Goal: Task Accomplishment & Management: Use online tool/utility

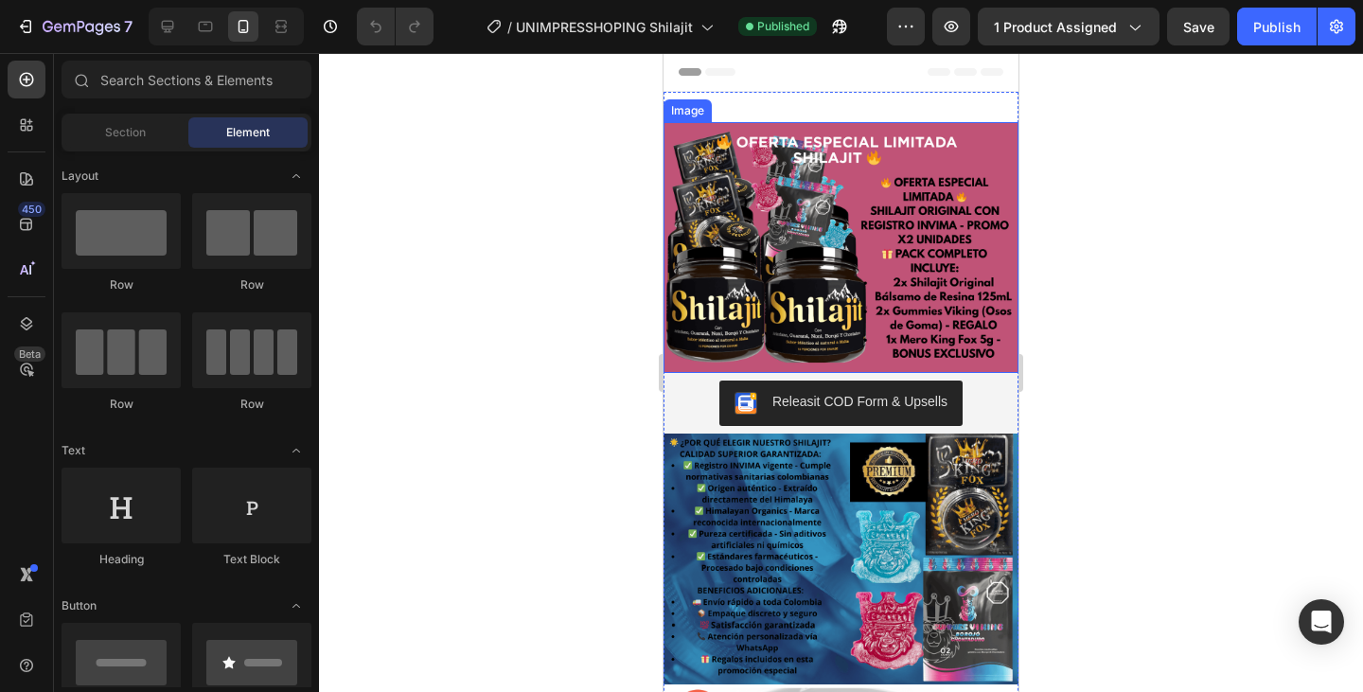
click at [833, 229] on img at bounding box center [840, 247] width 355 height 251
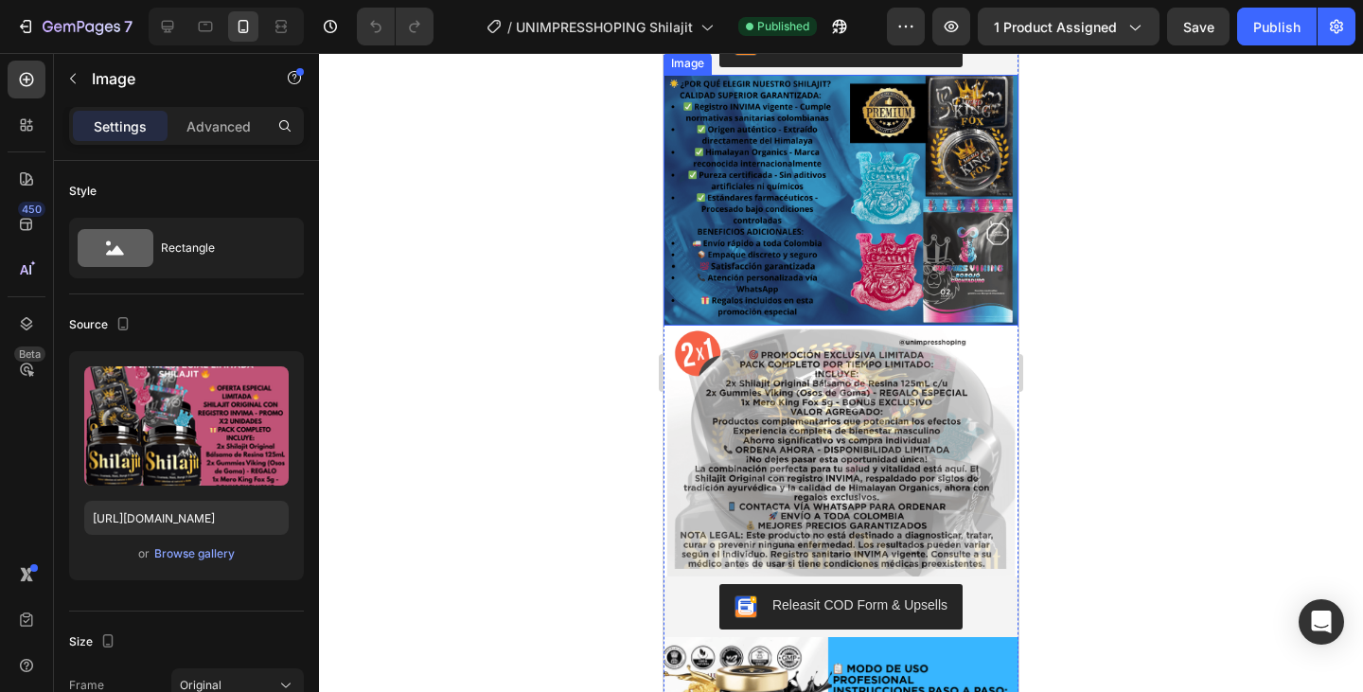
scroll to position [379, 0]
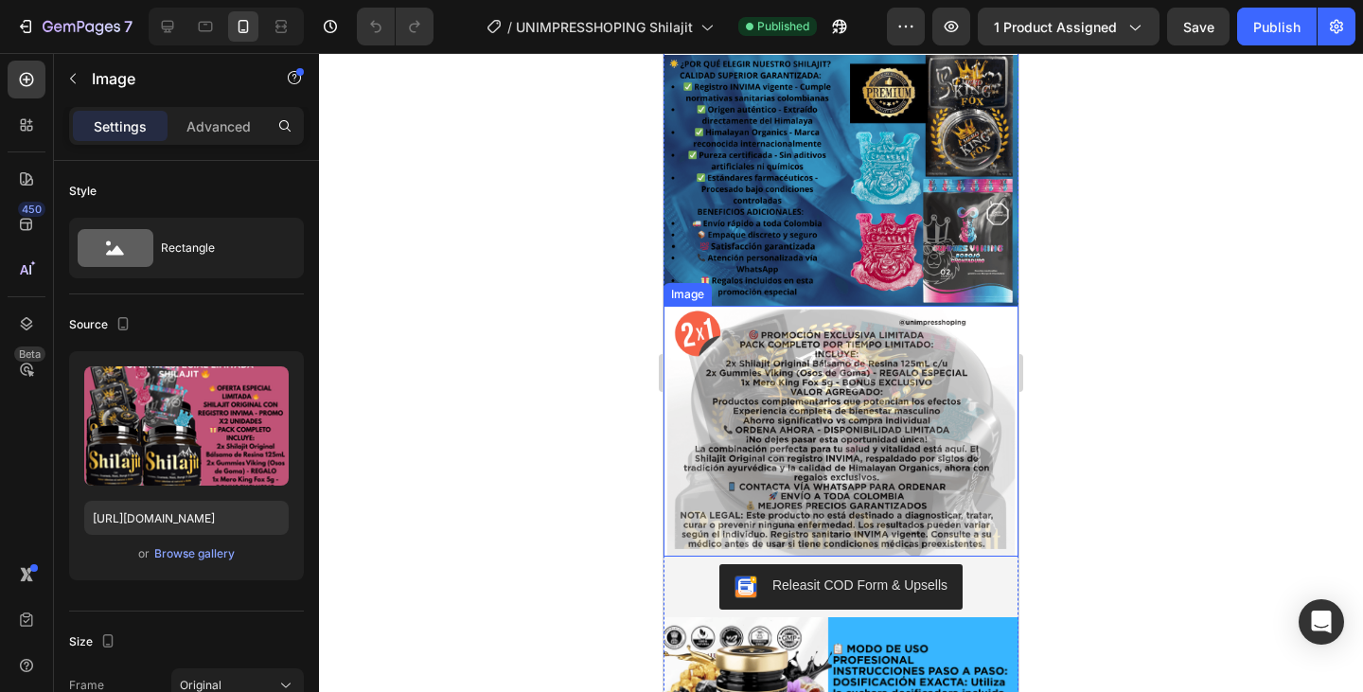
click at [818, 440] on img at bounding box center [840, 431] width 355 height 251
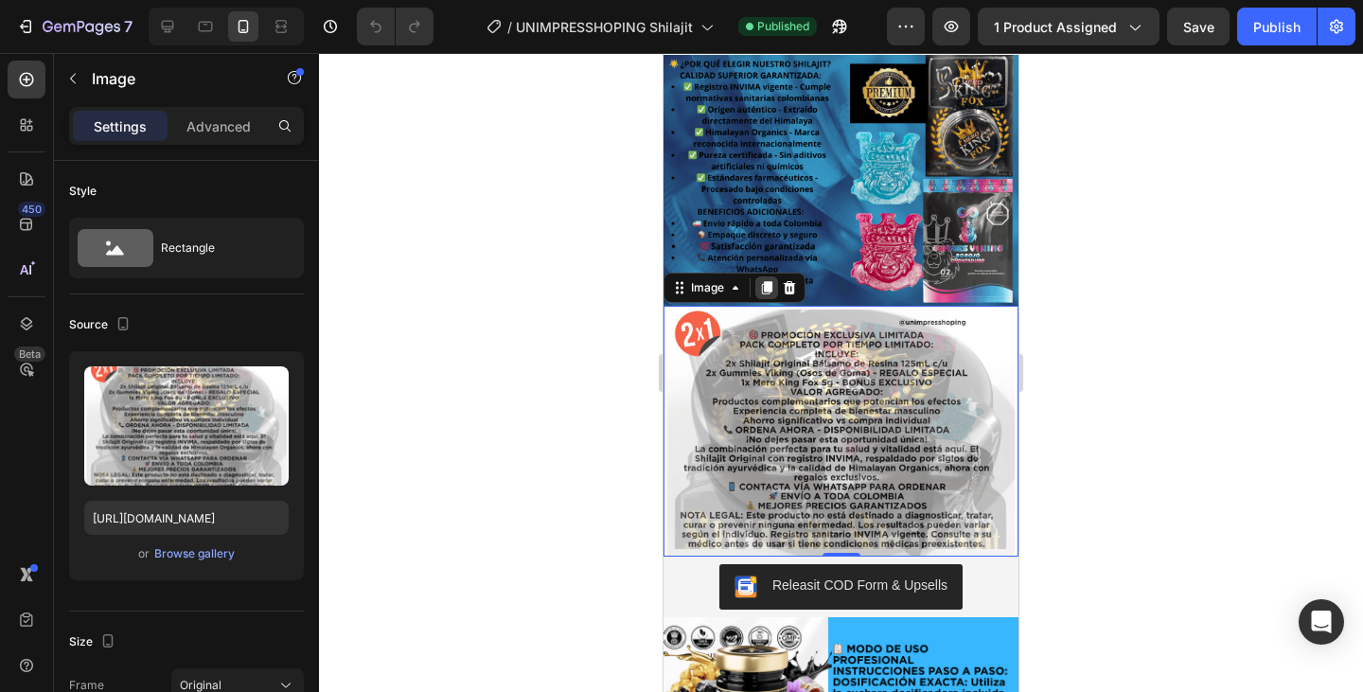
click at [764, 280] on icon at bounding box center [766, 287] width 15 height 15
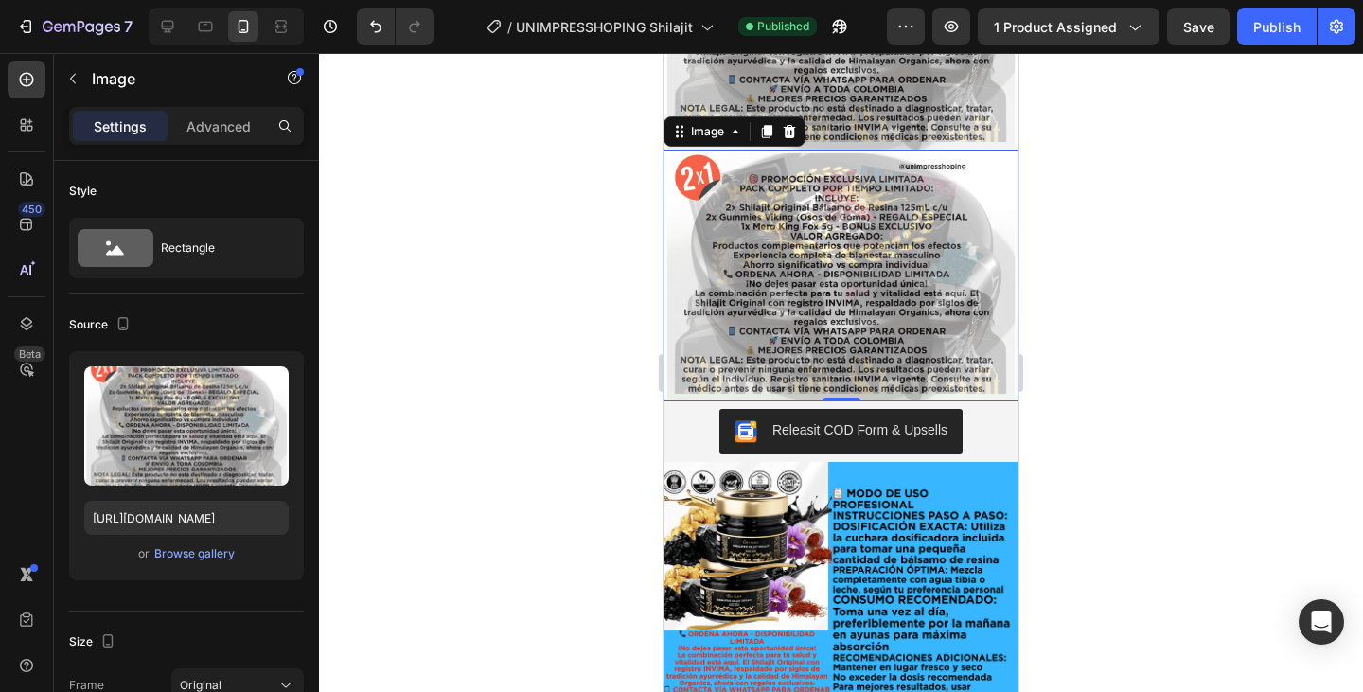
scroll to position [786, 0]
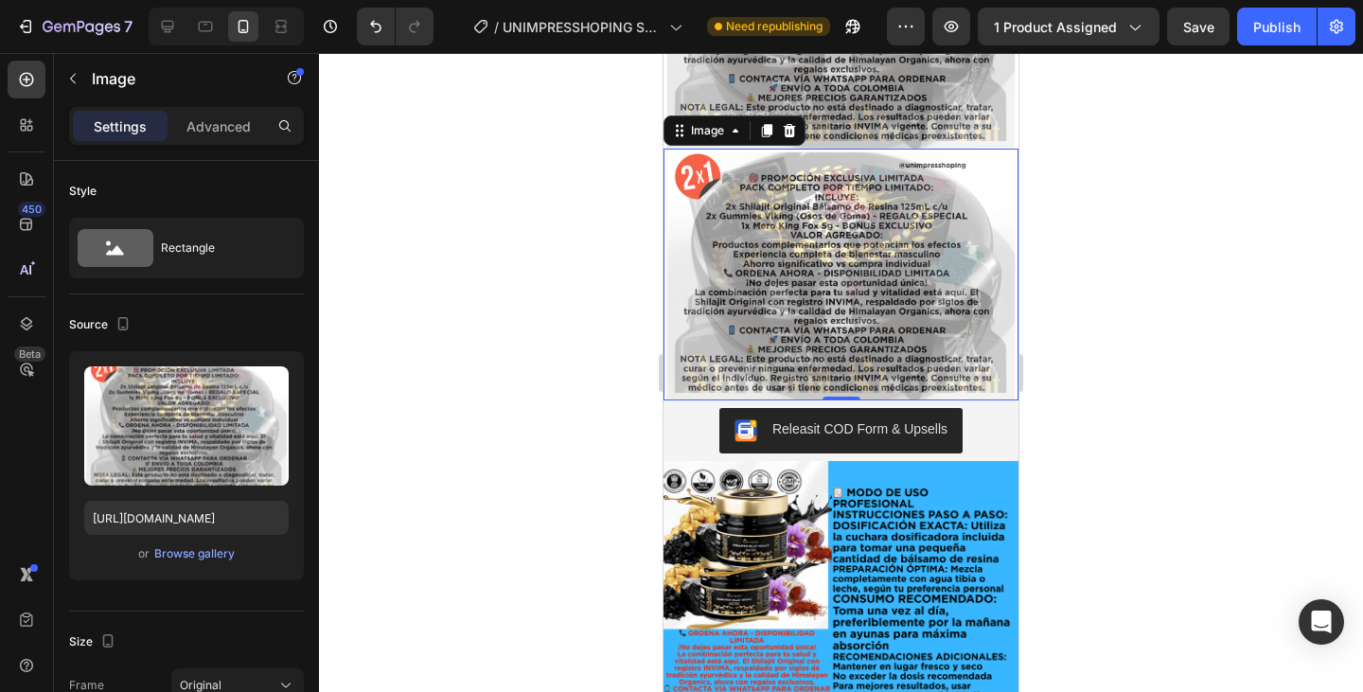
click at [574, 316] on div at bounding box center [841, 372] width 1044 height 639
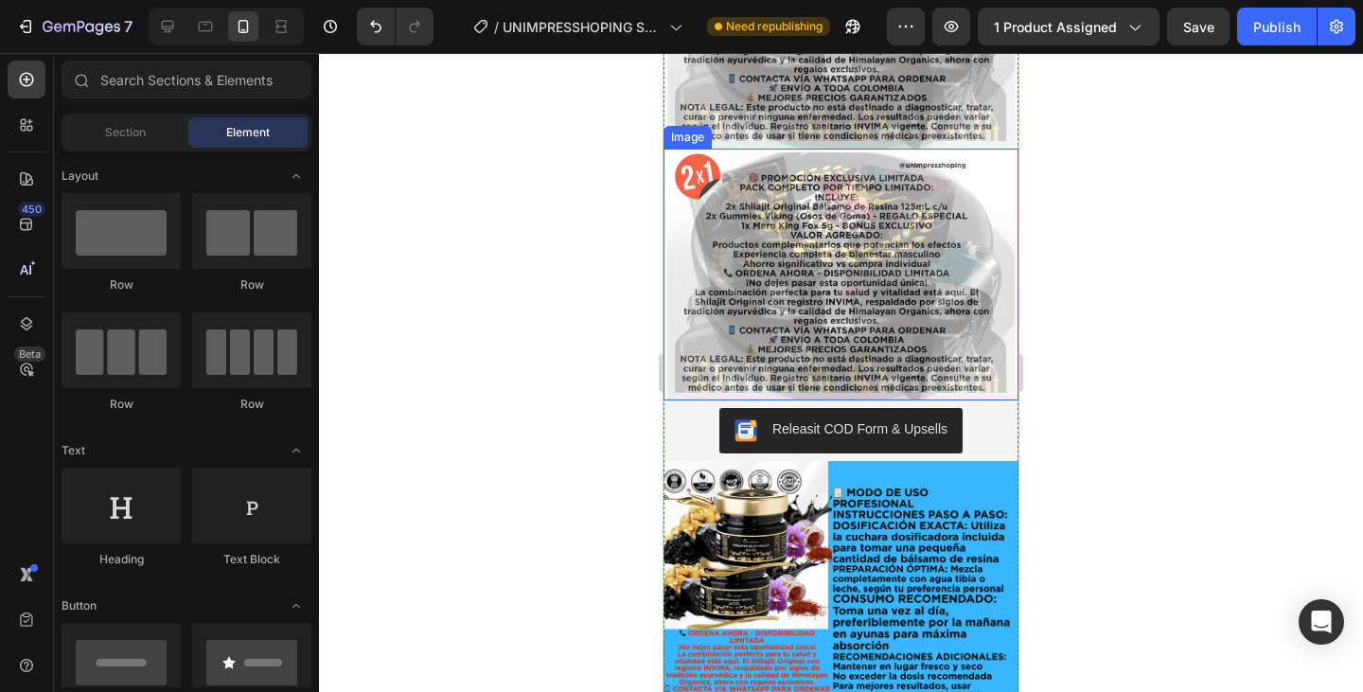
click at [730, 278] on img at bounding box center [840, 274] width 355 height 251
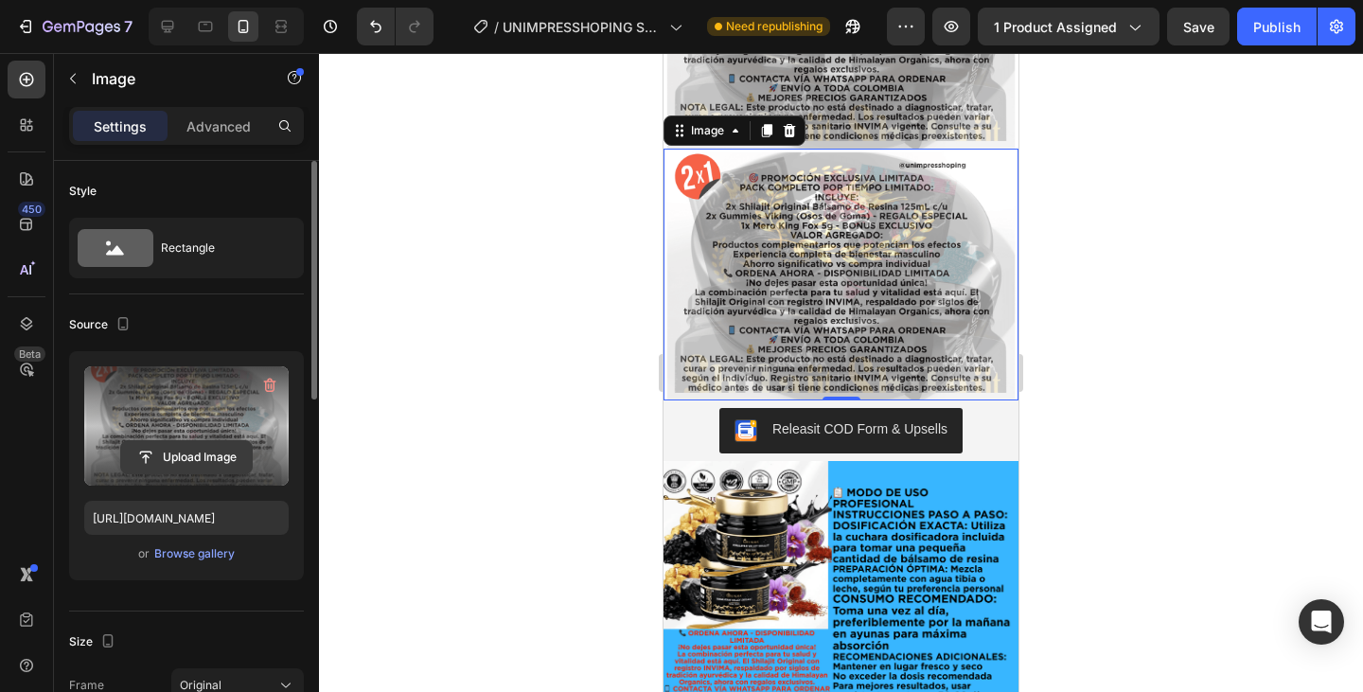
click at [171, 456] on input "file" at bounding box center [186, 457] width 131 height 32
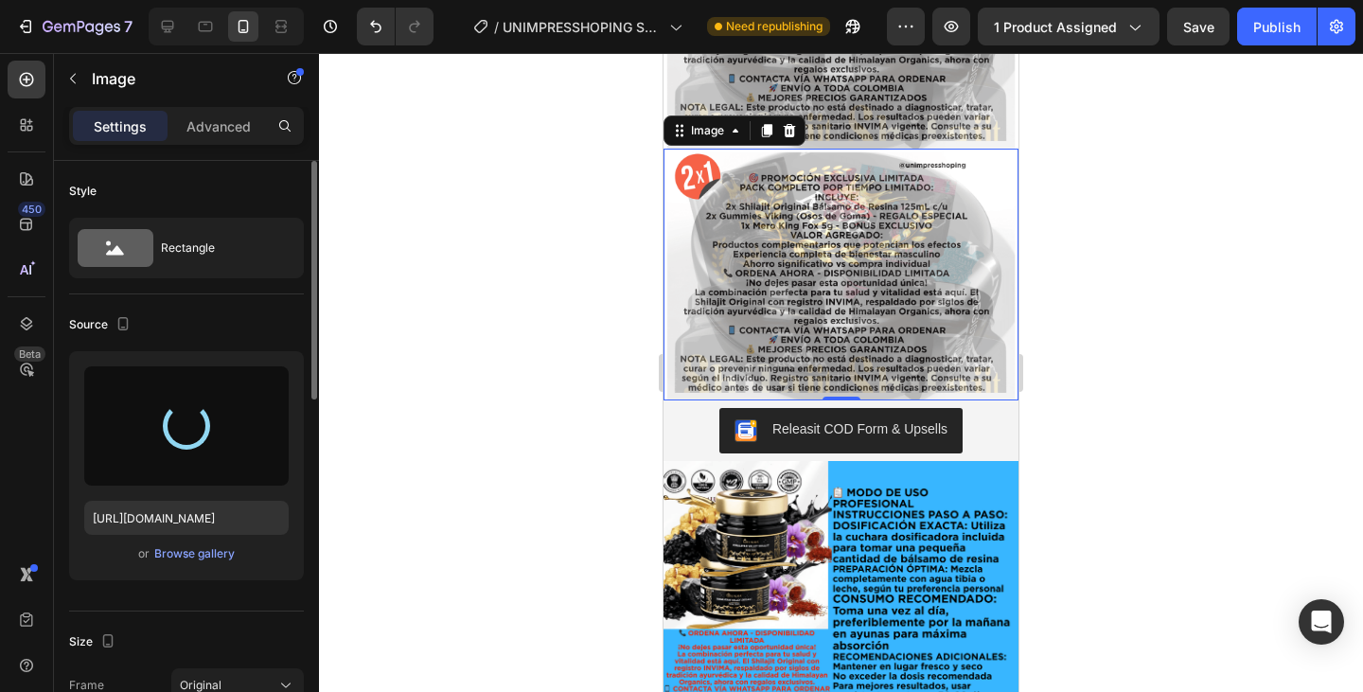
type input "https://cdn.shopify.com/s/files/1/0782/8819/1709/files/gempages_585761450228712…"
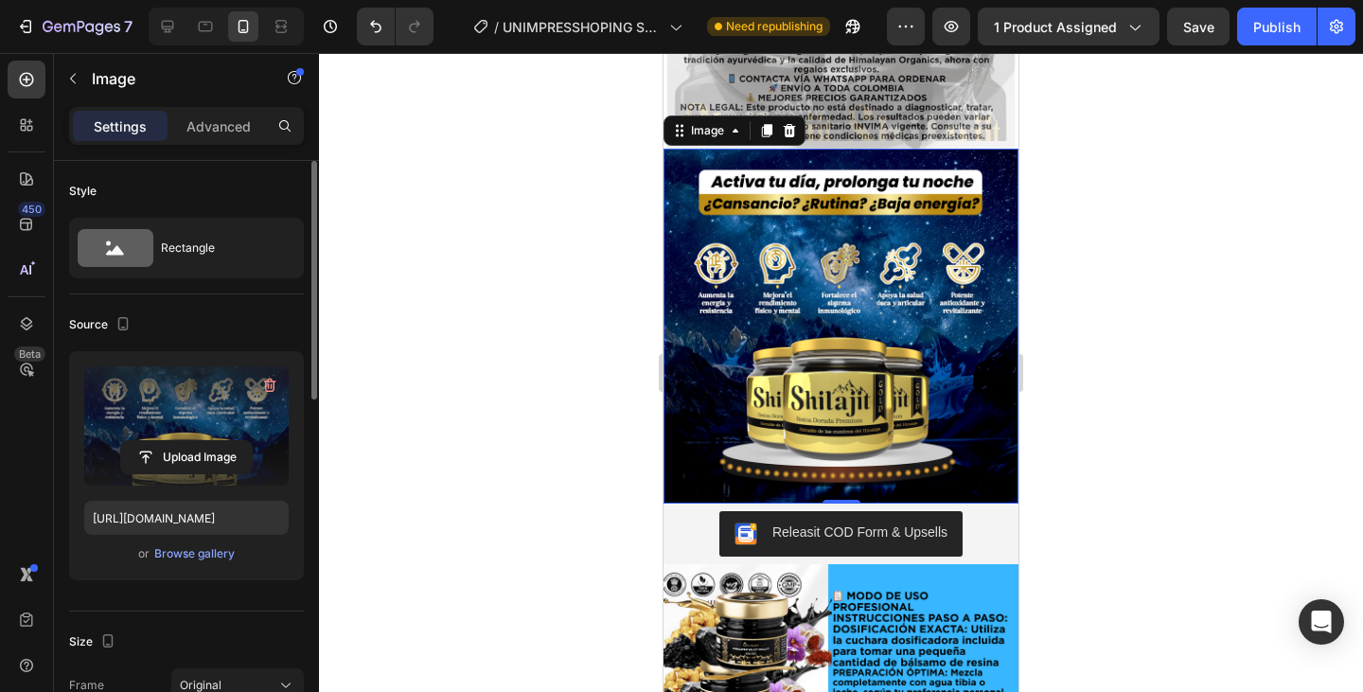
click at [1197, 346] on div at bounding box center [841, 372] width 1044 height 639
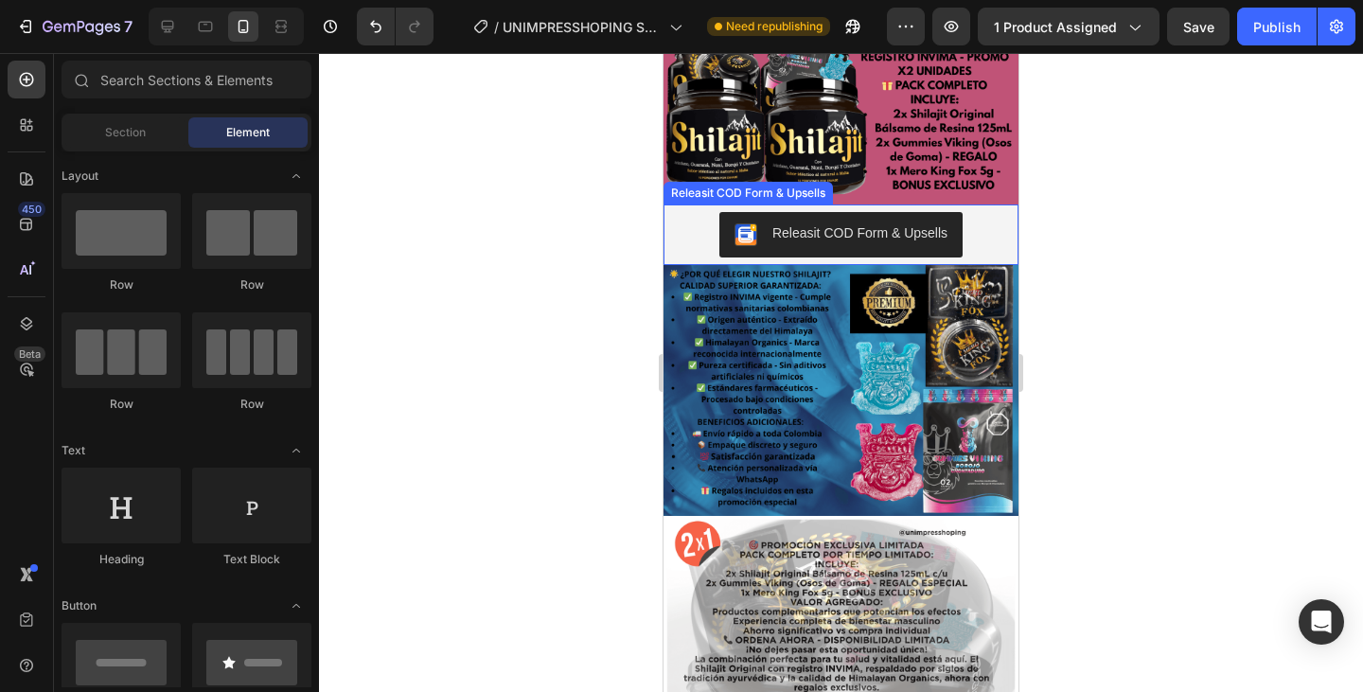
scroll to position [189, 0]
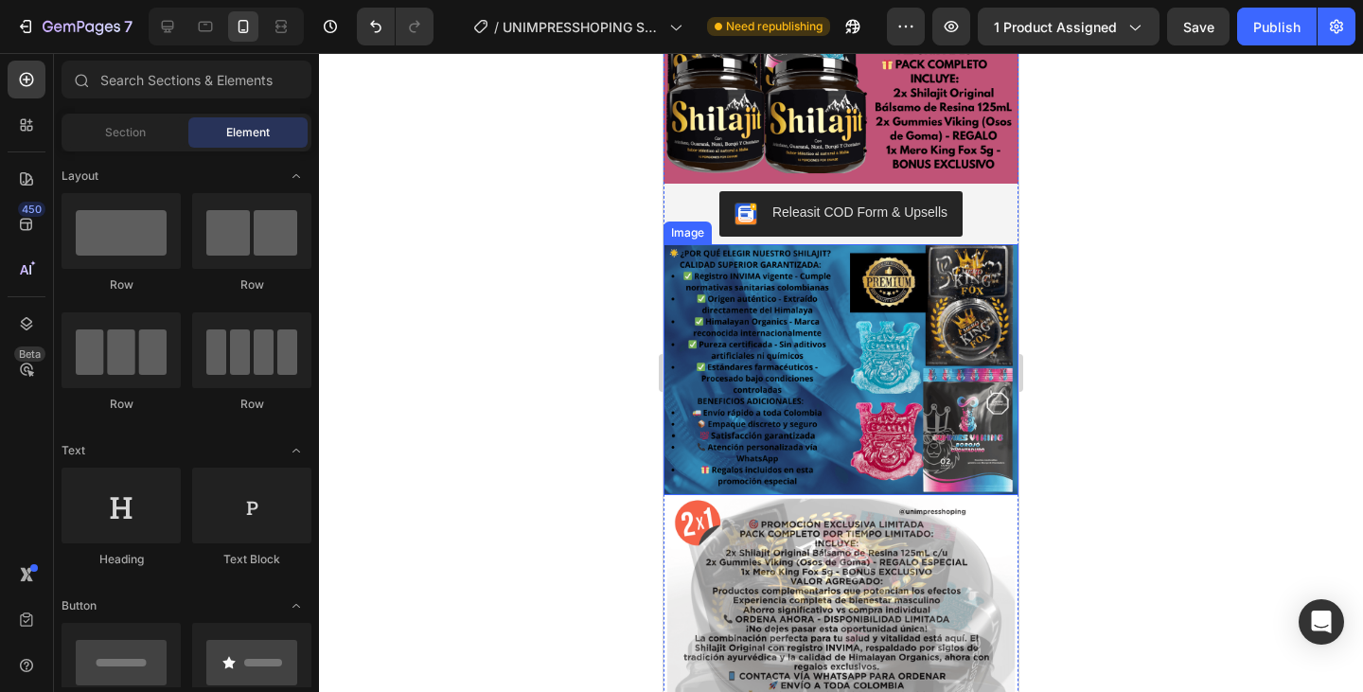
click at [800, 347] on img at bounding box center [840, 369] width 355 height 251
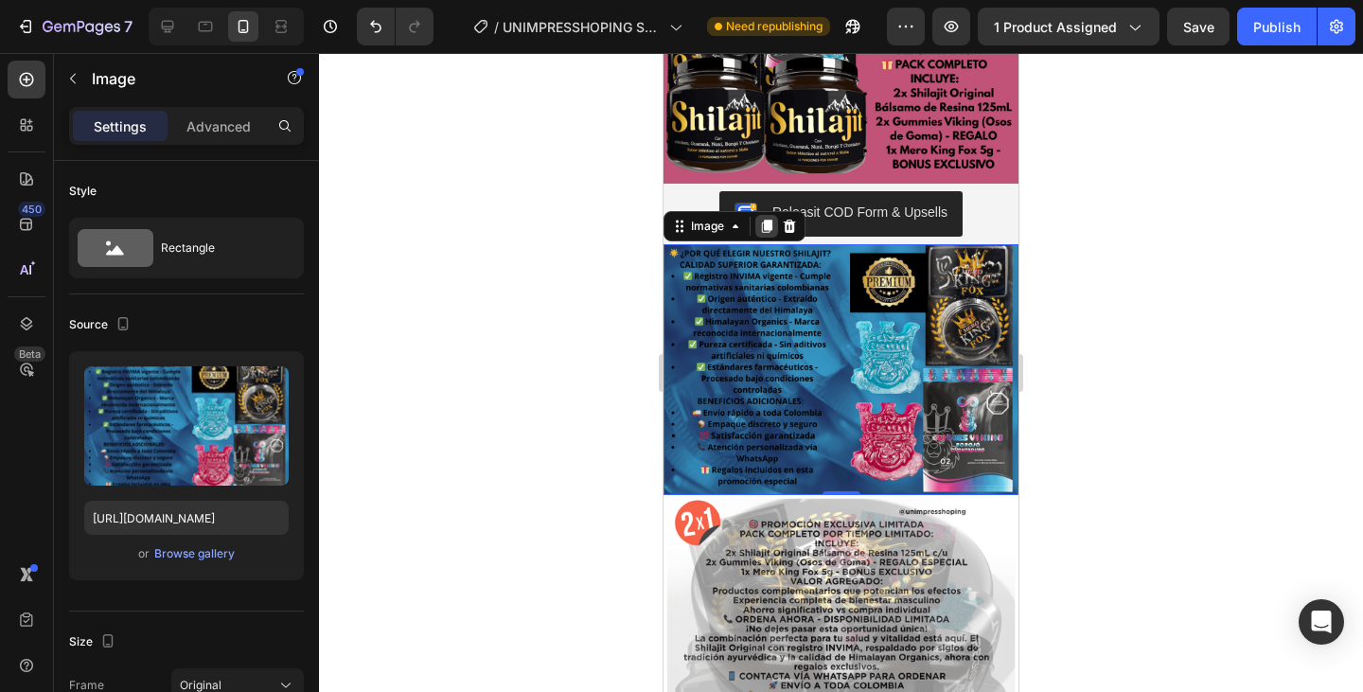
click at [763, 219] on icon at bounding box center [766, 226] width 15 height 15
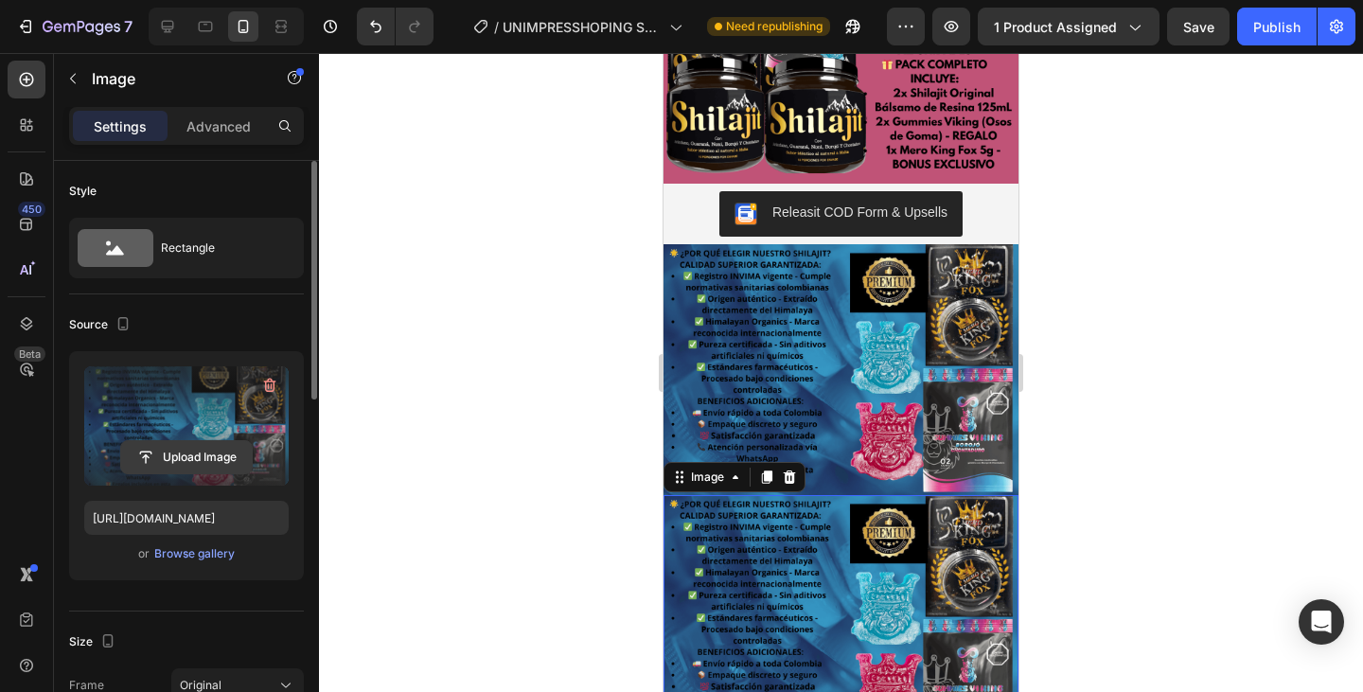
click at [140, 459] on input "file" at bounding box center [186, 457] width 131 height 32
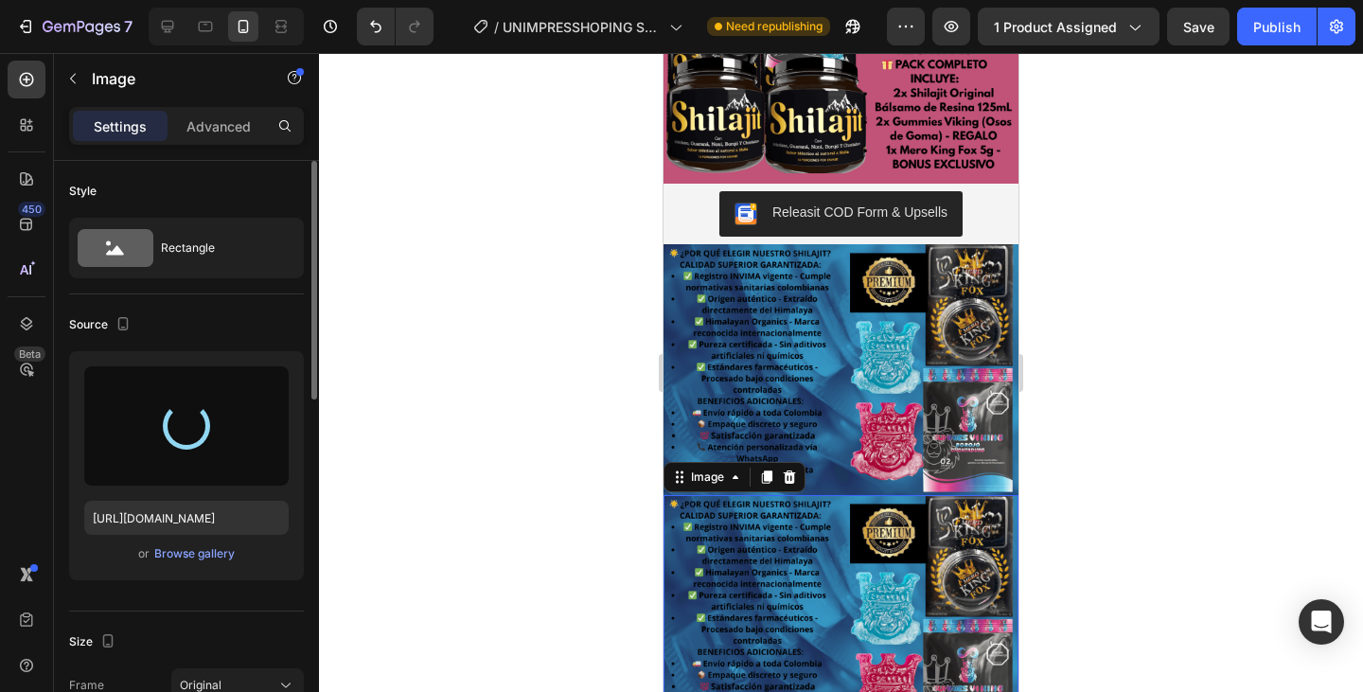
type input "https://cdn.shopify.com/s/files/1/0782/8819/1709/files/gempages_585761450228712…"
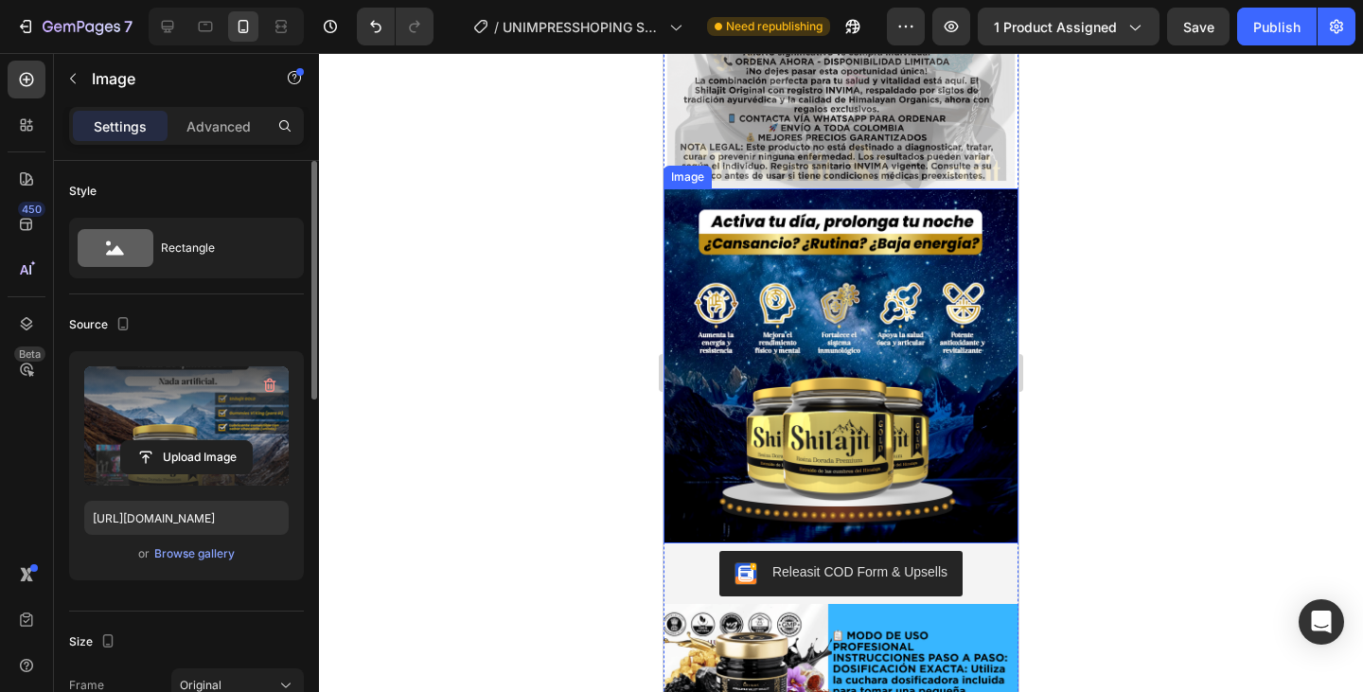
scroll to position [1136, 0]
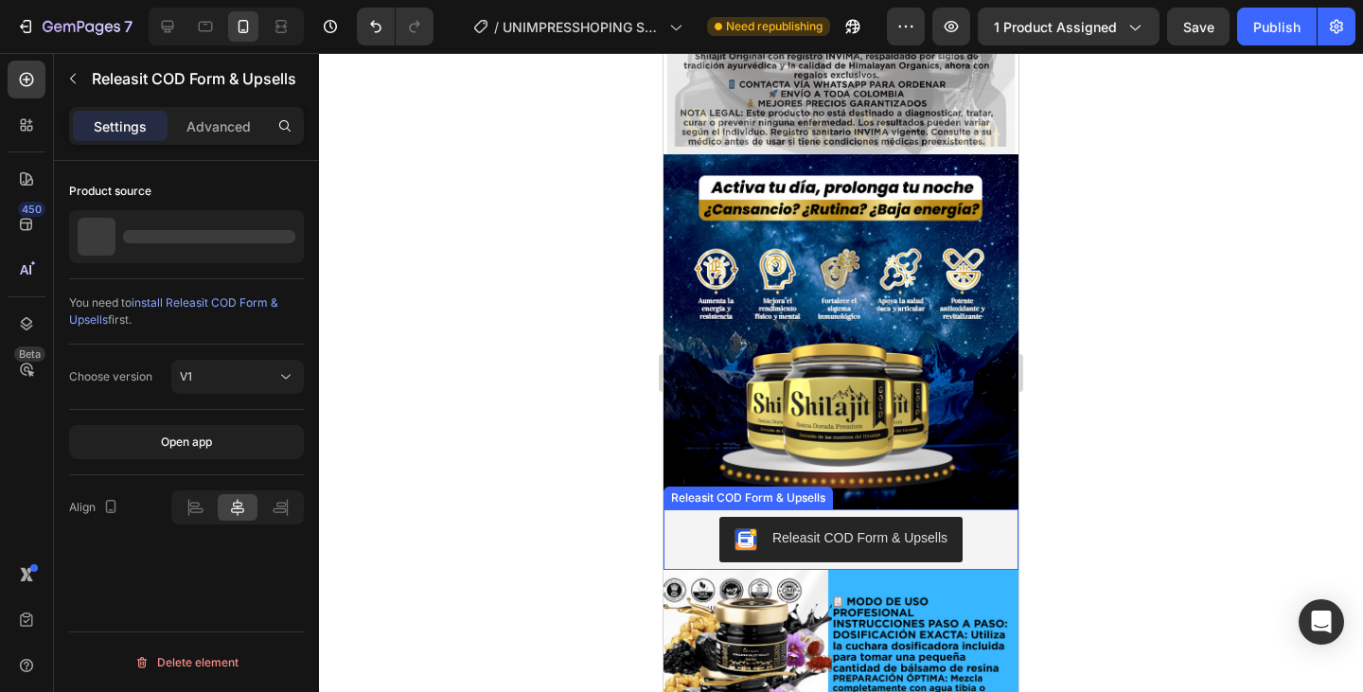
click at [990, 517] on div "Releasit COD Form & Upsells" at bounding box center [841, 539] width 340 height 45
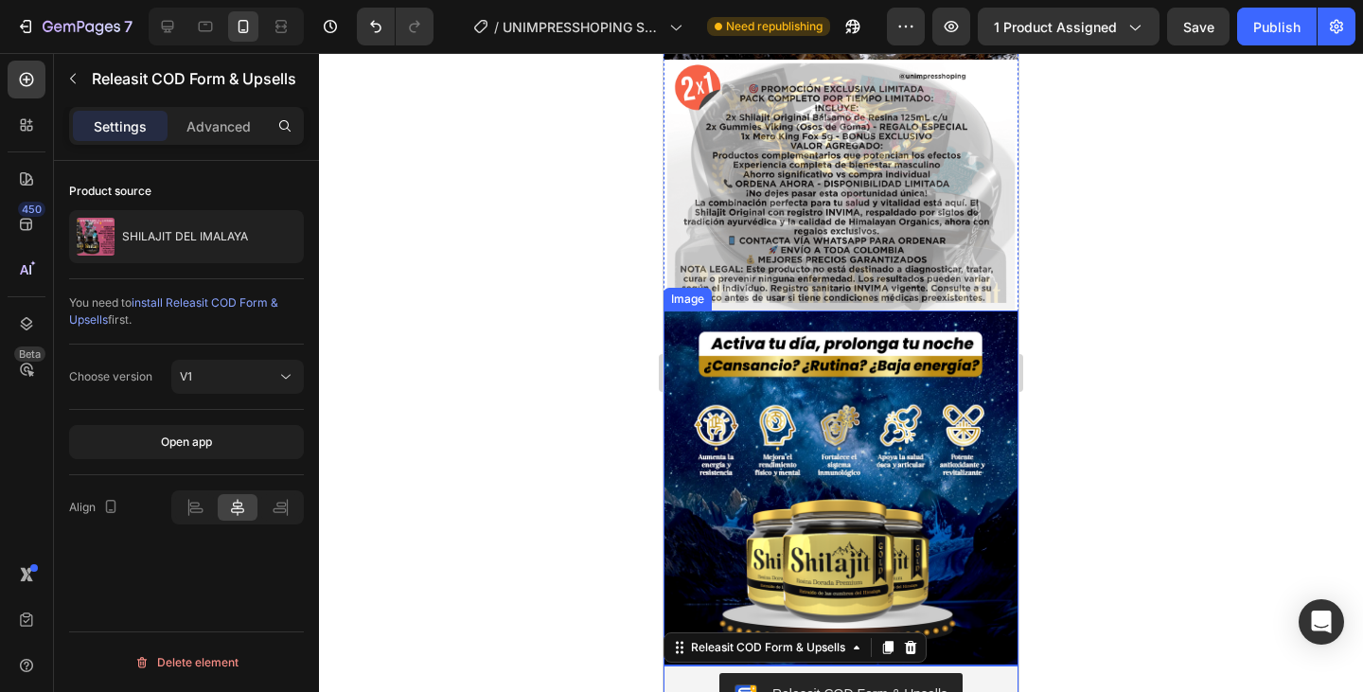
scroll to position [946, 0]
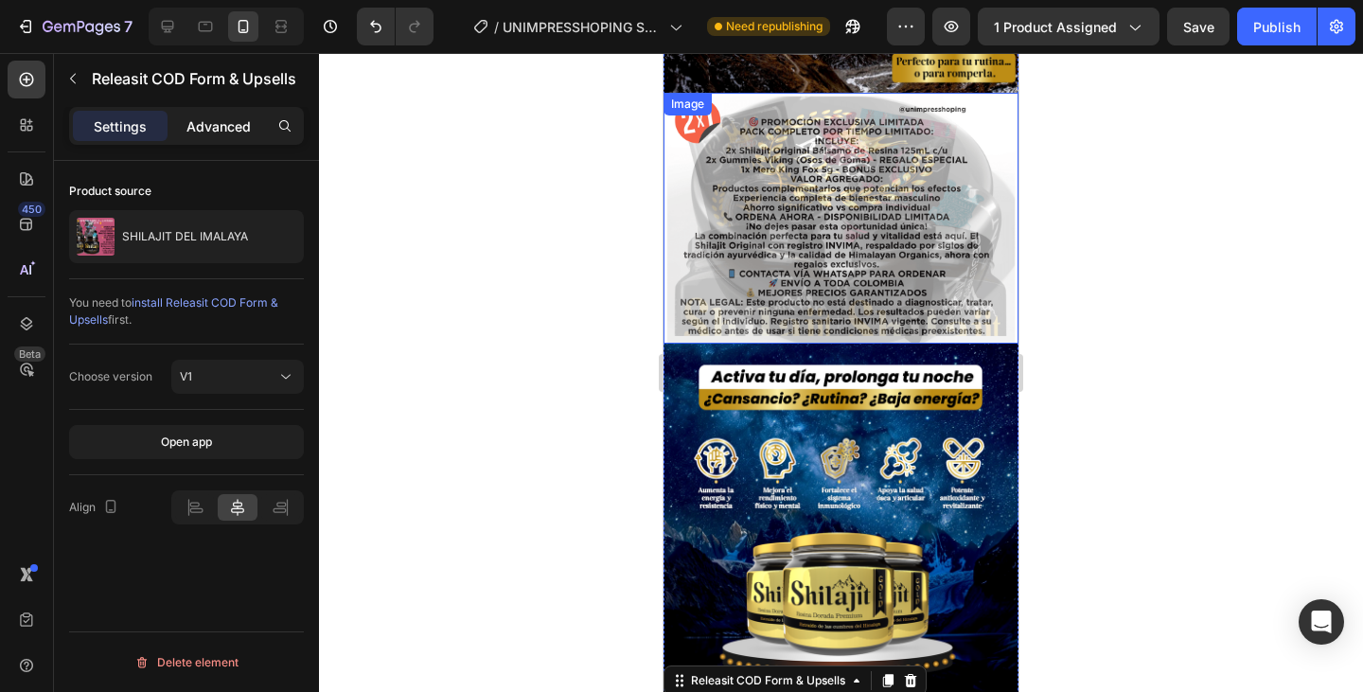
click at [202, 121] on p "Advanced" at bounding box center [218, 126] width 64 height 20
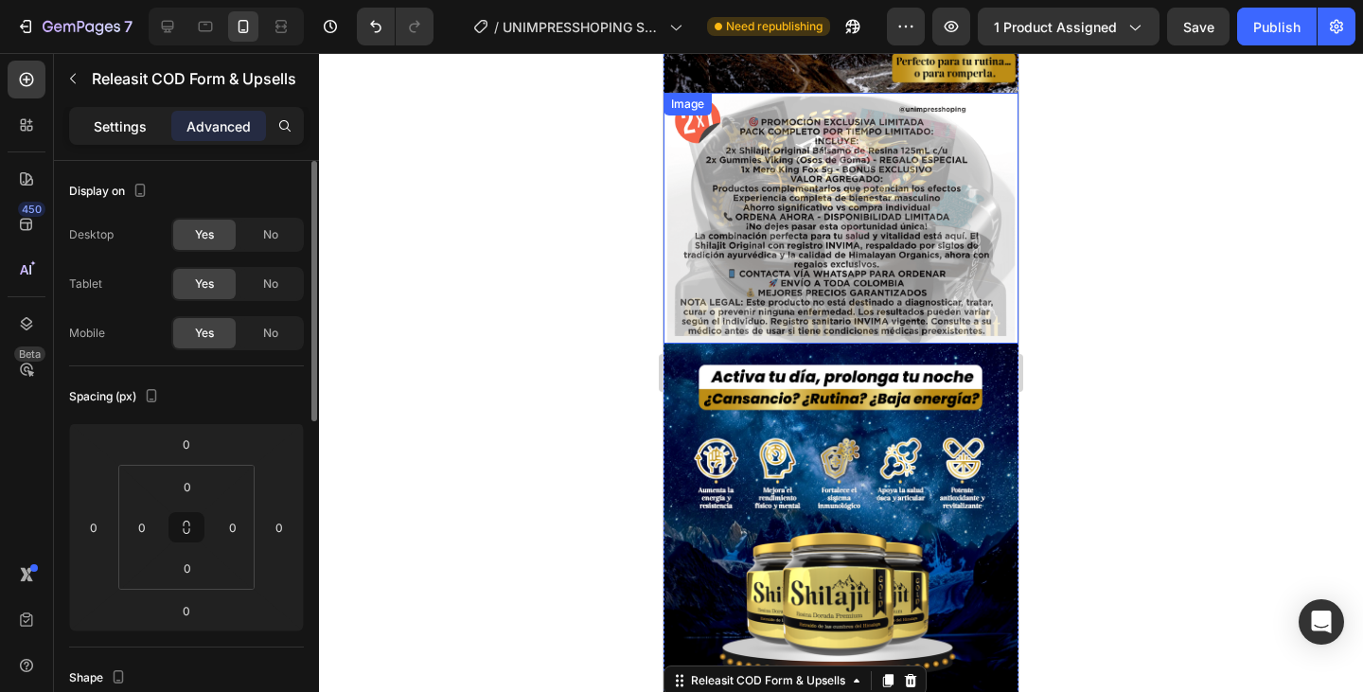
click at [100, 125] on p "Settings" at bounding box center [120, 126] width 53 height 20
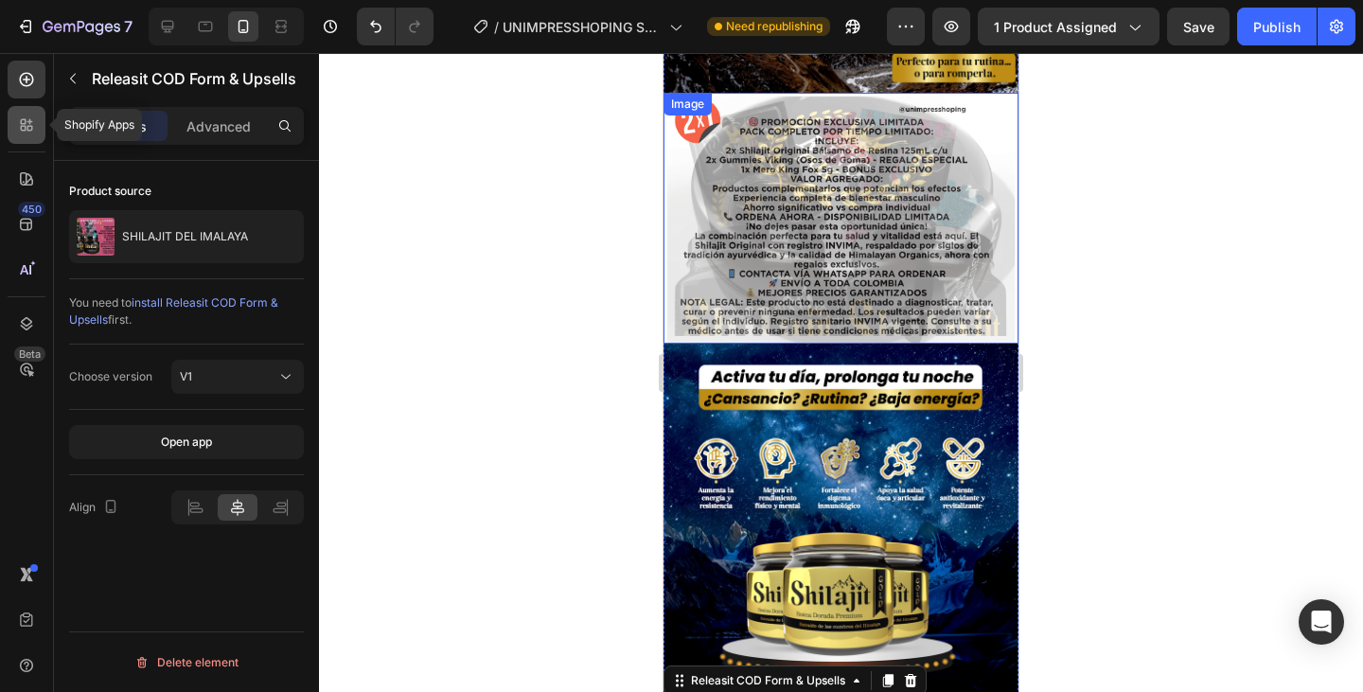
click at [31, 130] on icon at bounding box center [30, 129] width 6 height 6
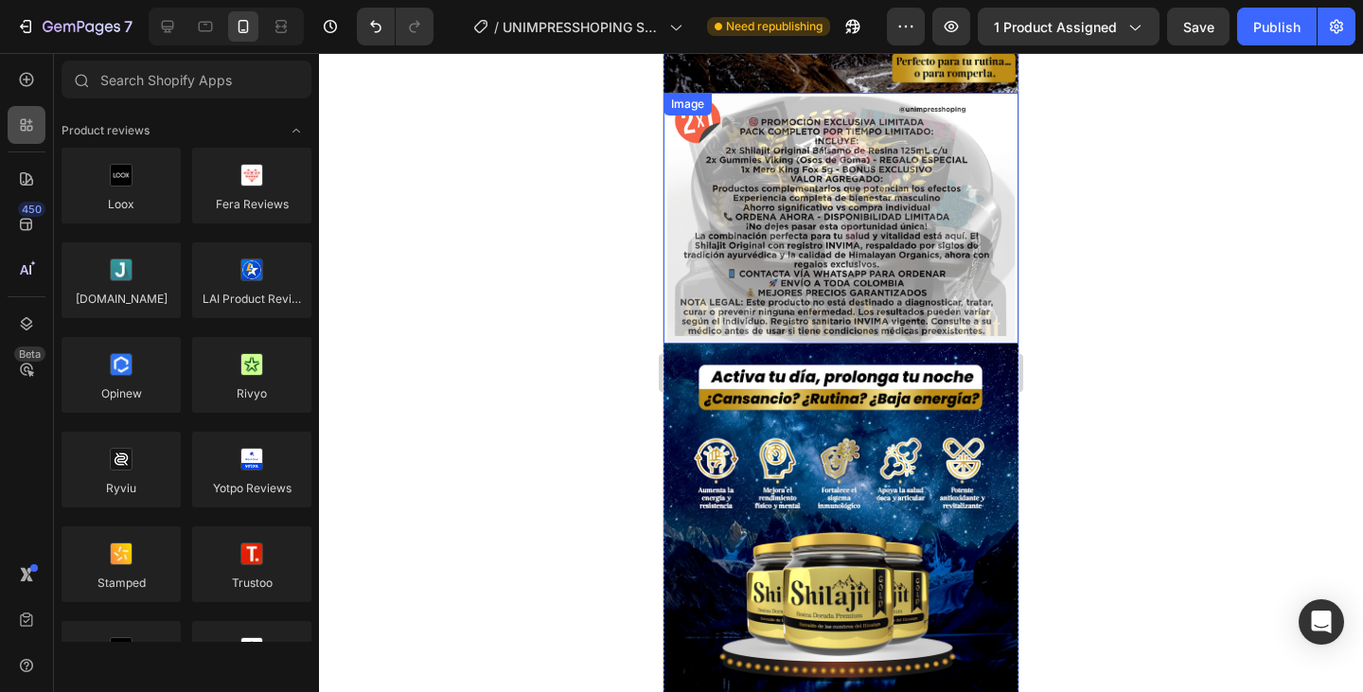
click at [27, 126] on icon at bounding box center [30, 129] width 6 height 6
click at [27, 75] on icon at bounding box center [26, 79] width 19 height 19
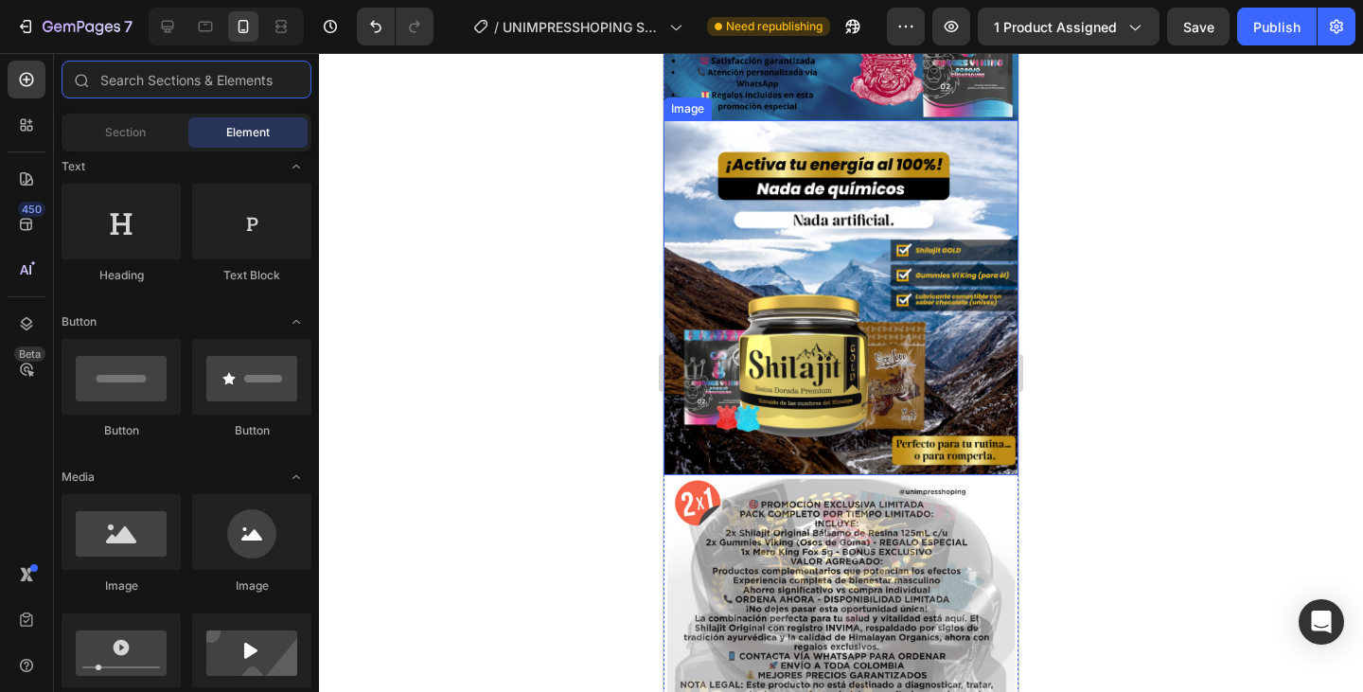
scroll to position [568, 0]
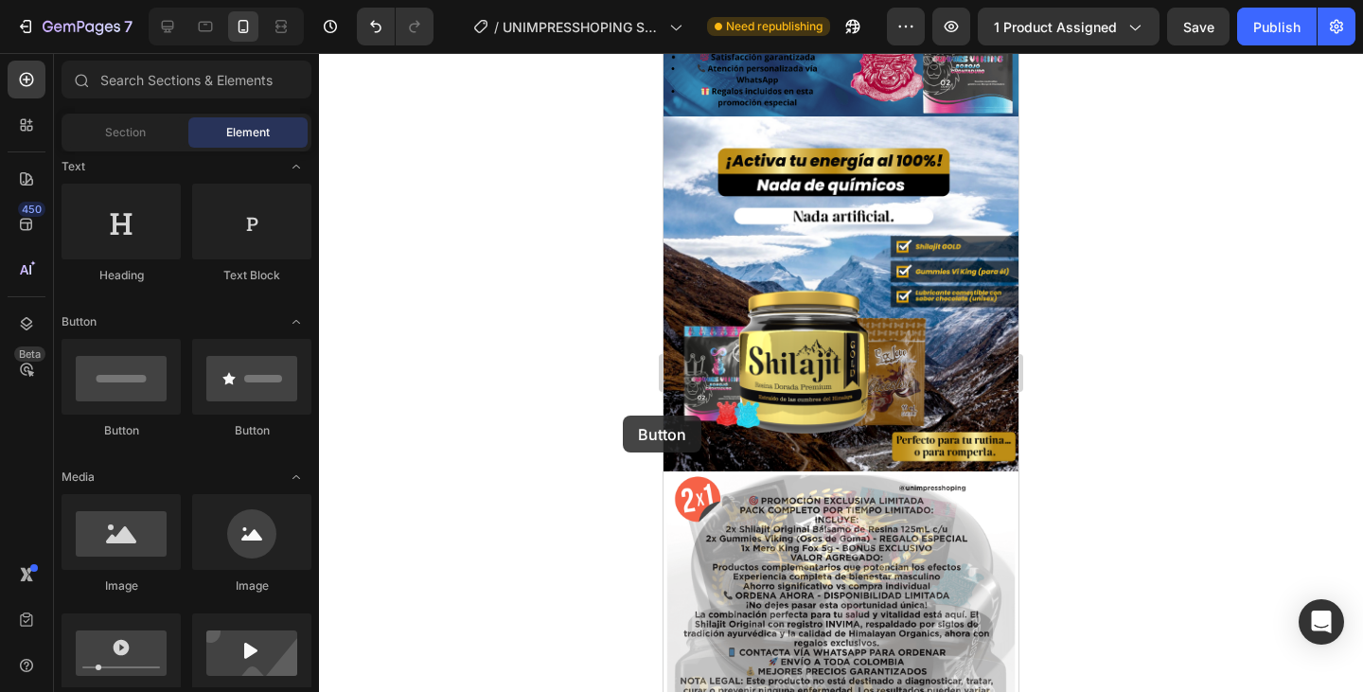
drag, startPoint x: 121, startPoint y: 385, endPoint x: 623, endPoint y: 415, distance: 502.5
click at [623, 0] on div "7 / UNIMPRESSHOPING Shilajit Need republishing Preview 1 product assigned Save …" at bounding box center [681, 0] width 1363 height 0
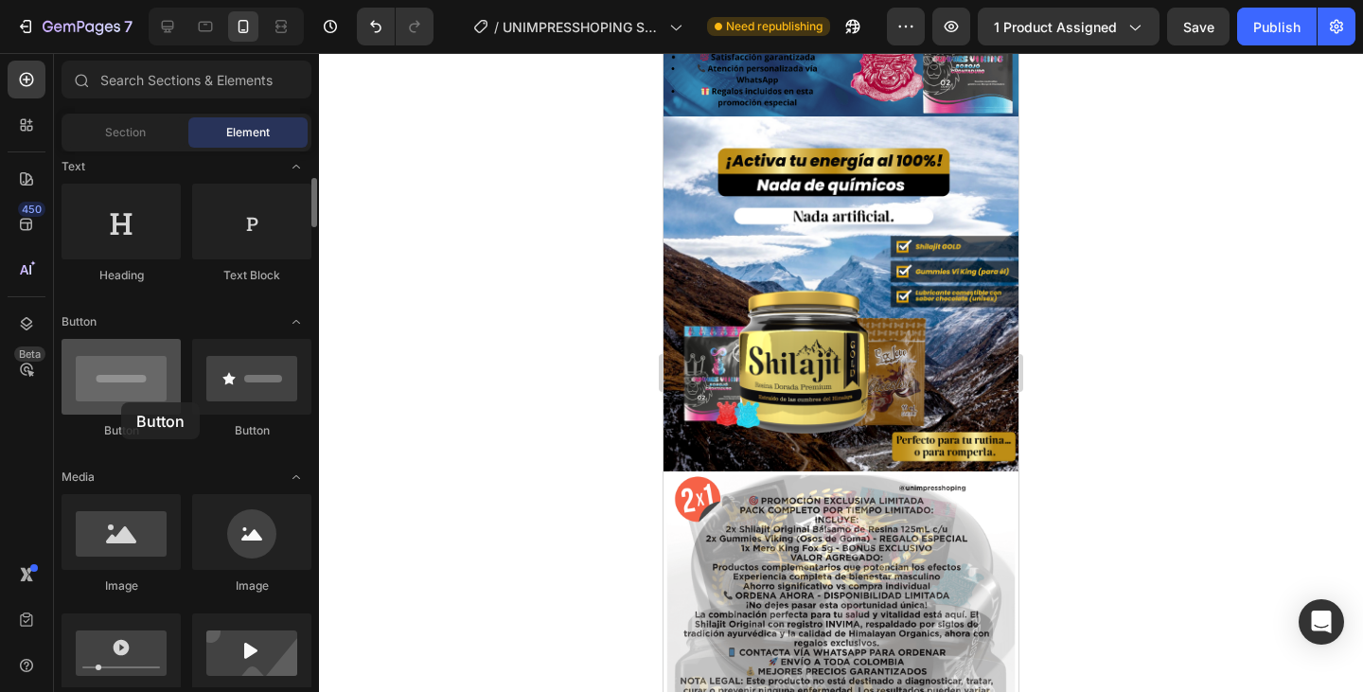
click at [121, 402] on div at bounding box center [121, 377] width 119 height 76
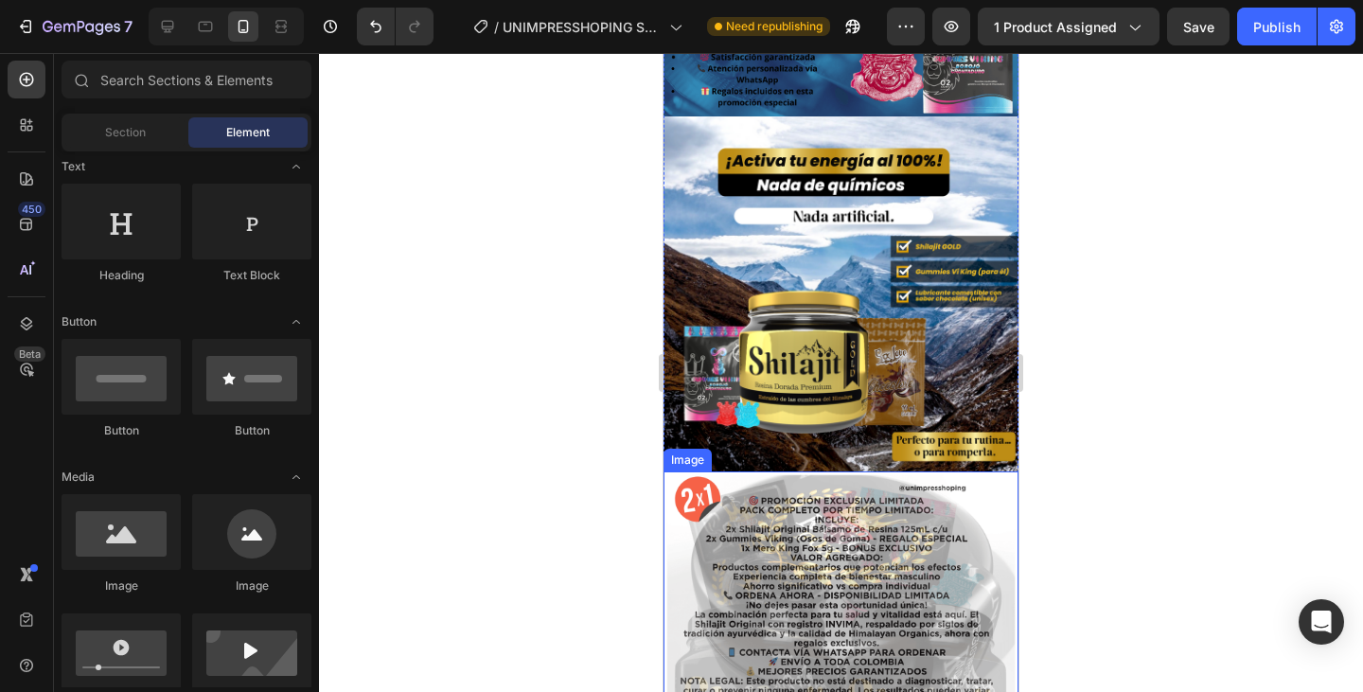
click at [692, 471] on img at bounding box center [840, 596] width 355 height 251
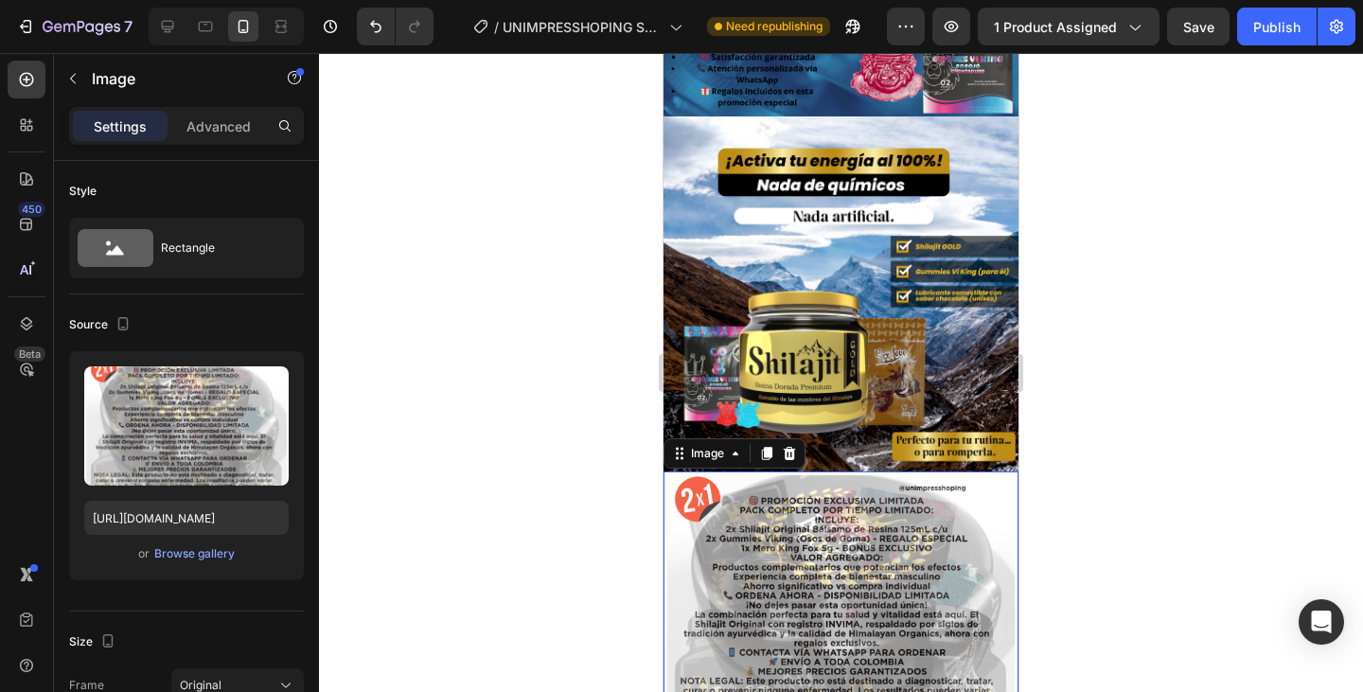
click at [493, 450] on div at bounding box center [841, 372] width 1044 height 639
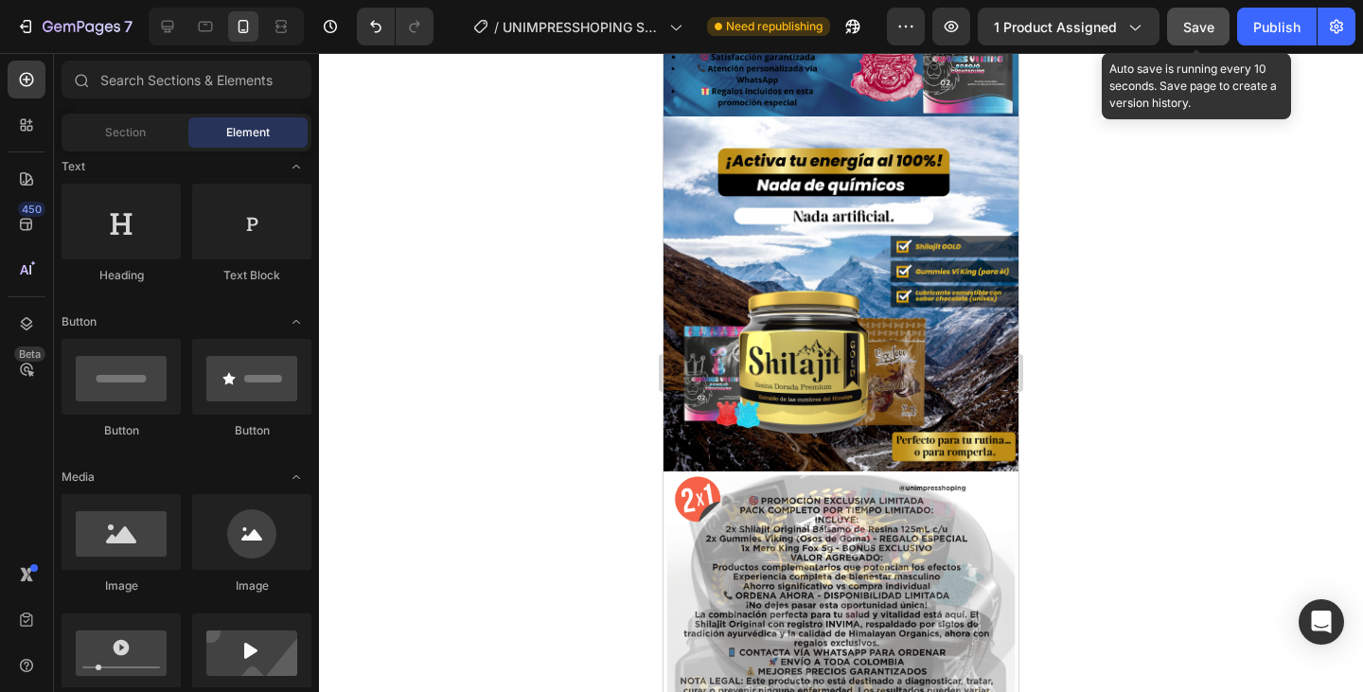
click at [1192, 26] on span "Save" at bounding box center [1198, 27] width 31 height 16
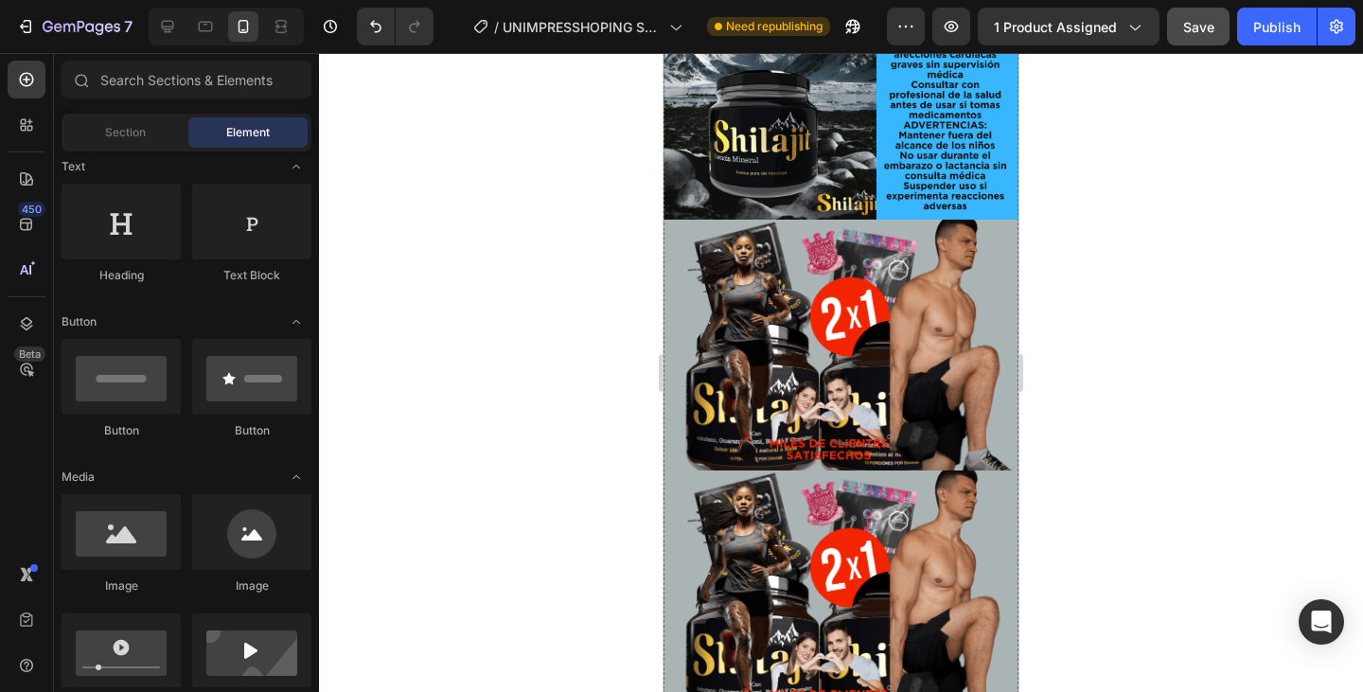
scroll to position [1987, 0]
click at [843, 487] on img at bounding box center [840, 596] width 355 height 251
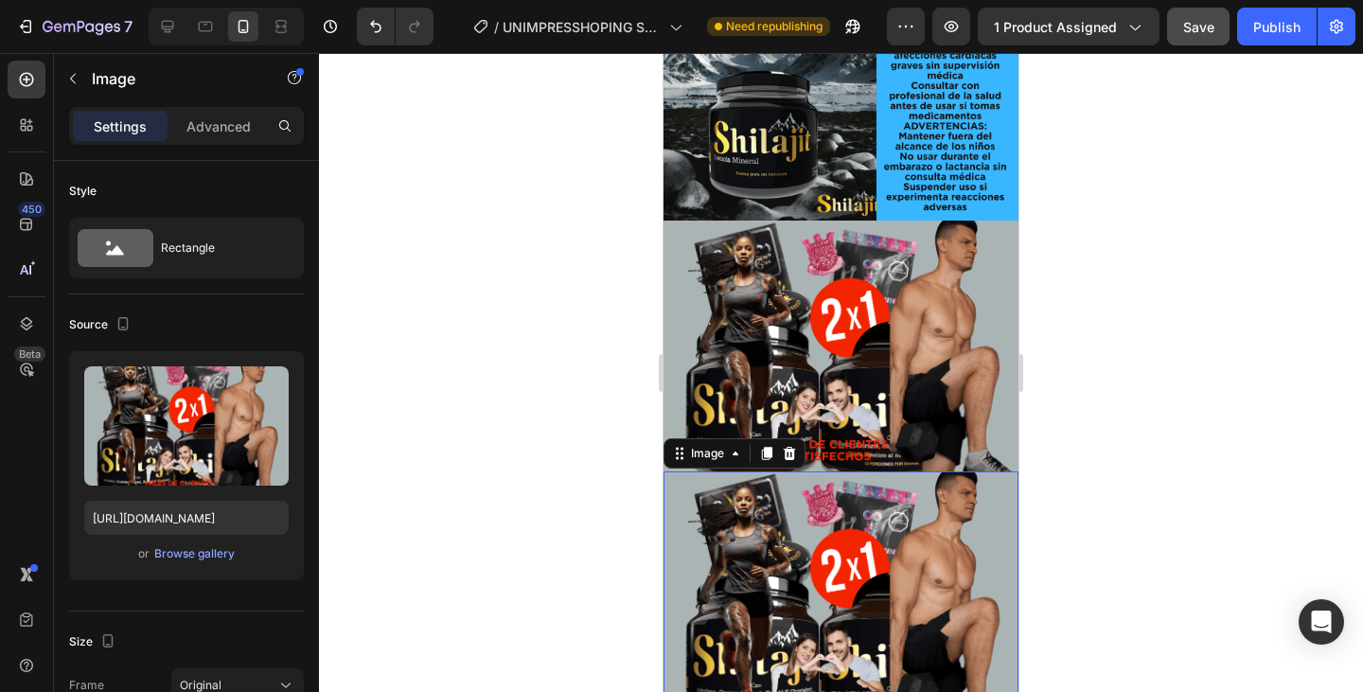
click at [803, 471] on img at bounding box center [840, 596] width 355 height 251
click at [914, 258] on img at bounding box center [840, 346] width 355 height 251
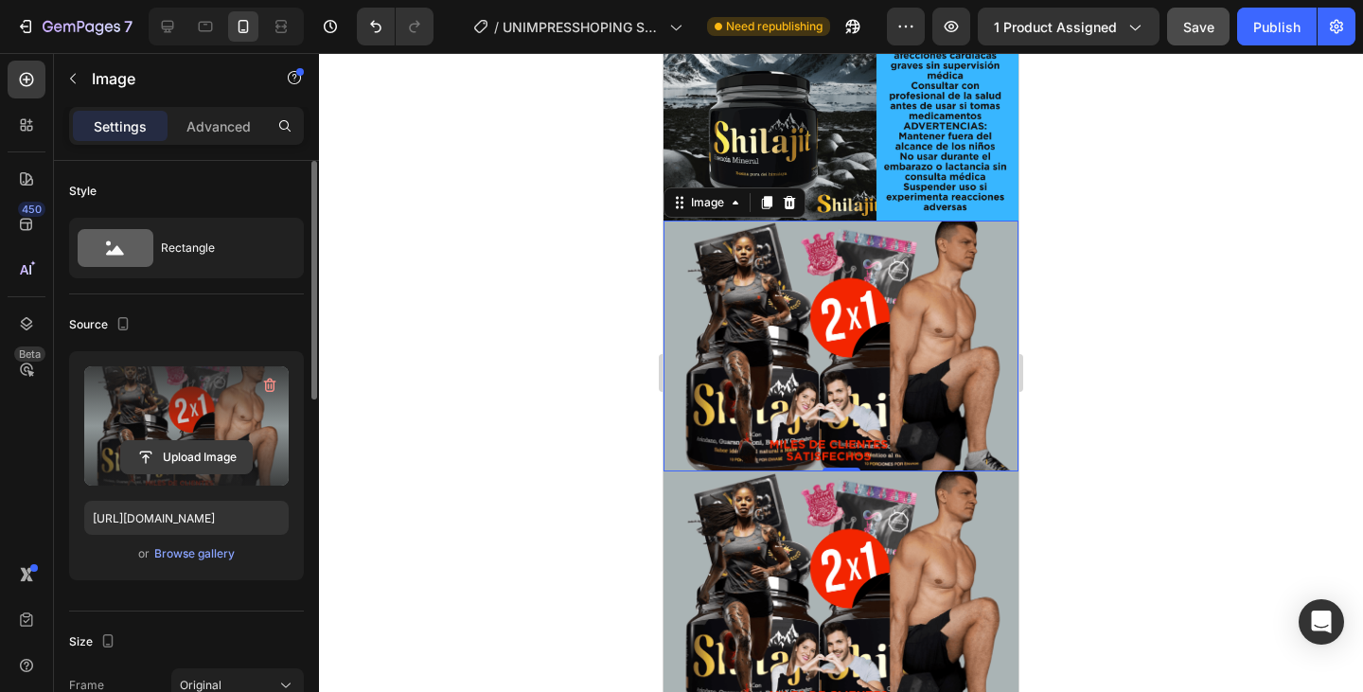
click at [146, 463] on input "file" at bounding box center [186, 457] width 131 height 32
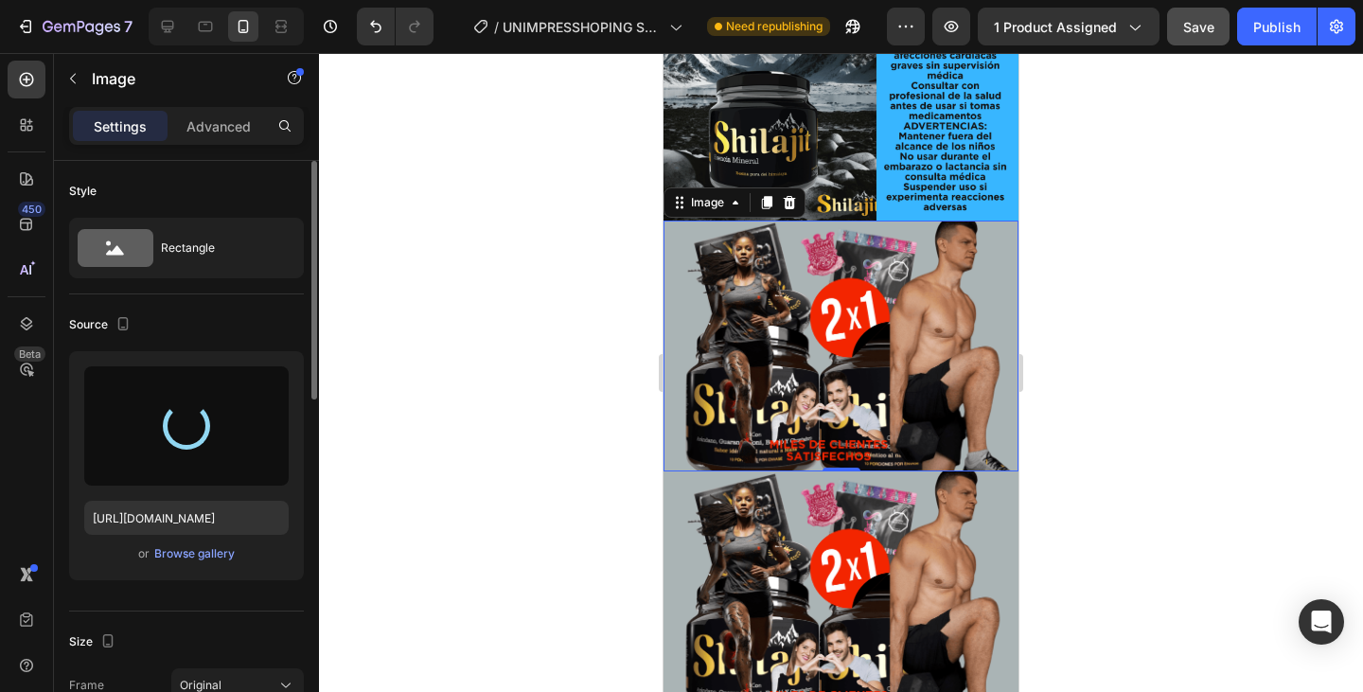
type input "https://cdn.shopify.com/s/files/1/0782/8819/1709/files/gempages_585761450228712…"
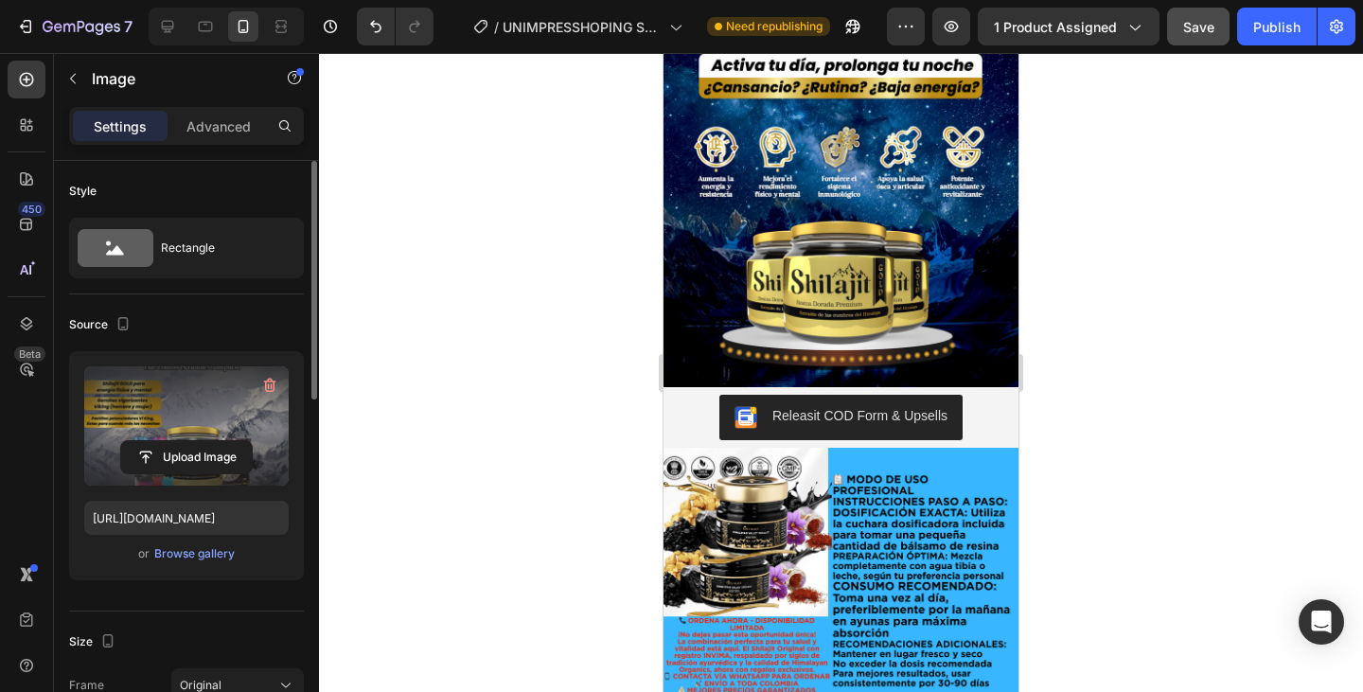
scroll to position [1230, 0]
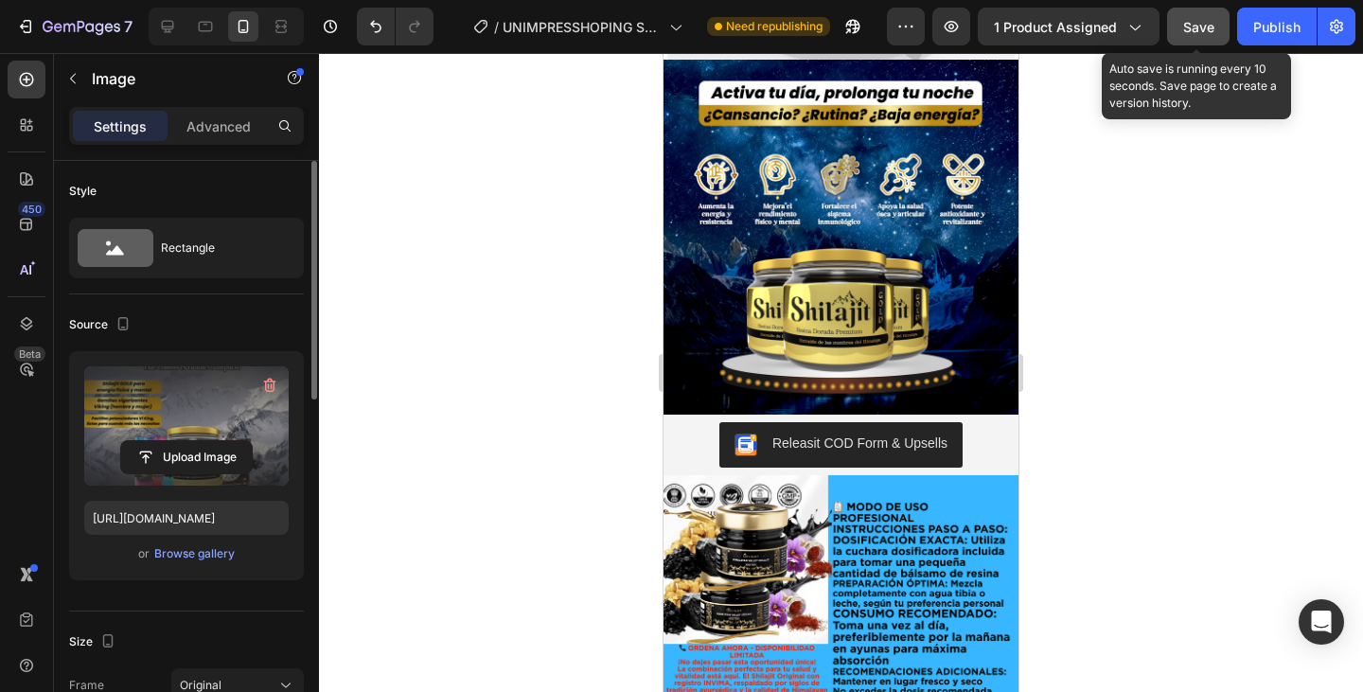
click at [1195, 22] on span "Save" at bounding box center [1198, 27] width 31 height 16
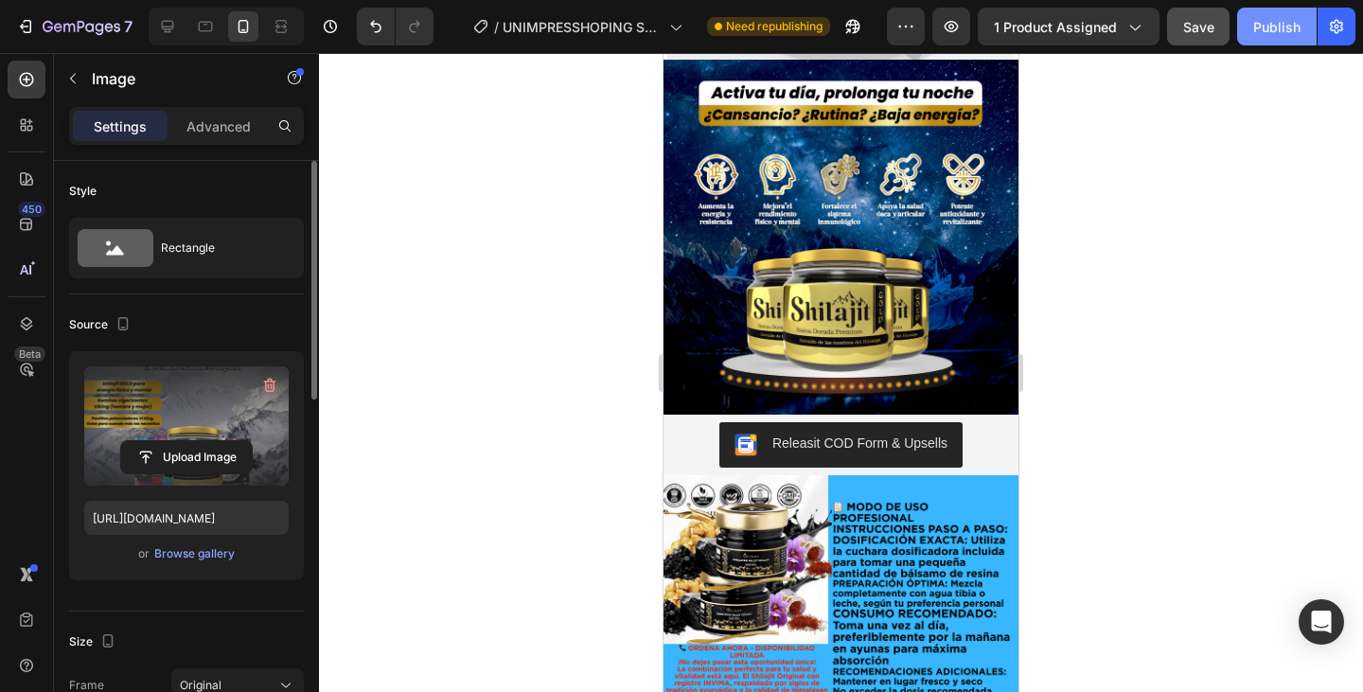
click at [1266, 32] on div "Publish" at bounding box center [1276, 27] width 47 height 20
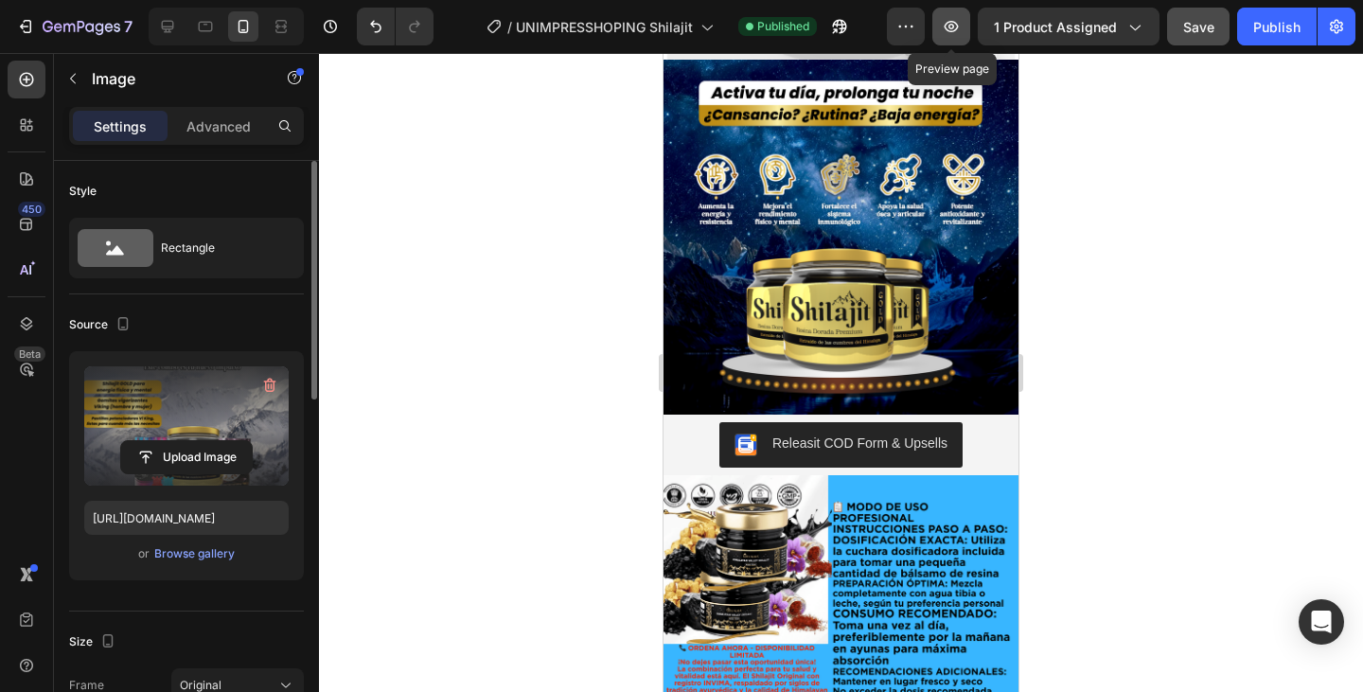
click at [957, 35] on icon "button" at bounding box center [951, 26] width 19 height 19
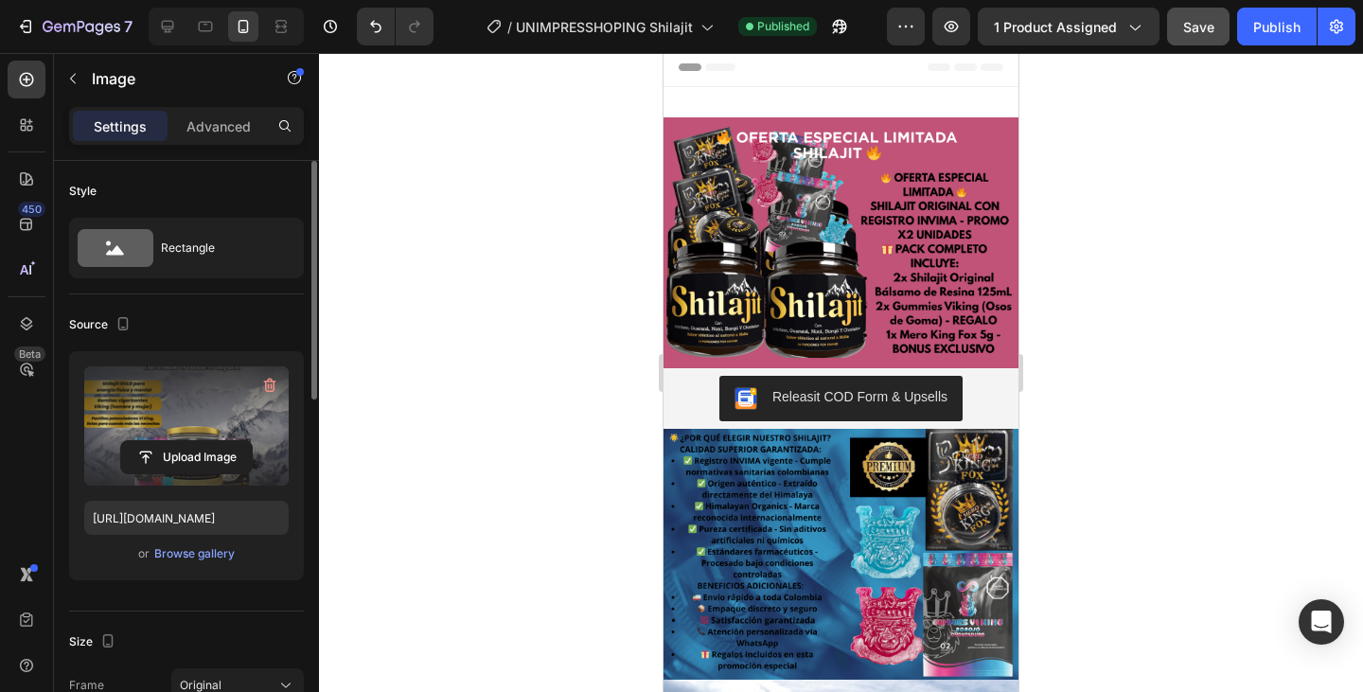
scroll to position [0, 0]
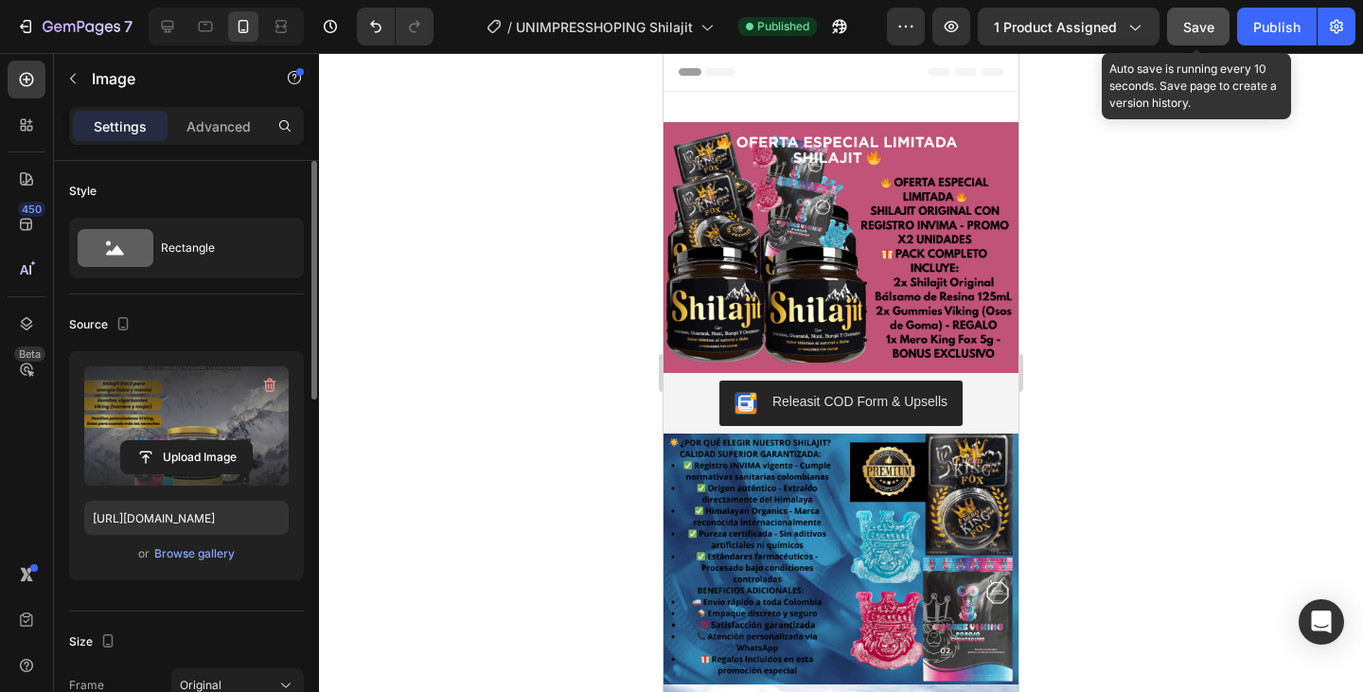
click at [1179, 25] on button "Save" at bounding box center [1198, 27] width 62 height 38
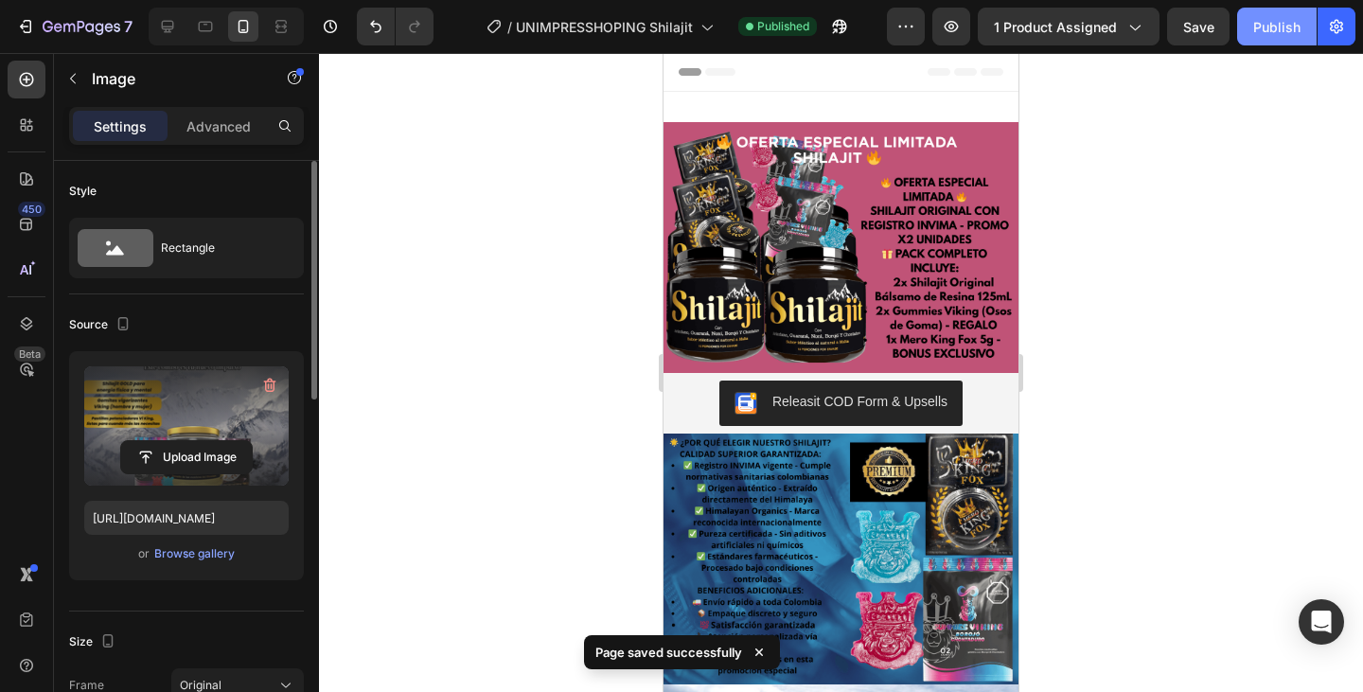
click at [1272, 27] on div "Publish" at bounding box center [1276, 27] width 47 height 20
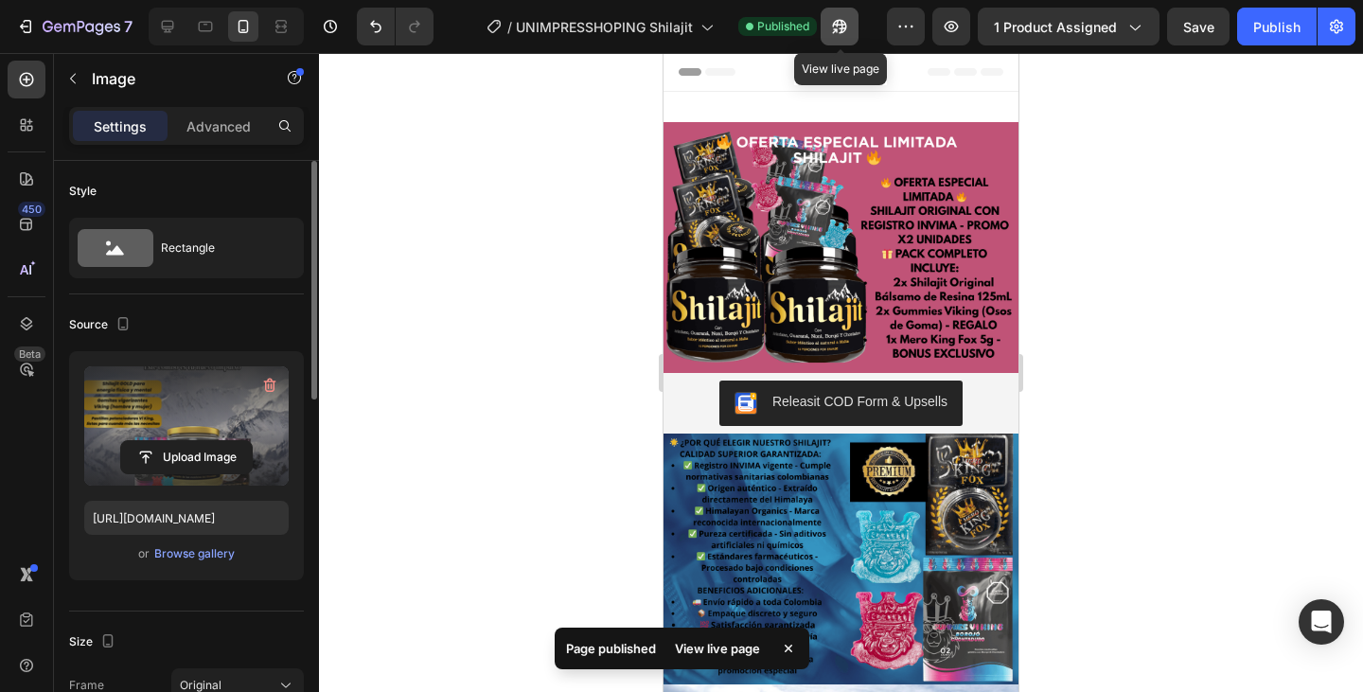
click at [841, 28] on icon "button" at bounding box center [840, 27] width 14 height 14
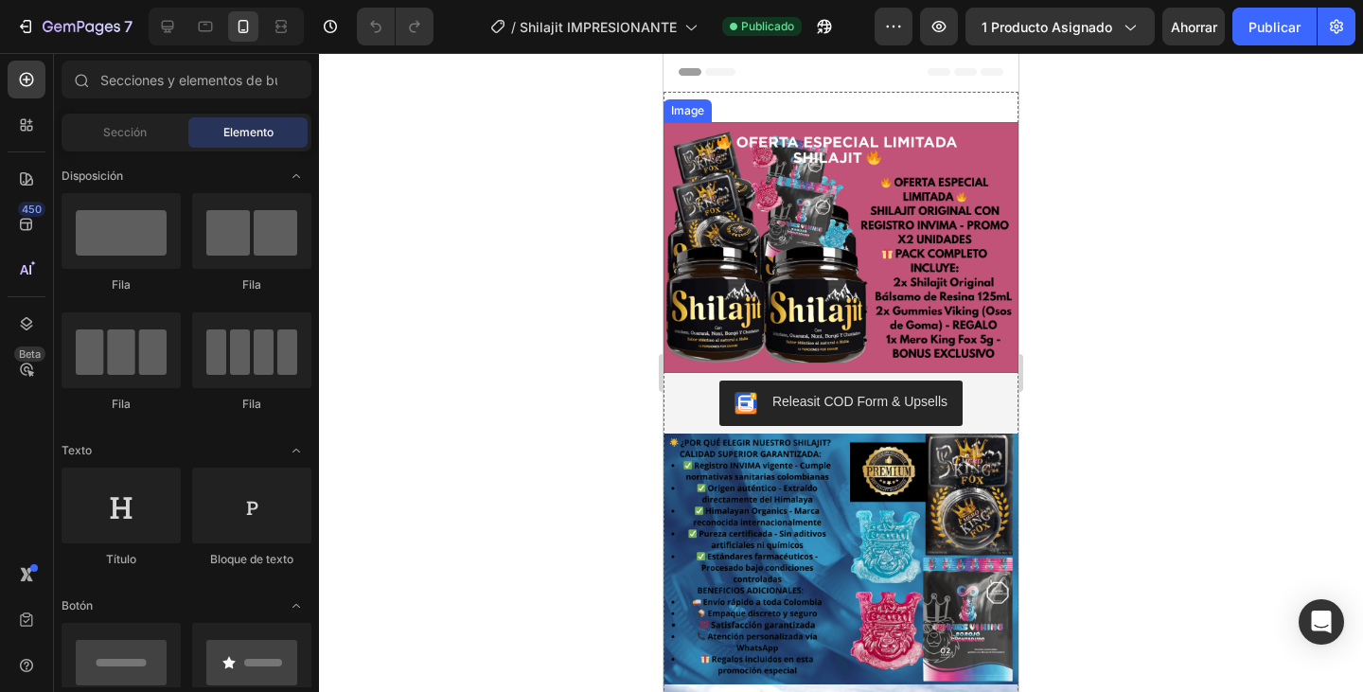
click at [830, 142] on img at bounding box center [840, 247] width 355 height 251
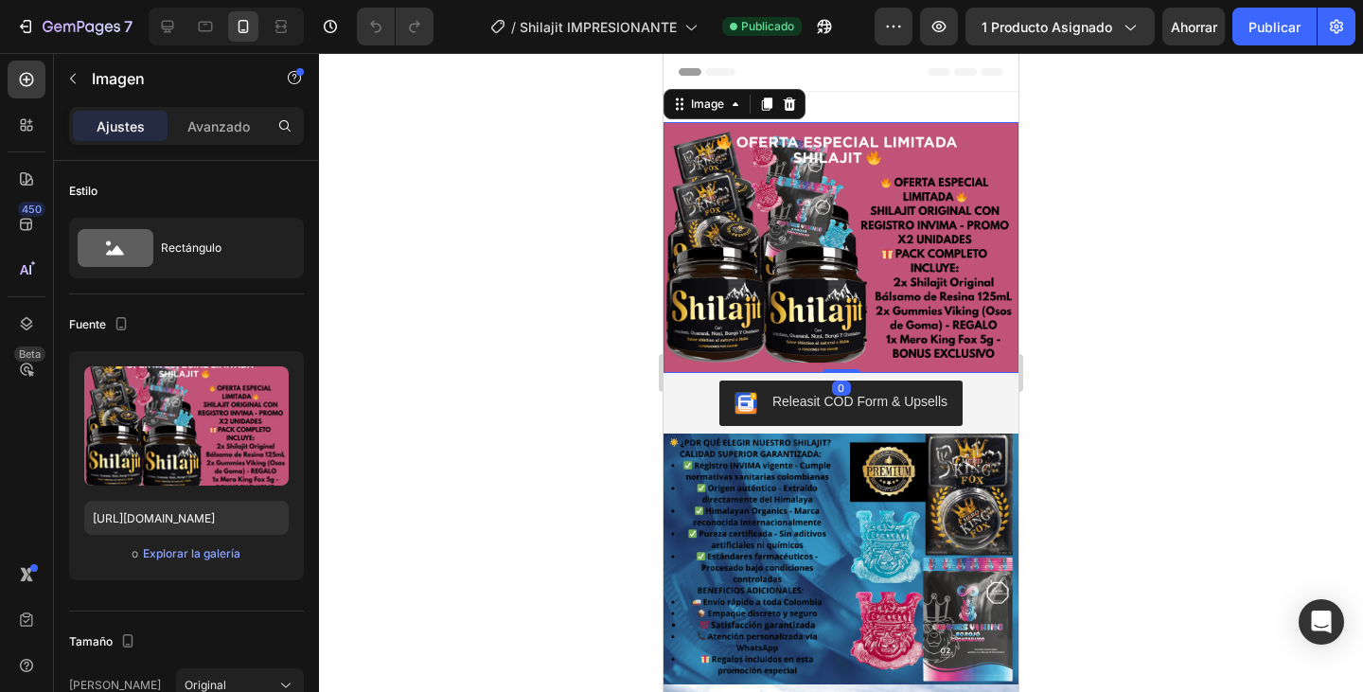
click at [816, 155] on img at bounding box center [840, 247] width 355 height 251
click at [835, 140] on img at bounding box center [840, 247] width 355 height 251
click at [945, 146] on img at bounding box center [840, 247] width 355 height 251
click at [819, 27] on icon "button" at bounding box center [824, 26] width 19 height 19
click at [1123, 34] on icon "button" at bounding box center [1129, 26] width 19 height 19
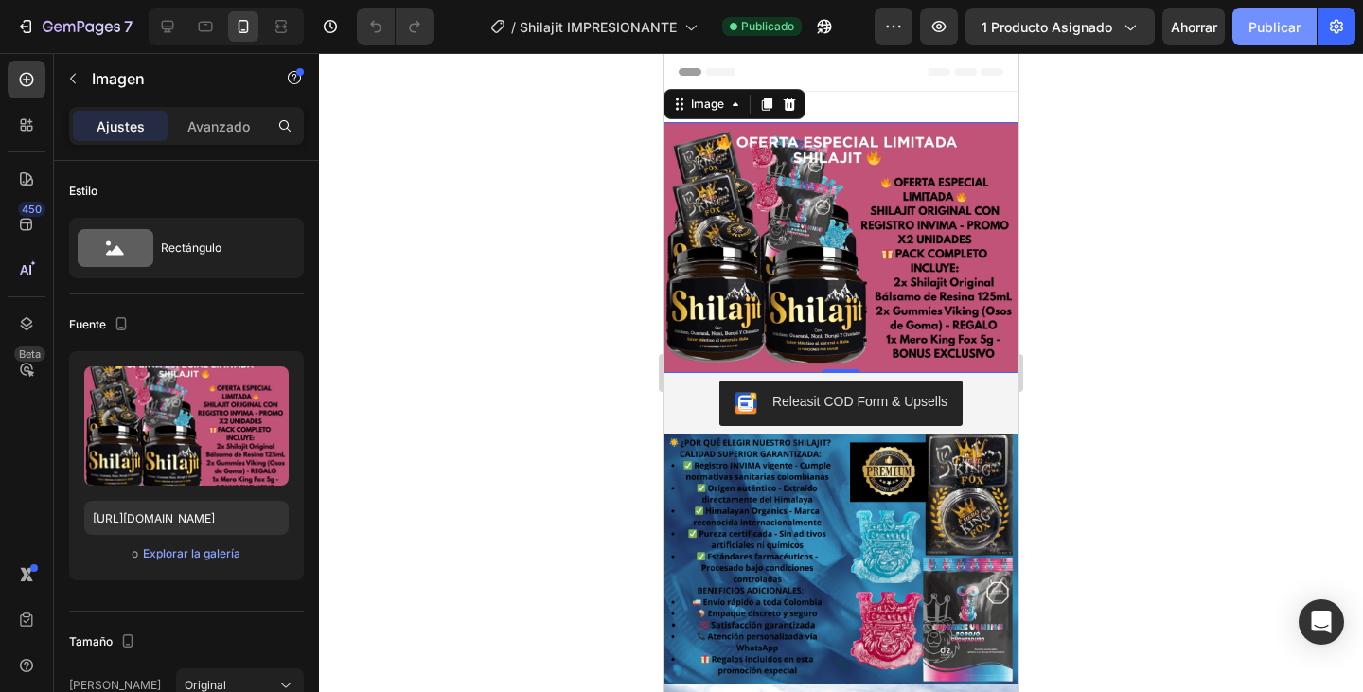
click at [1270, 24] on font "Publicar" at bounding box center [1274, 27] width 52 height 16
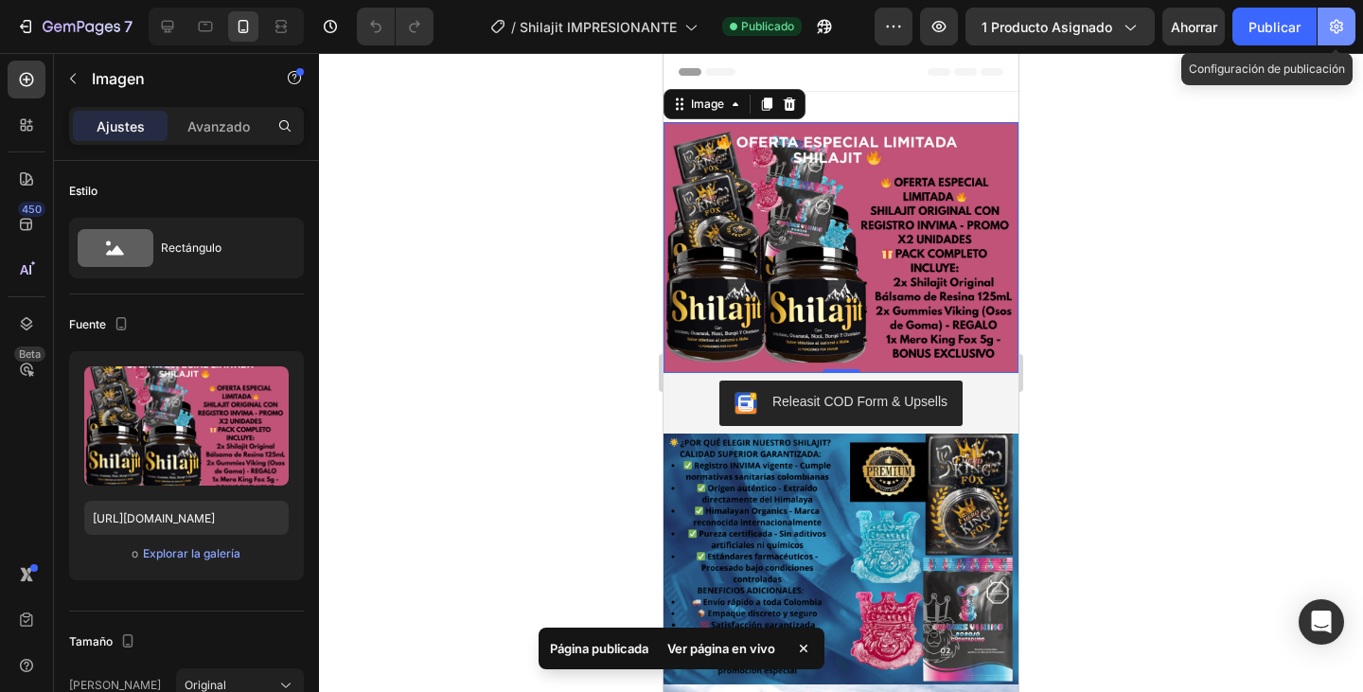
click at [1340, 28] on icon "button" at bounding box center [1336, 26] width 19 height 19
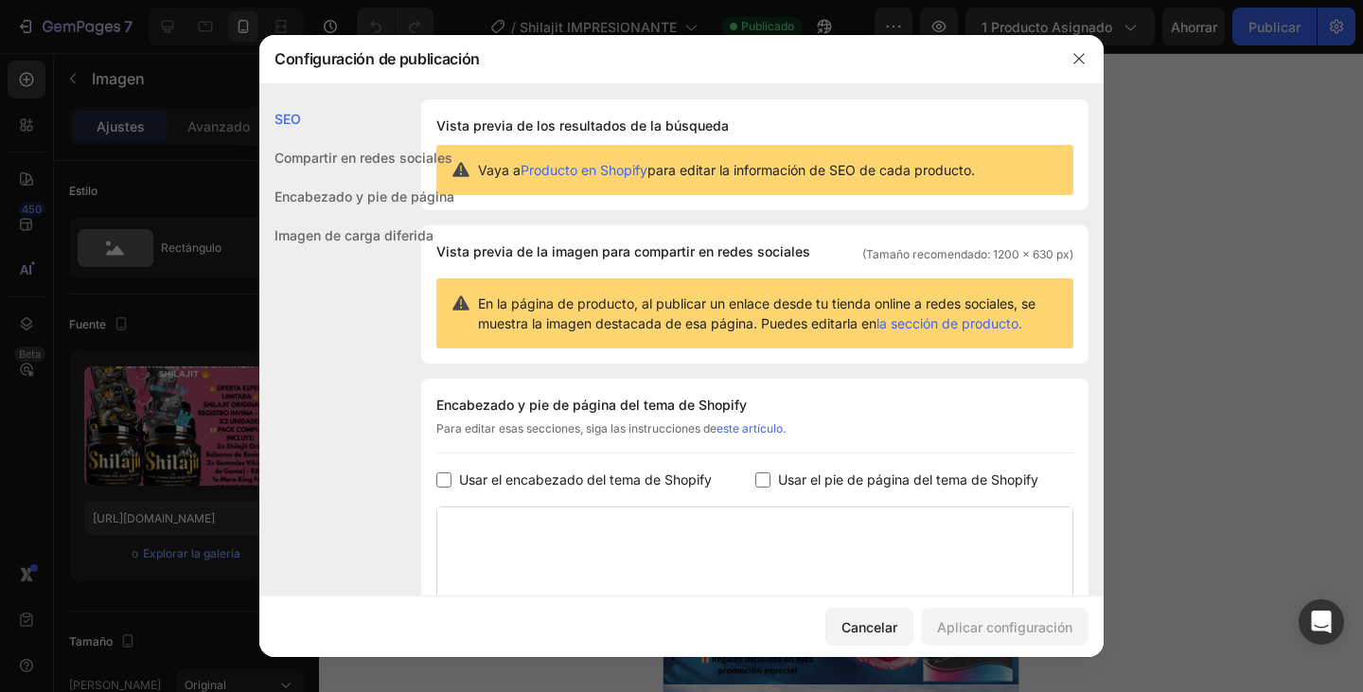
click at [963, 327] on font "la sección de producto." at bounding box center [949, 323] width 146 height 16
click at [596, 170] on font "Producto en Shopify" at bounding box center [584, 170] width 127 height 16
click at [1081, 62] on icon "button" at bounding box center [1078, 58] width 15 height 15
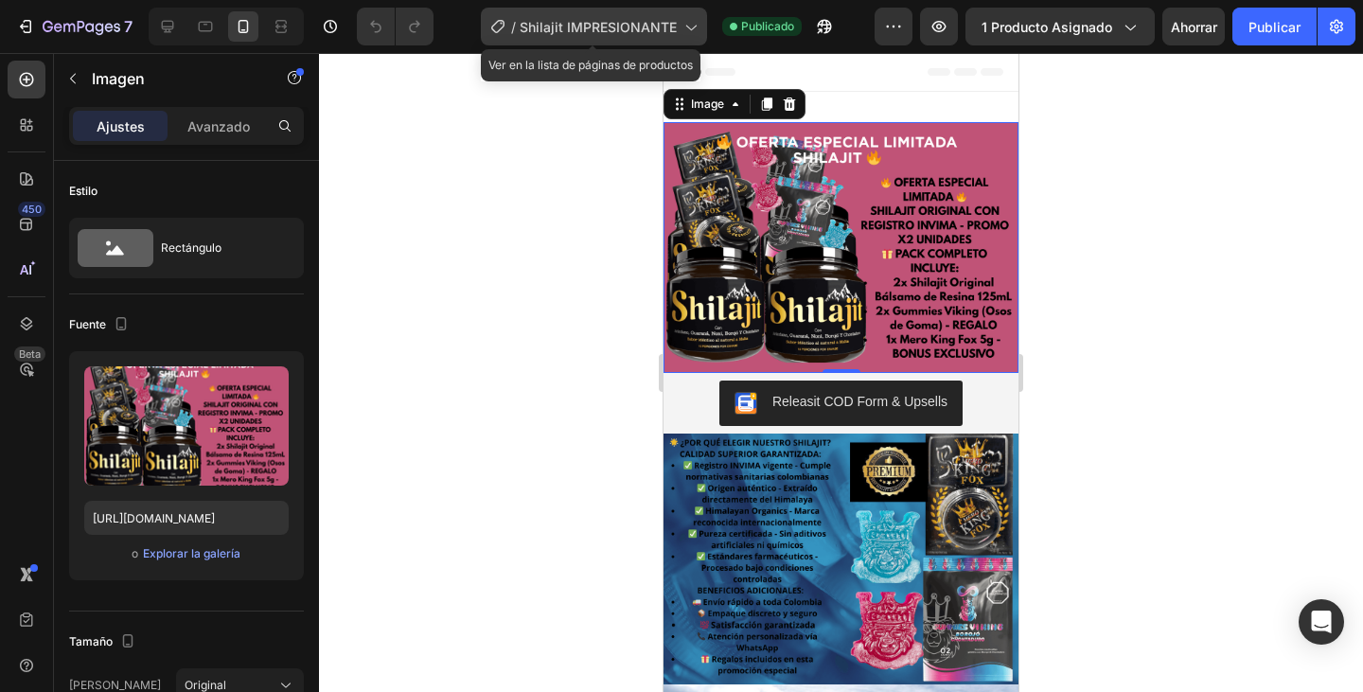
click at [646, 30] on font "Shilajit IMPRESIONANTE" at bounding box center [598, 27] width 157 height 16
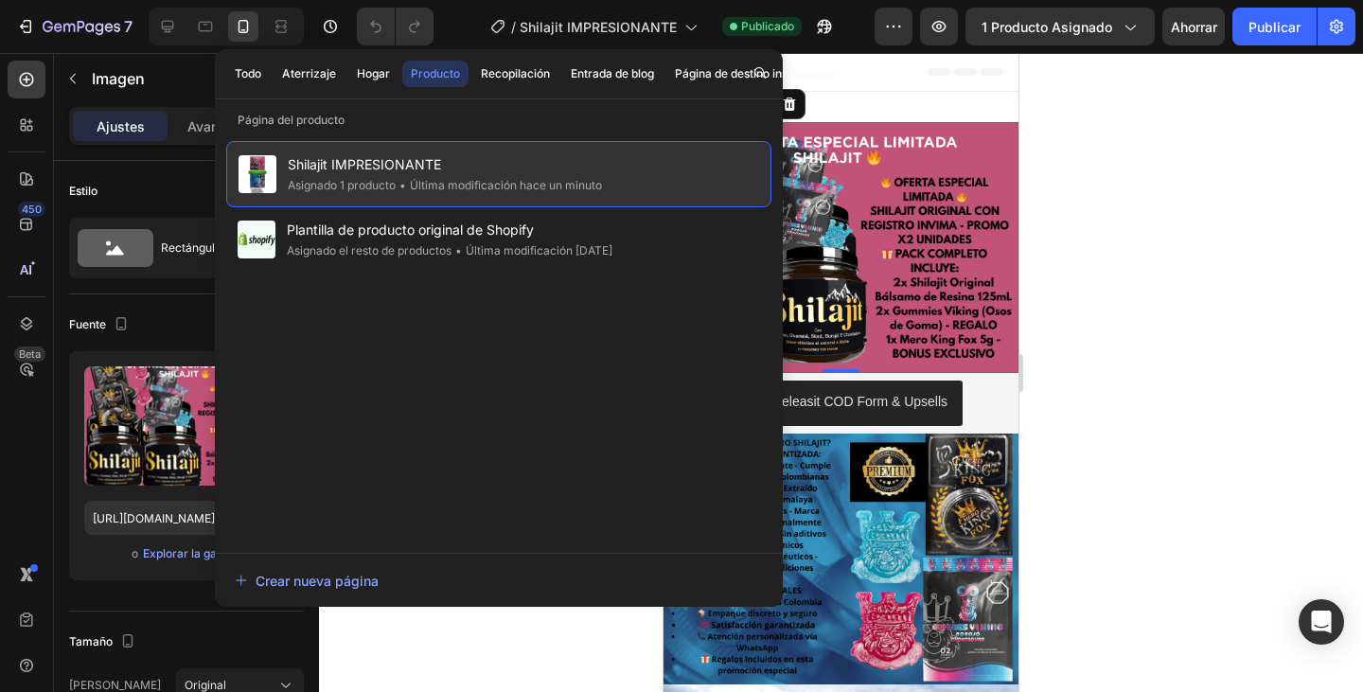
click at [378, 168] on font "Shilajit IMPRESIONANTE" at bounding box center [364, 164] width 153 height 16
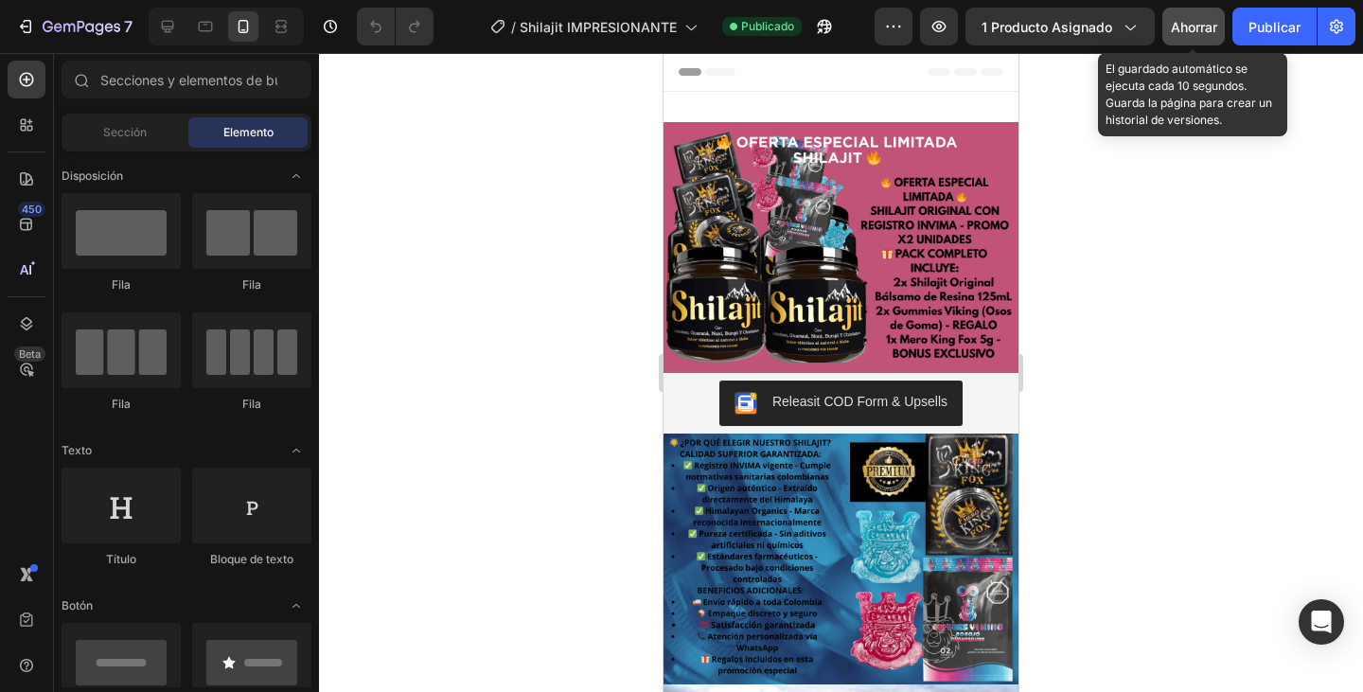
click at [1190, 28] on font "Ahorrar" at bounding box center [1194, 27] width 46 height 16
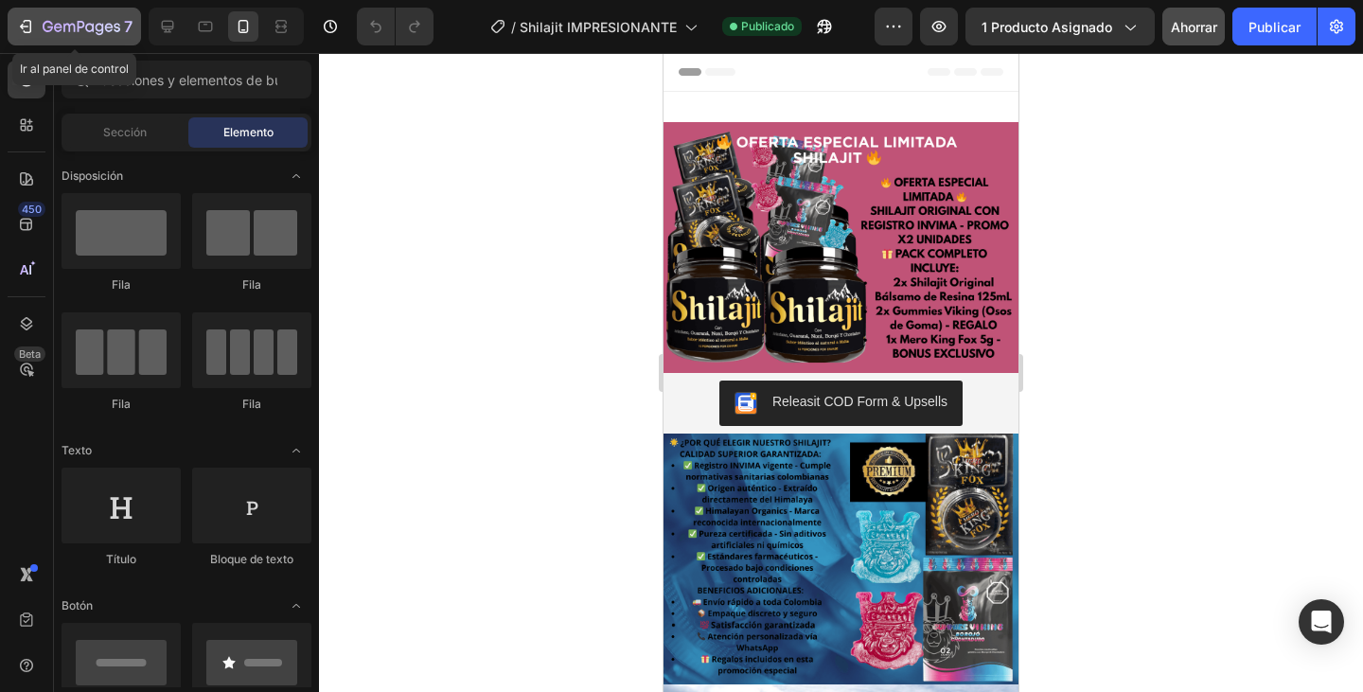
click at [100, 26] on icon "button" at bounding box center [82, 28] width 78 height 16
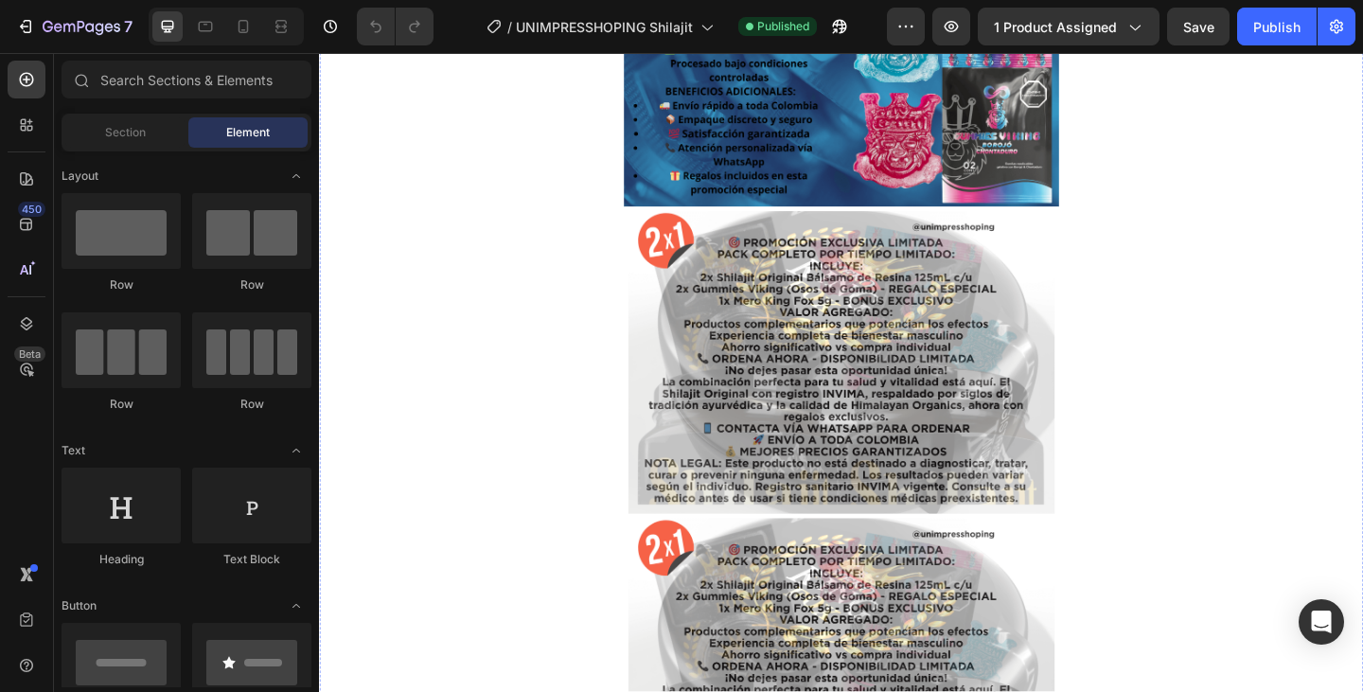
scroll to position [1041, 0]
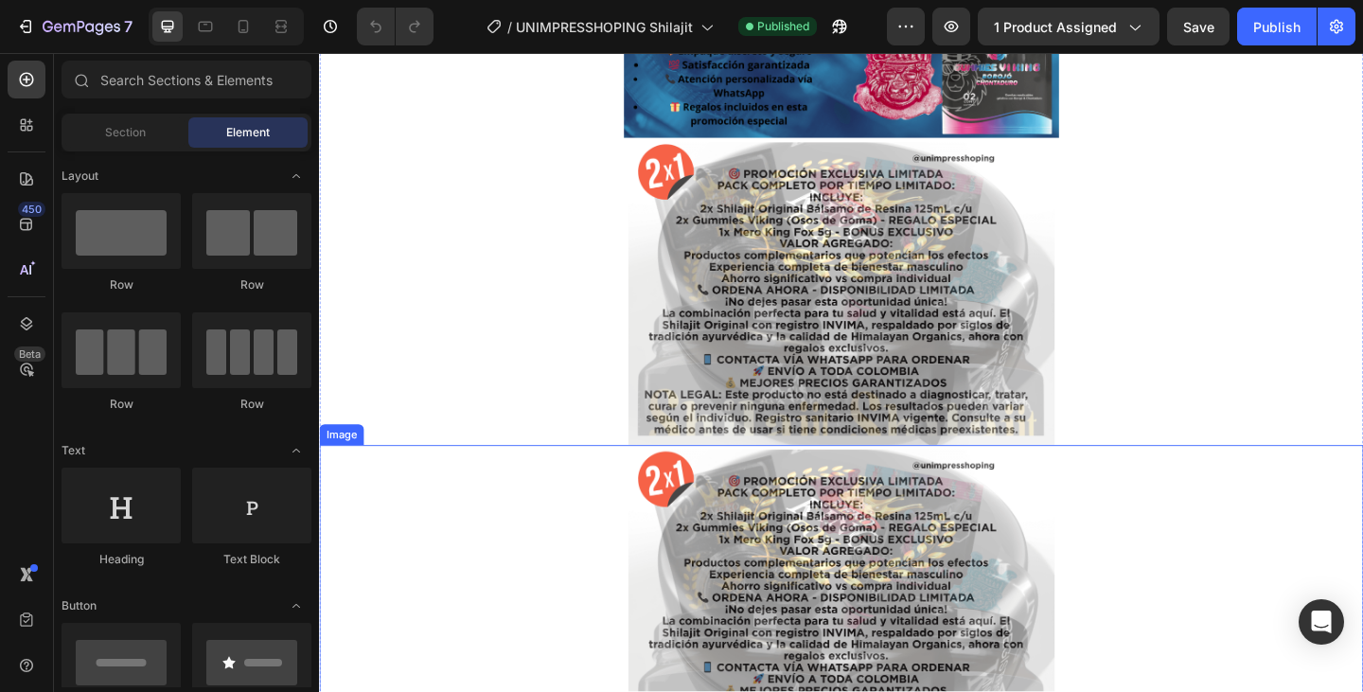
click at [817, 585] on img at bounding box center [886, 647] width 473 height 335
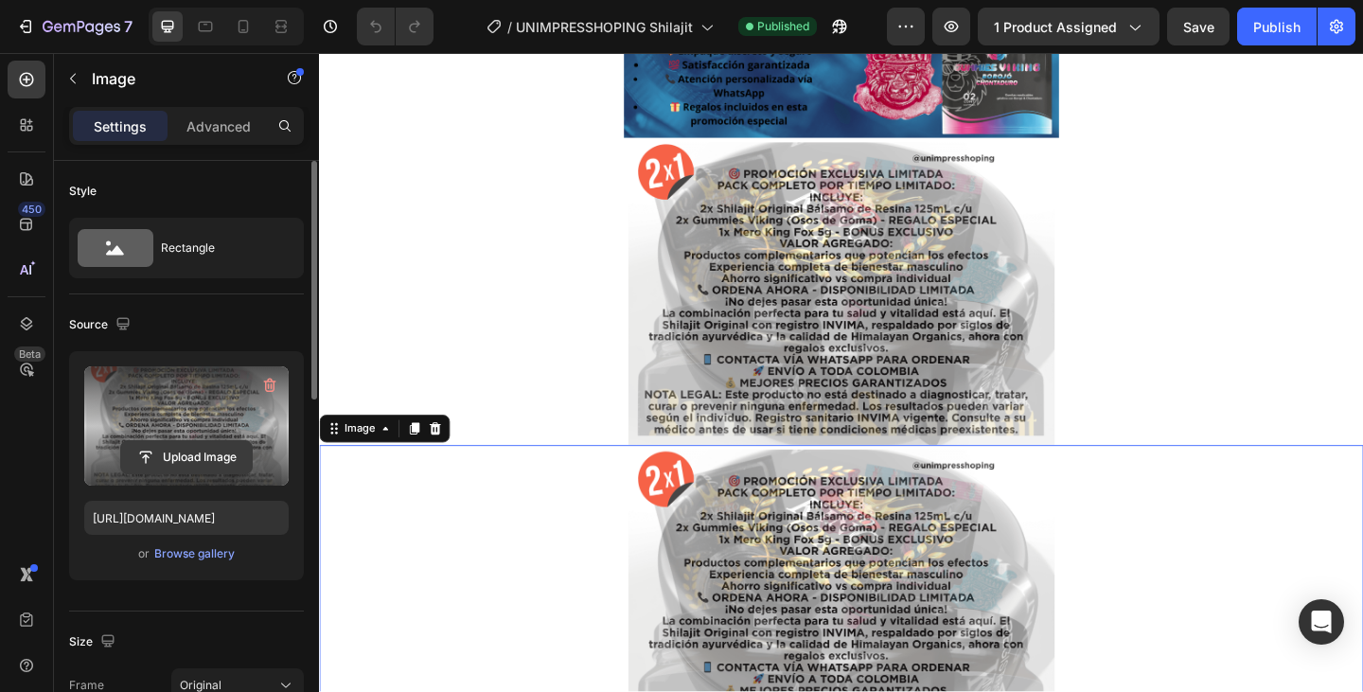
click at [141, 452] on input "file" at bounding box center [186, 457] width 131 height 32
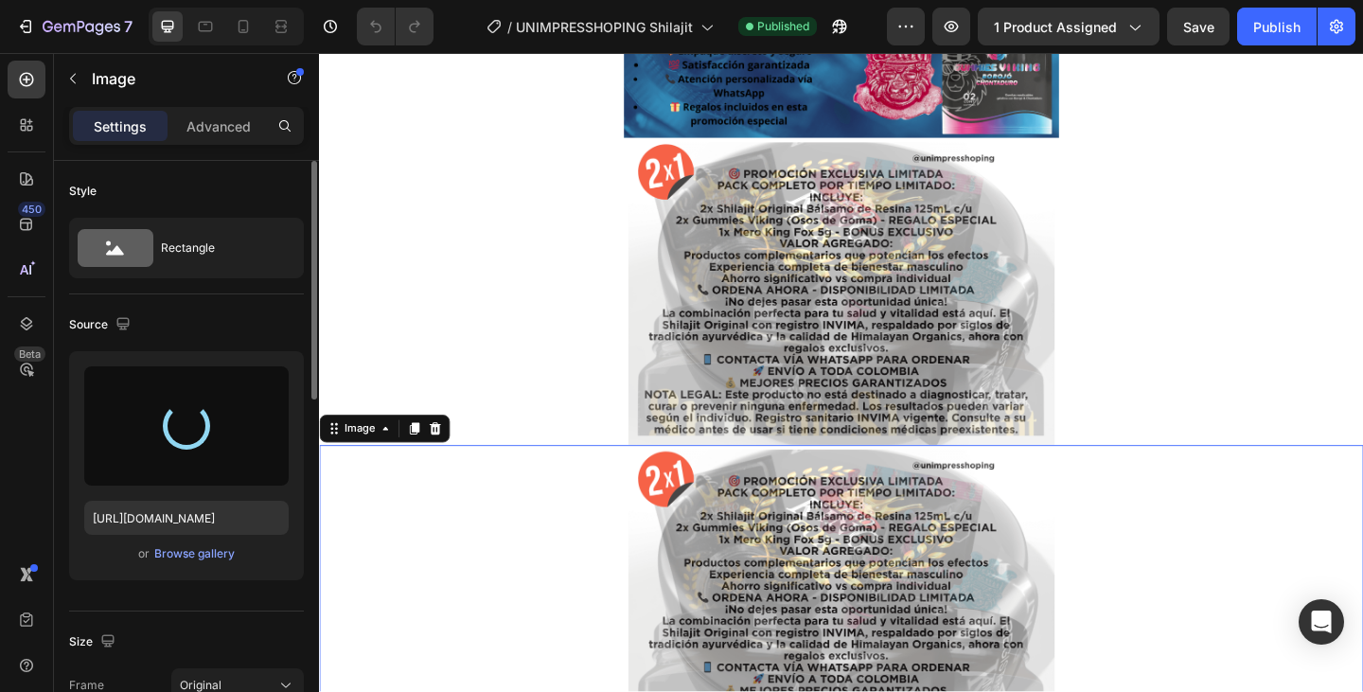
type input "https://cdn.shopify.com/s/files/1/0782/8819/1709/files/gempages_585761450228712…"
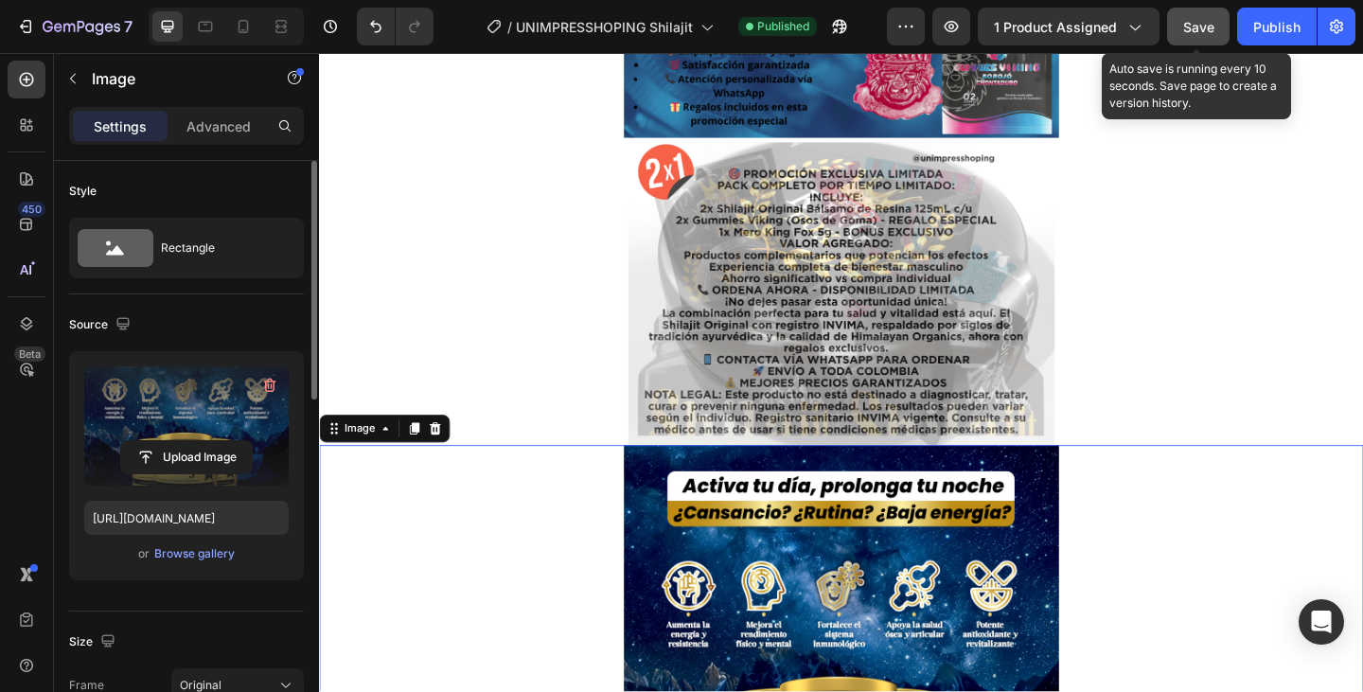
click at [1193, 33] on span "Save" at bounding box center [1198, 27] width 31 height 16
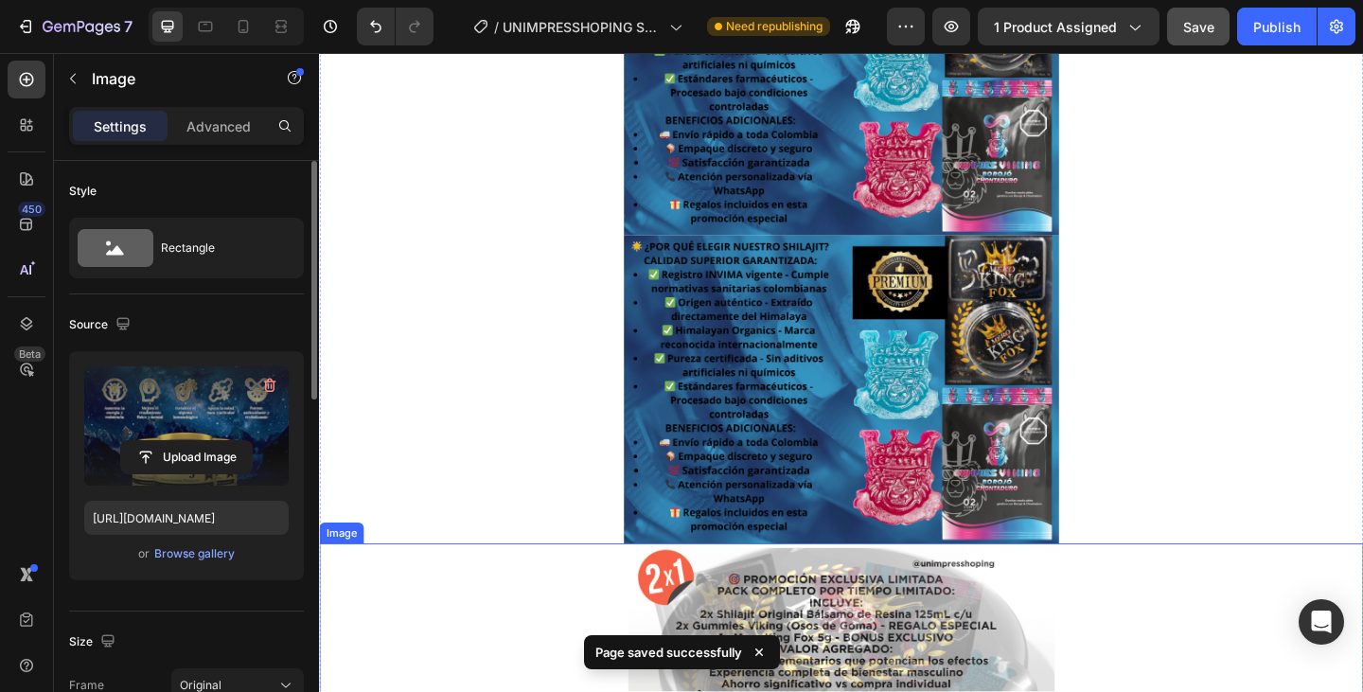
scroll to position [473, 0]
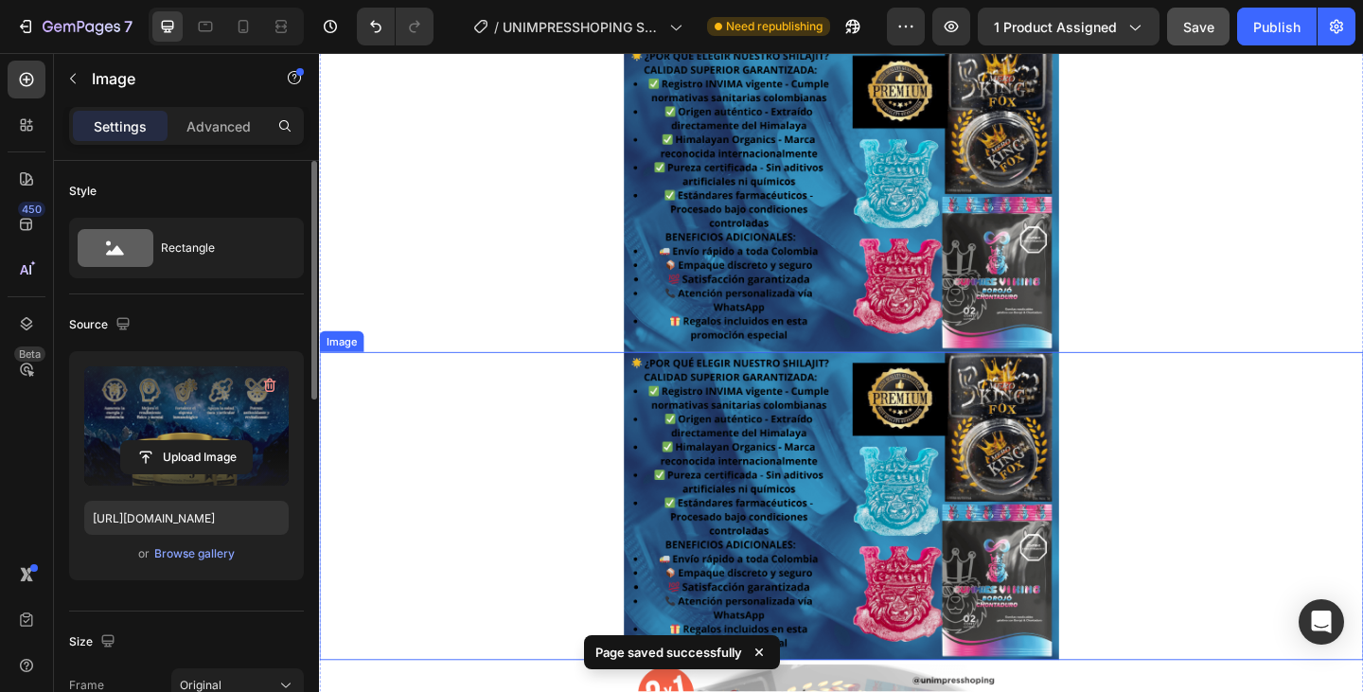
click at [815, 451] on img at bounding box center [886, 546] width 473 height 335
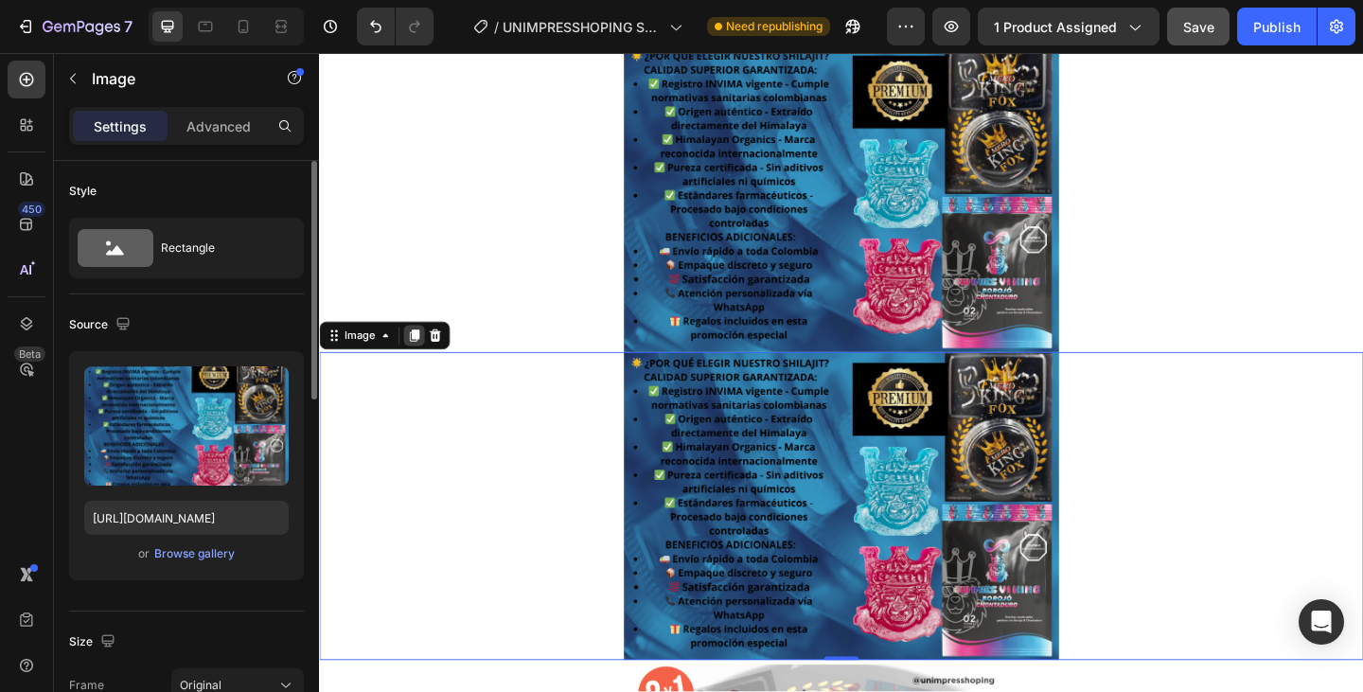
click at [425, 365] on icon at bounding box center [422, 360] width 10 height 13
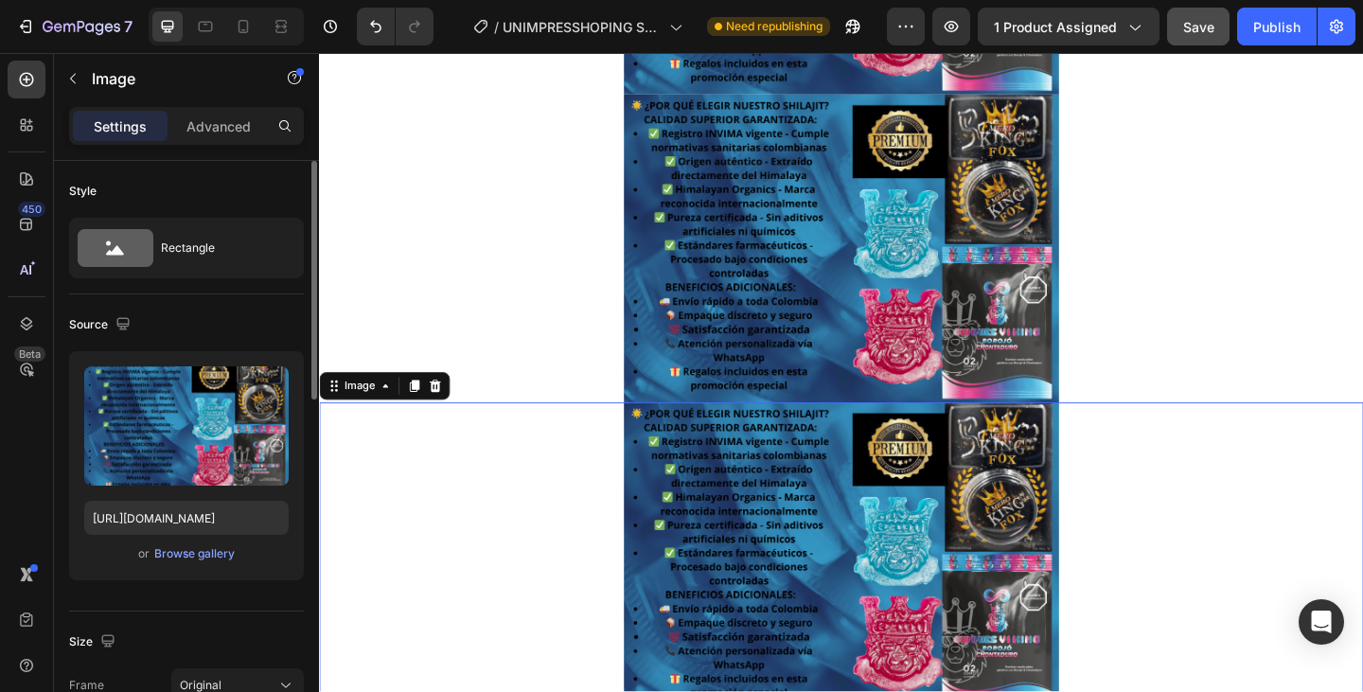
scroll to position [784, 0]
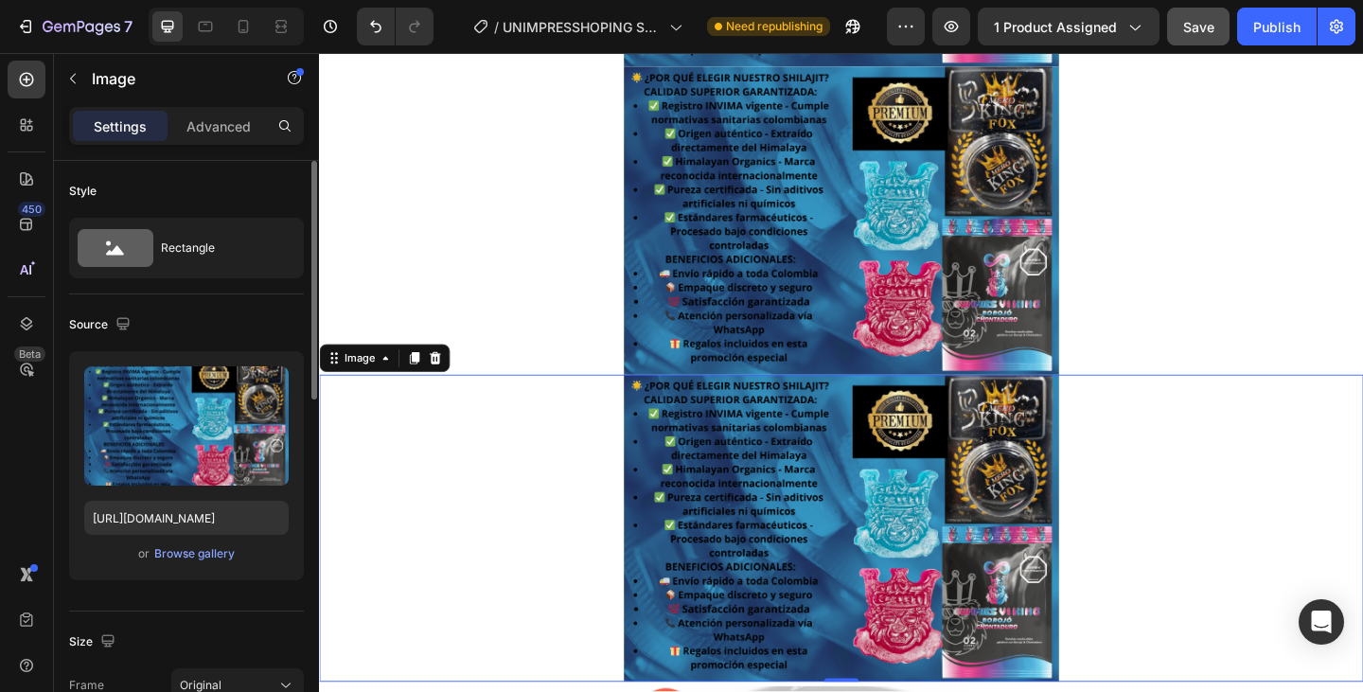
click at [823, 516] on img at bounding box center [886, 570] width 473 height 335
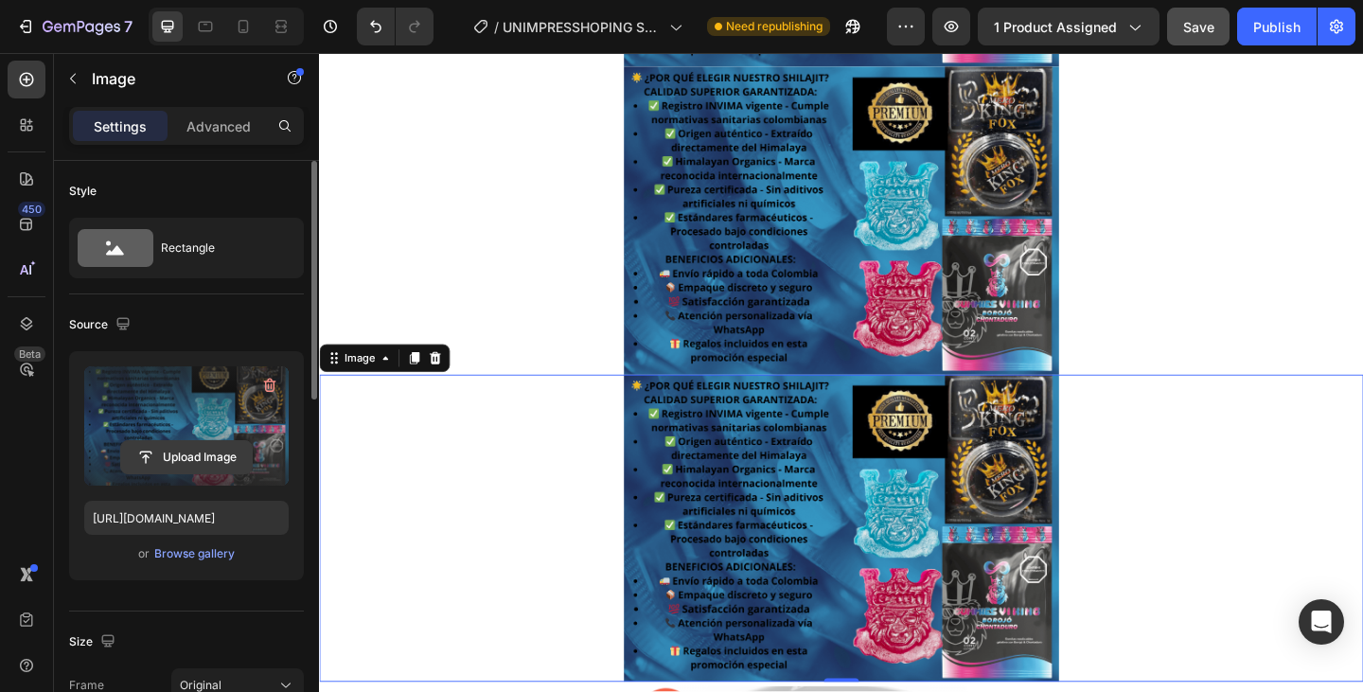
click at [153, 465] on input "file" at bounding box center [186, 457] width 131 height 32
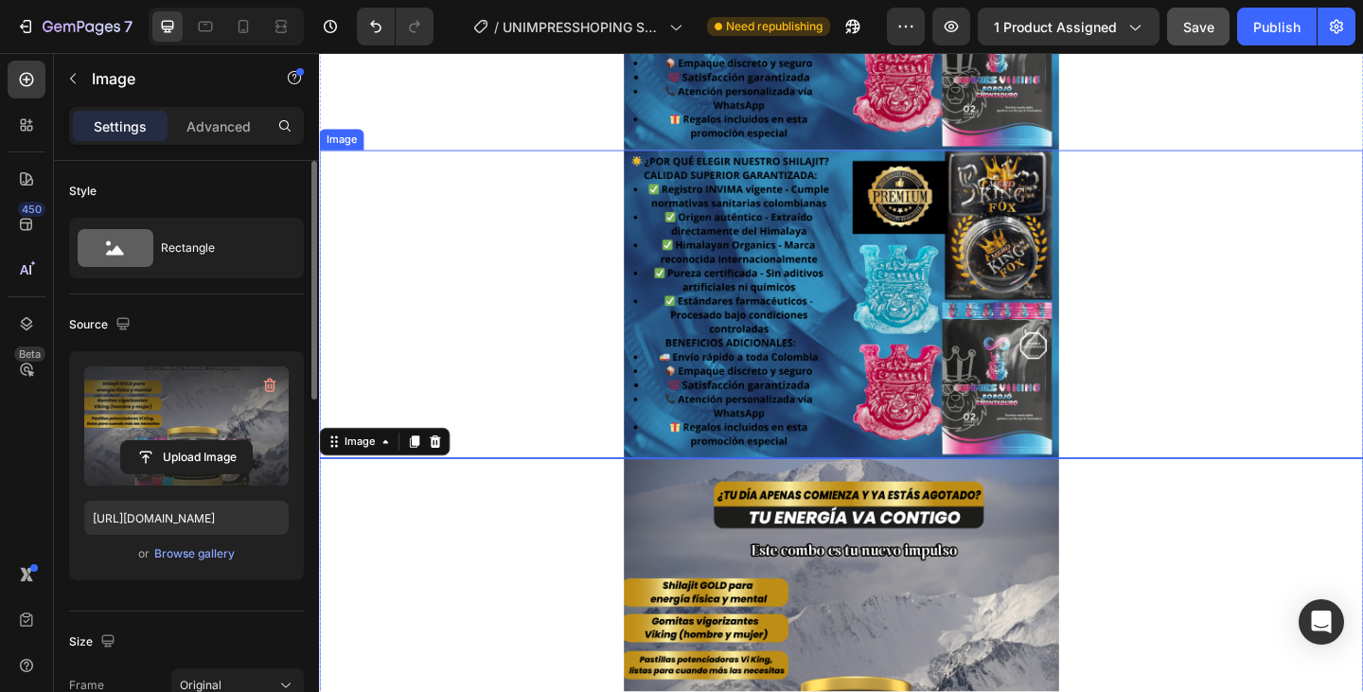
scroll to position [689, 0]
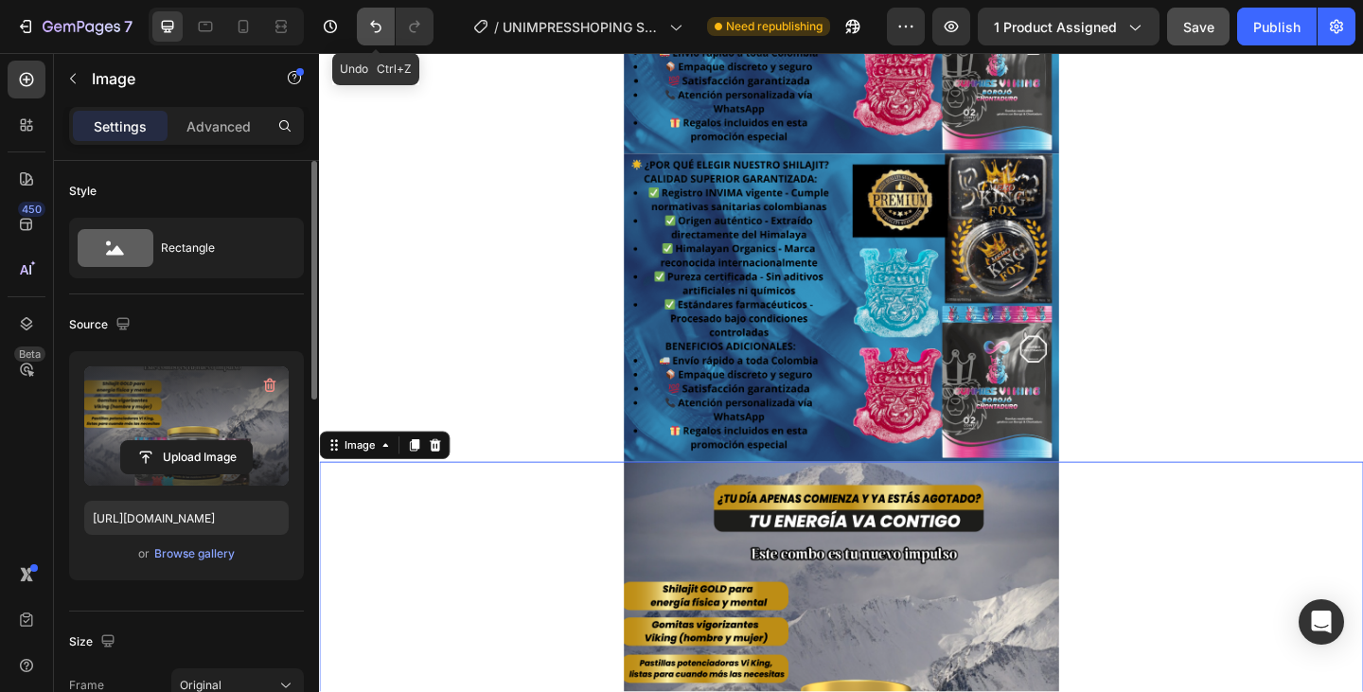
click at [378, 38] on button "Undo/Redo" at bounding box center [376, 27] width 38 height 38
type input "https://cdn.shopify.com/s/files/1/0782/8819/1709/files/gempages_585761450228712…"
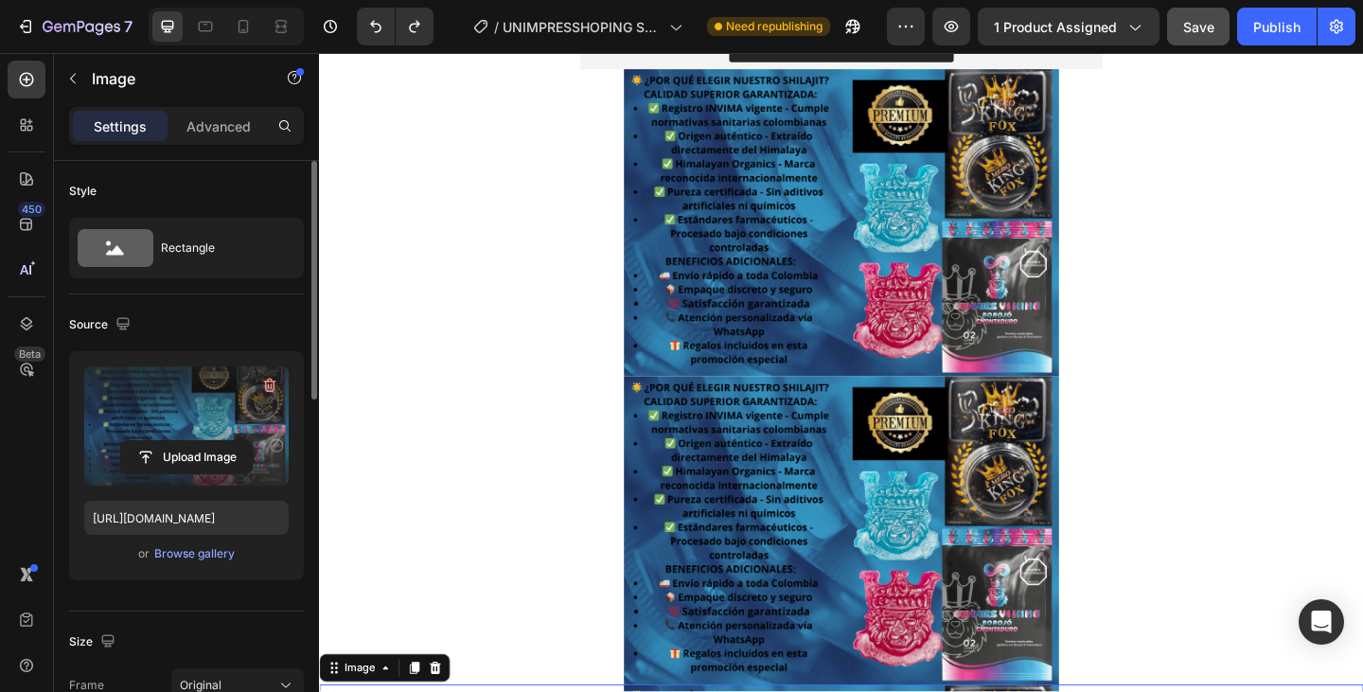
scroll to position [405, 0]
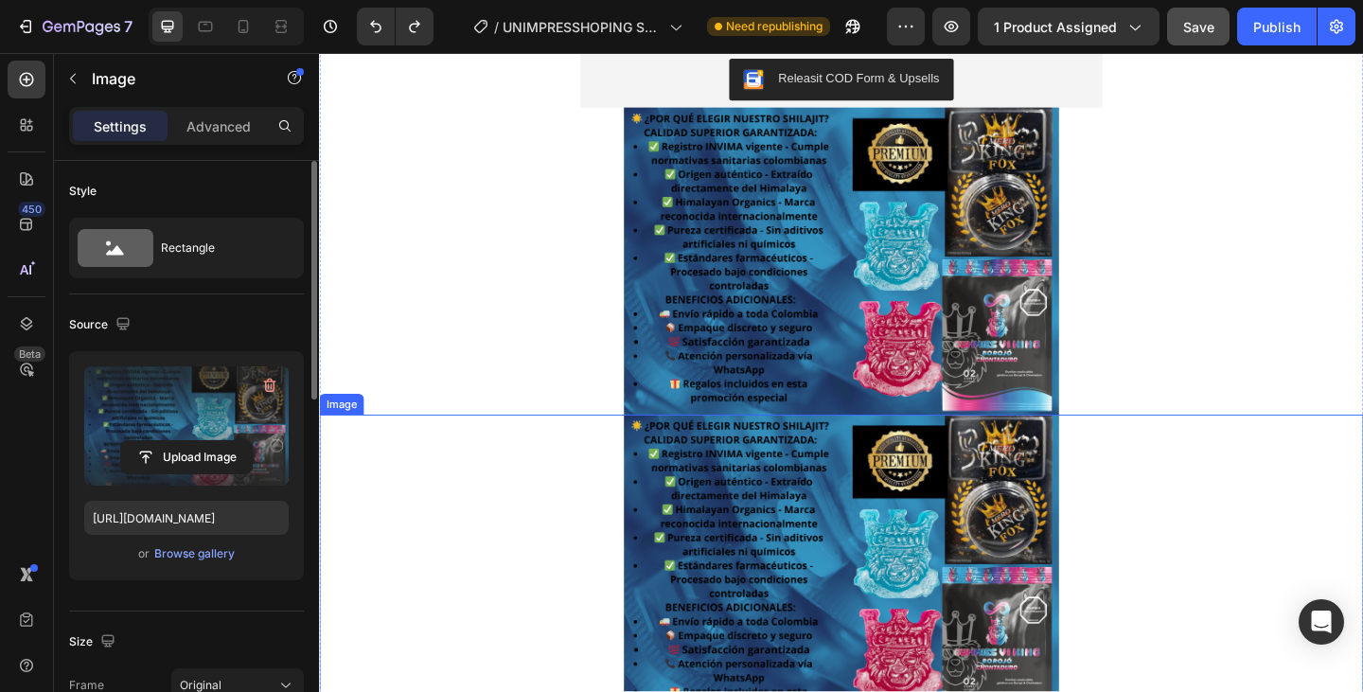
click at [782, 588] on img at bounding box center [886, 614] width 473 height 335
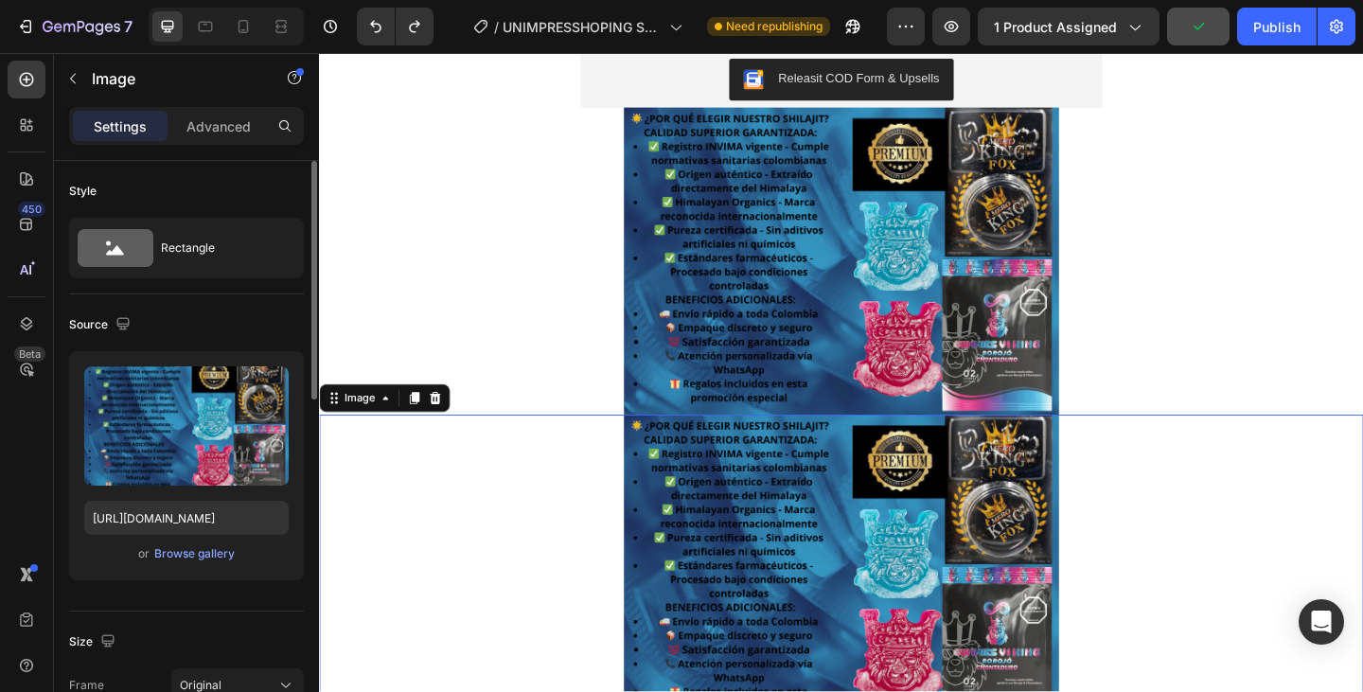
scroll to position [500, 0]
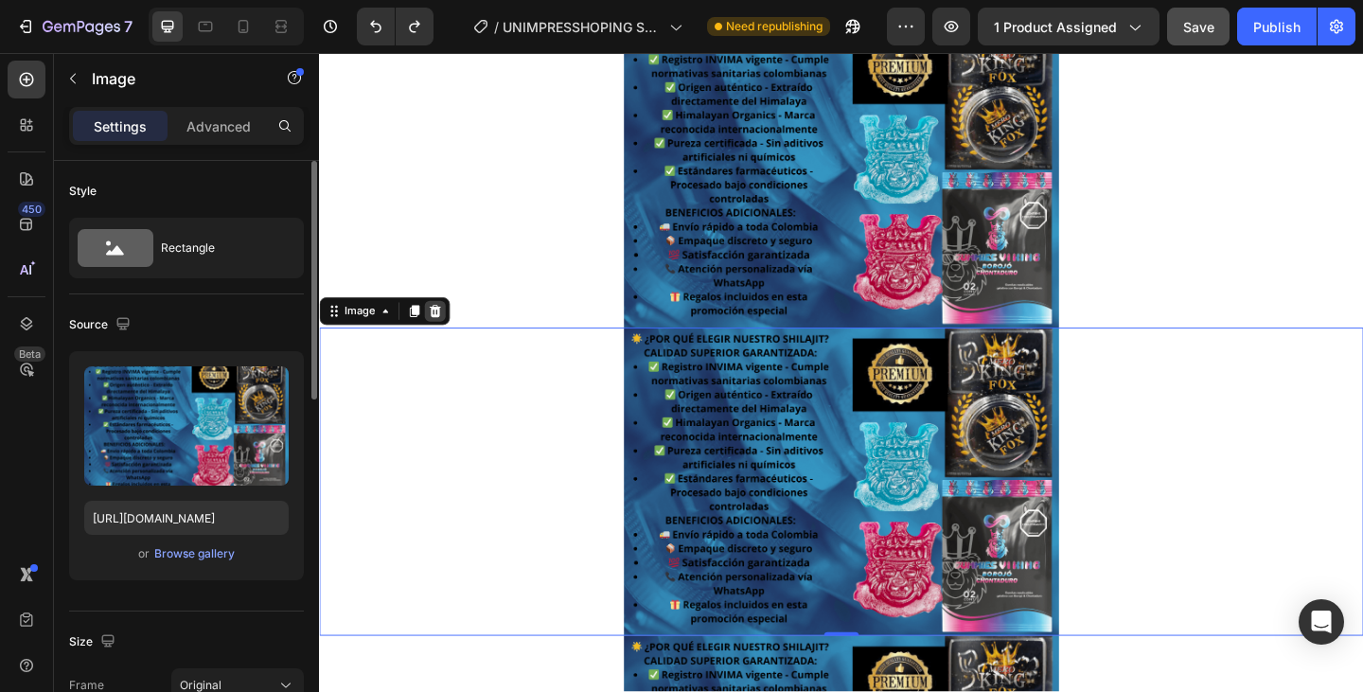
click at [443, 335] on icon at bounding box center [444, 334] width 15 height 15
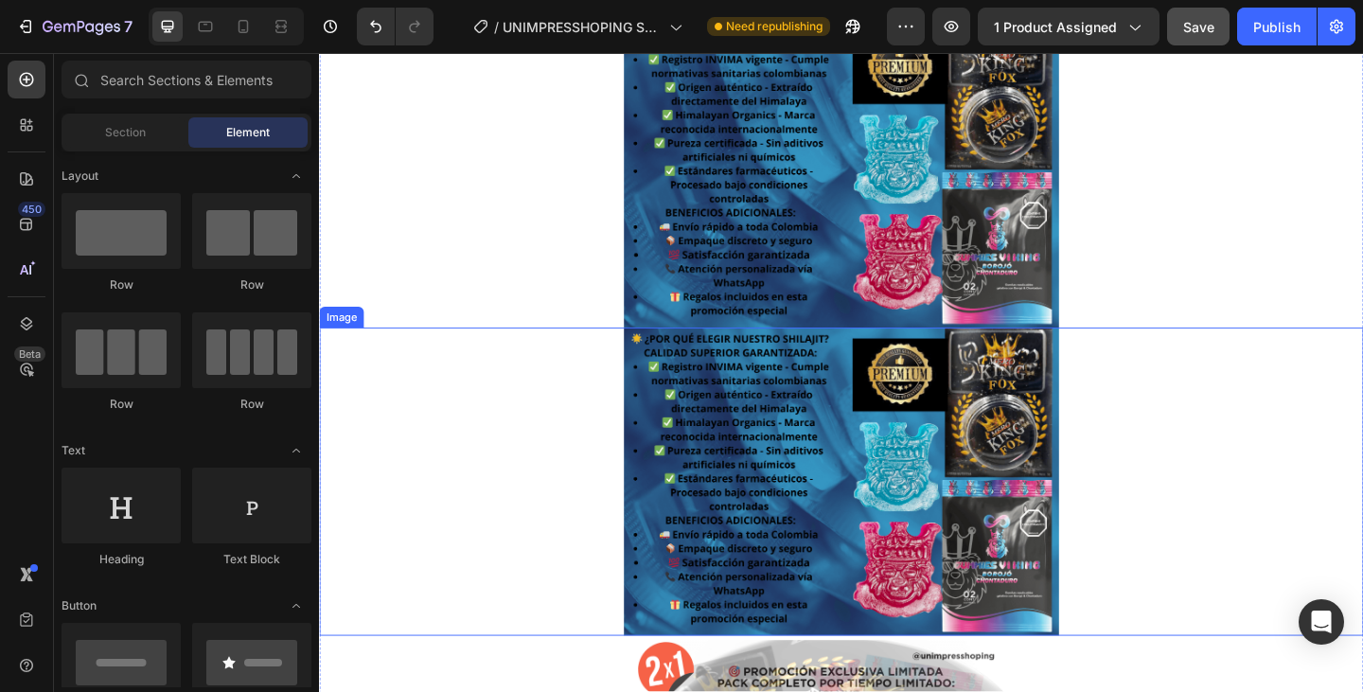
click at [789, 494] on img at bounding box center [886, 519] width 473 height 335
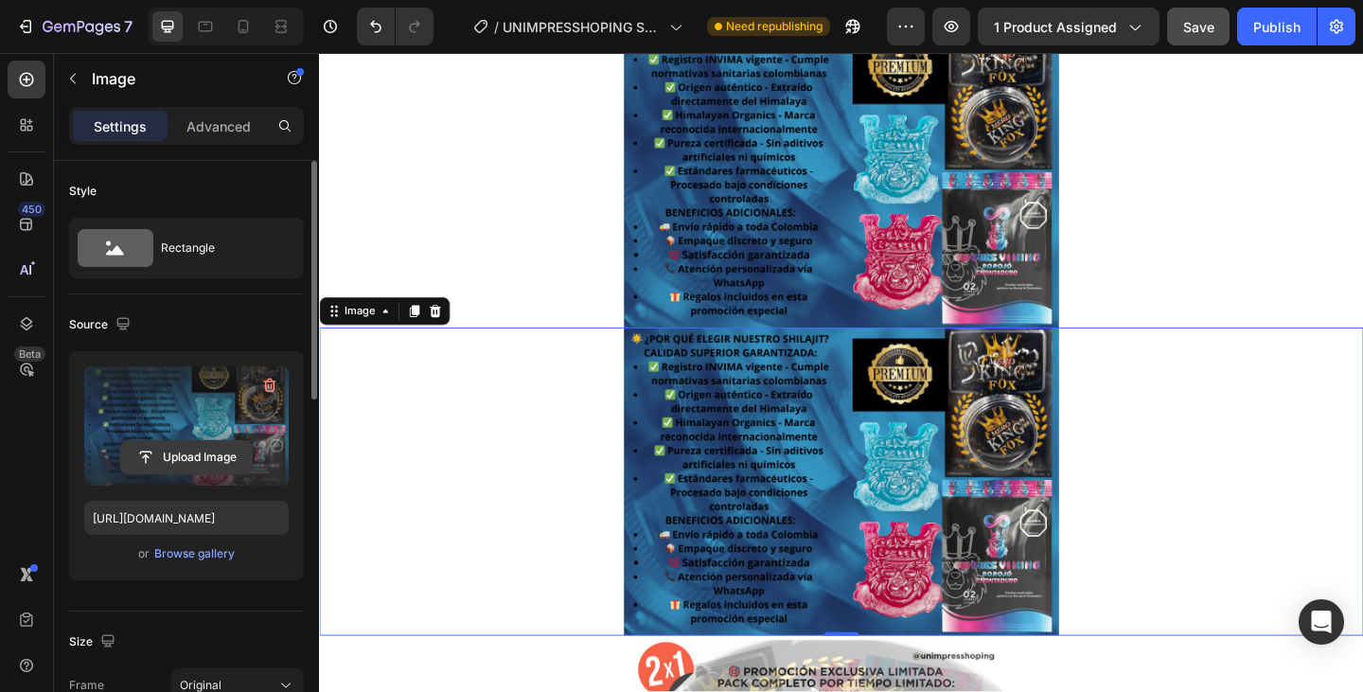
click at [143, 458] on input "file" at bounding box center [186, 457] width 131 height 32
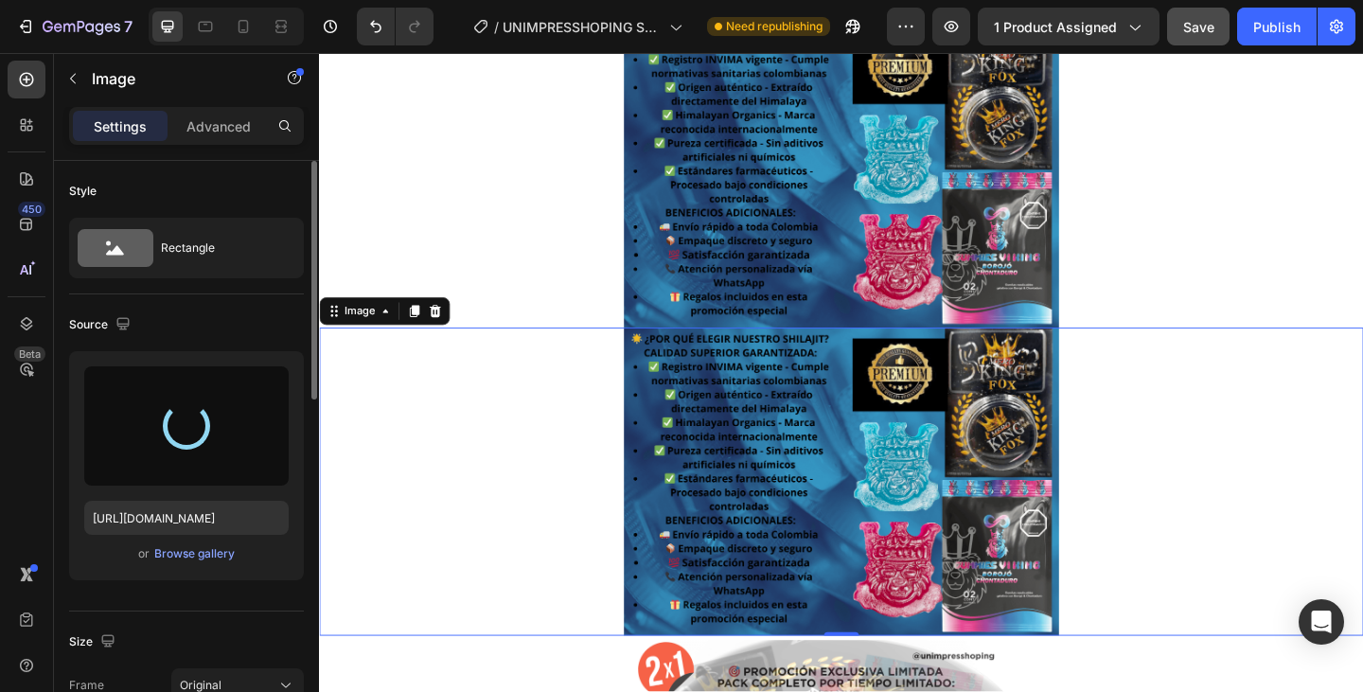
type input "https://cdn.shopify.com/s/files/1/0782/8819/1709/files/gempages_585761450228712…"
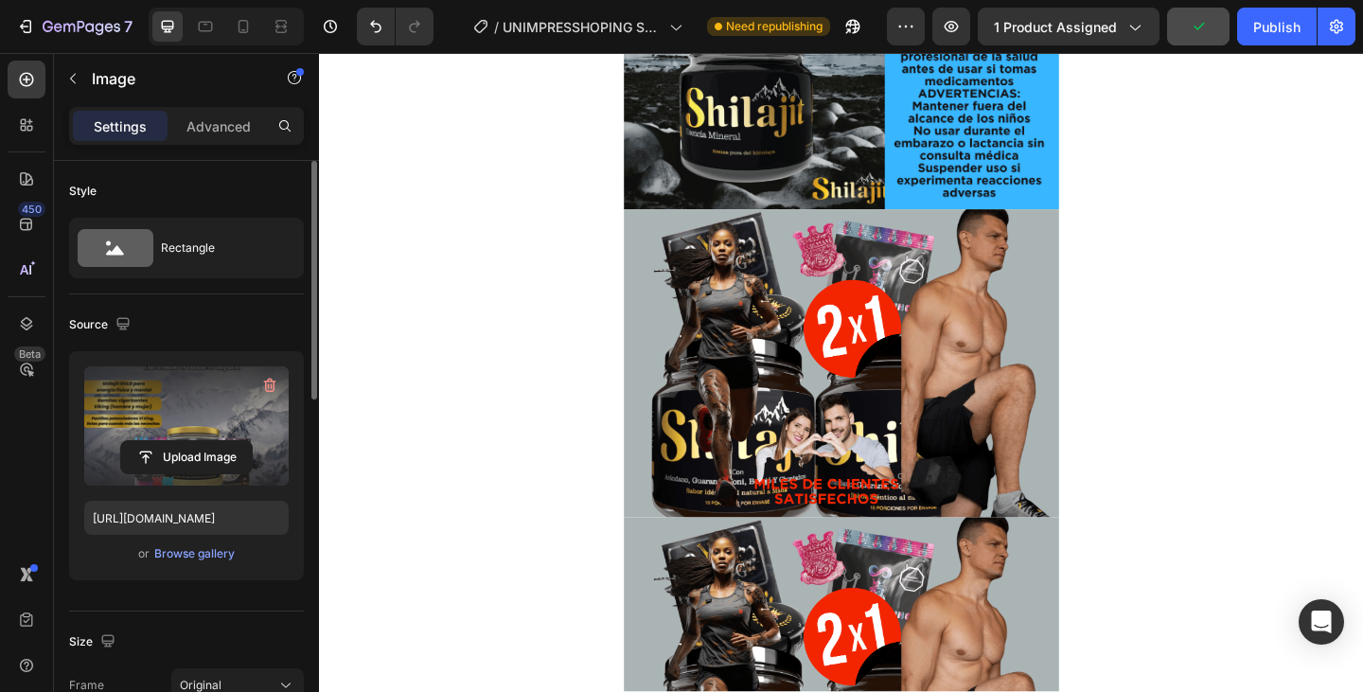
scroll to position [2745, 0]
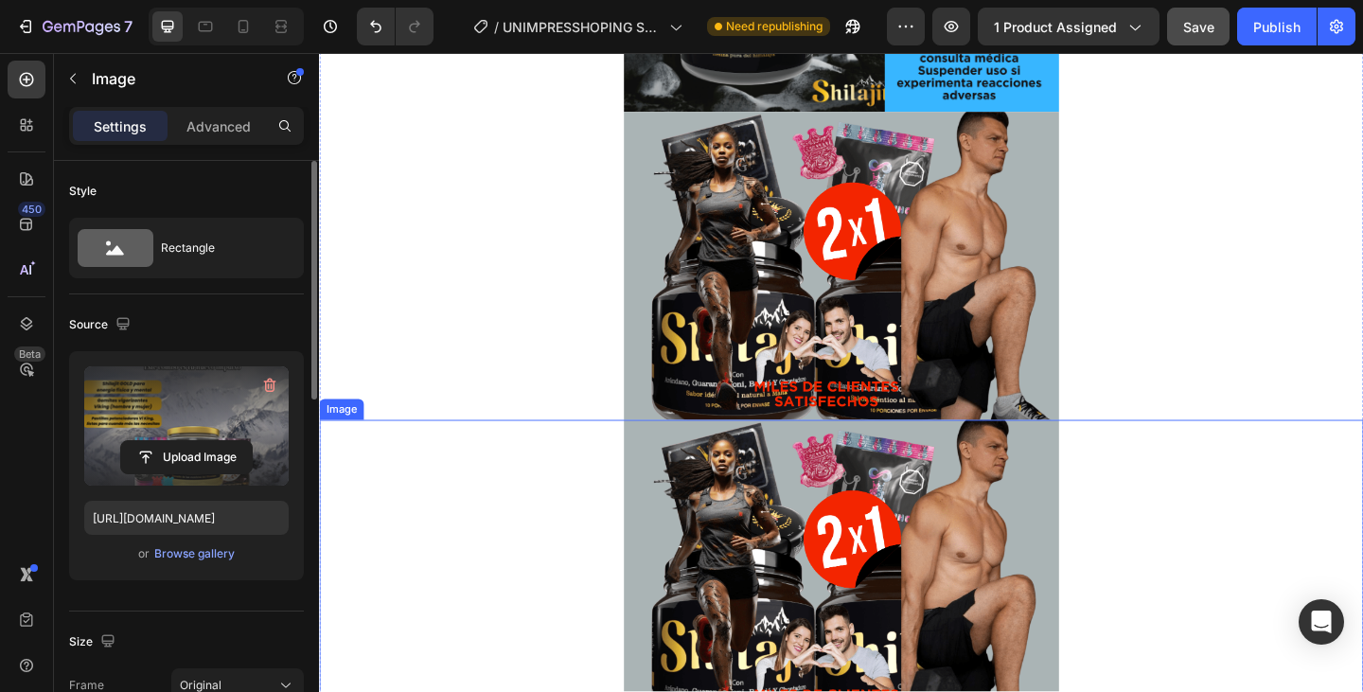
click at [895, 630] on img at bounding box center [886, 619] width 473 height 335
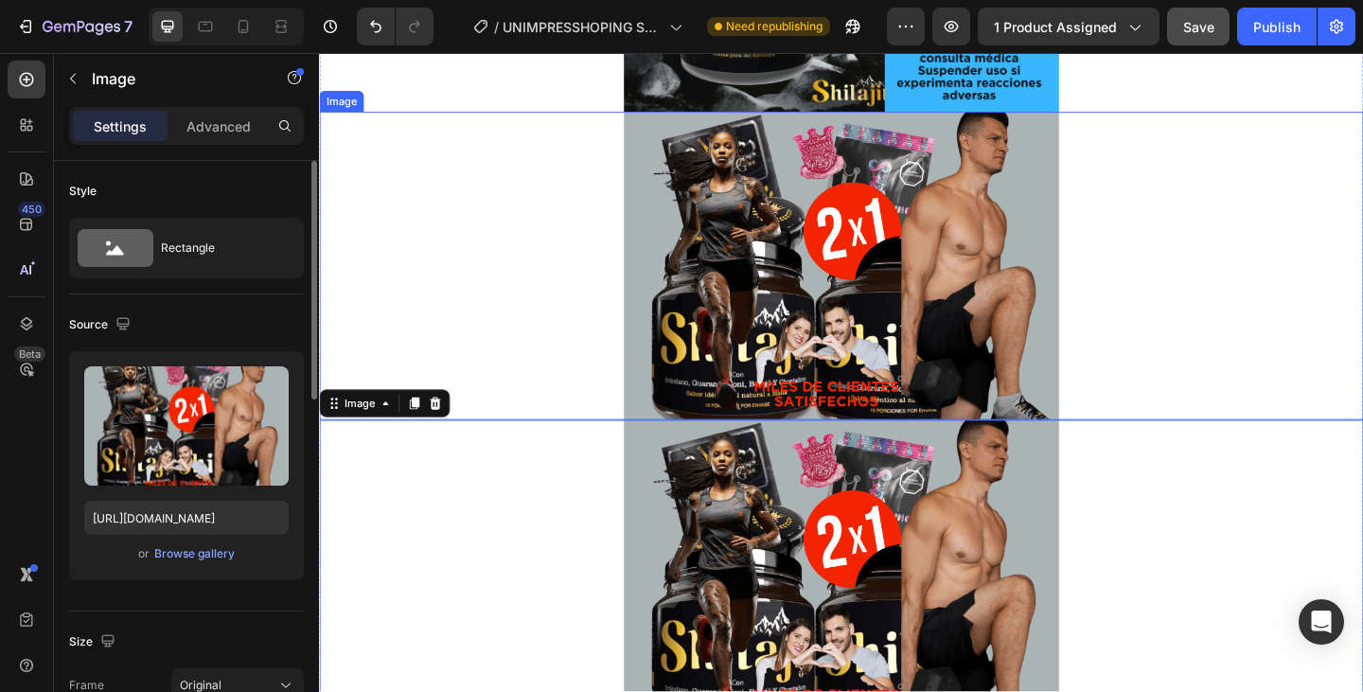
click at [840, 332] on img at bounding box center [886, 284] width 473 height 335
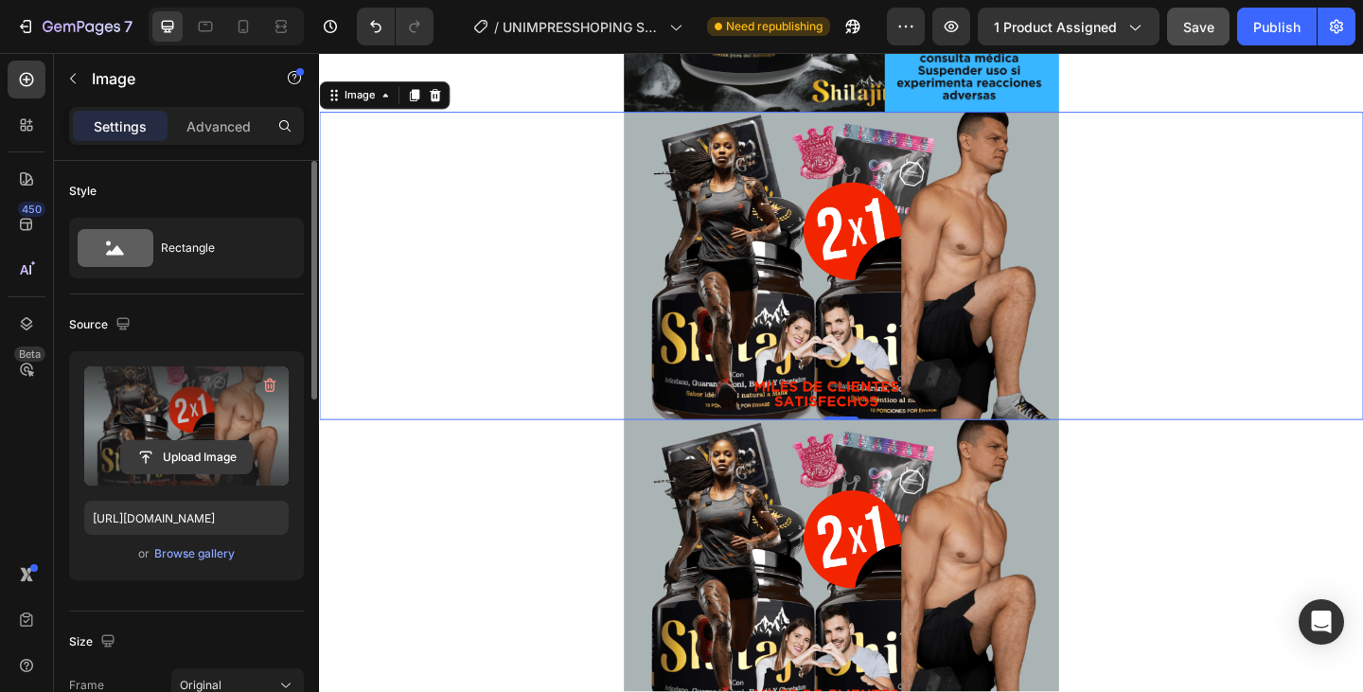
click at [147, 461] on input "file" at bounding box center [186, 457] width 131 height 32
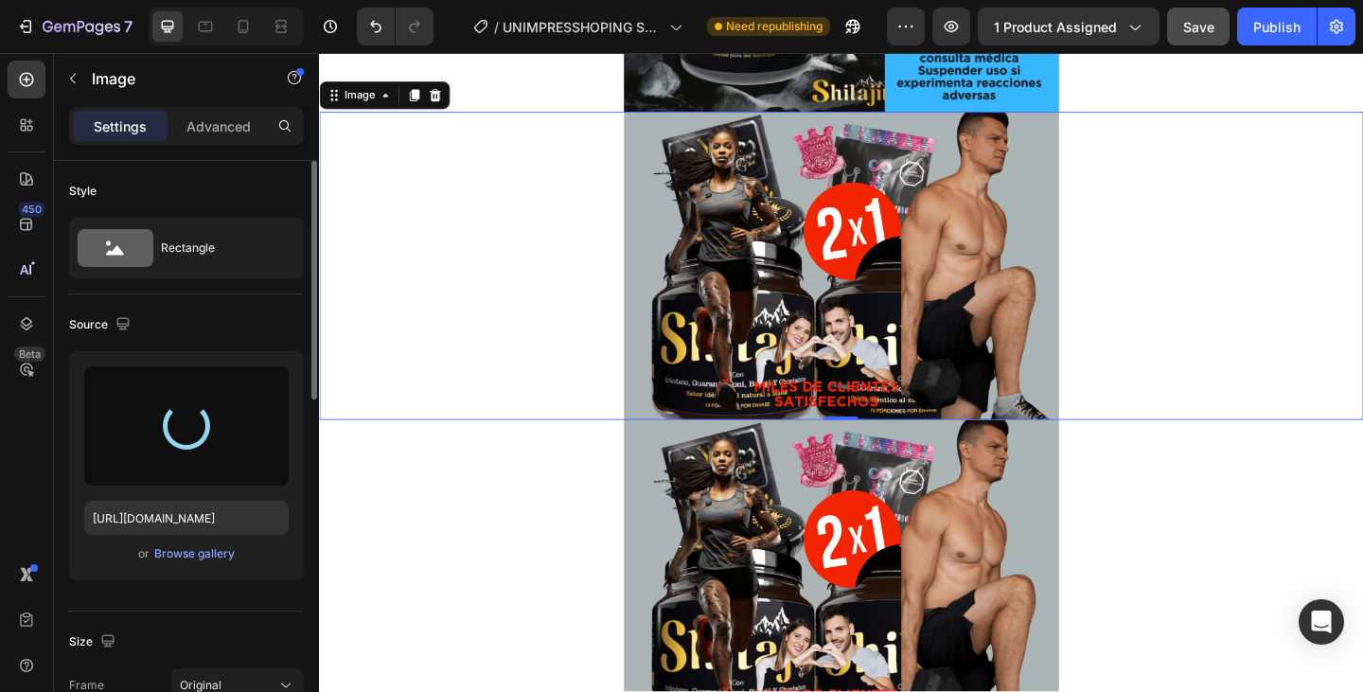
type input "https://cdn.shopify.com/s/files/1/0782/8819/1709/files/gempages_585761450228712…"
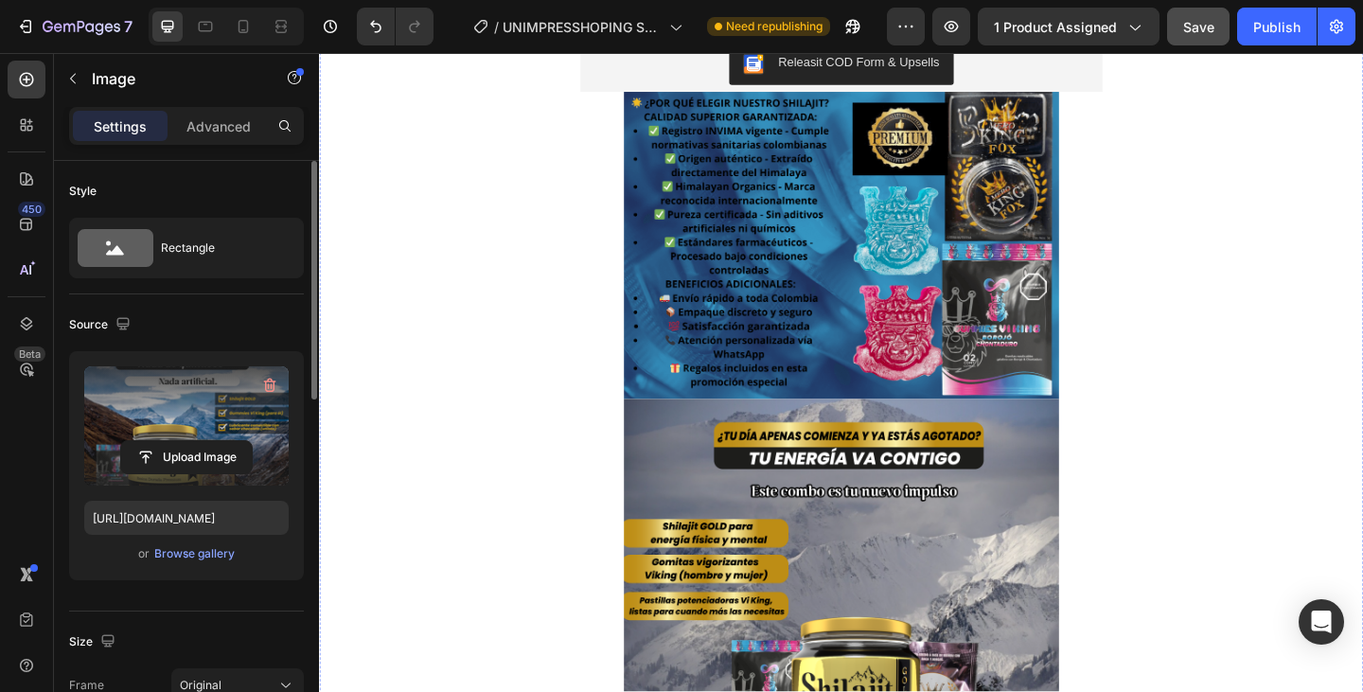
scroll to position [379, 0]
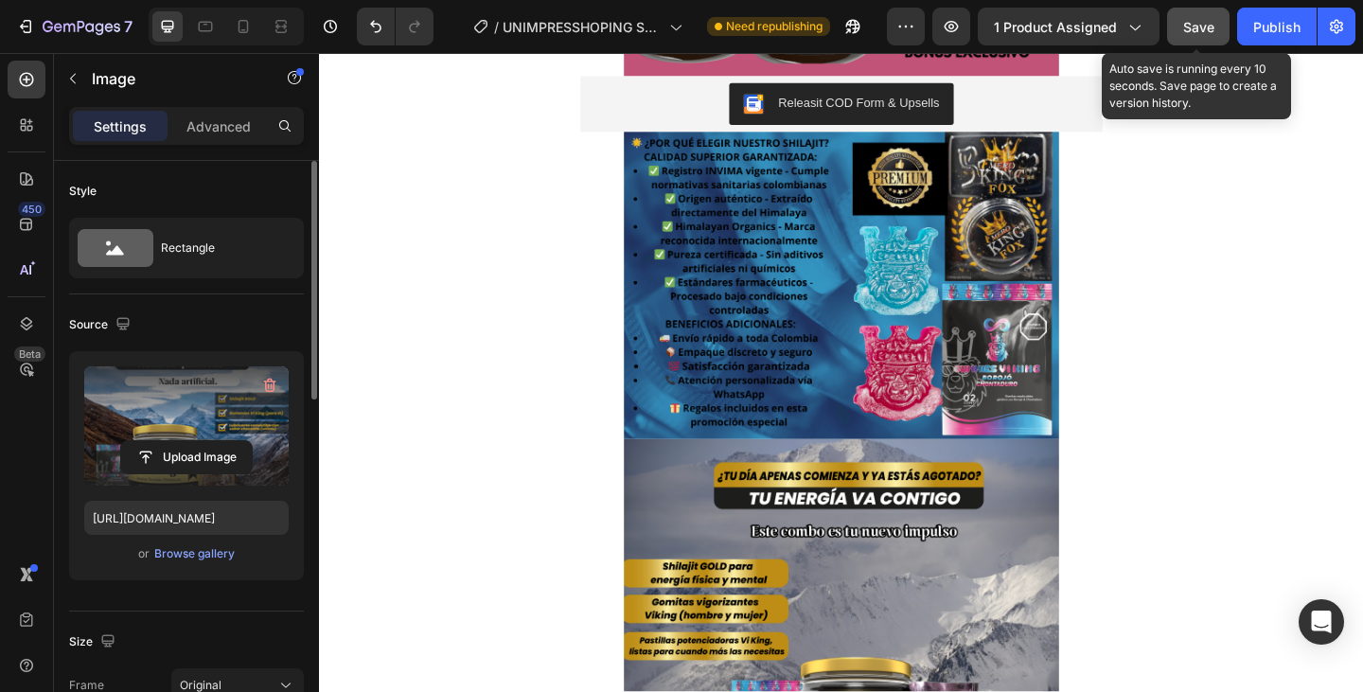
click at [1192, 23] on span "Save" at bounding box center [1198, 27] width 31 height 16
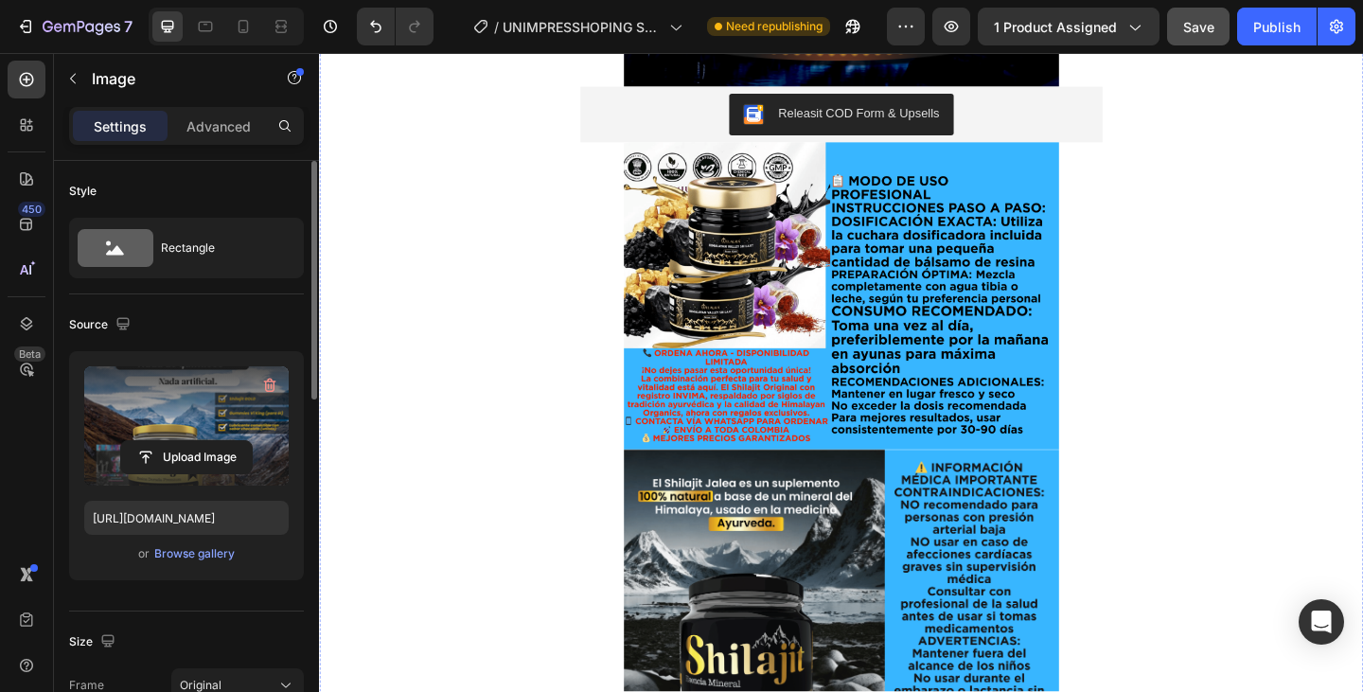
scroll to position [2010, 0]
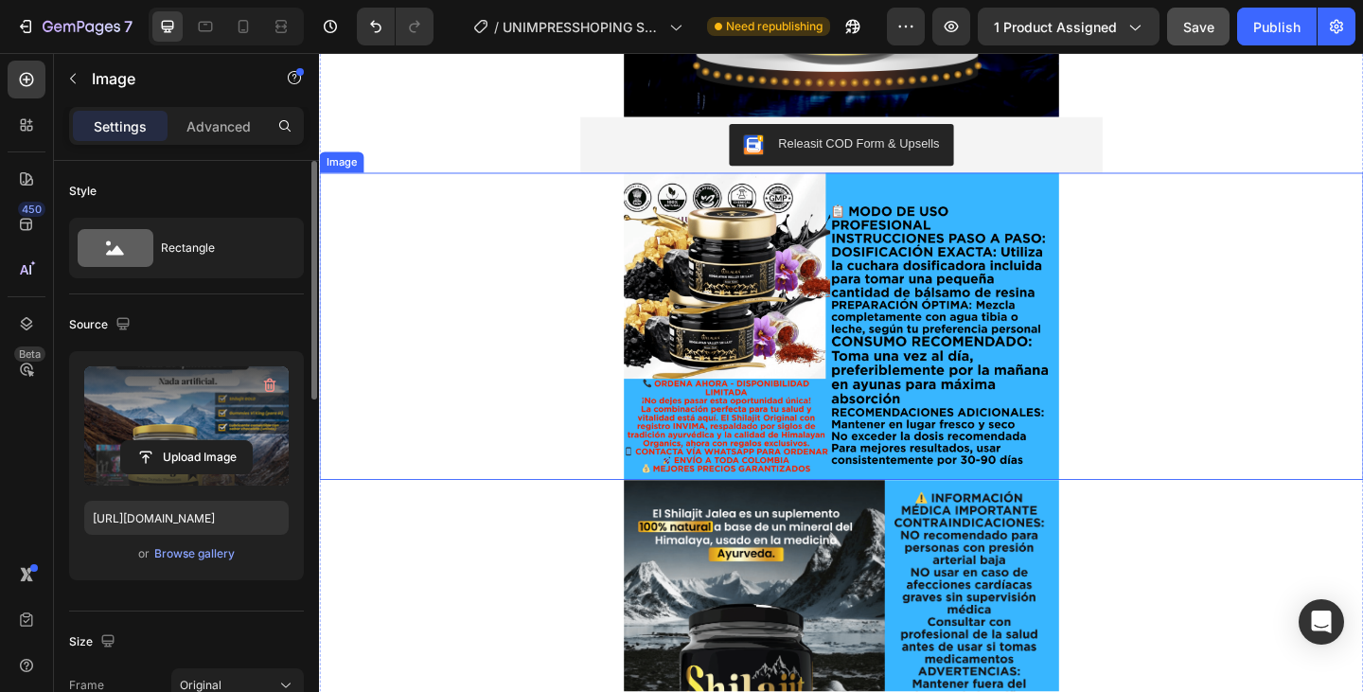
click at [1066, 232] on img at bounding box center [886, 351] width 473 height 334
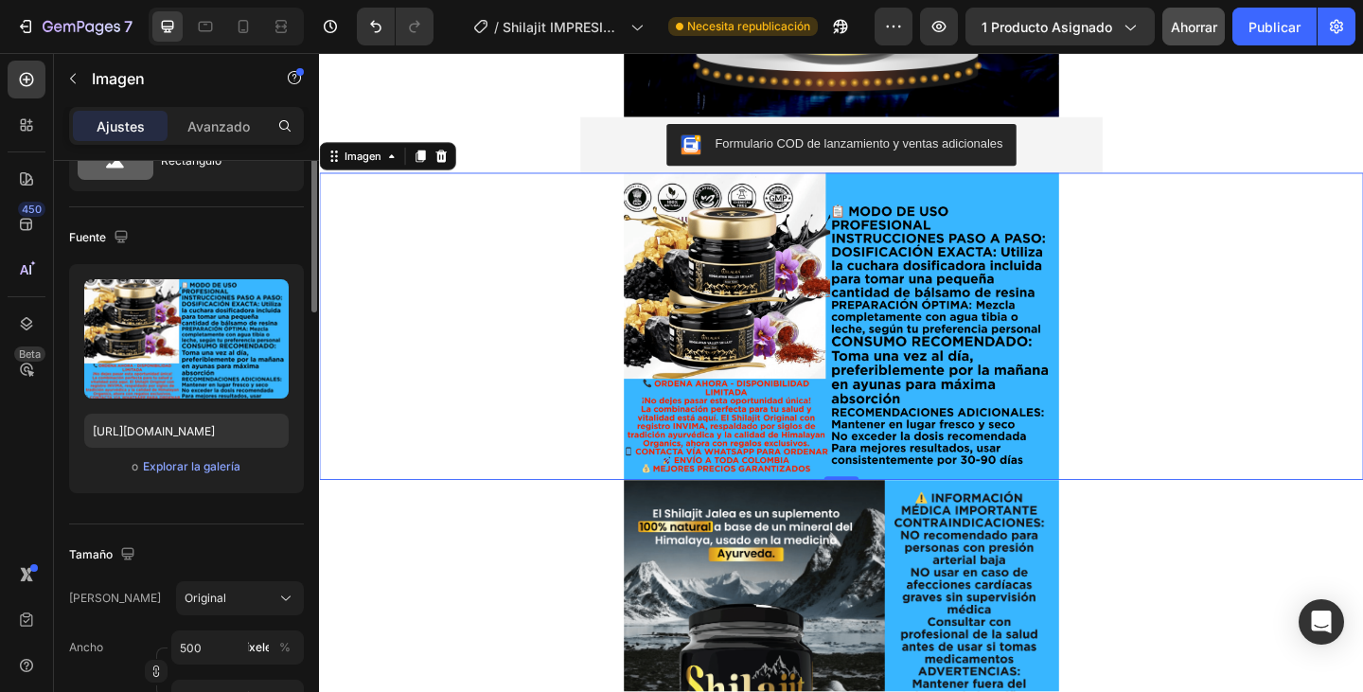
scroll to position [0, 0]
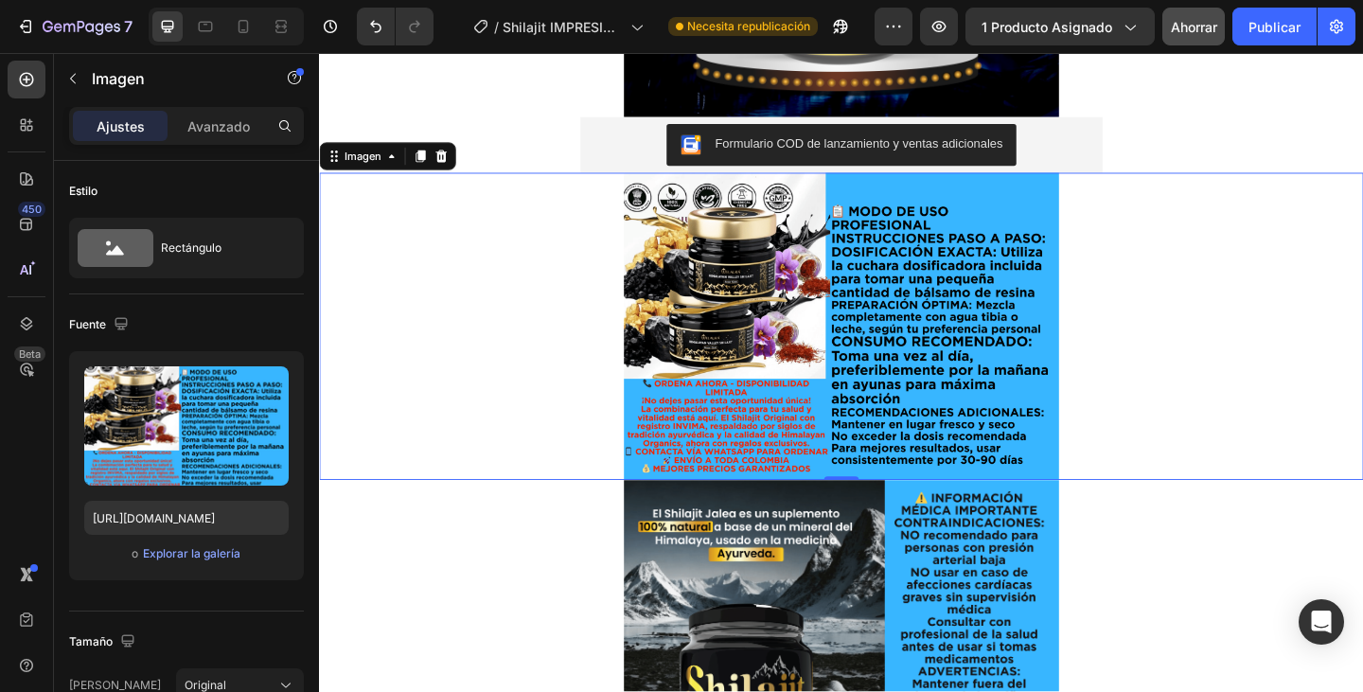
click at [1053, 221] on img at bounding box center [886, 351] width 473 height 334
click at [120, 319] on icon "button" at bounding box center [121, 323] width 19 height 19
click at [122, 317] on icon "button" at bounding box center [121, 323] width 12 height 12
click at [25, 130] on icon at bounding box center [24, 129] width 6 height 6
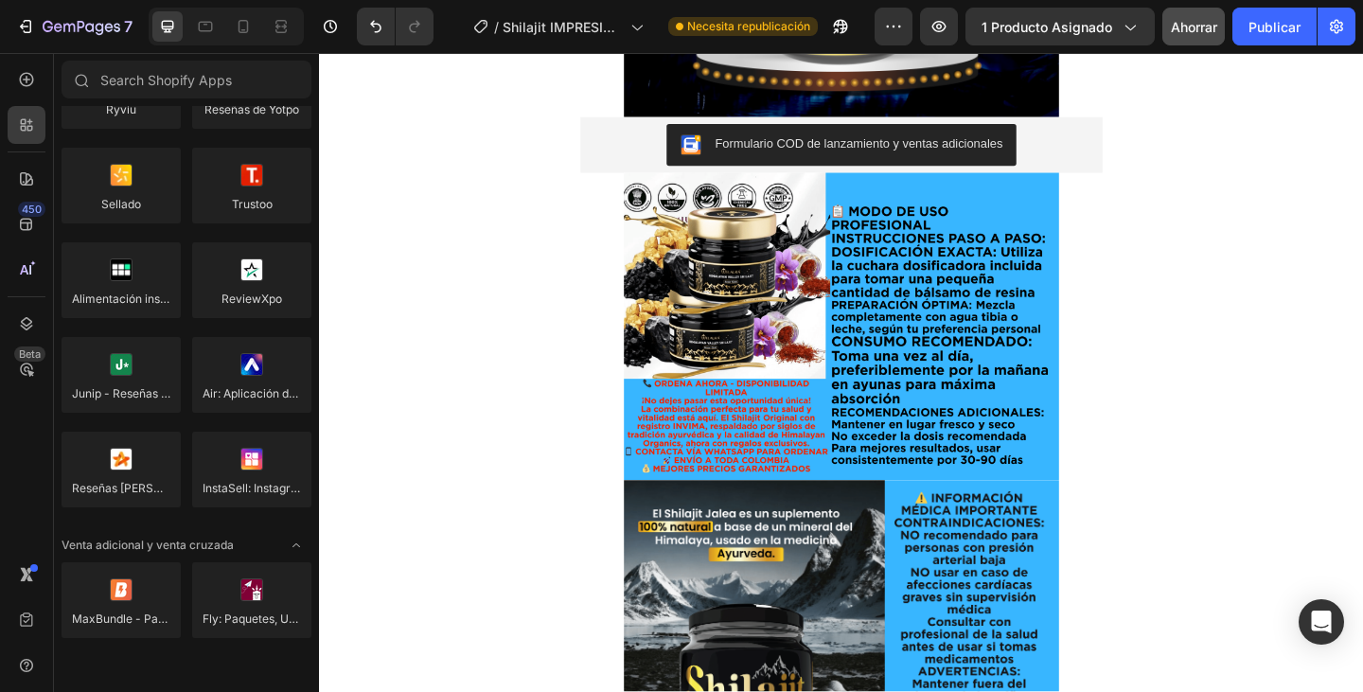
scroll to position [95, 0]
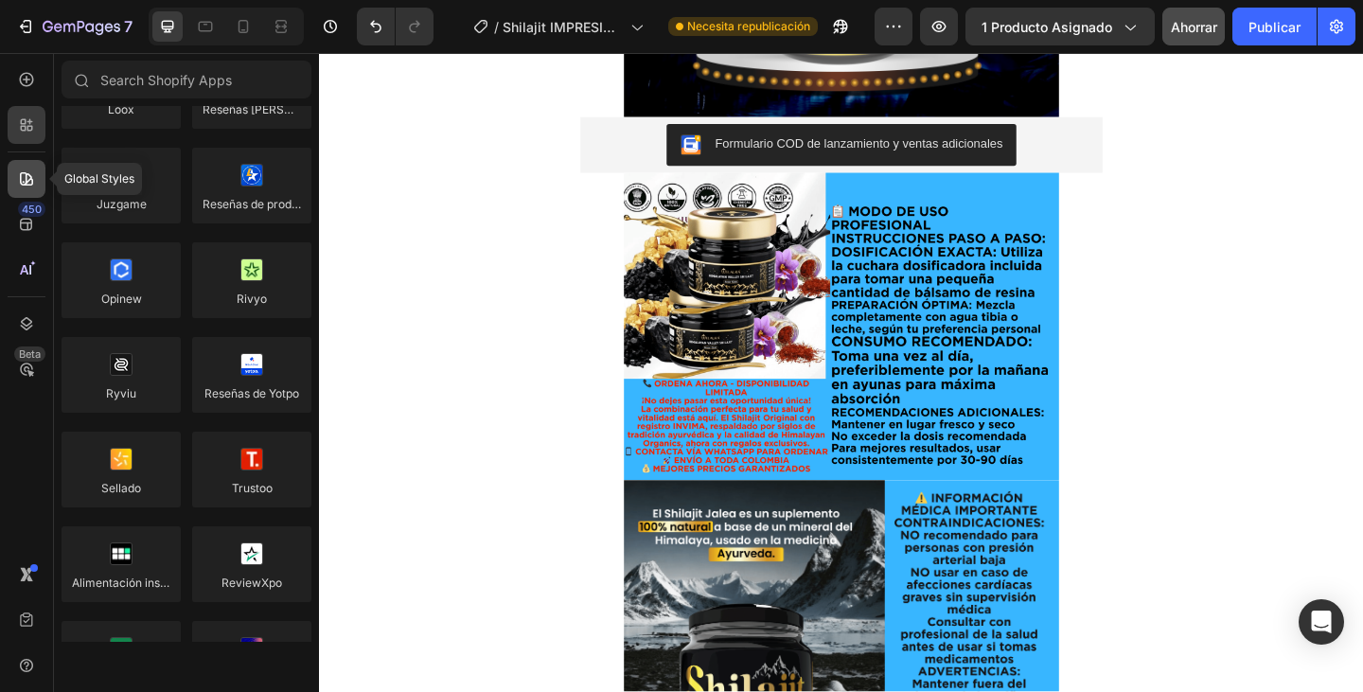
click at [27, 189] on div at bounding box center [27, 179] width 38 height 38
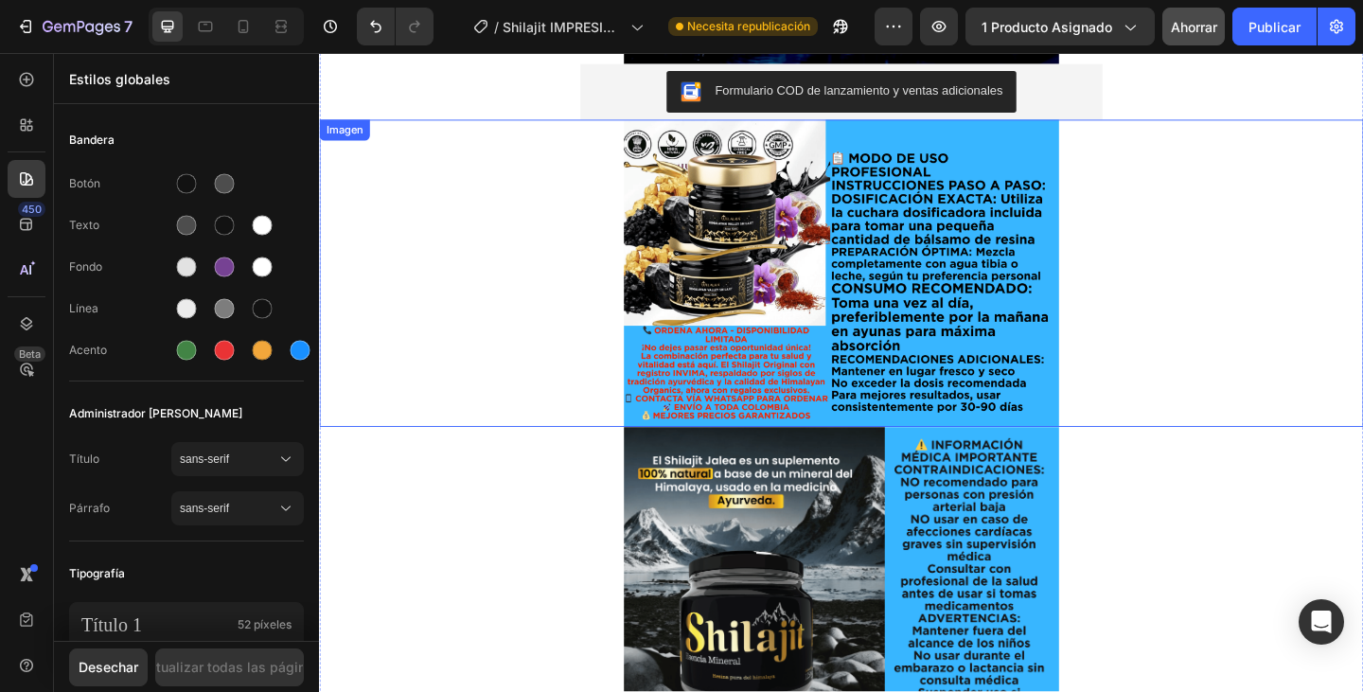
scroll to position [2105, 0]
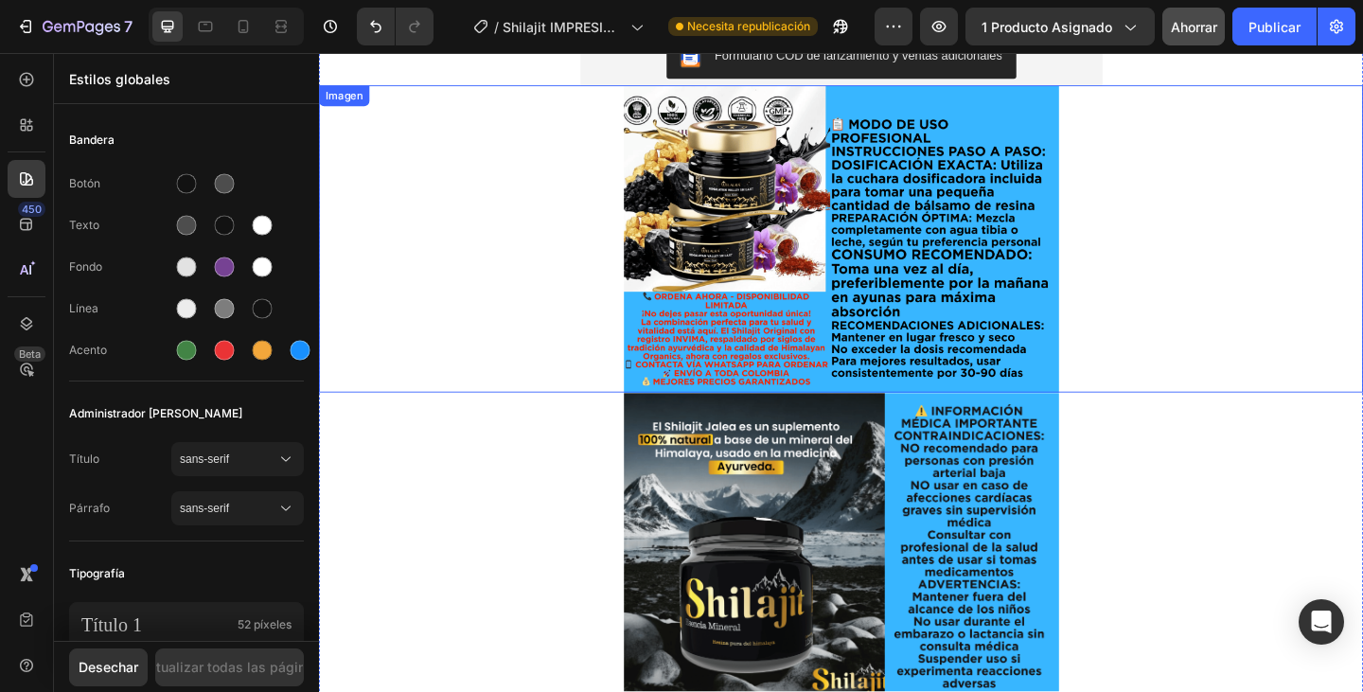
click at [841, 338] on img at bounding box center [886, 256] width 473 height 334
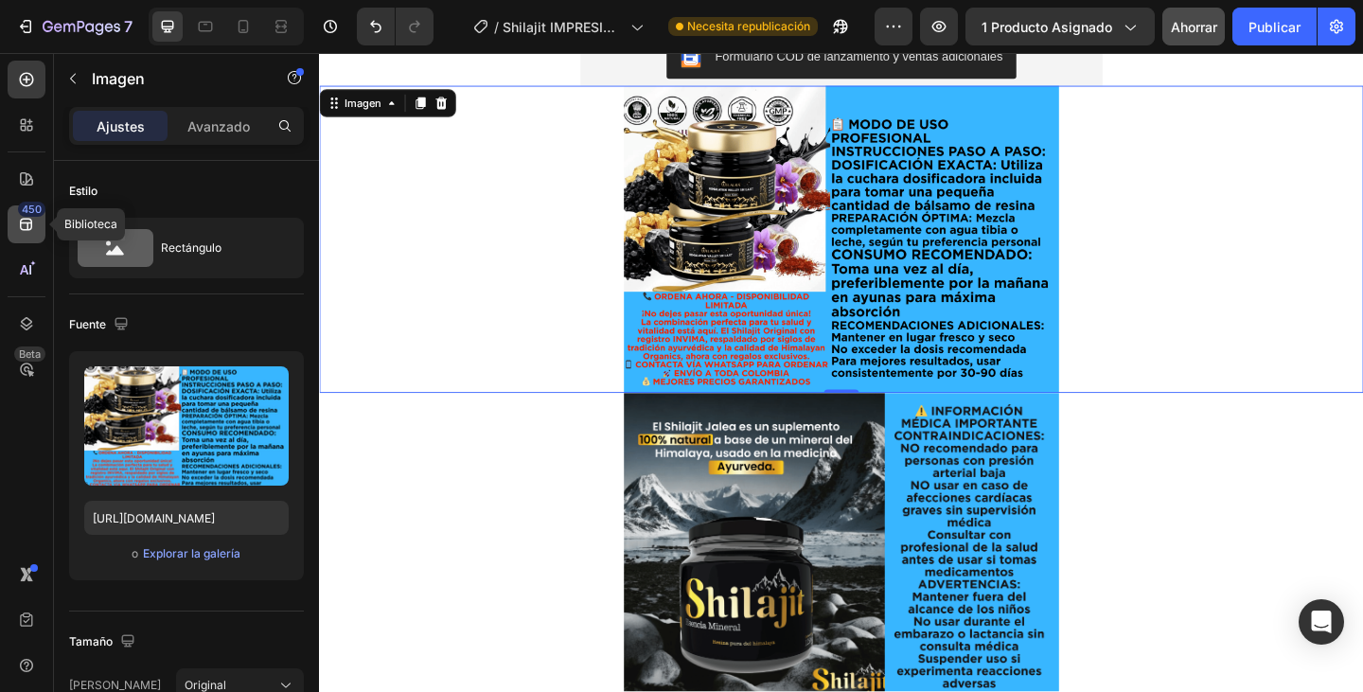
click at [22, 215] on font "450" at bounding box center [32, 209] width 20 height 13
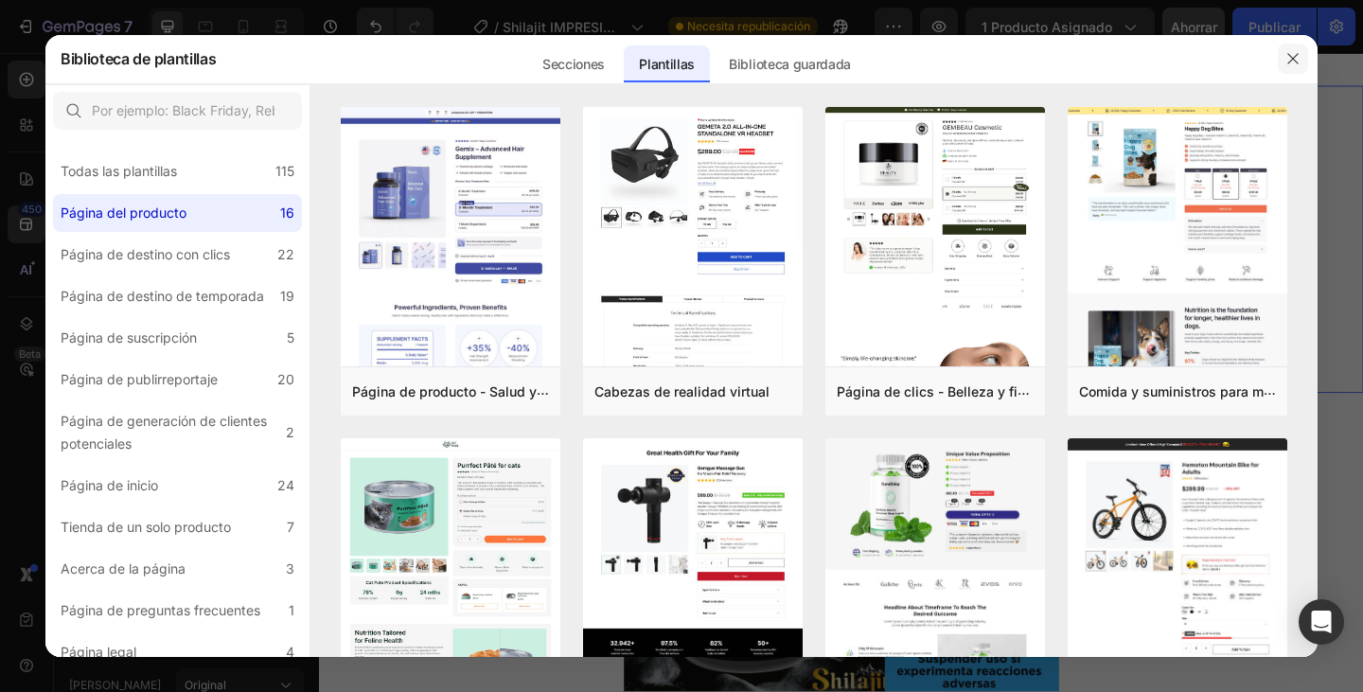
click at [1298, 63] on icon "button" at bounding box center [1292, 58] width 10 height 10
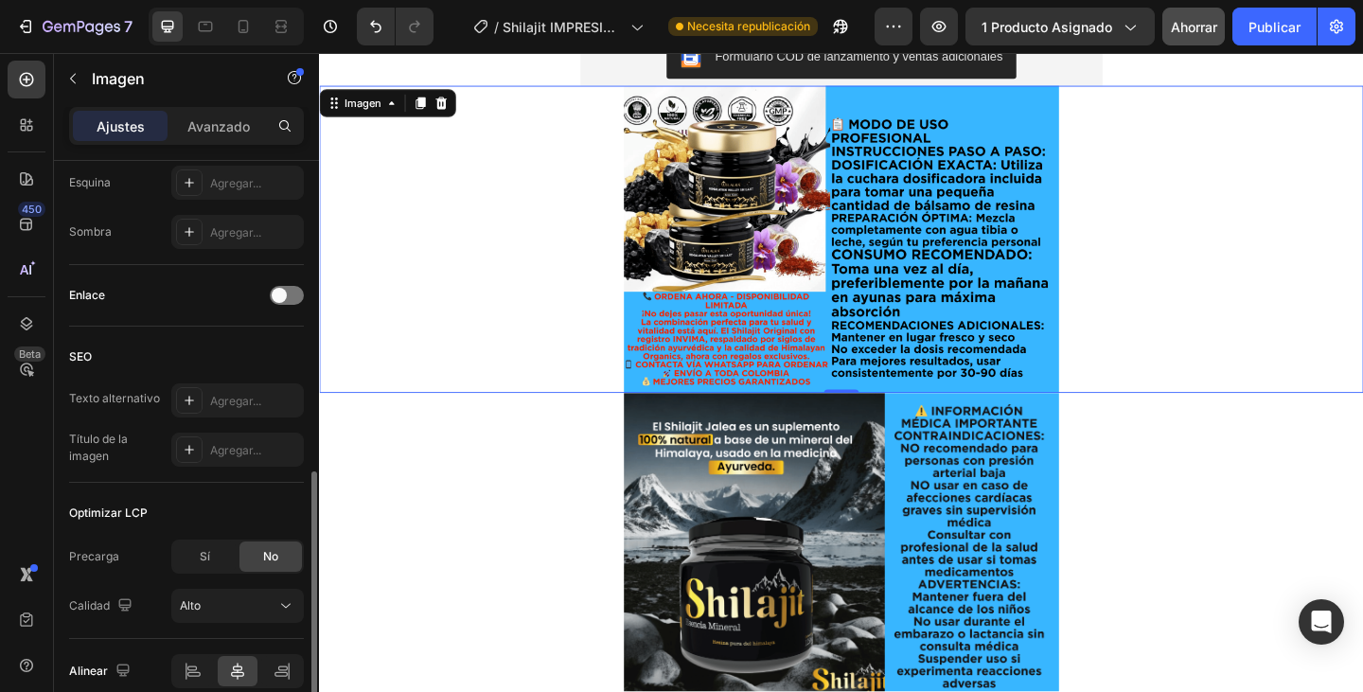
scroll to position [844, 0]
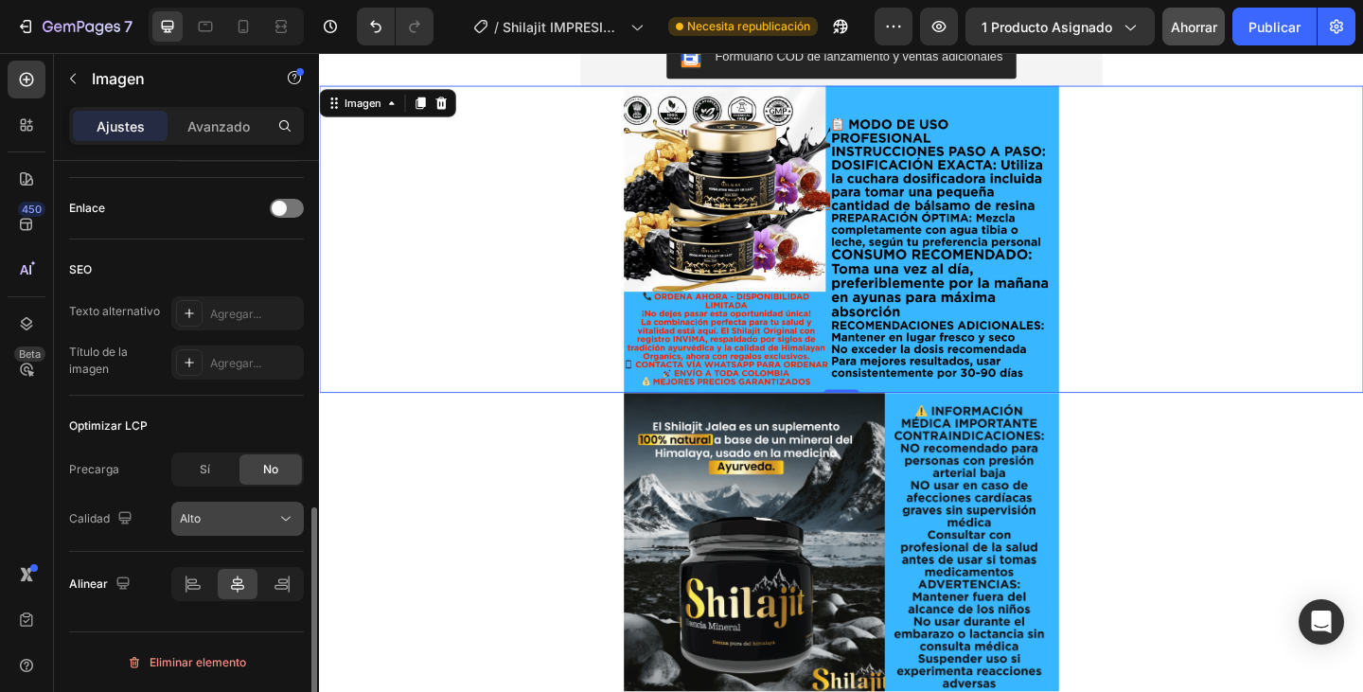
click at [284, 519] on icon at bounding box center [285, 519] width 9 height 5
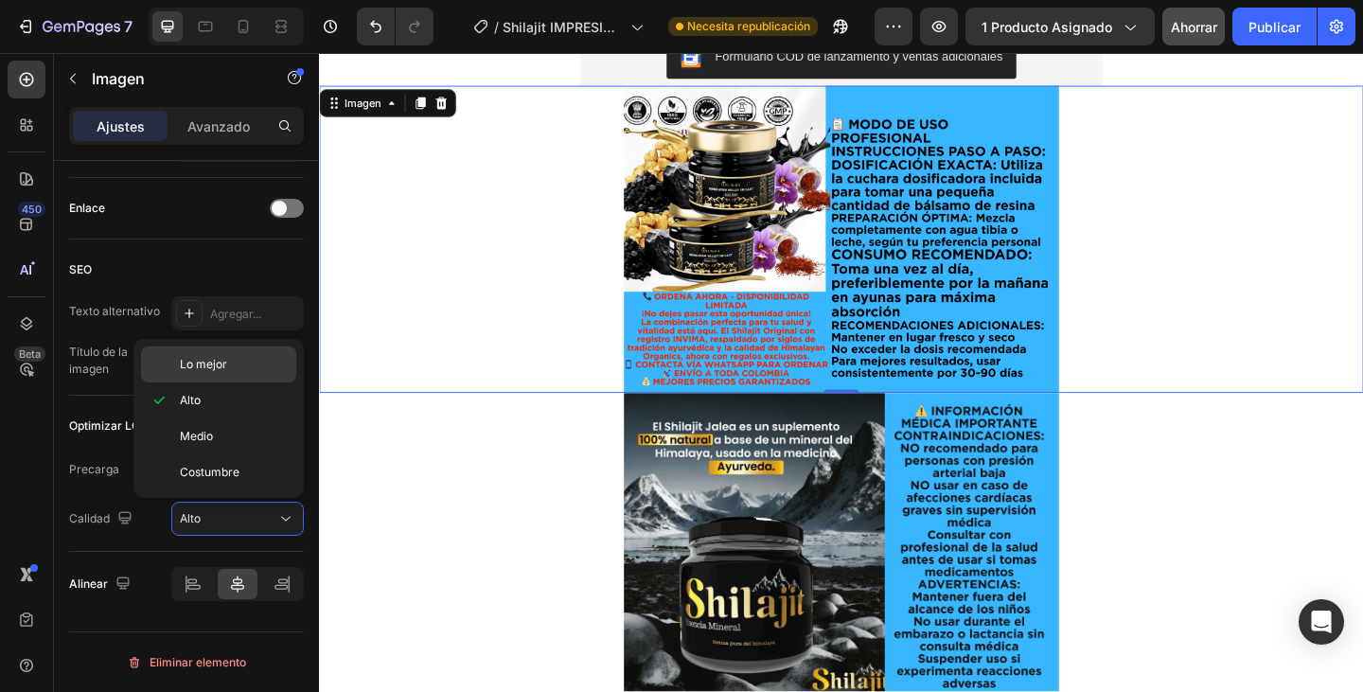
click at [219, 365] on font "Lo mejor" at bounding box center [203, 364] width 47 height 14
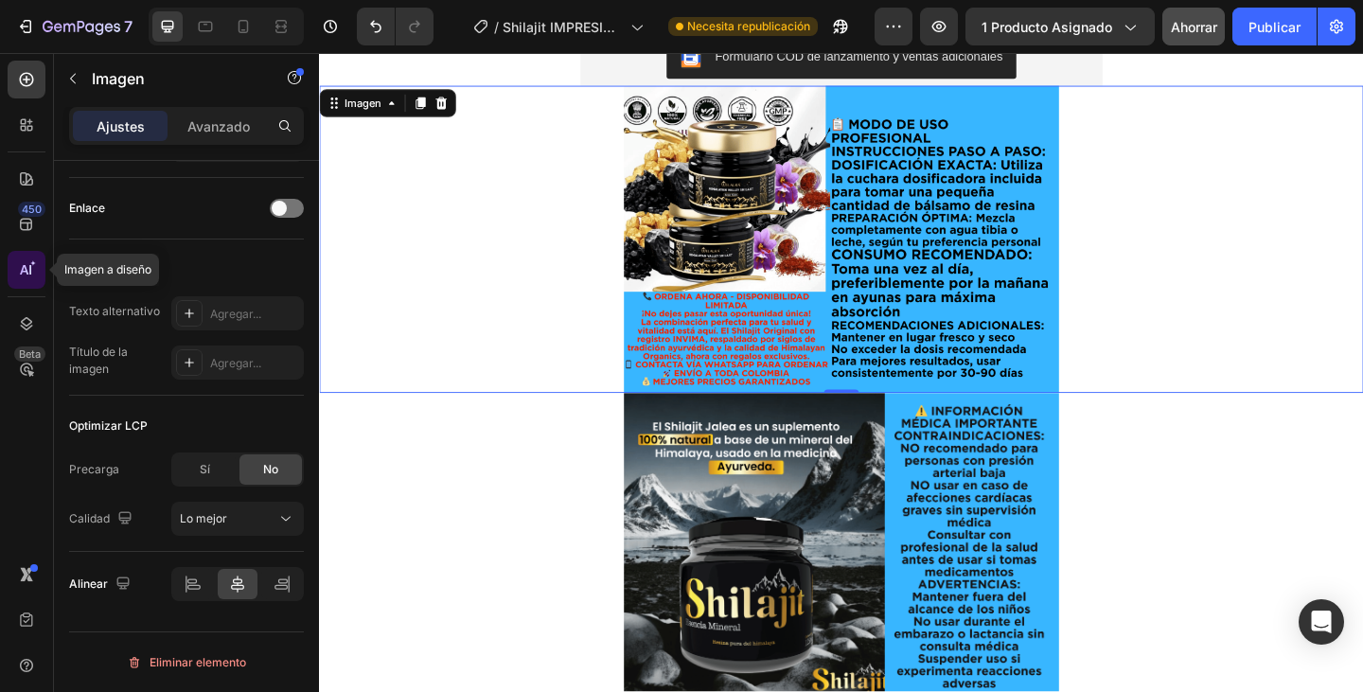
click at [32, 267] on icon at bounding box center [26, 269] width 19 height 19
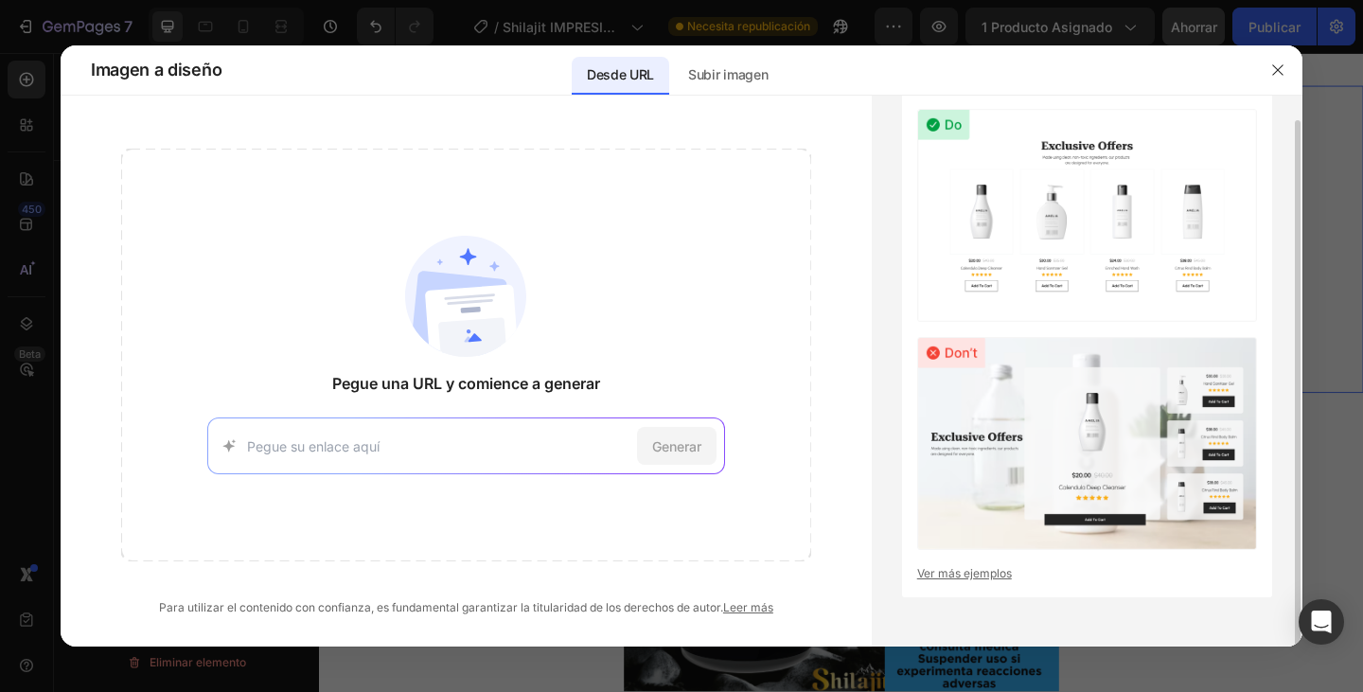
scroll to position [0, 0]
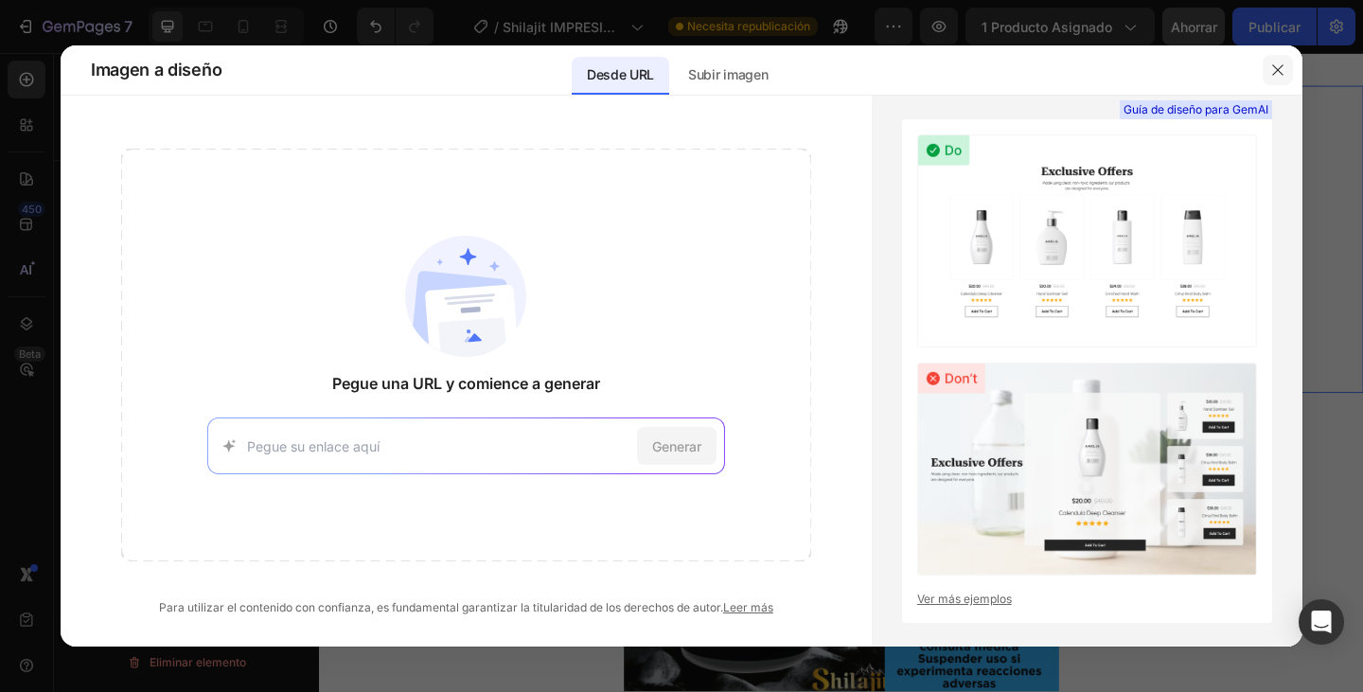
click at [1276, 77] on icon "button" at bounding box center [1277, 69] width 15 height 15
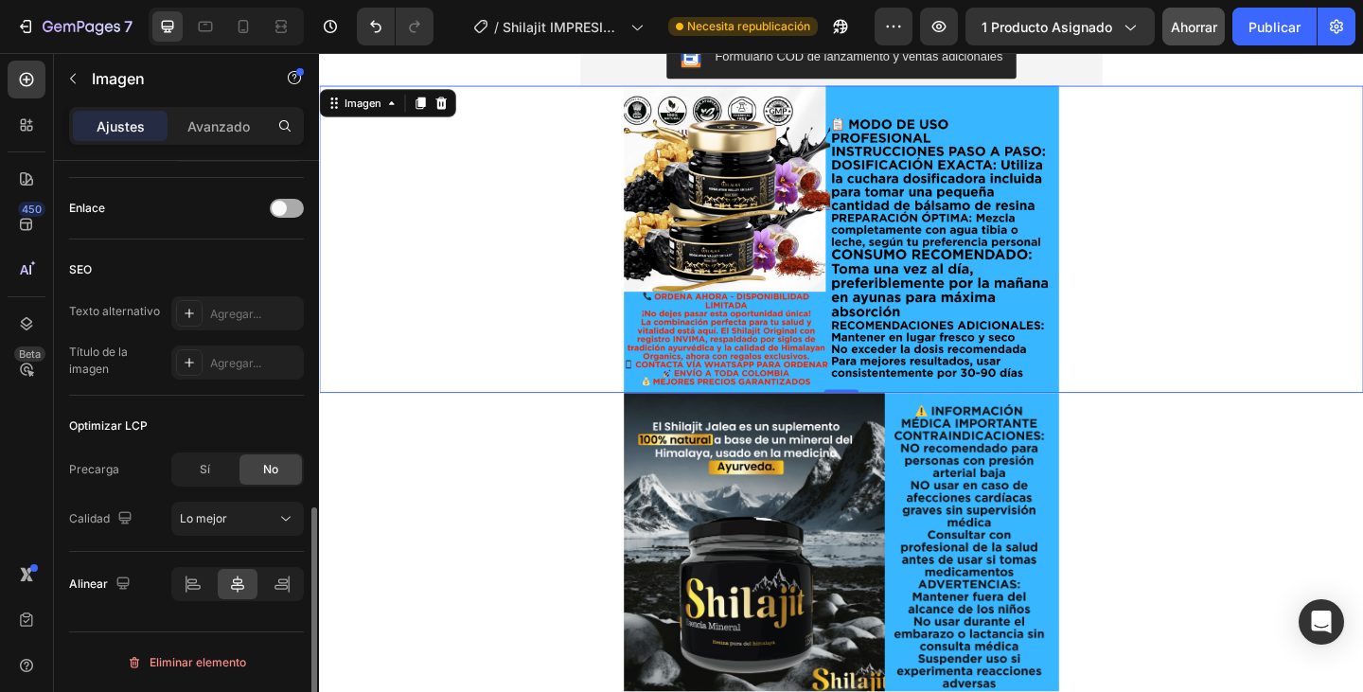
click at [287, 210] on div at bounding box center [287, 208] width 34 height 19
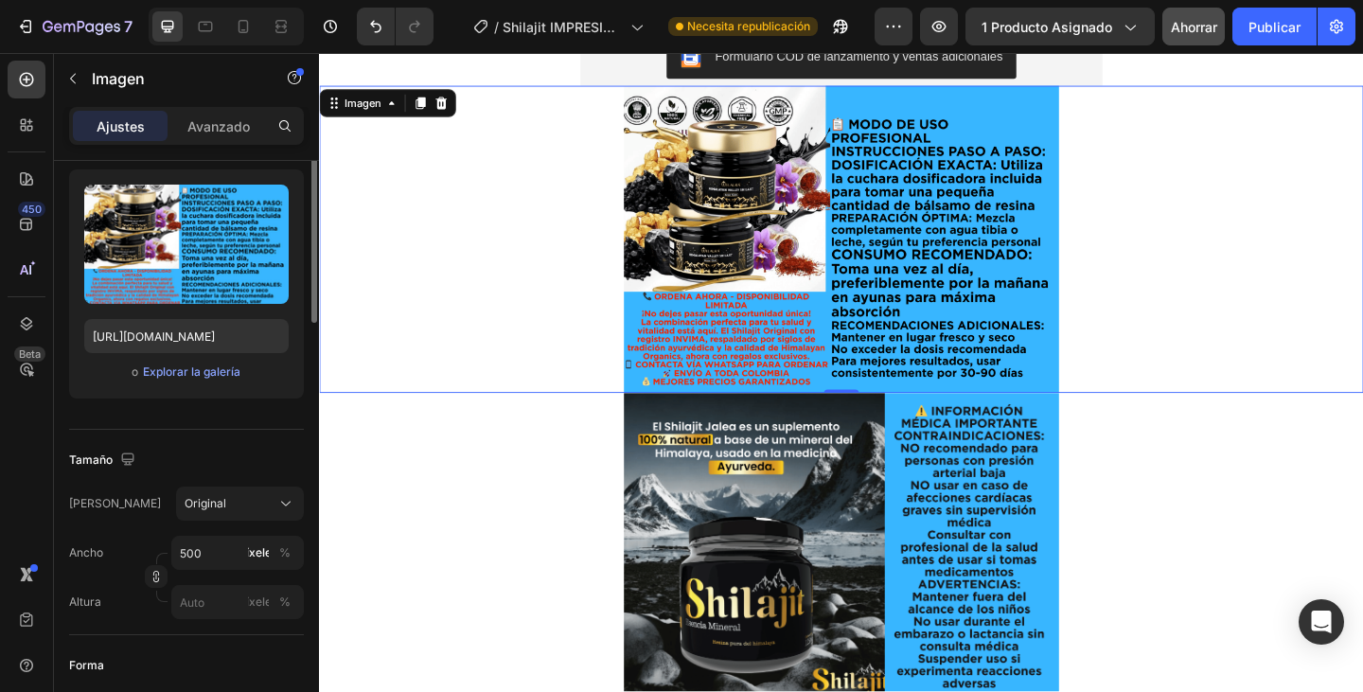
scroll to position [87, 0]
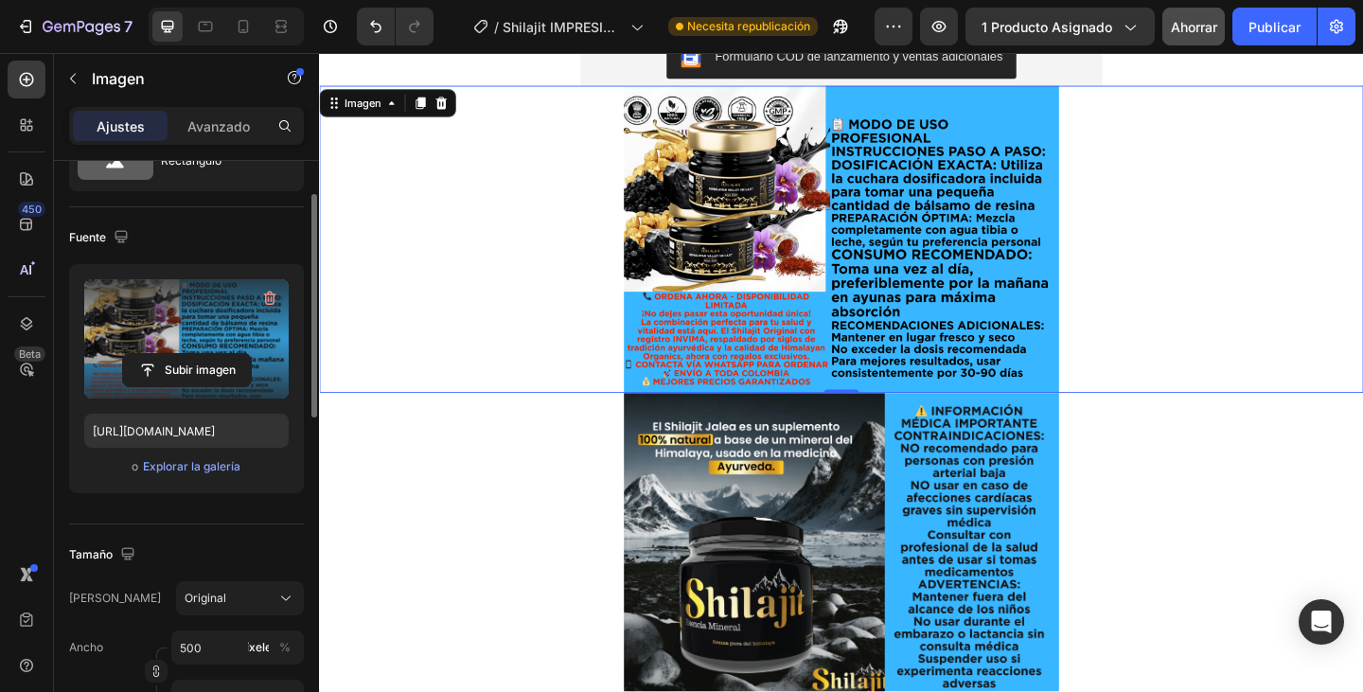
click at [226, 332] on label at bounding box center [186, 338] width 204 height 119
click at [226, 354] on input "file" at bounding box center [187, 370] width 128 height 32
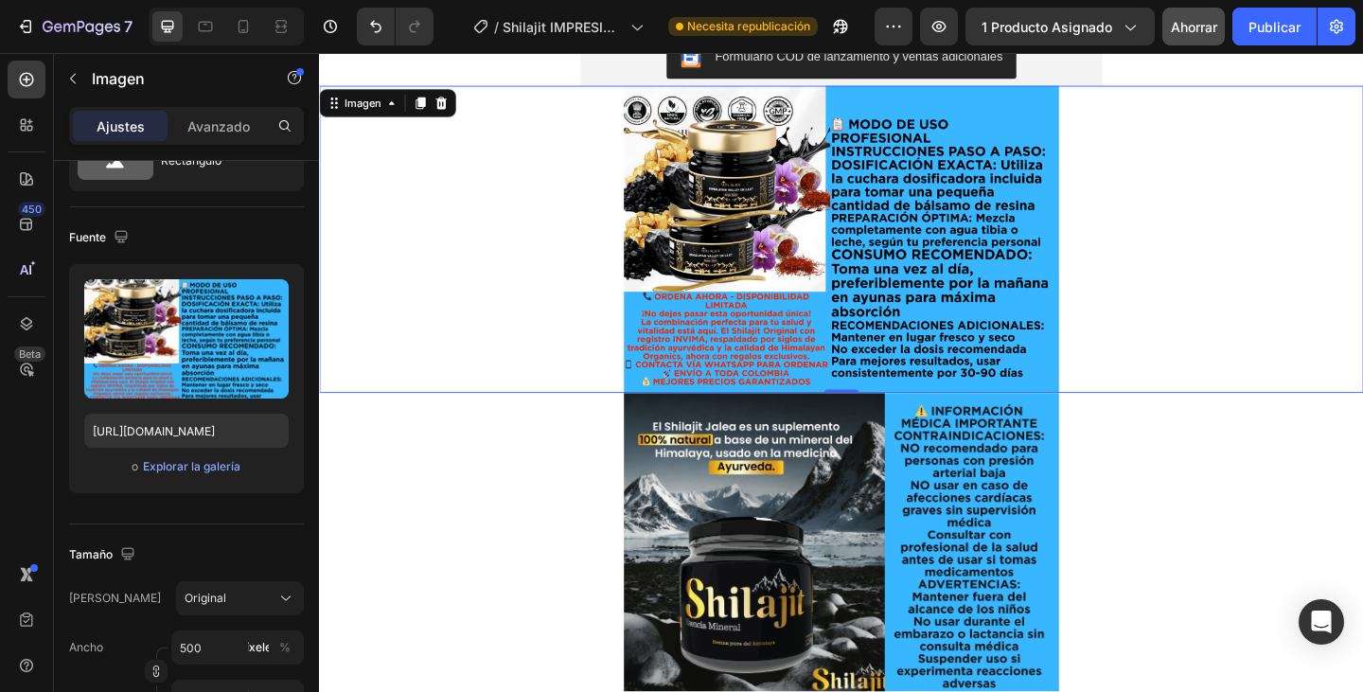
click at [955, 356] on img at bounding box center [886, 256] width 473 height 334
click at [20, 133] on icon at bounding box center [26, 124] width 19 height 19
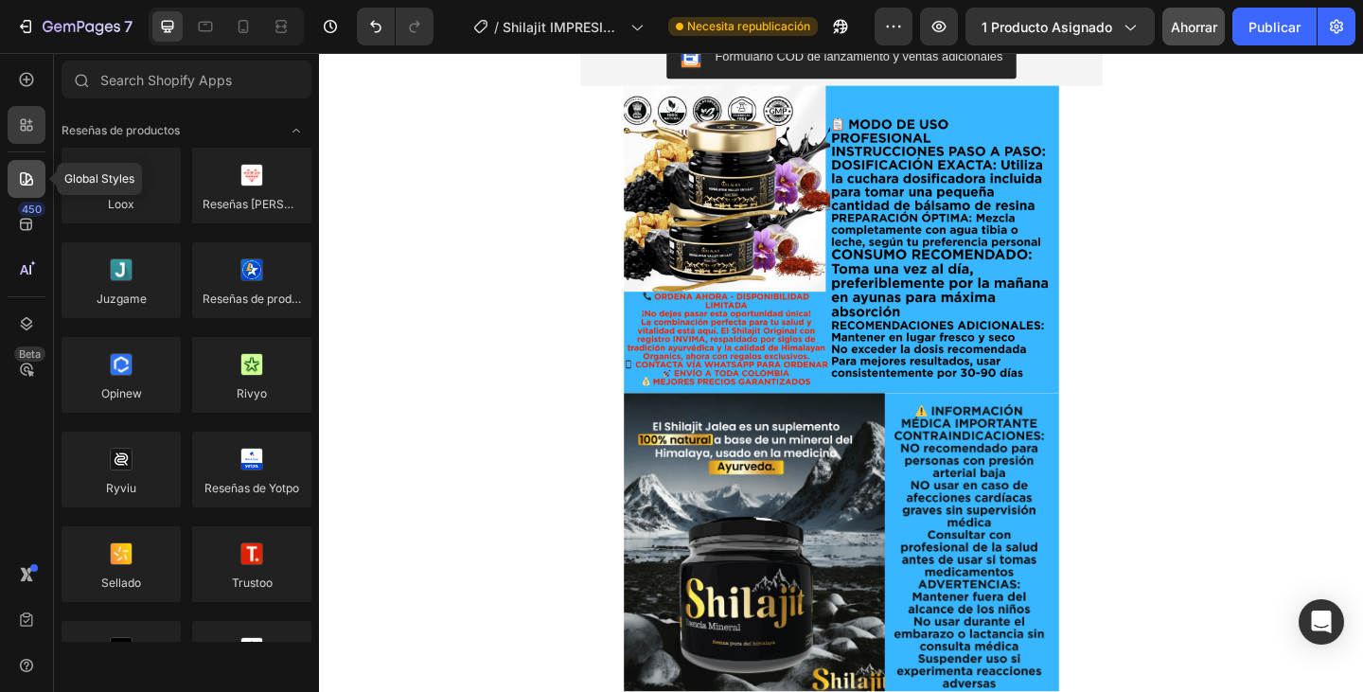
click at [23, 176] on icon at bounding box center [26, 178] width 19 height 19
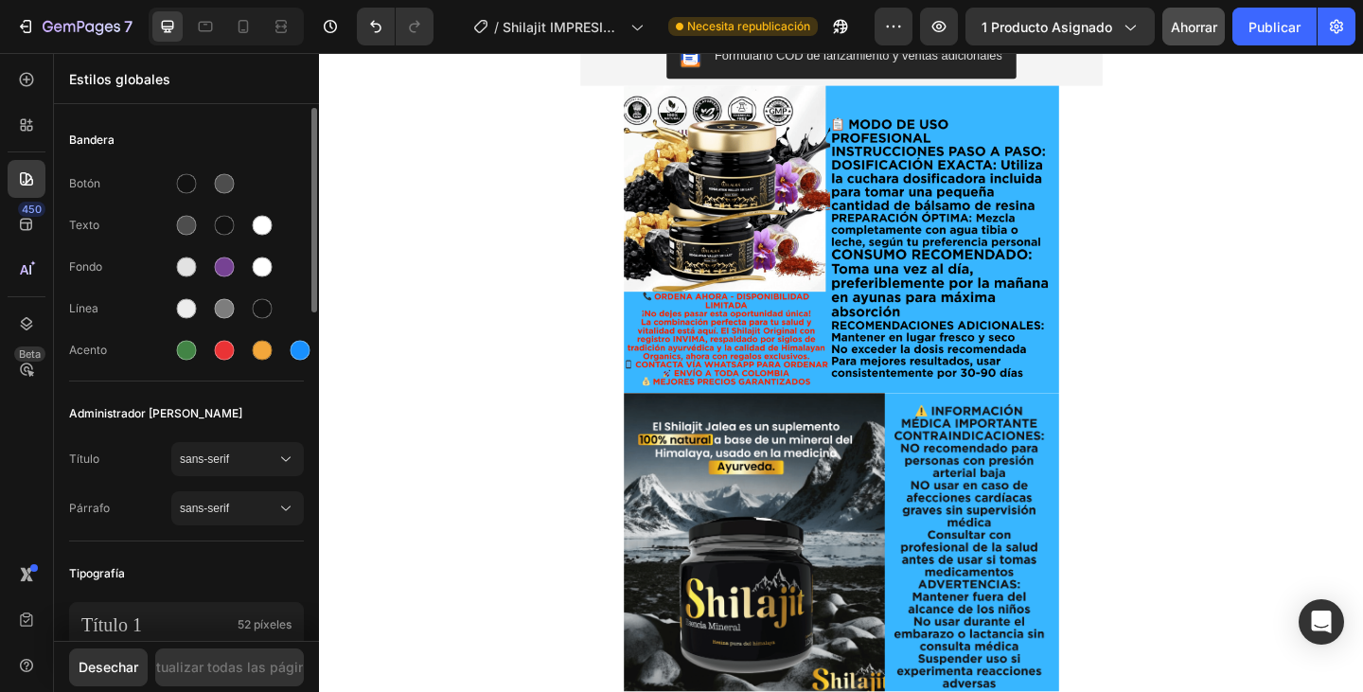
click at [97, 269] on font "Fondo" at bounding box center [85, 266] width 33 height 14
click at [189, 275] on div at bounding box center [187, 267] width 20 height 20
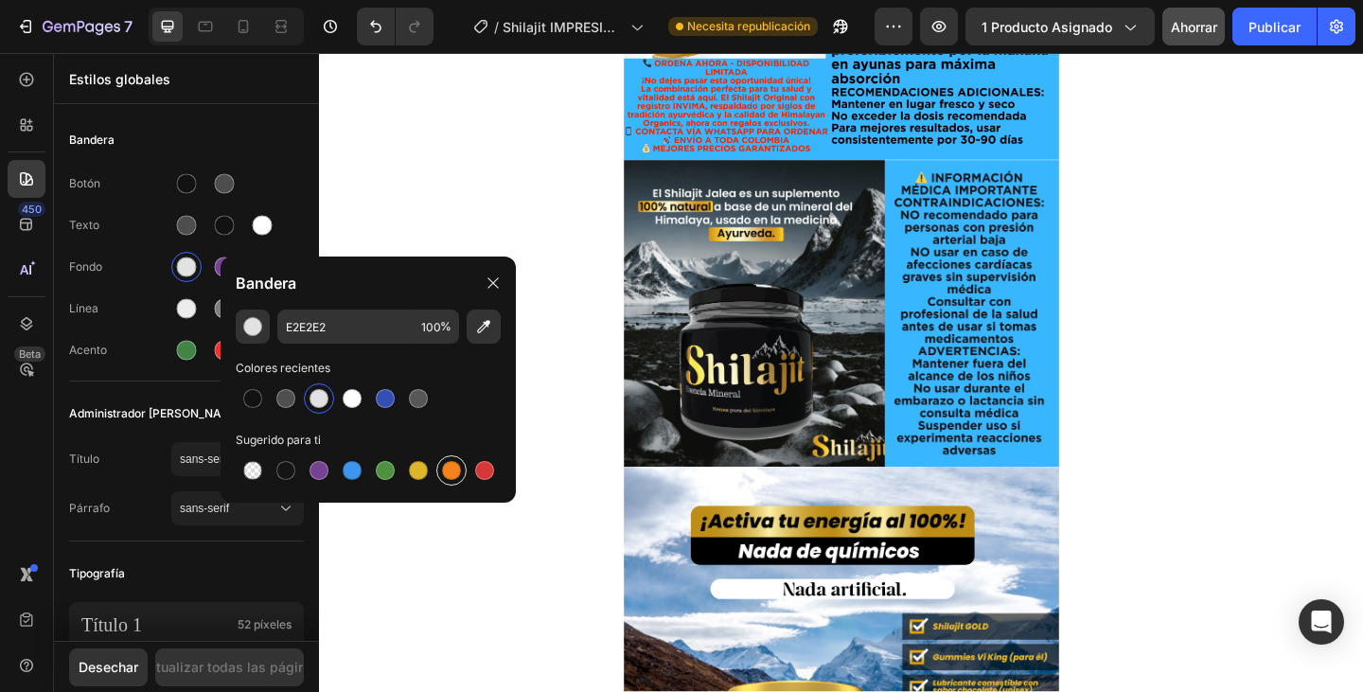
scroll to position [2389, 0]
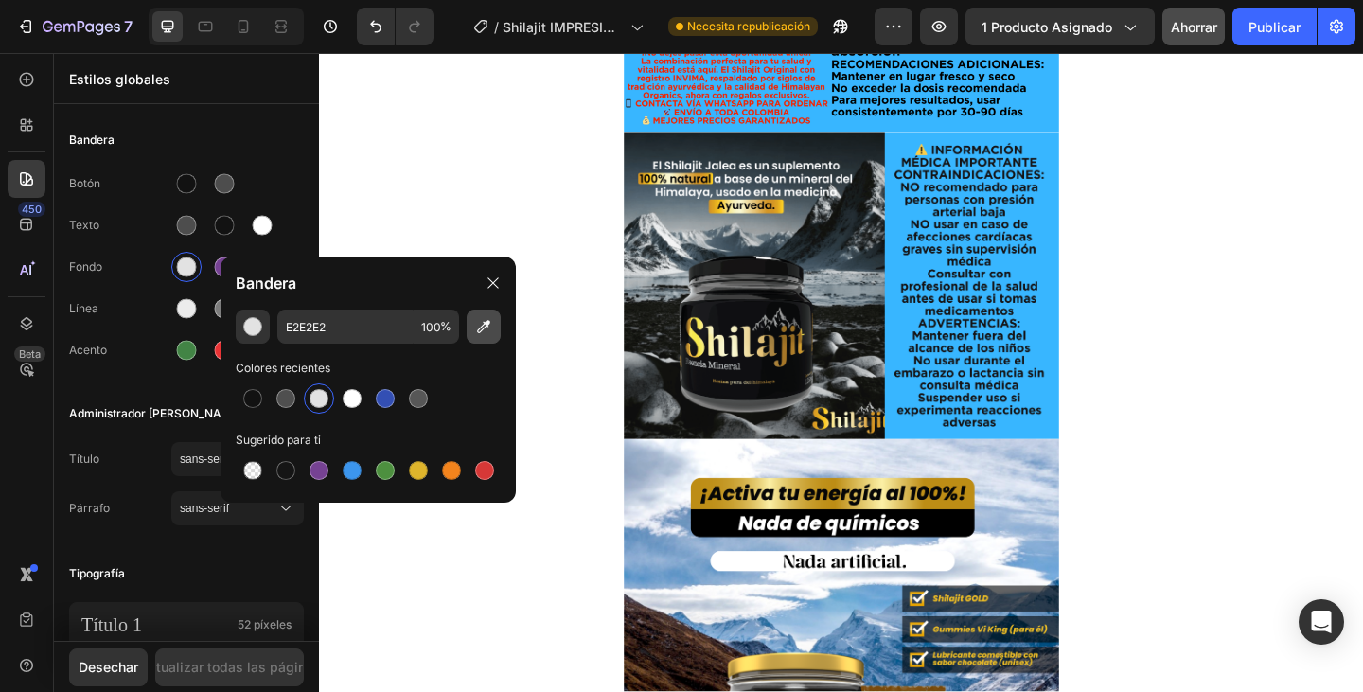
click at [481, 332] on icon "button" at bounding box center [483, 326] width 19 height 19
click at [452, 473] on div at bounding box center [451, 470] width 19 height 19
type input "F3841D"
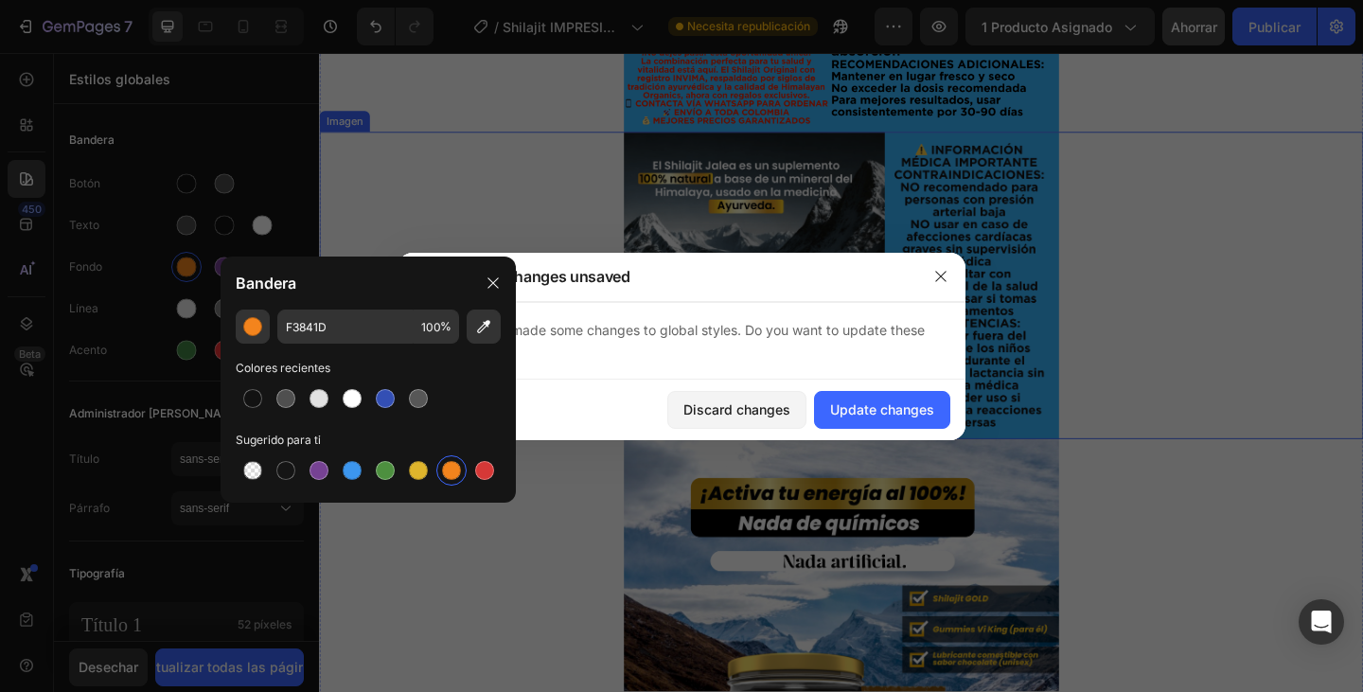
click at [1360, 319] on div at bounding box center [887, 306] width 1136 height 335
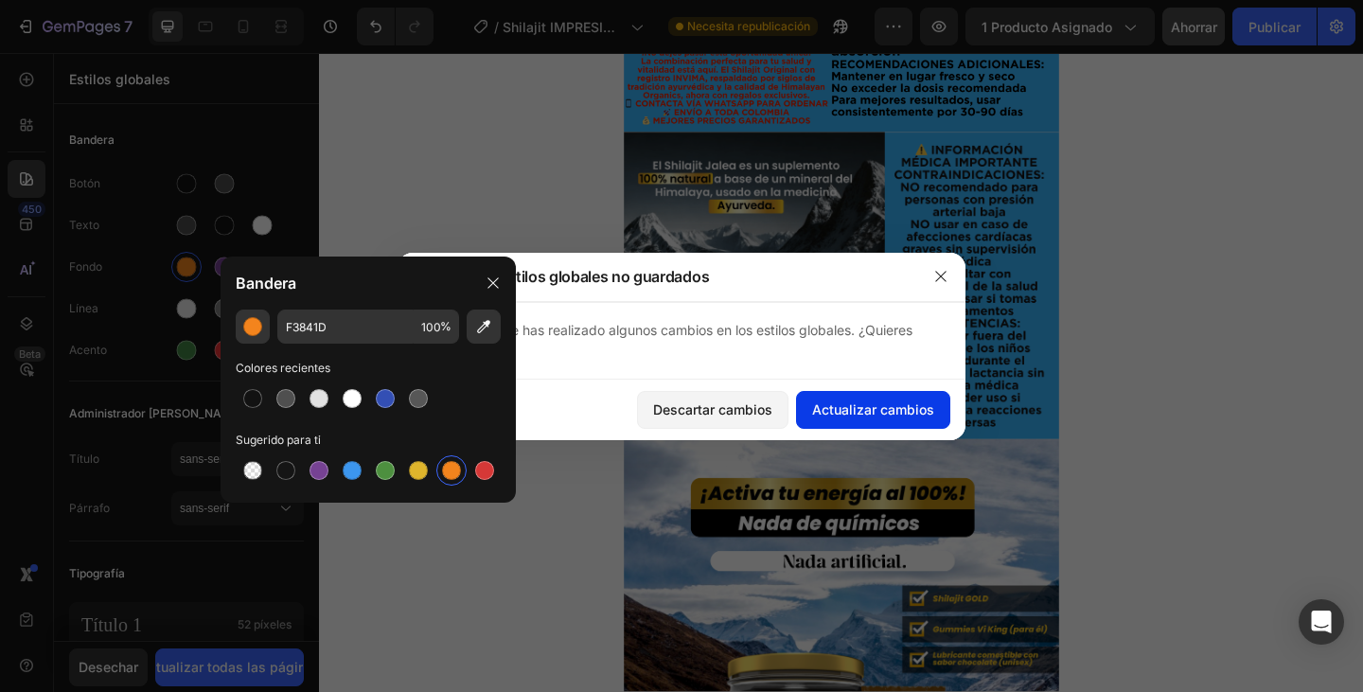
click at [887, 417] on font "Actualizar cambios" at bounding box center [873, 409] width 122 height 16
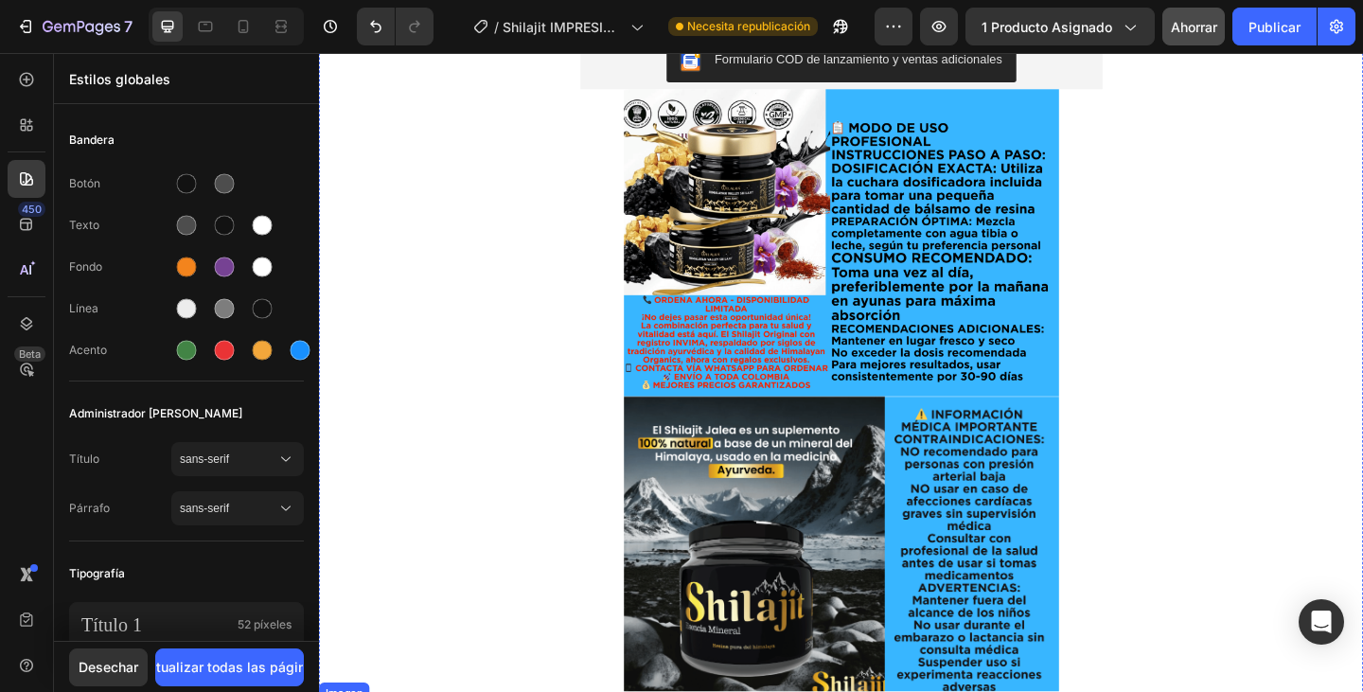
scroll to position [2105, 0]
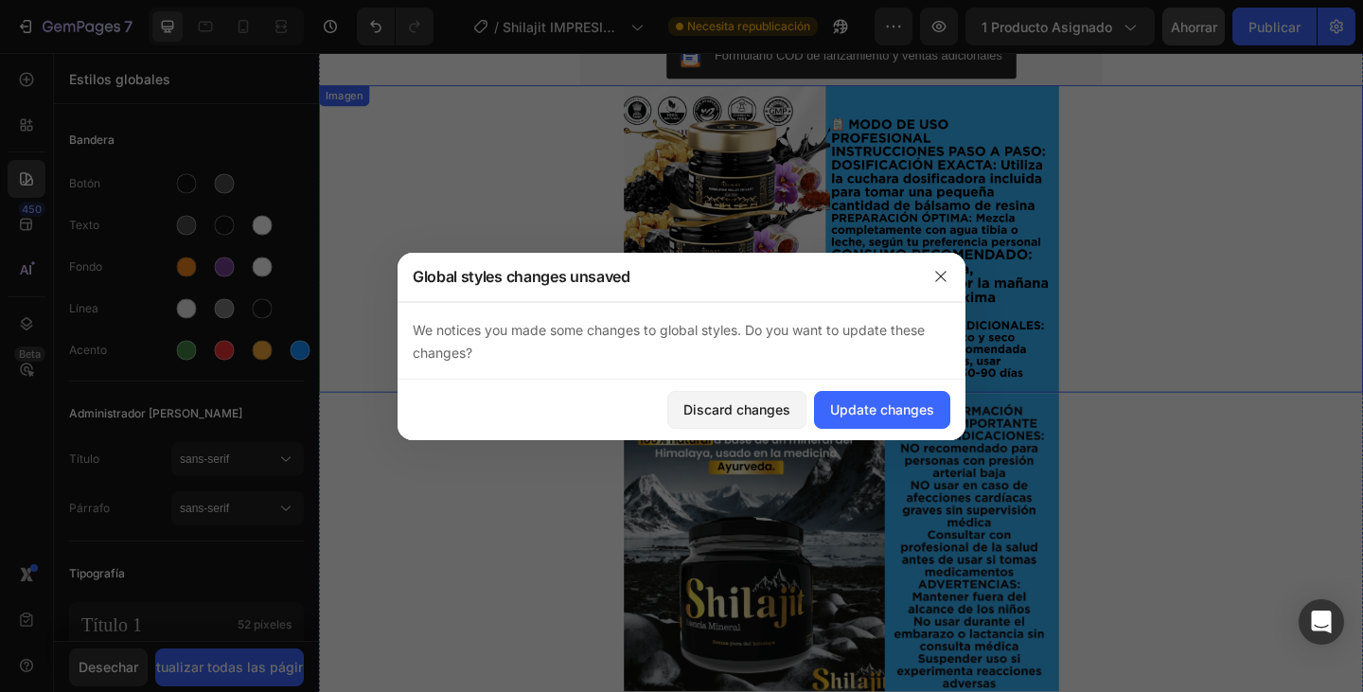
click at [861, 352] on img at bounding box center [886, 256] width 473 height 334
click at [944, 286] on button "button" at bounding box center [941, 276] width 30 height 30
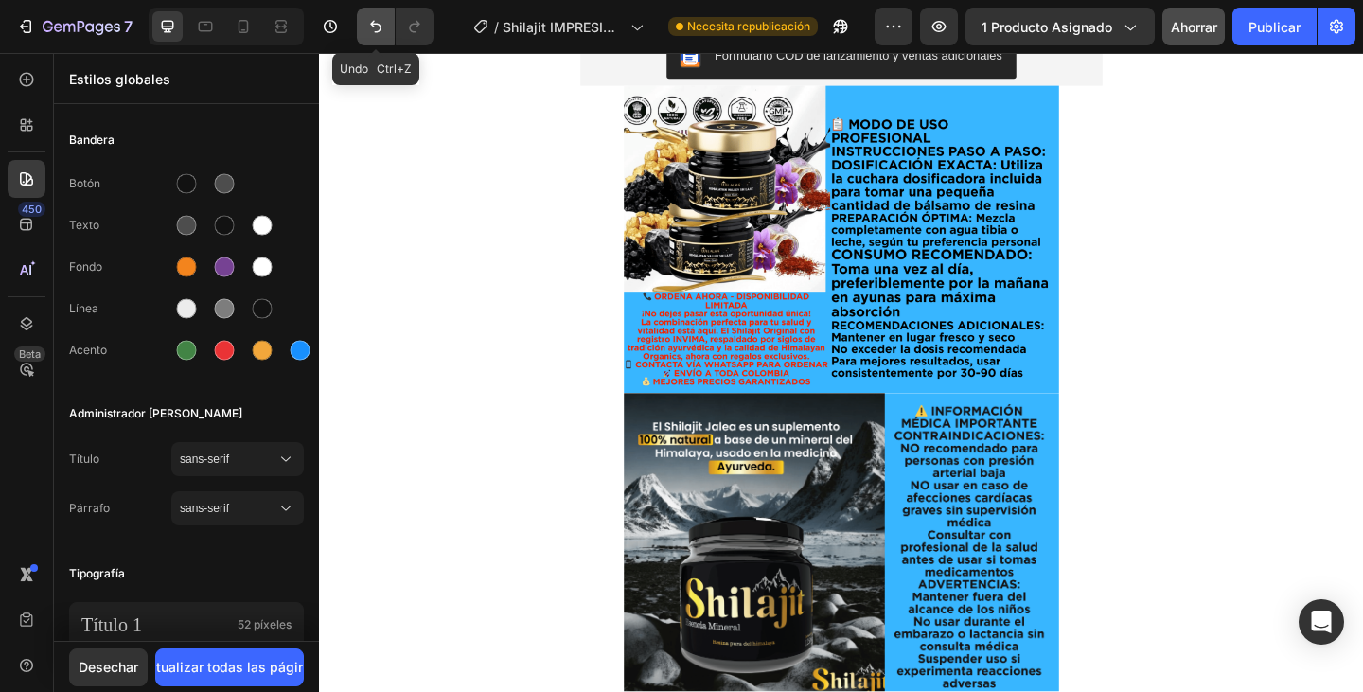
click at [372, 29] on icon "Deshacer/Rehacer" at bounding box center [375, 26] width 19 height 19
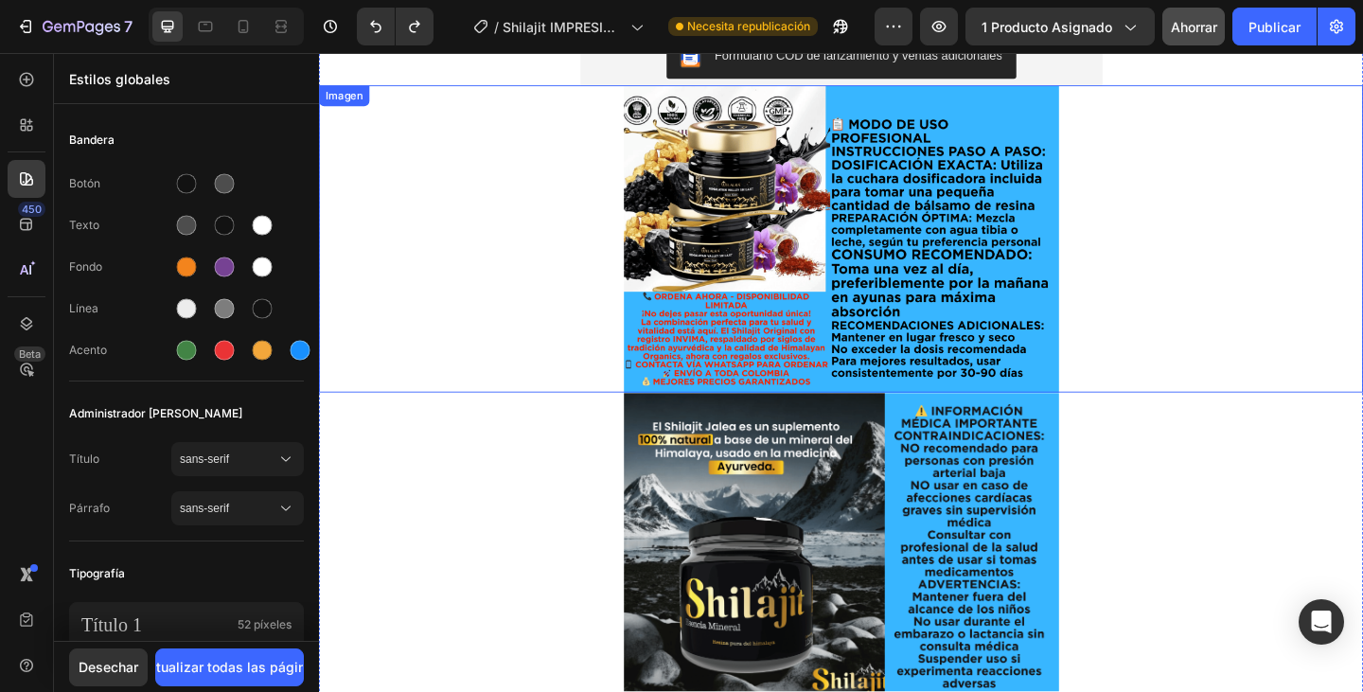
click at [1016, 302] on img at bounding box center [886, 256] width 473 height 334
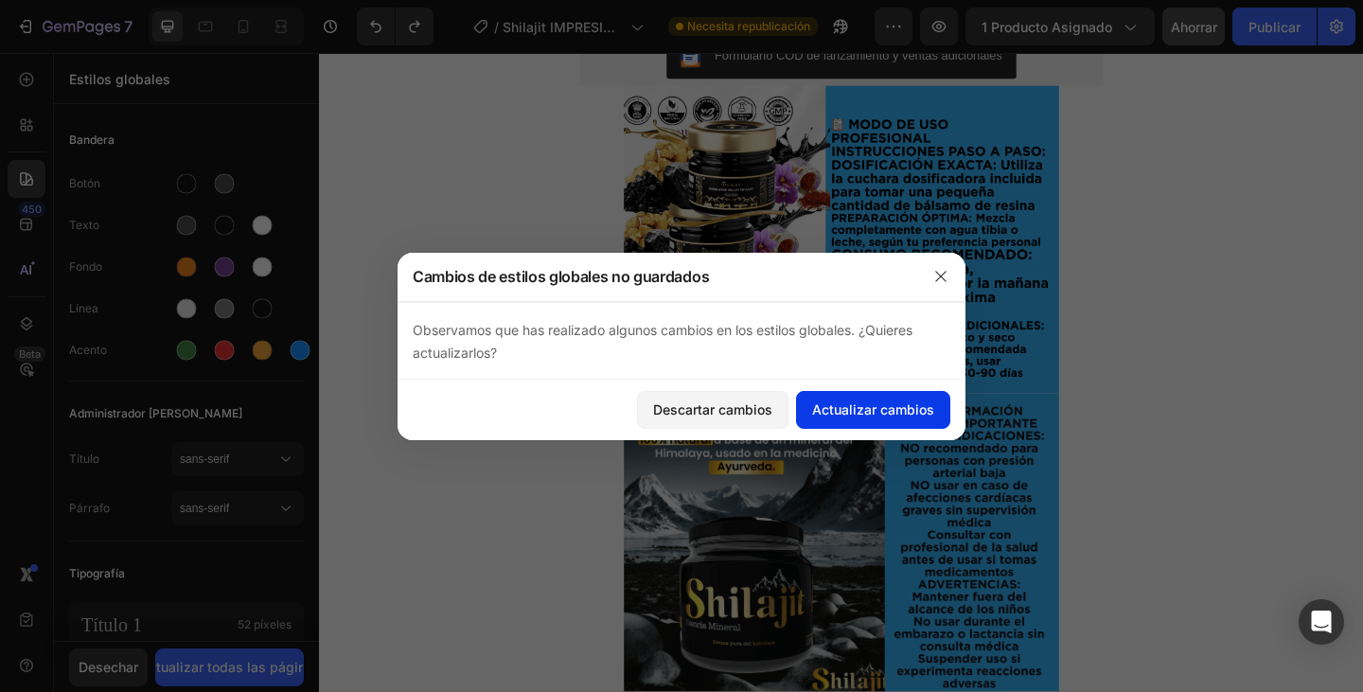
click at [908, 407] on font "Actualizar cambios" at bounding box center [873, 409] width 122 height 16
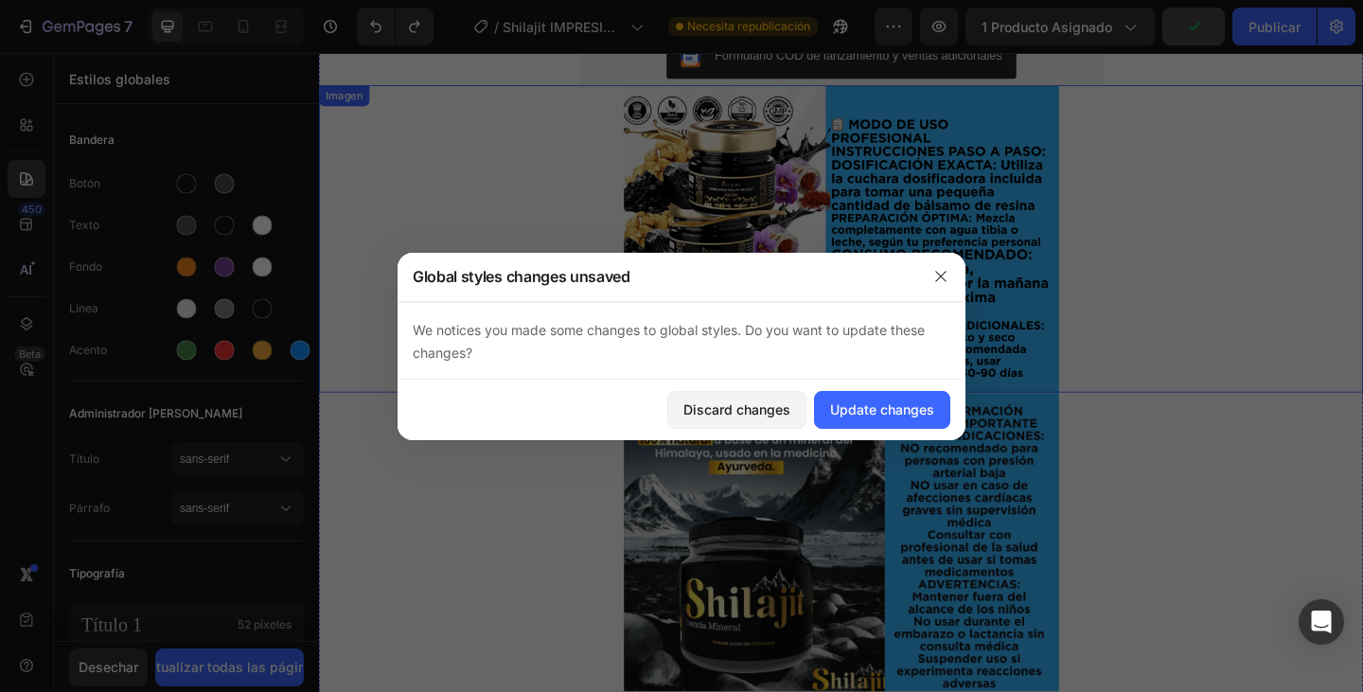
click at [1069, 292] on img at bounding box center [886, 256] width 473 height 334
click at [941, 285] on button "button" at bounding box center [941, 276] width 30 height 30
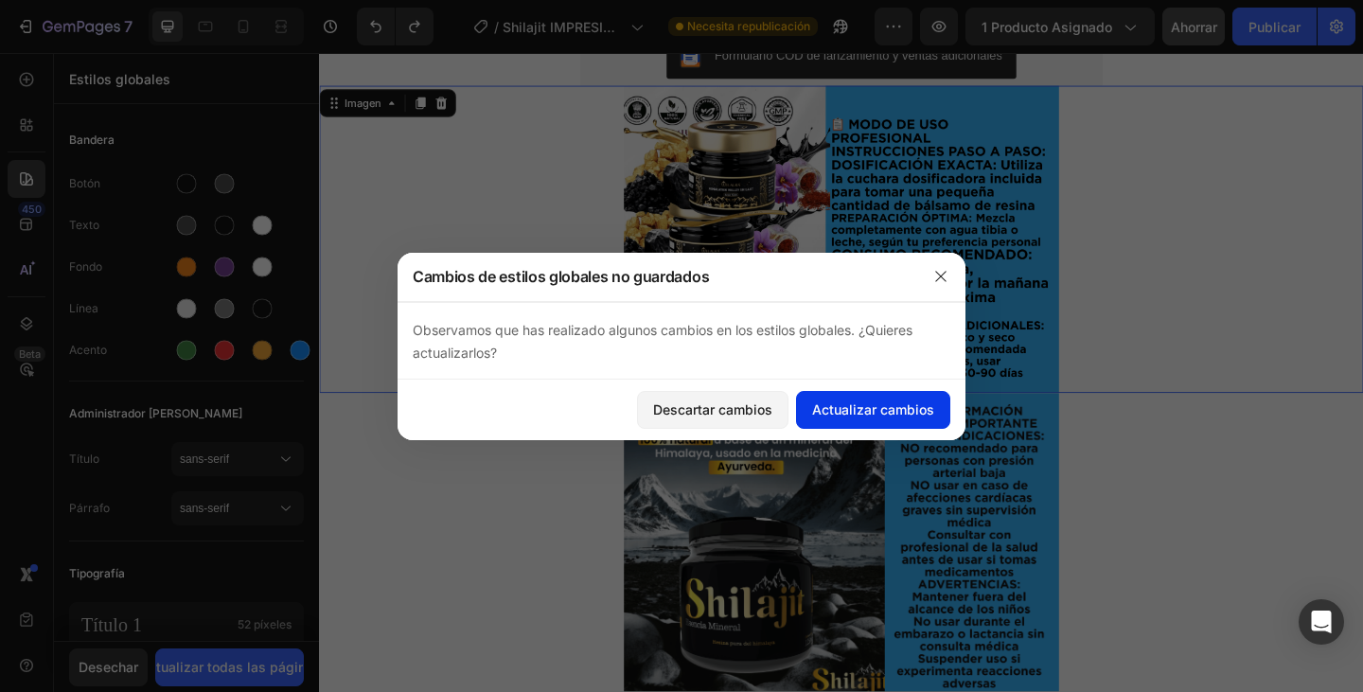
click at [890, 419] on button "Actualizar cambios" at bounding box center [873, 410] width 154 height 38
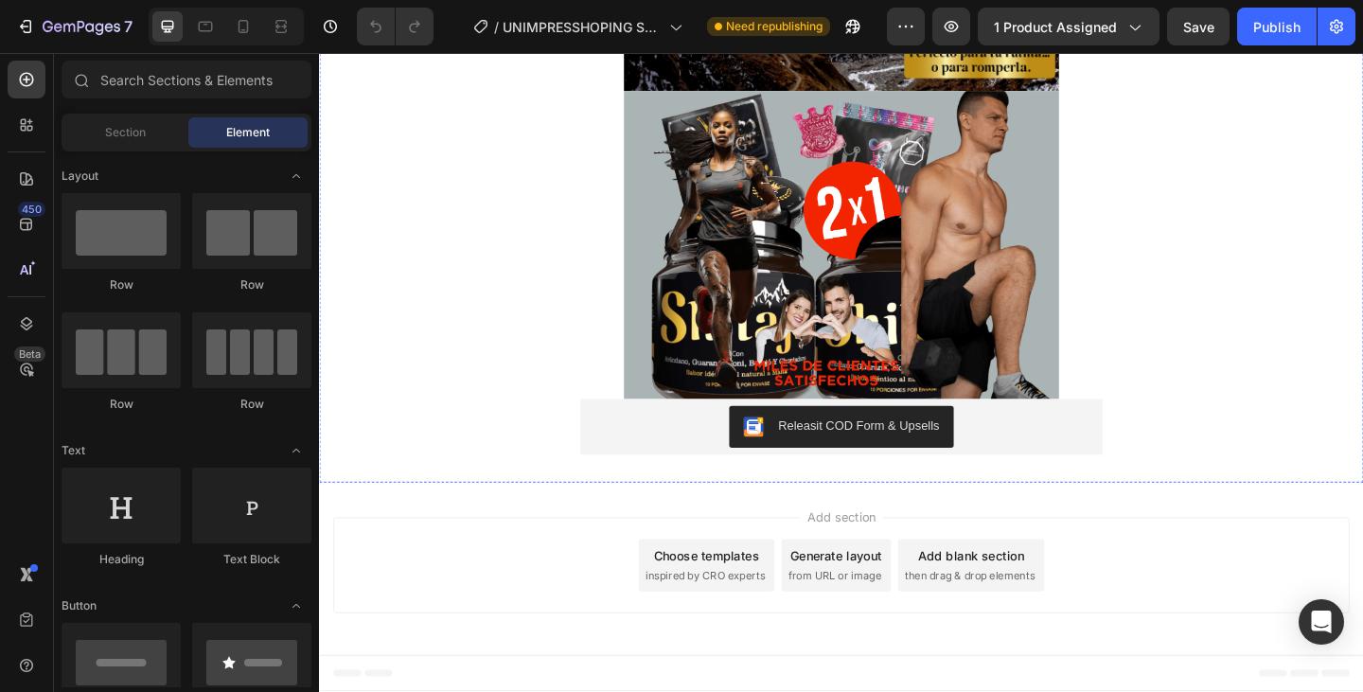
scroll to position [2082, 0]
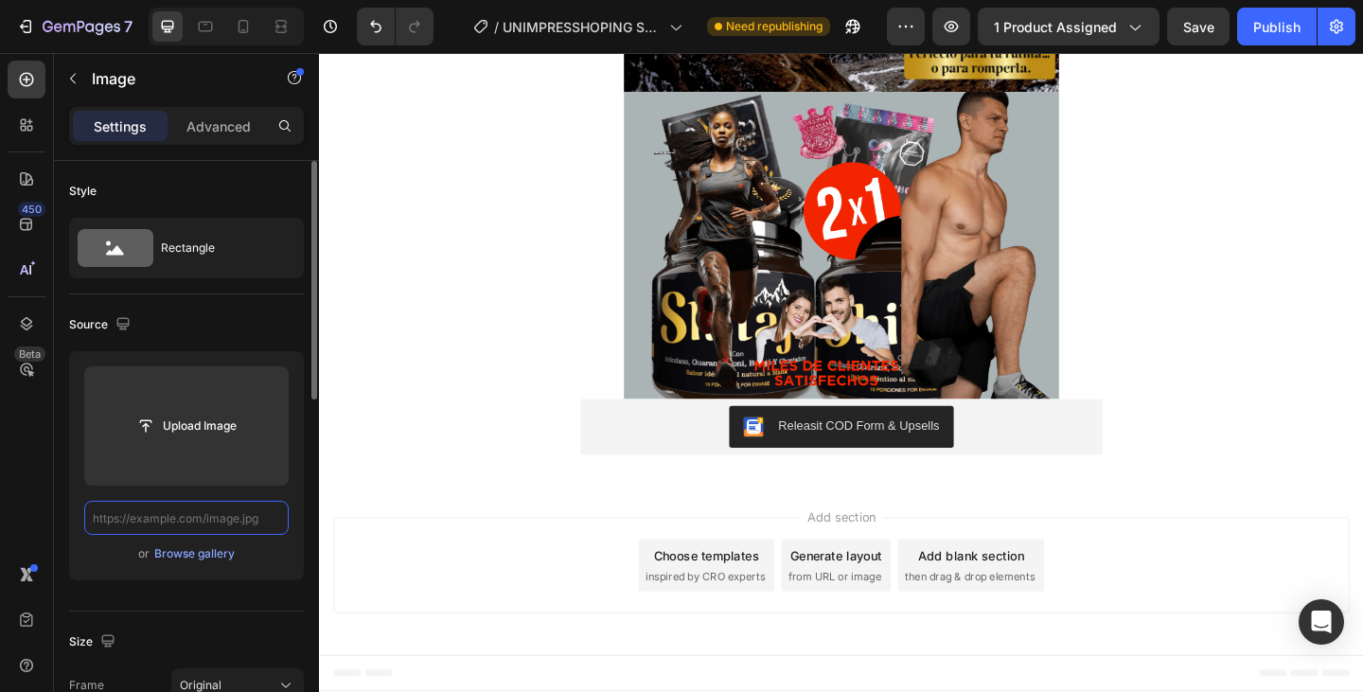
scroll to position [0, 0]
click at [377, 22] on icon "Undo/Redo" at bounding box center [375, 26] width 19 height 19
type input "https://cdn.shopify.com/s/files/1/0782/8819/1709/files/gempages_585761450228712…"
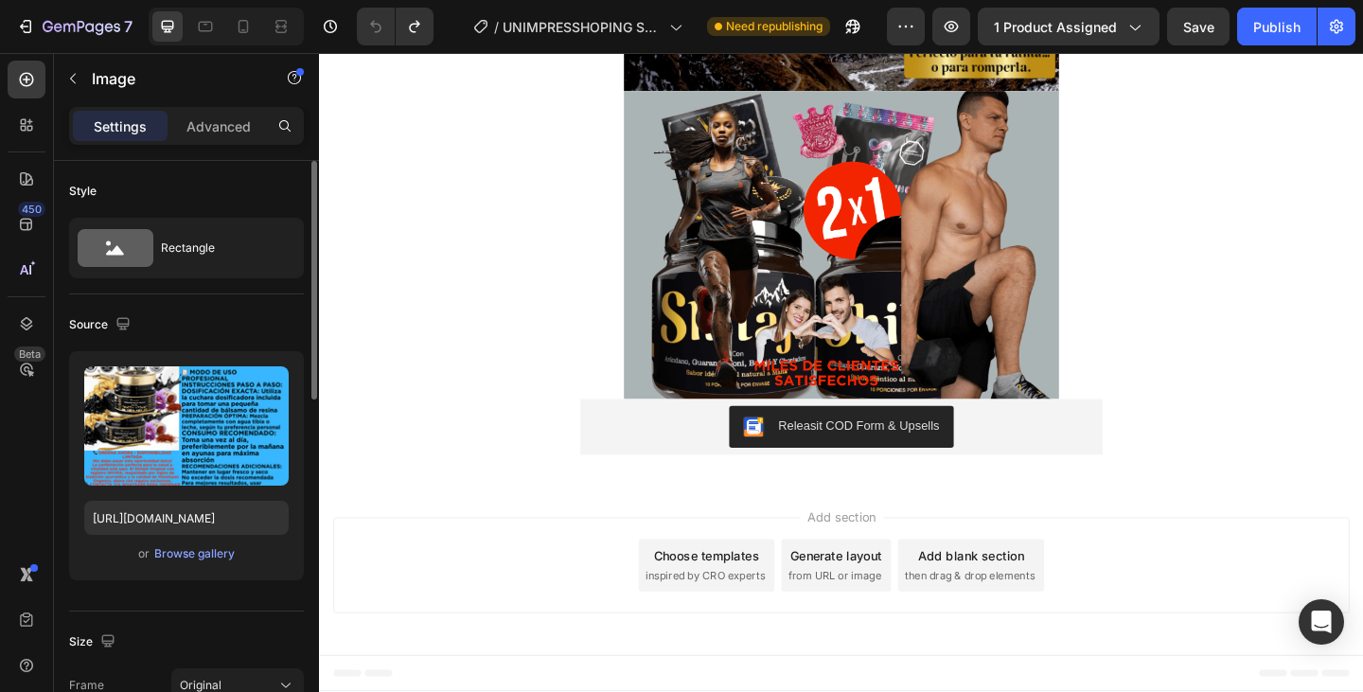
click at [21, 172] on icon at bounding box center [26, 178] width 19 height 19
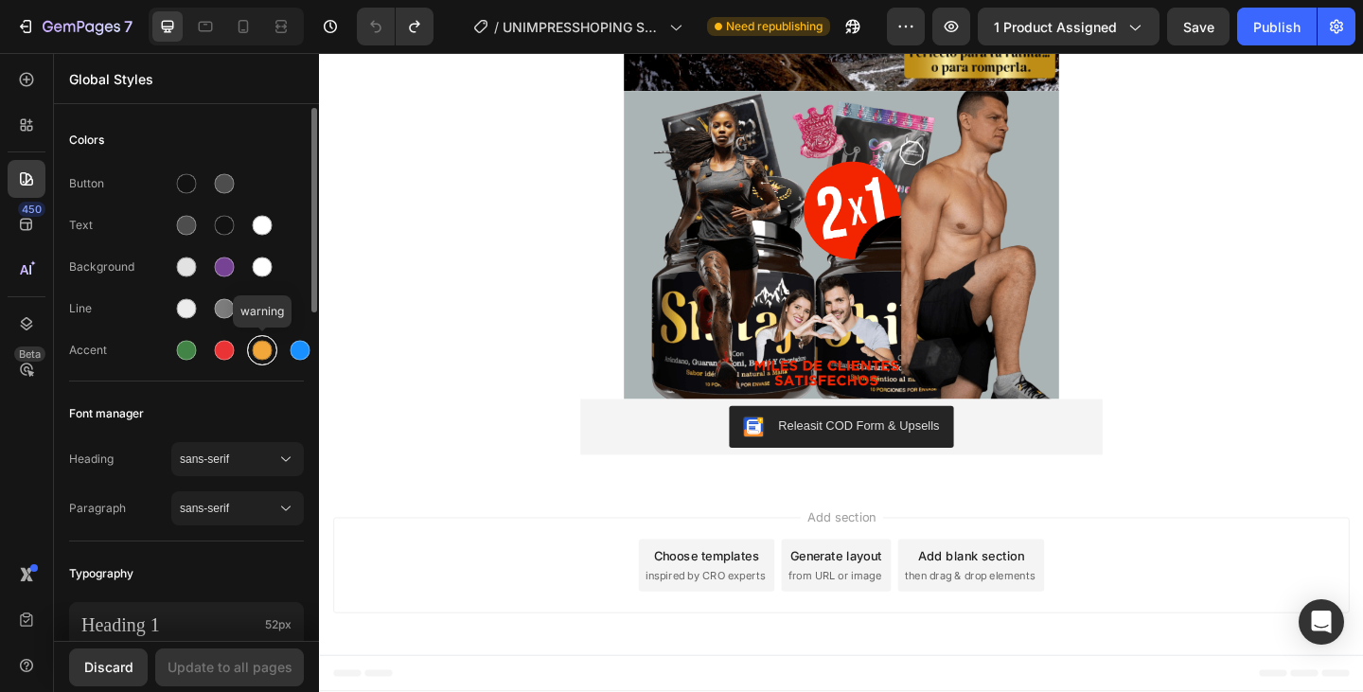
click at [254, 346] on div at bounding box center [263, 351] width 20 height 20
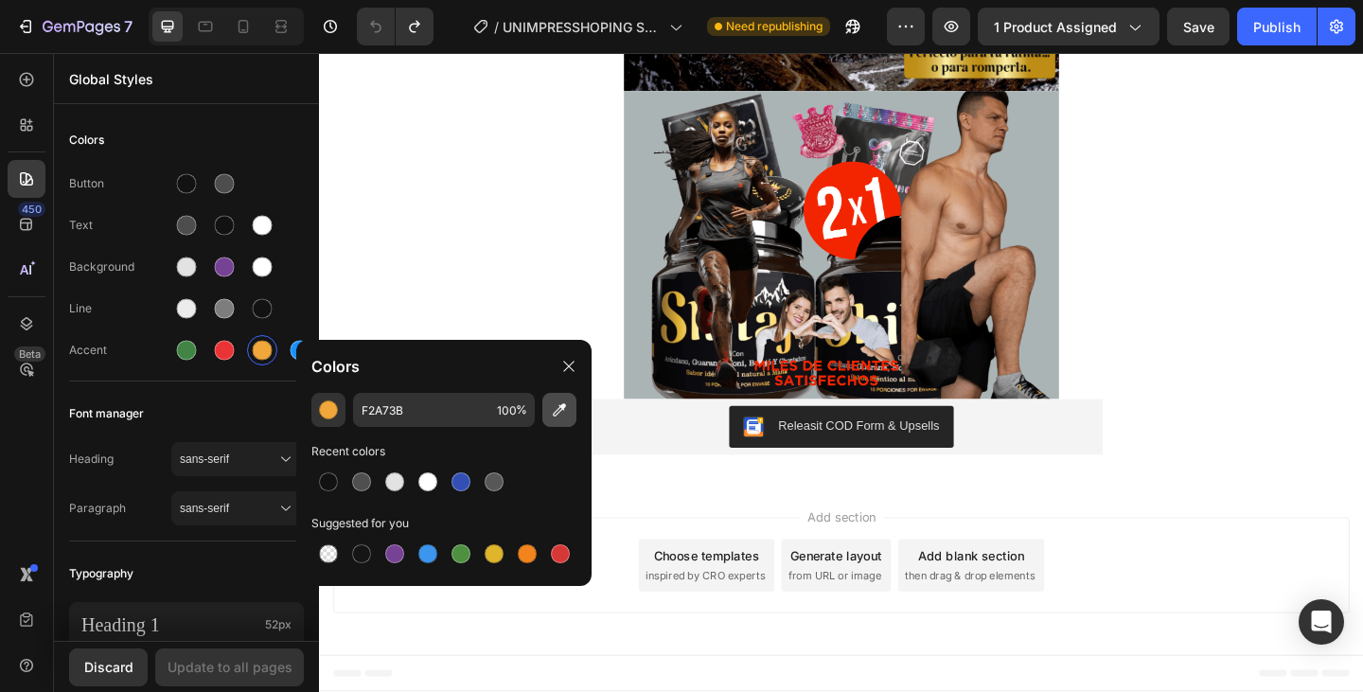
click at [556, 415] on icon "button" at bounding box center [559, 409] width 13 height 13
type input "A95C14"
click at [224, 675] on div "Update to all pages" at bounding box center [230, 667] width 125 height 20
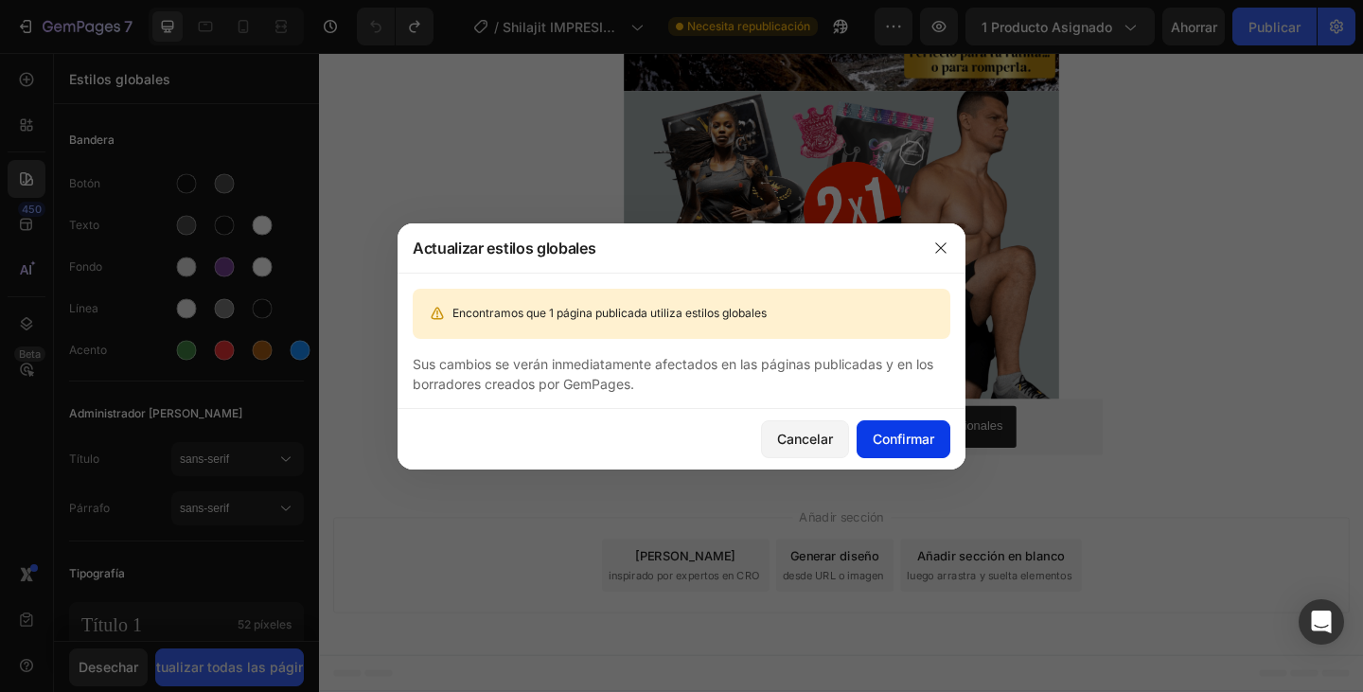
click at [903, 441] on font "Confirmar" at bounding box center [904, 439] width 62 height 16
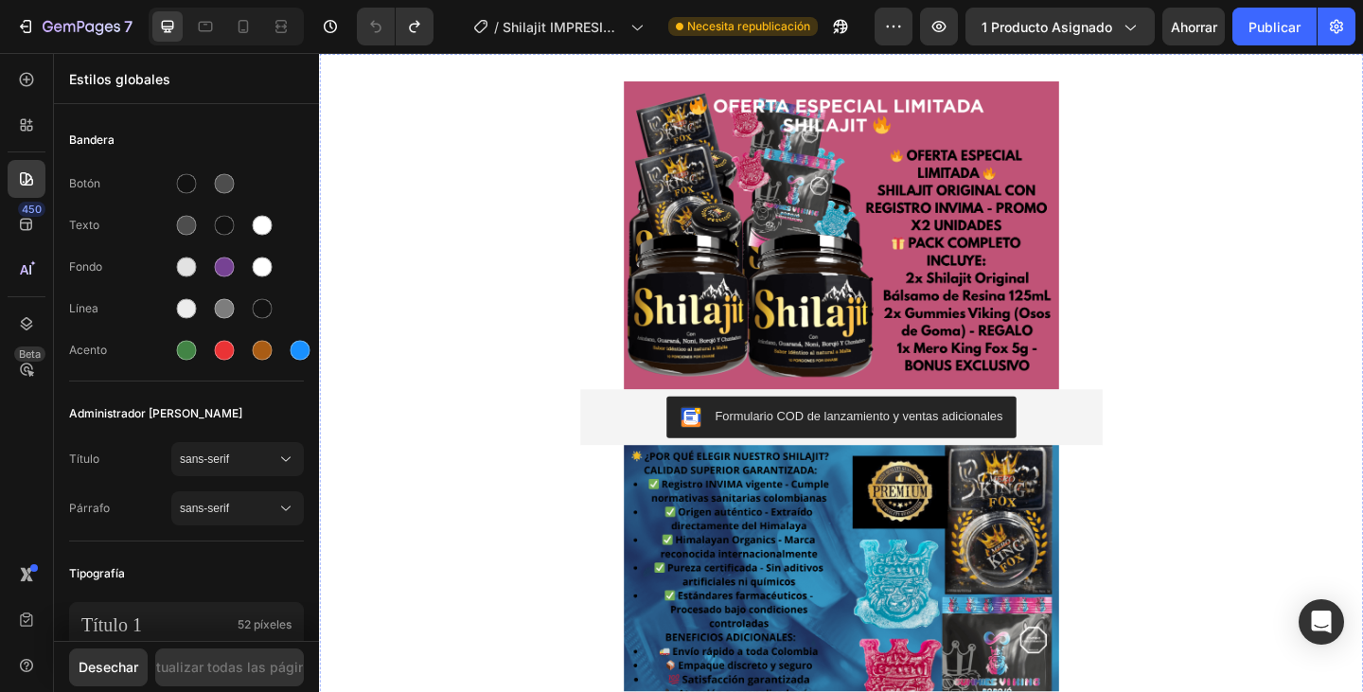
scroll to position [0, 0]
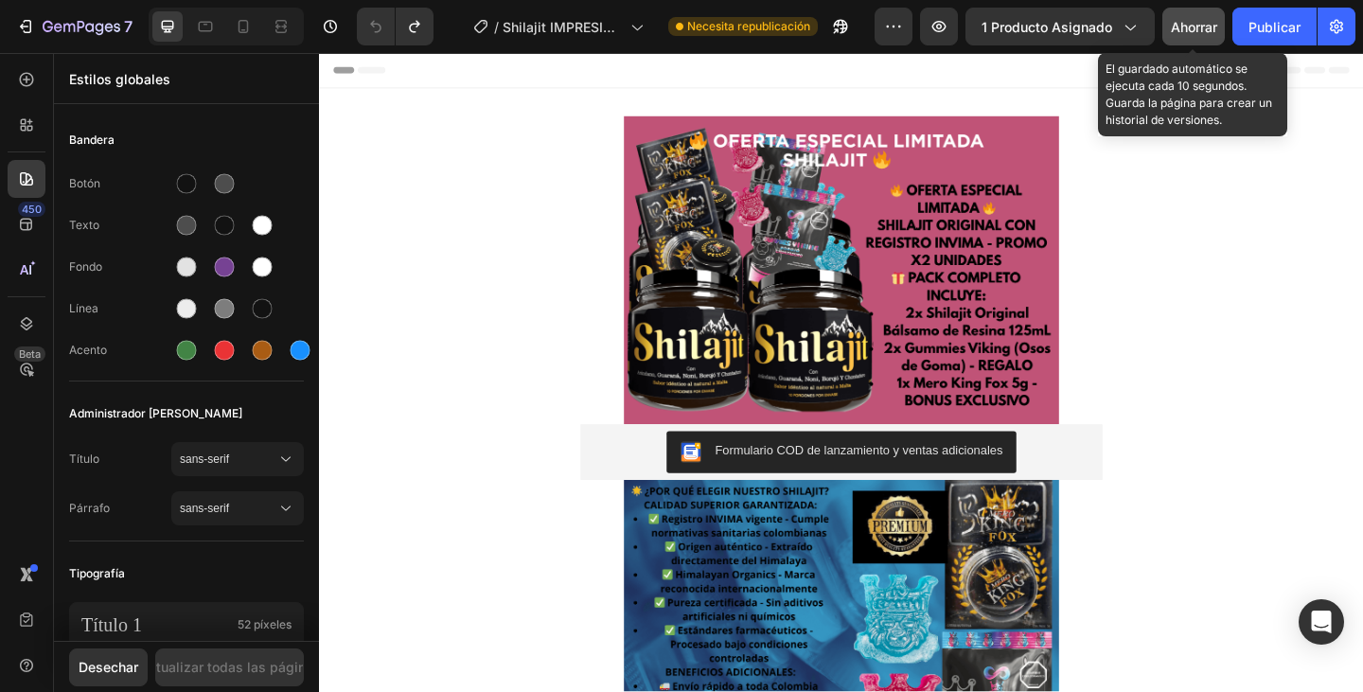
click at [1208, 29] on font "Ahorrar" at bounding box center [1194, 27] width 46 height 16
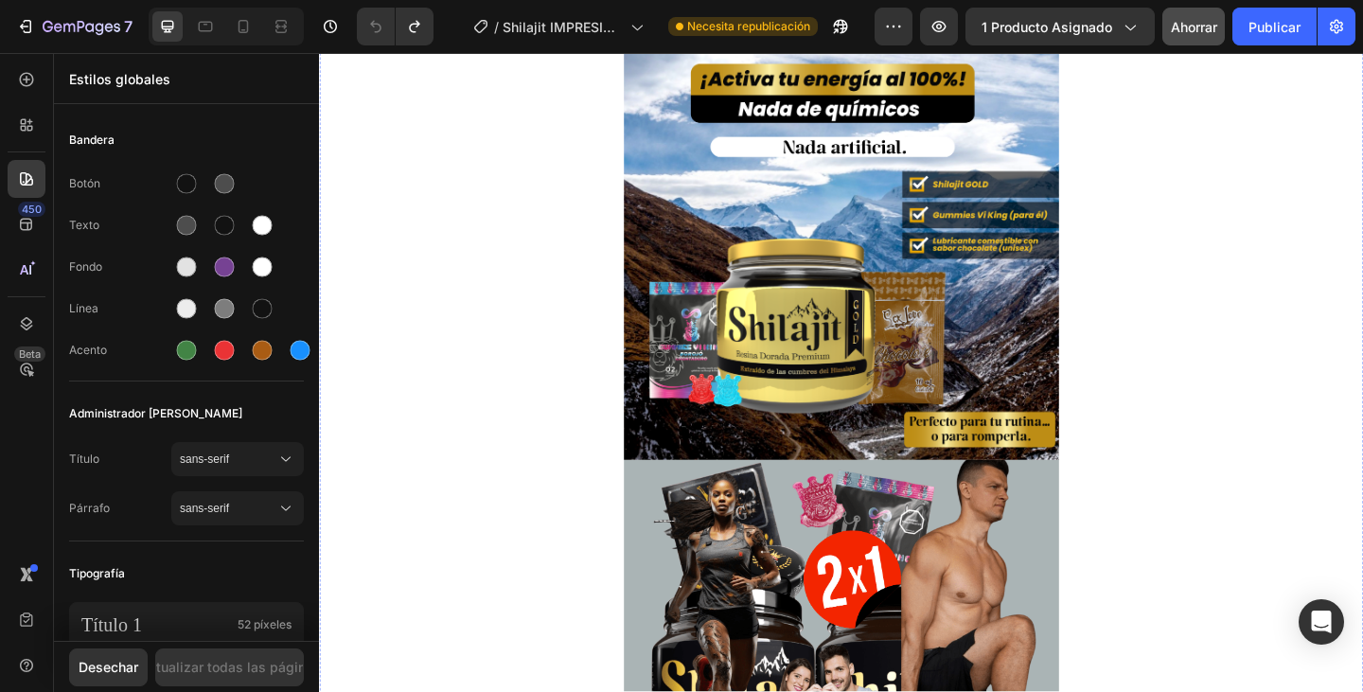
scroll to position [3218, 0]
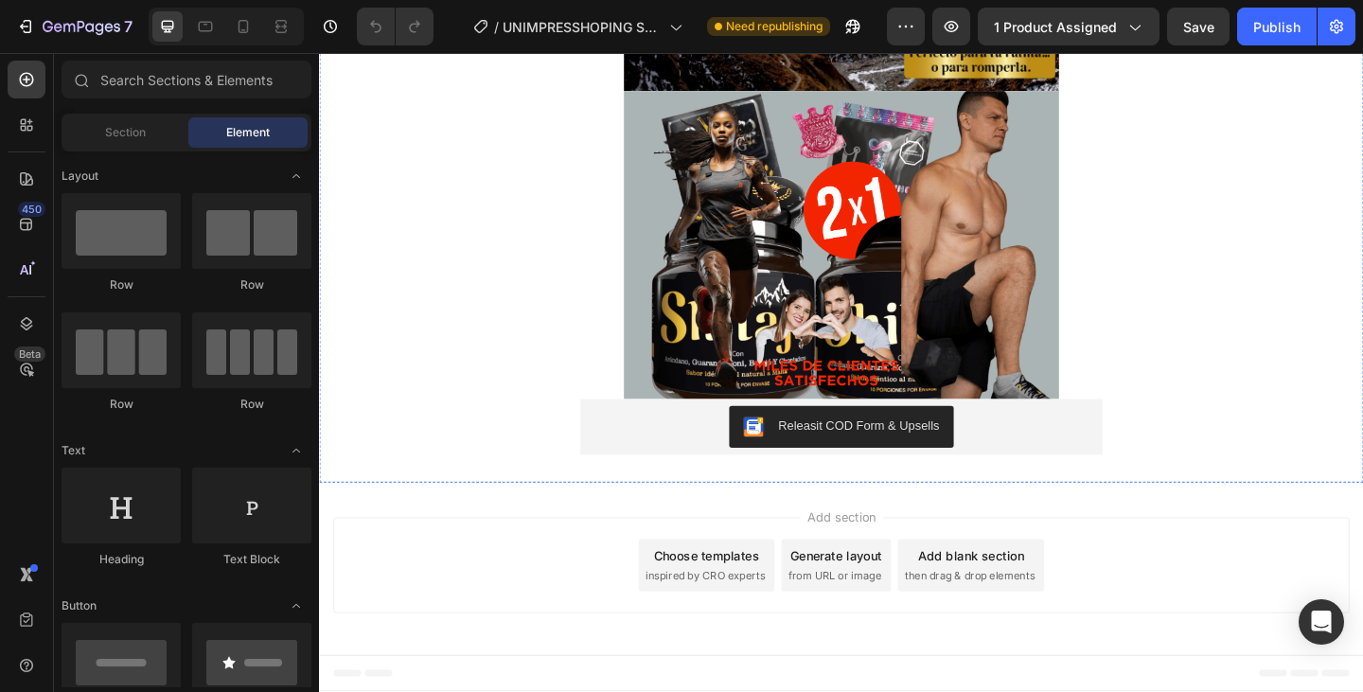
scroll to position [2082, 0]
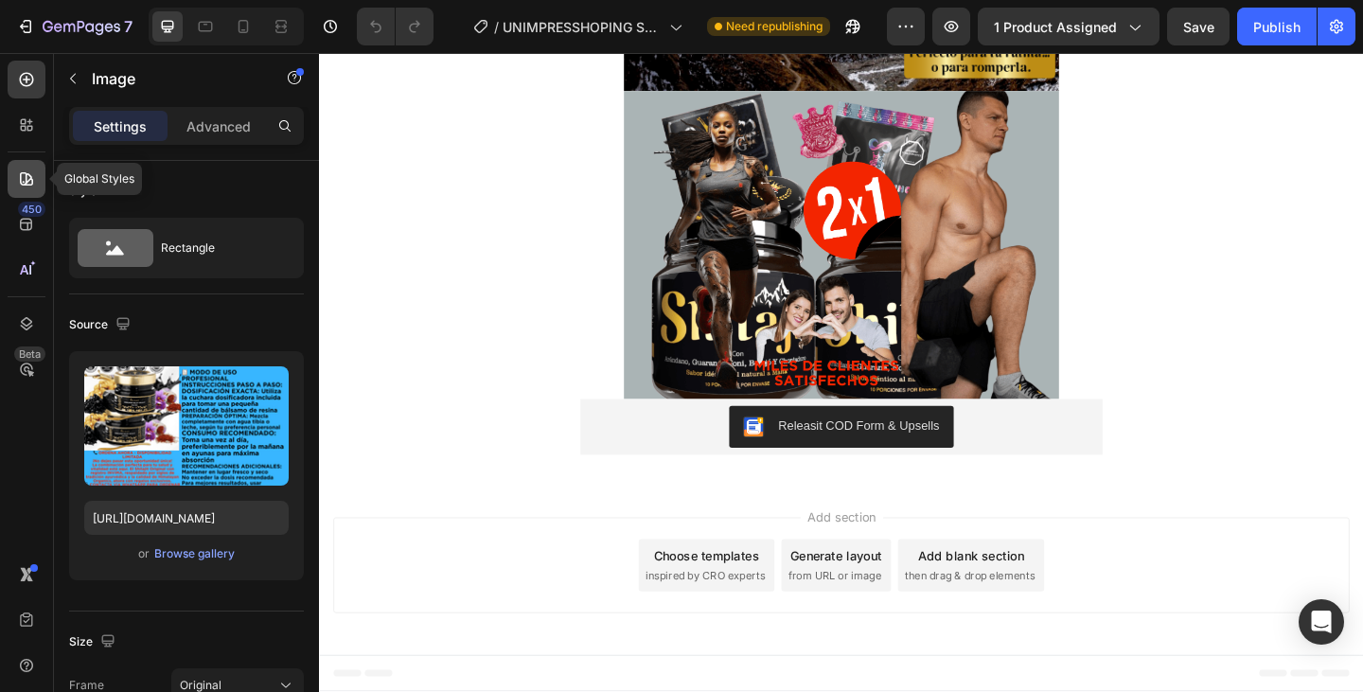
click at [17, 173] on icon at bounding box center [26, 178] width 19 height 19
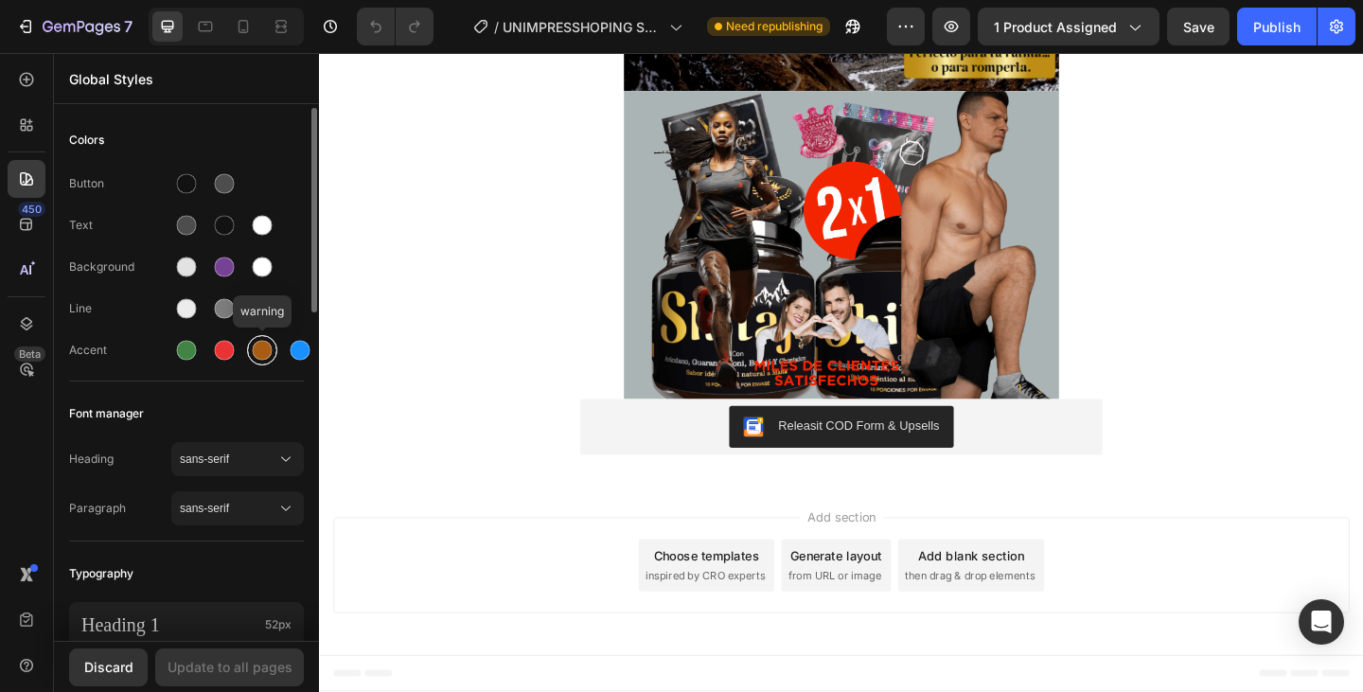
click at [252, 358] on div at bounding box center [262, 350] width 30 height 30
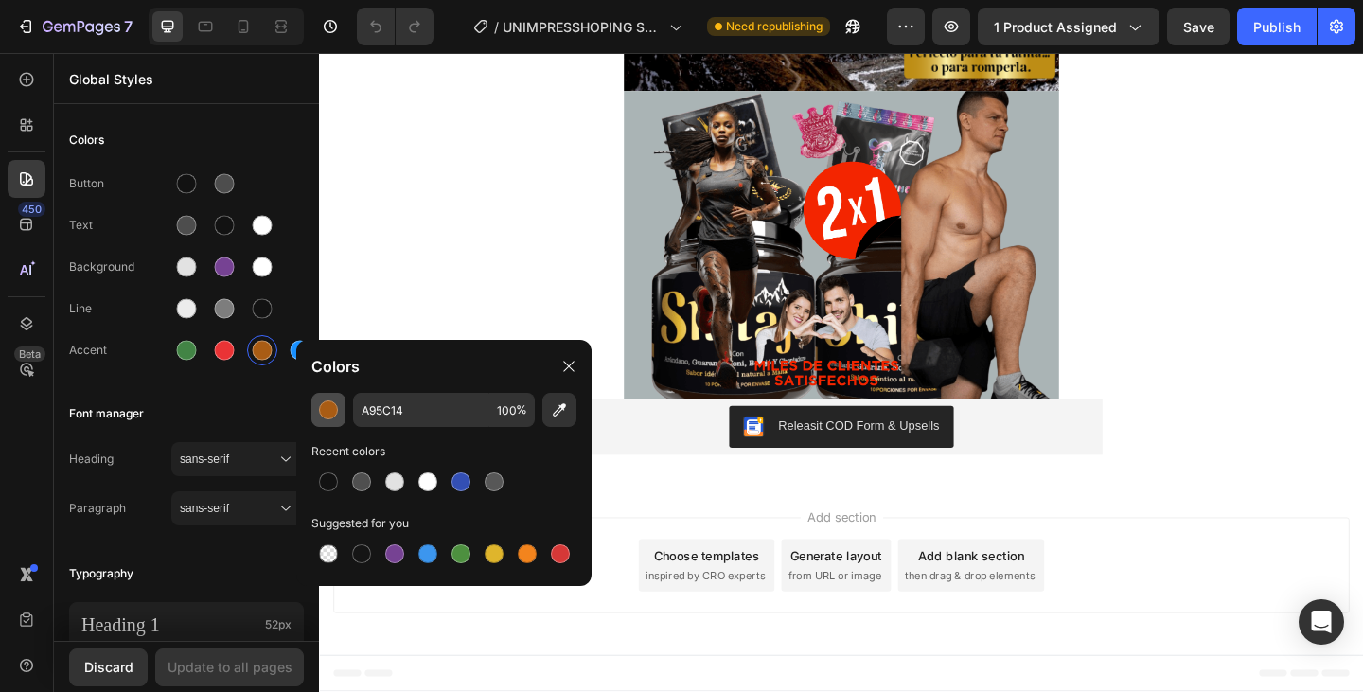
click at [332, 418] on div "button" at bounding box center [328, 409] width 19 height 19
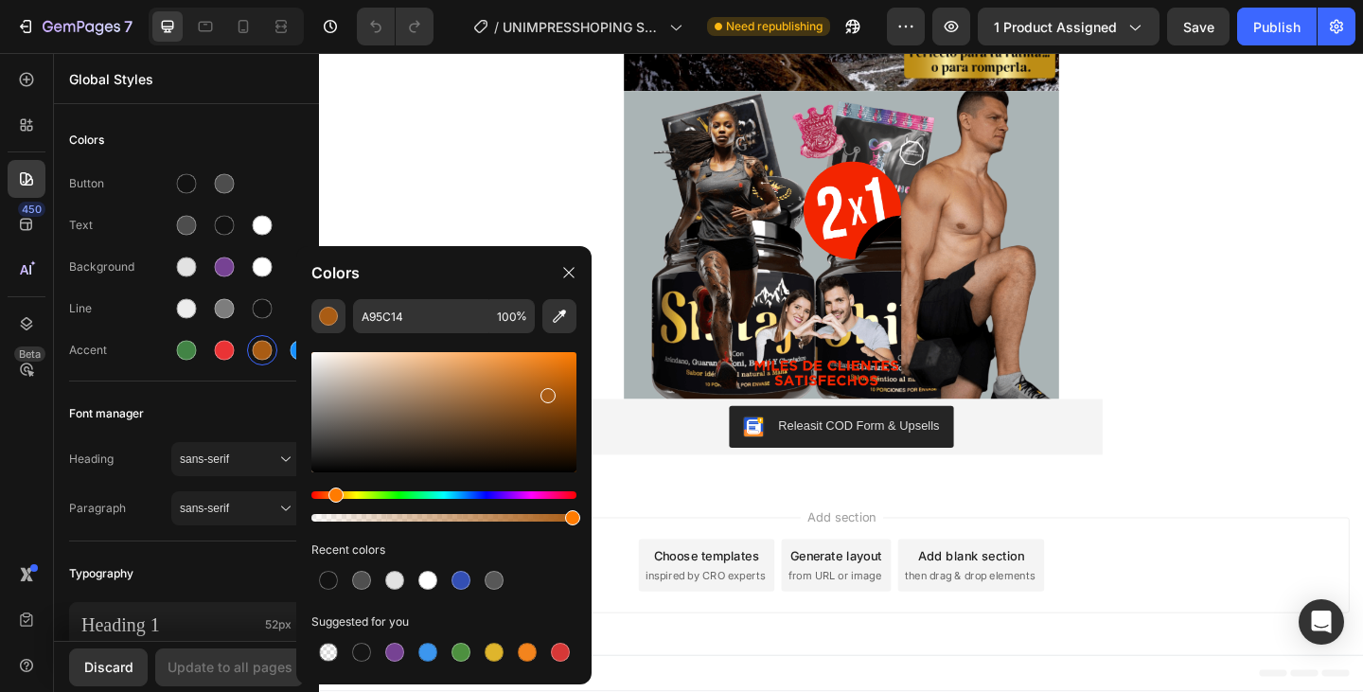
type input "8C6846"
click at [444, 406] on div at bounding box center [443, 412] width 265 height 120
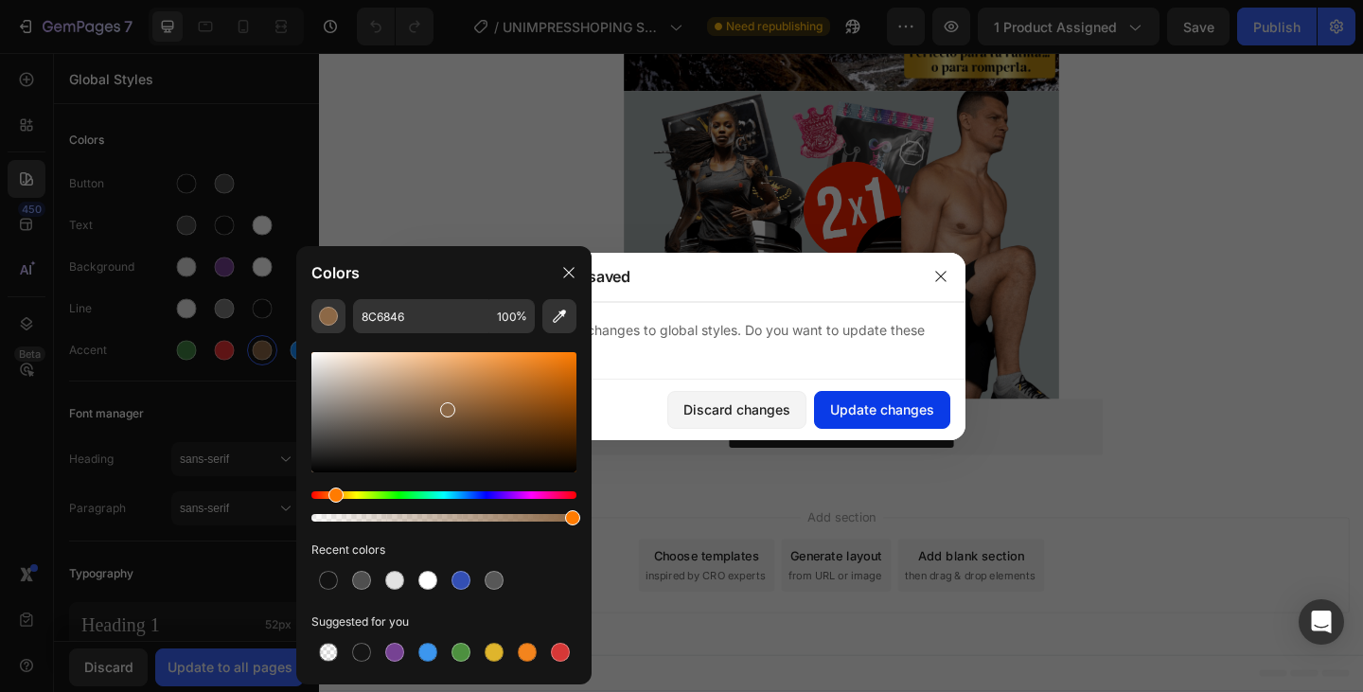
click at [886, 402] on div "Update changes" at bounding box center [882, 409] width 104 height 20
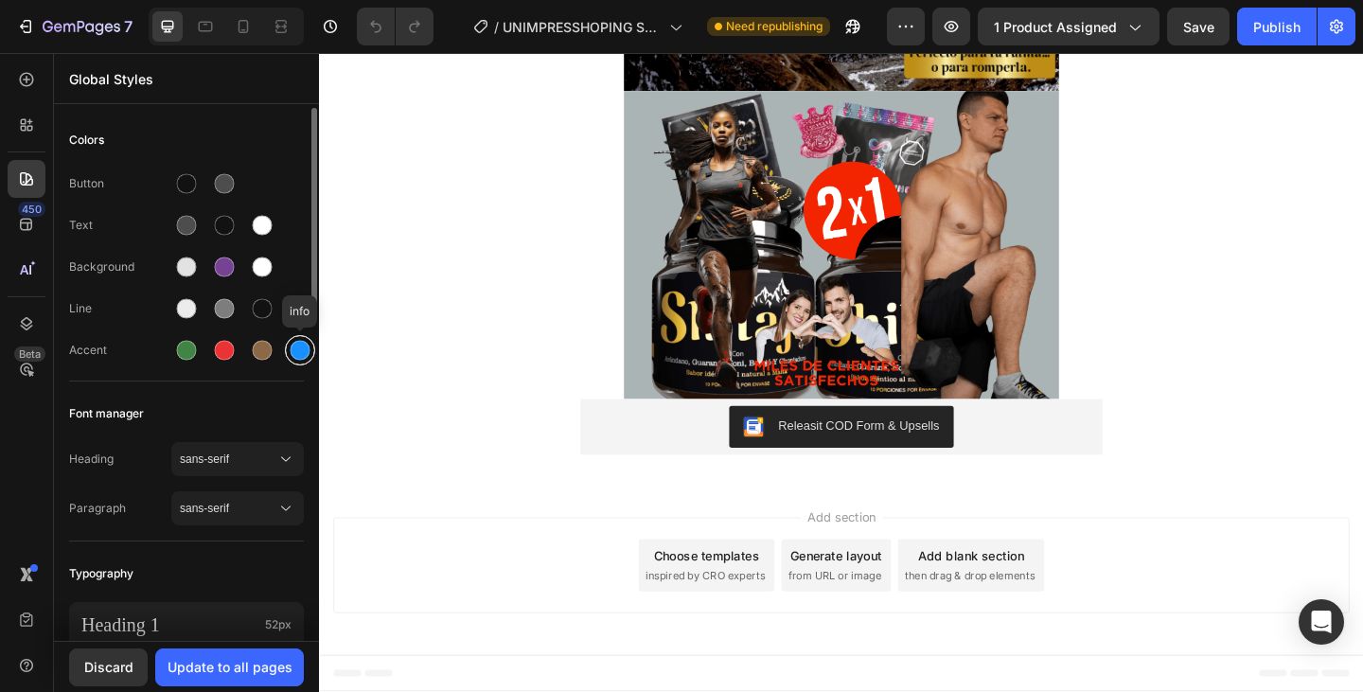
click at [299, 349] on div at bounding box center [301, 351] width 20 height 20
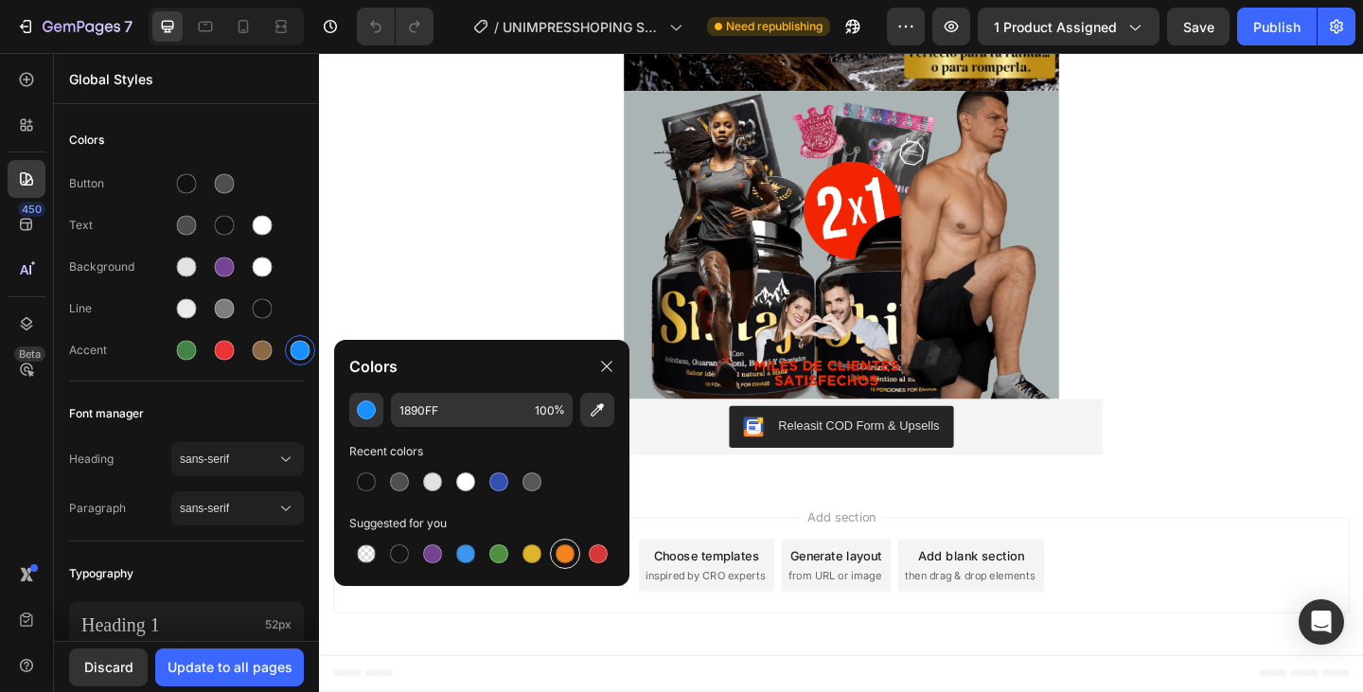
click at [566, 554] on div at bounding box center [565, 553] width 19 height 19
type input "F3841D"
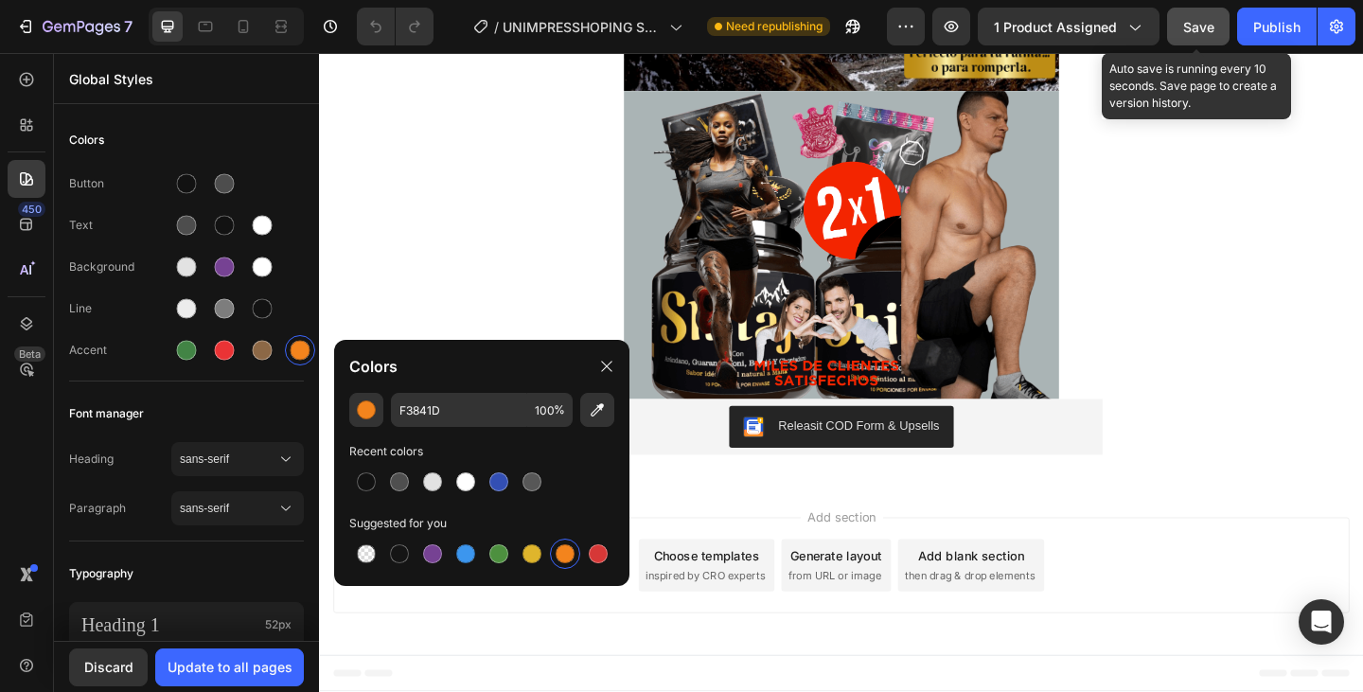
click at [1182, 36] on button "Save" at bounding box center [1198, 27] width 62 height 38
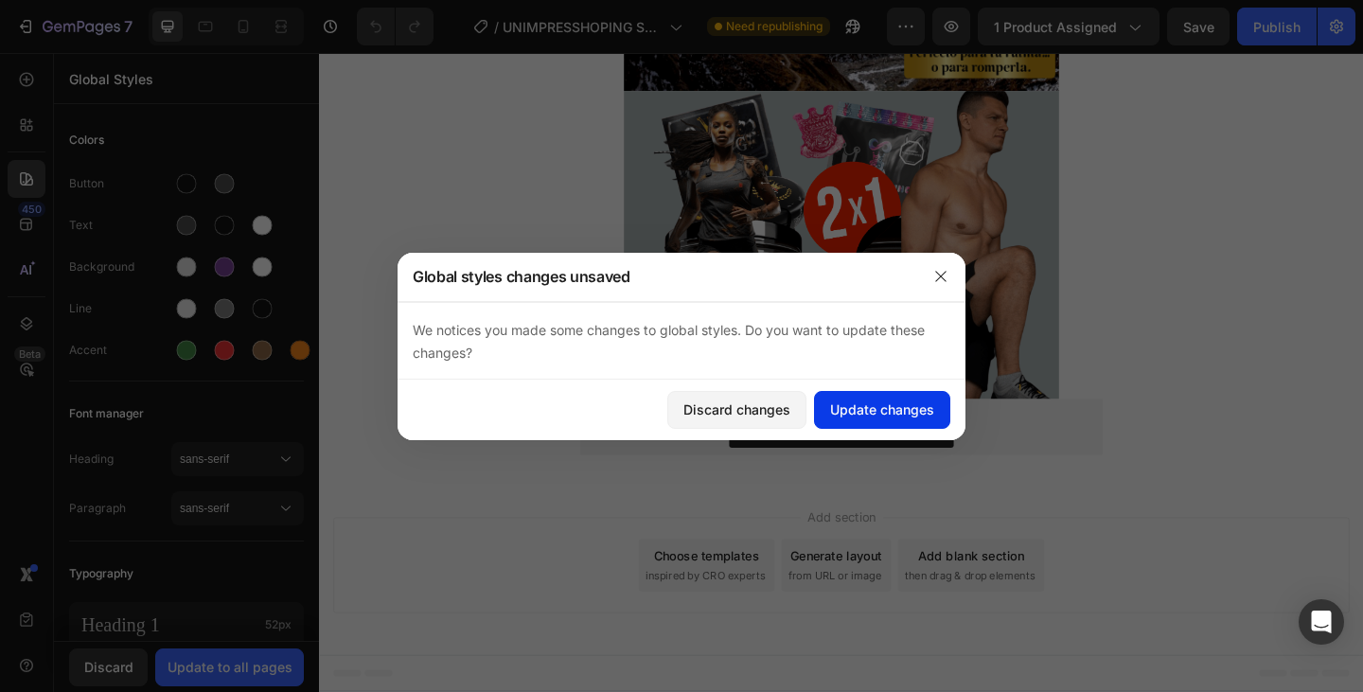
click at [888, 413] on div "Update changes" at bounding box center [882, 409] width 104 height 20
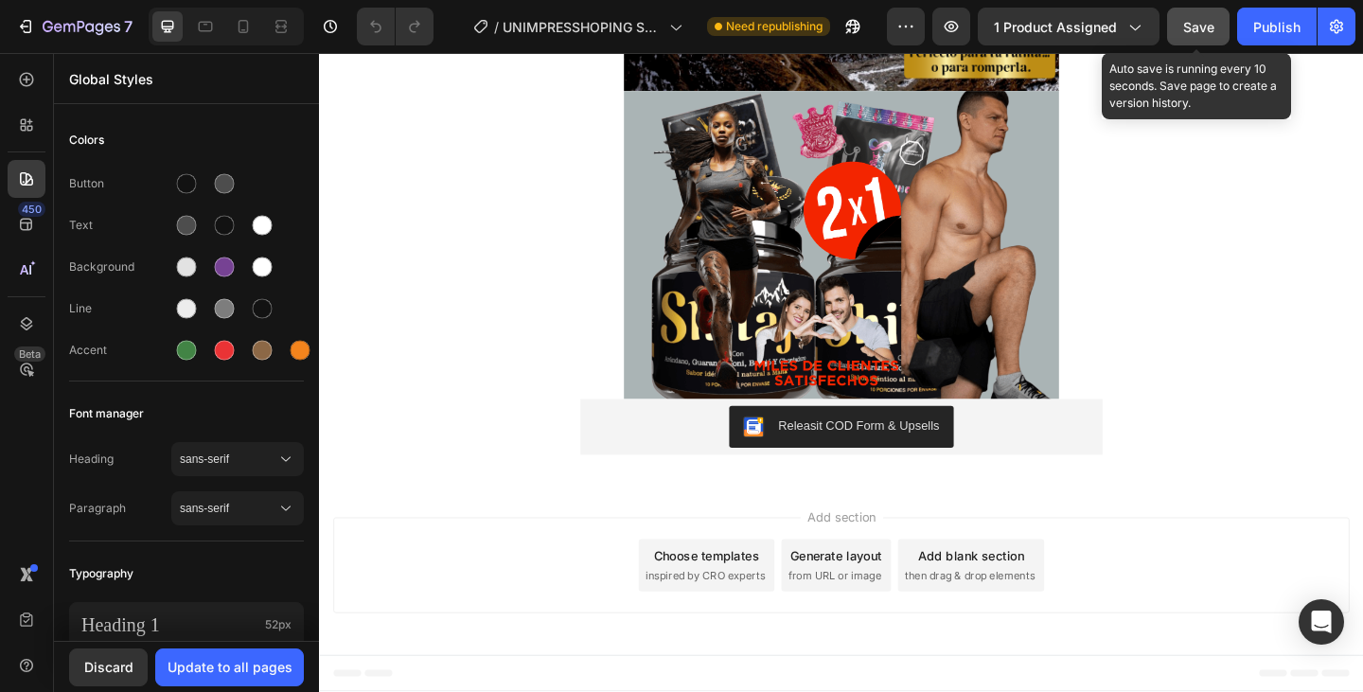
click at [1199, 21] on span "Save" at bounding box center [1198, 27] width 31 height 16
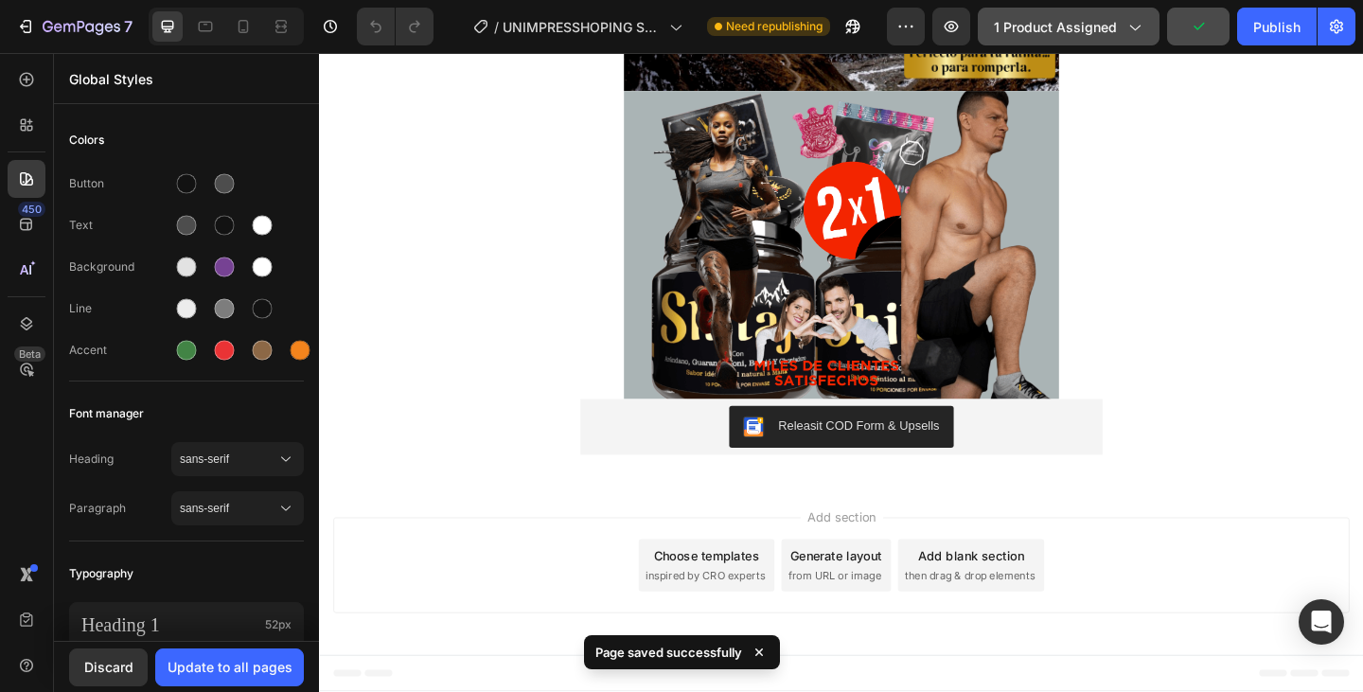
click at [1135, 22] on icon "button" at bounding box center [1133, 26] width 19 height 19
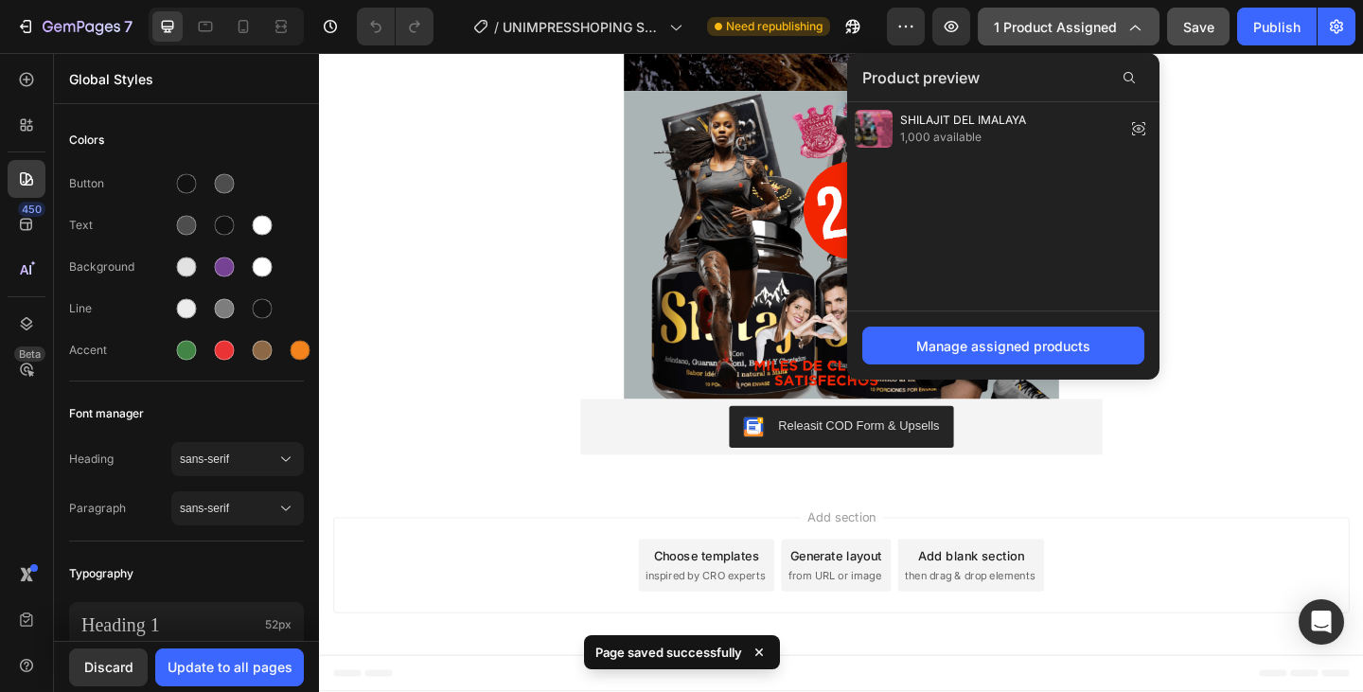
click at [1135, 22] on icon "button" at bounding box center [1133, 26] width 19 height 19
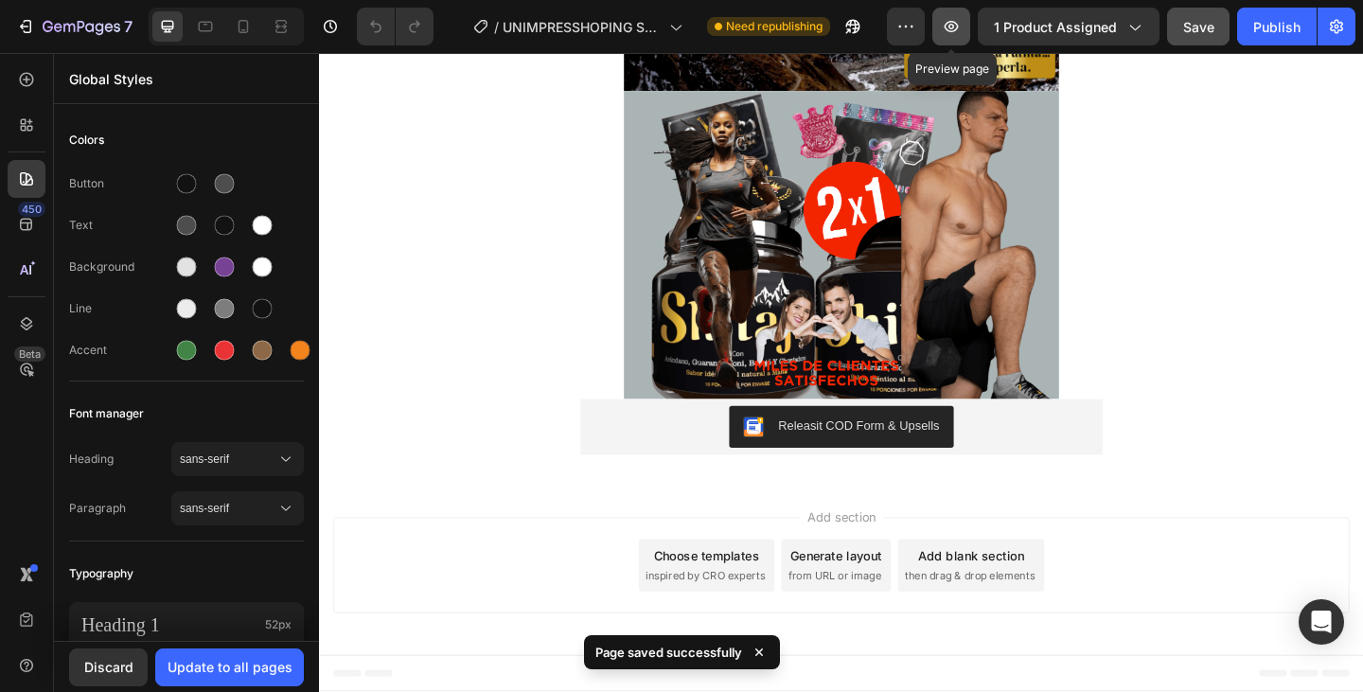
click at [954, 23] on icon "button" at bounding box center [951, 26] width 19 height 19
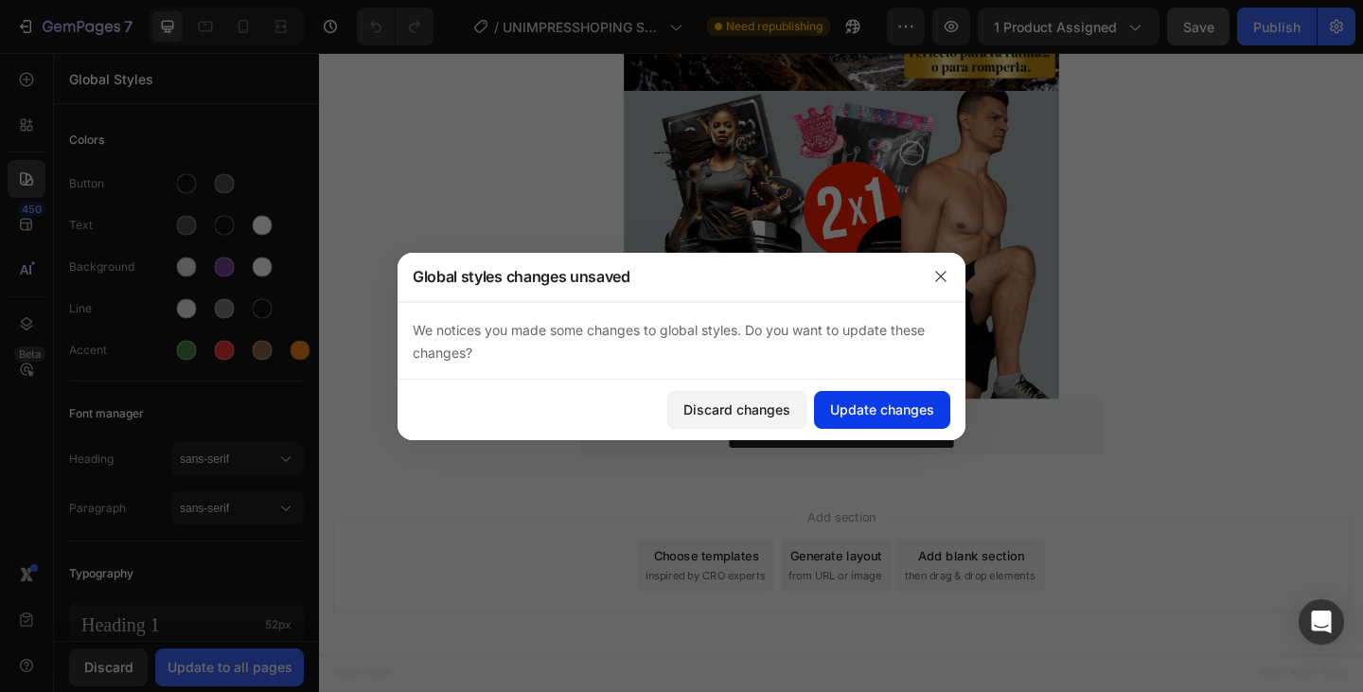
click at [894, 409] on div "Update changes" at bounding box center [882, 409] width 104 height 20
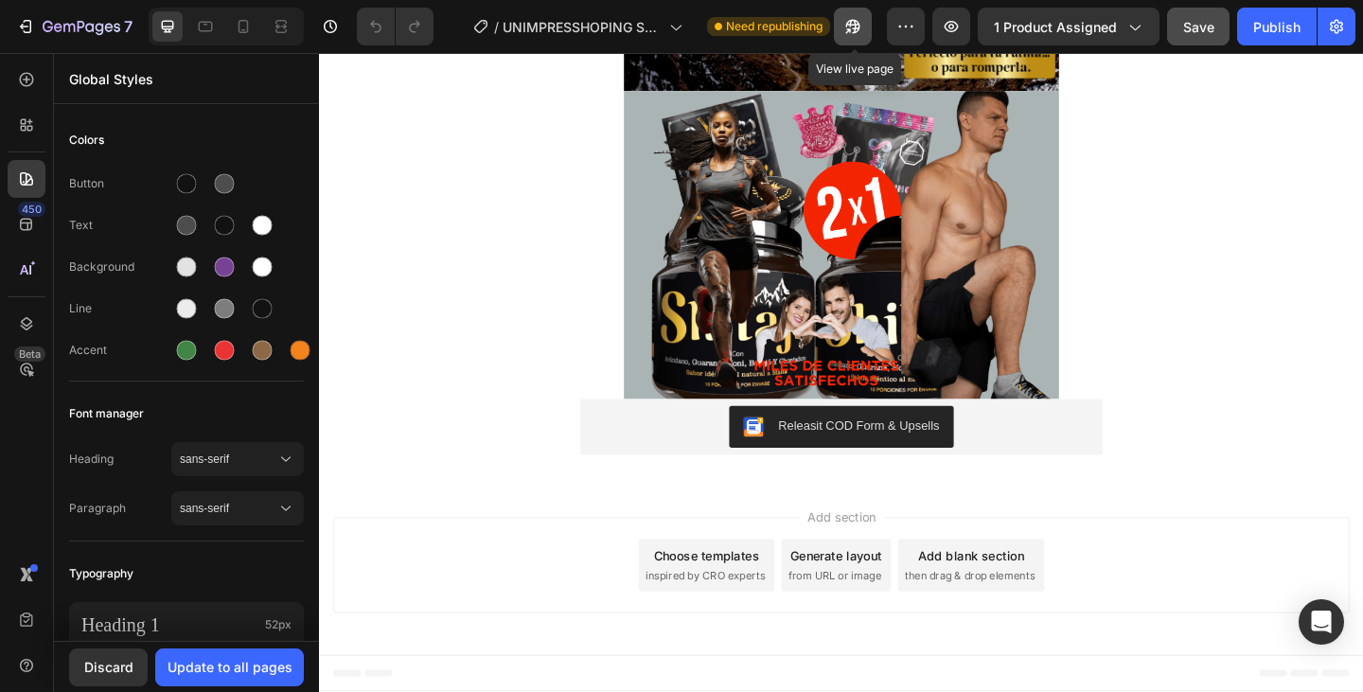
click at [853, 26] on icon "button" at bounding box center [853, 27] width 14 height 14
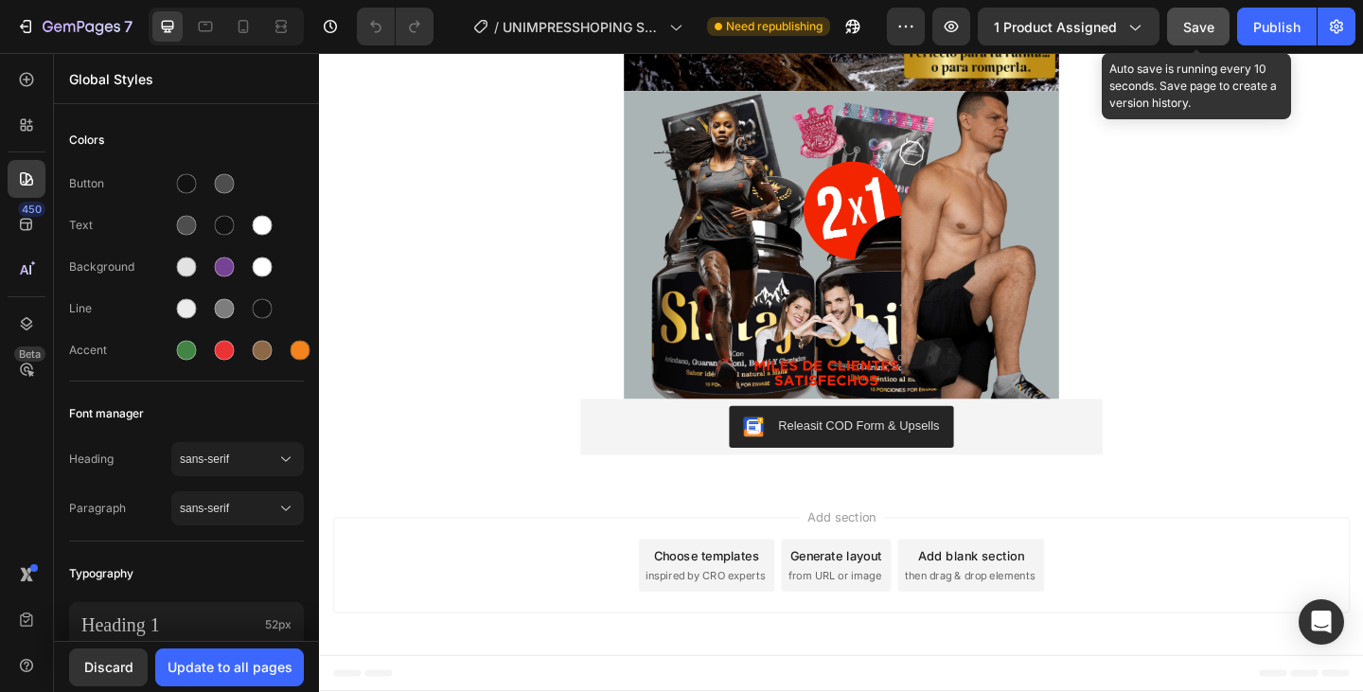
click at [1203, 34] on span "Save" at bounding box center [1198, 27] width 31 height 16
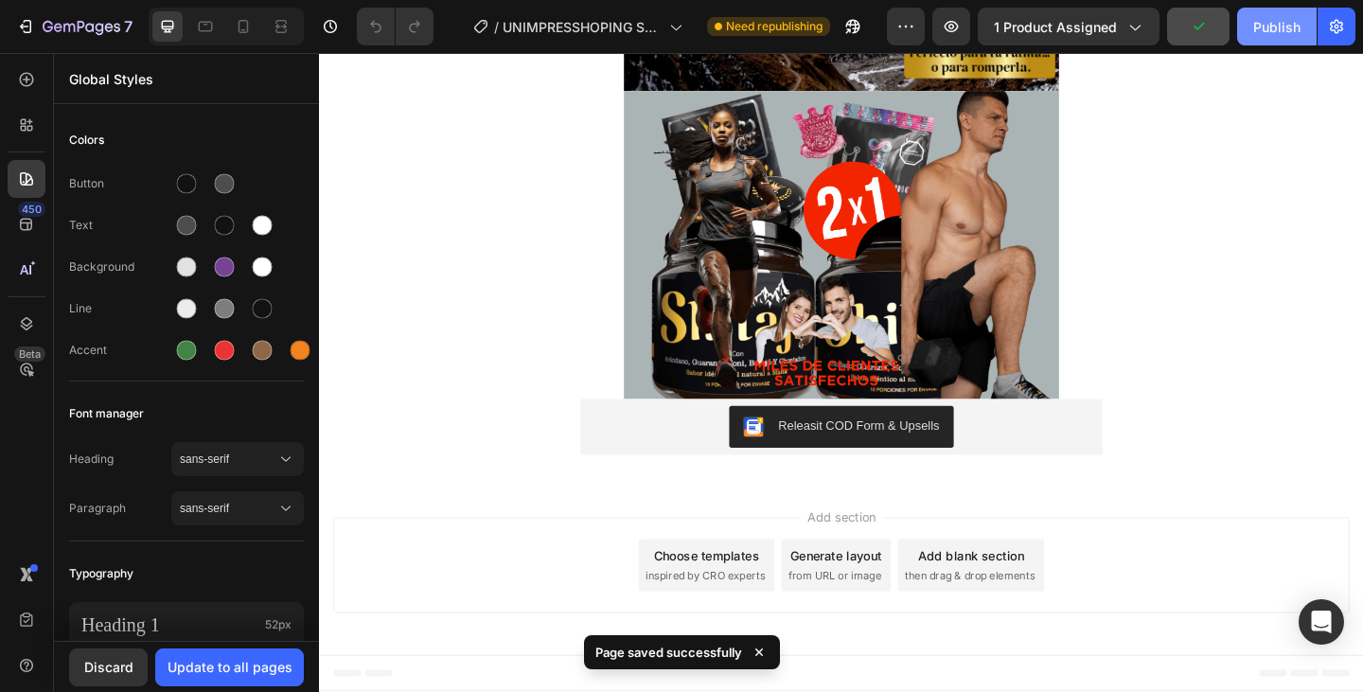
click at [1266, 28] on div "Publish" at bounding box center [1276, 27] width 47 height 20
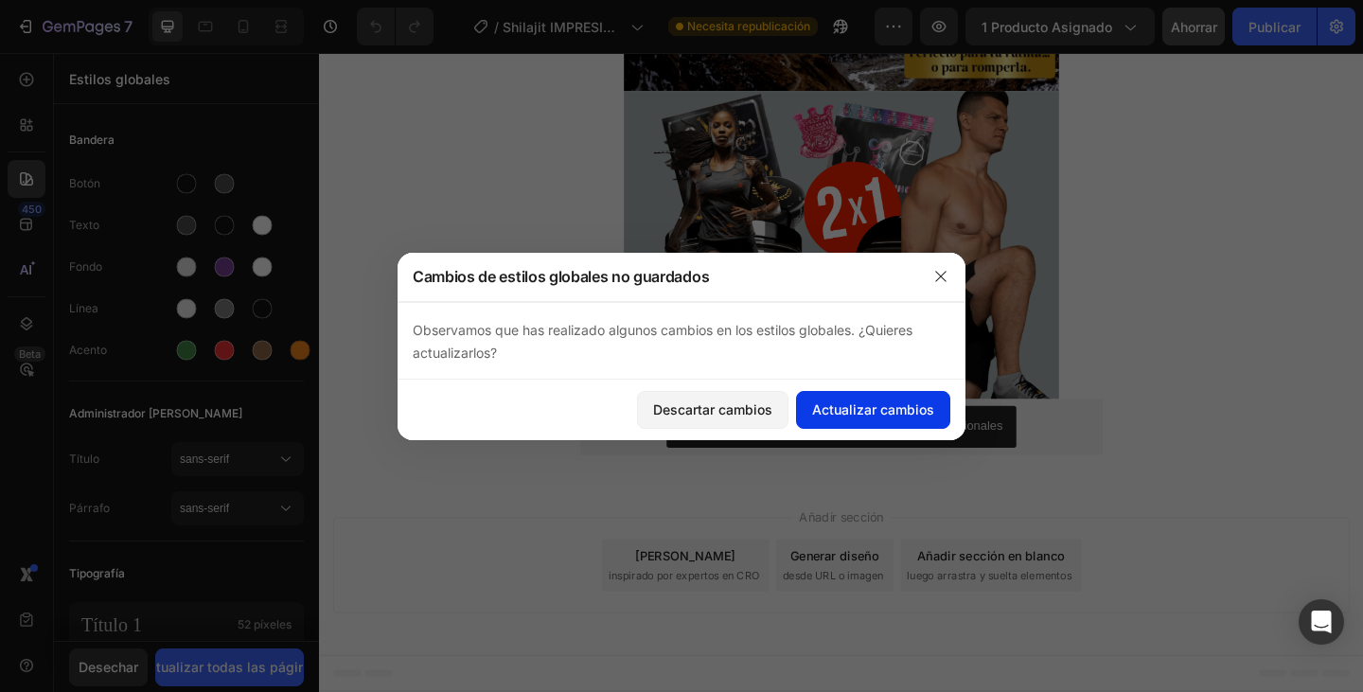
click at [815, 406] on font "Actualizar cambios" at bounding box center [873, 409] width 122 height 16
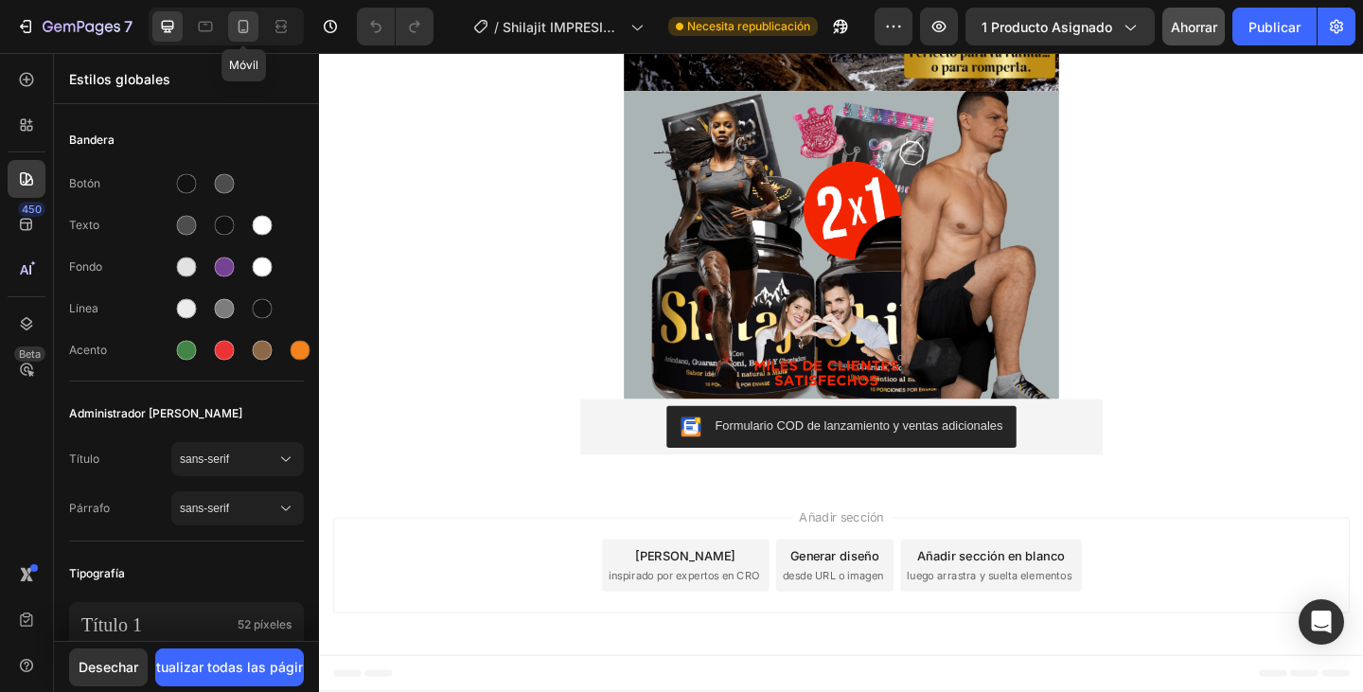
click at [251, 35] on icon at bounding box center [243, 26] width 19 height 19
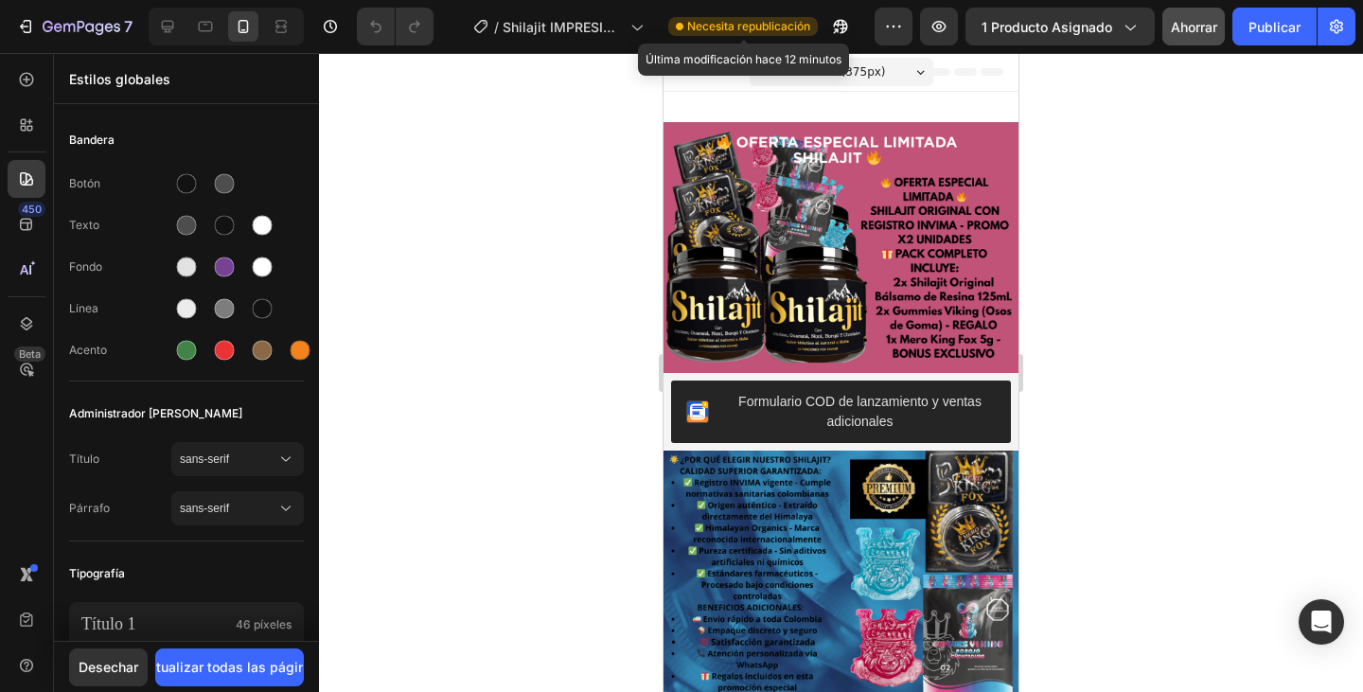
click at [709, 25] on font "Necesita republicación" at bounding box center [748, 26] width 123 height 14
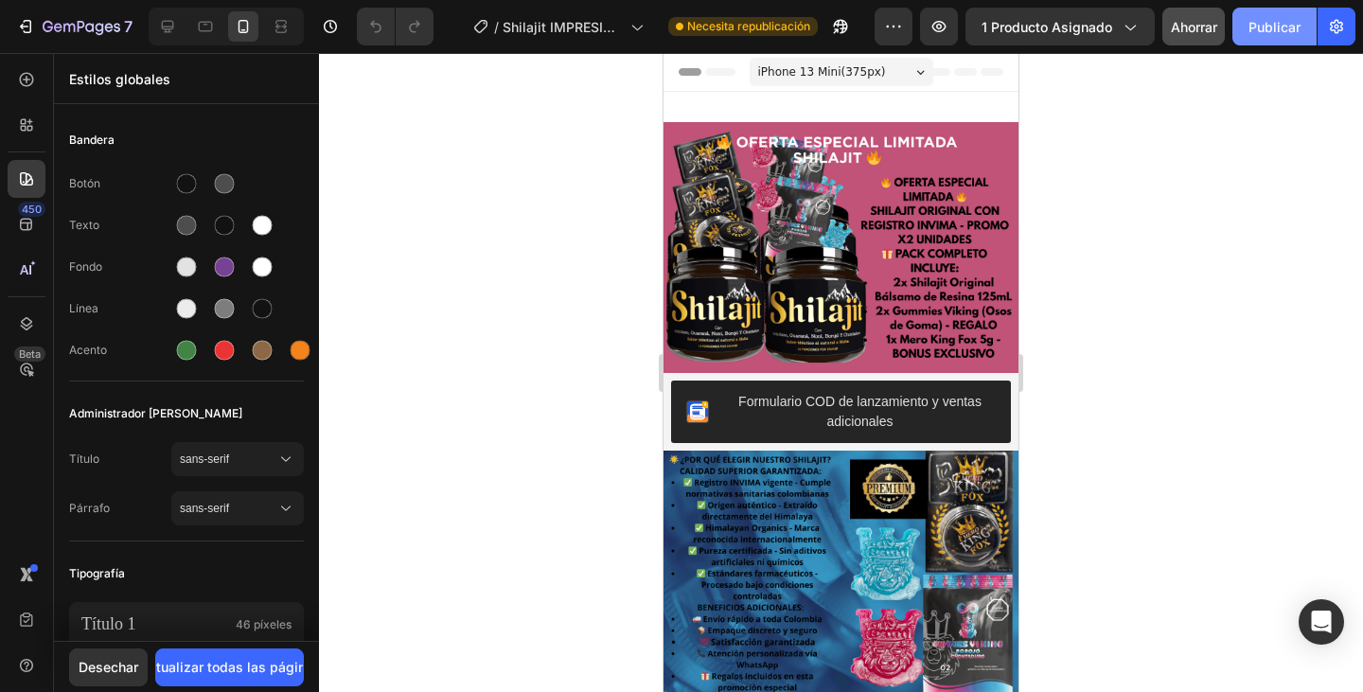
click at [1258, 38] on button "Publicar" at bounding box center [1274, 27] width 84 height 38
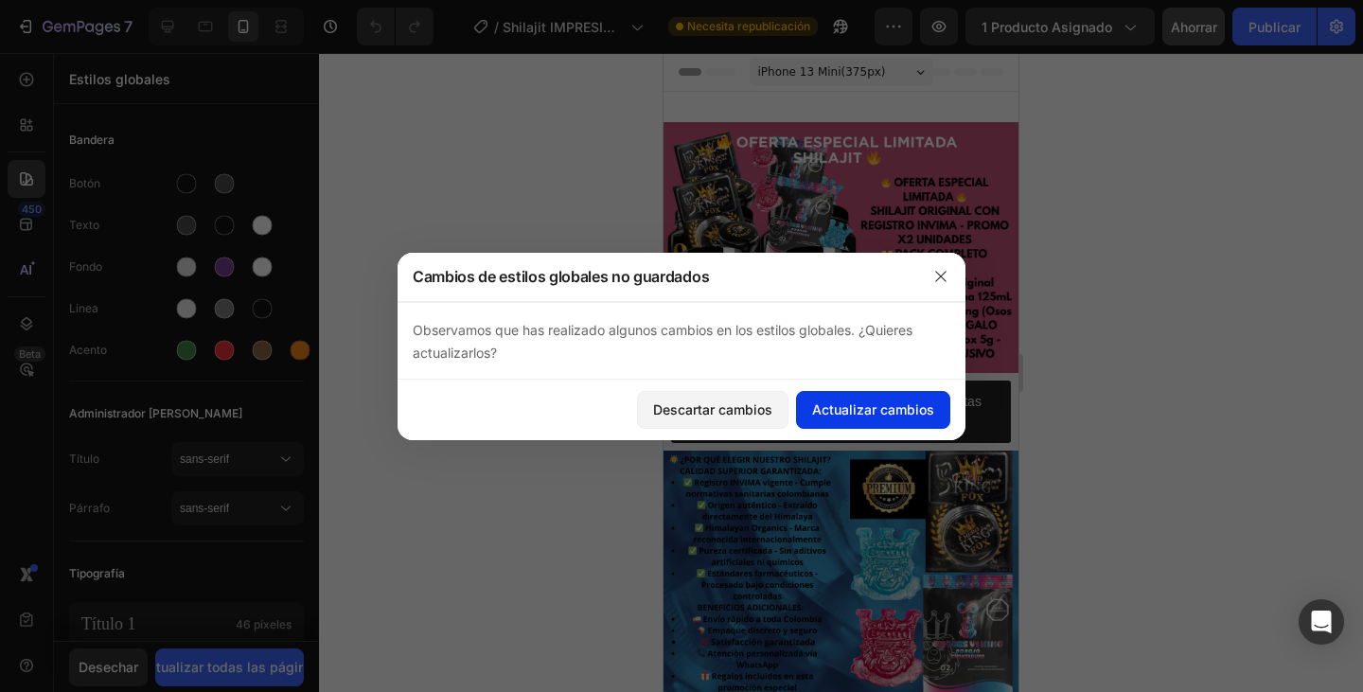
click at [861, 415] on font "Actualizar cambios" at bounding box center [873, 409] width 122 height 16
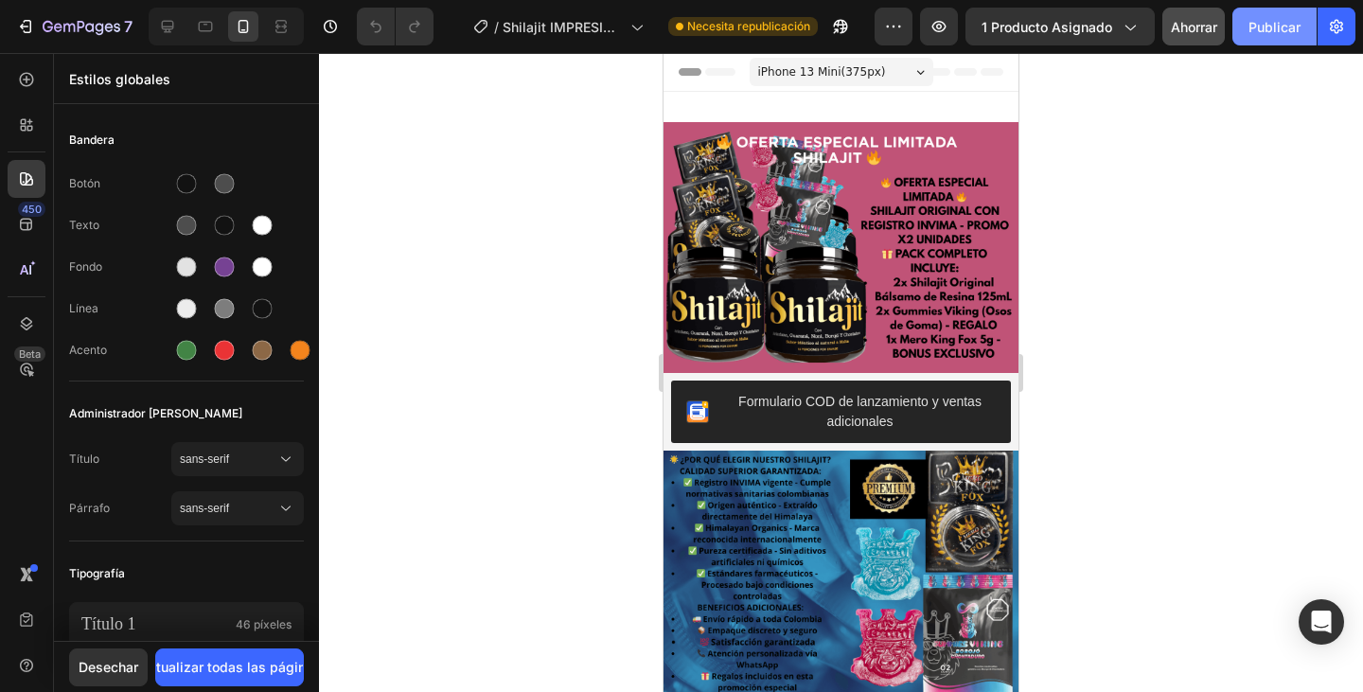
click at [1273, 24] on font "Publicar" at bounding box center [1274, 27] width 52 height 16
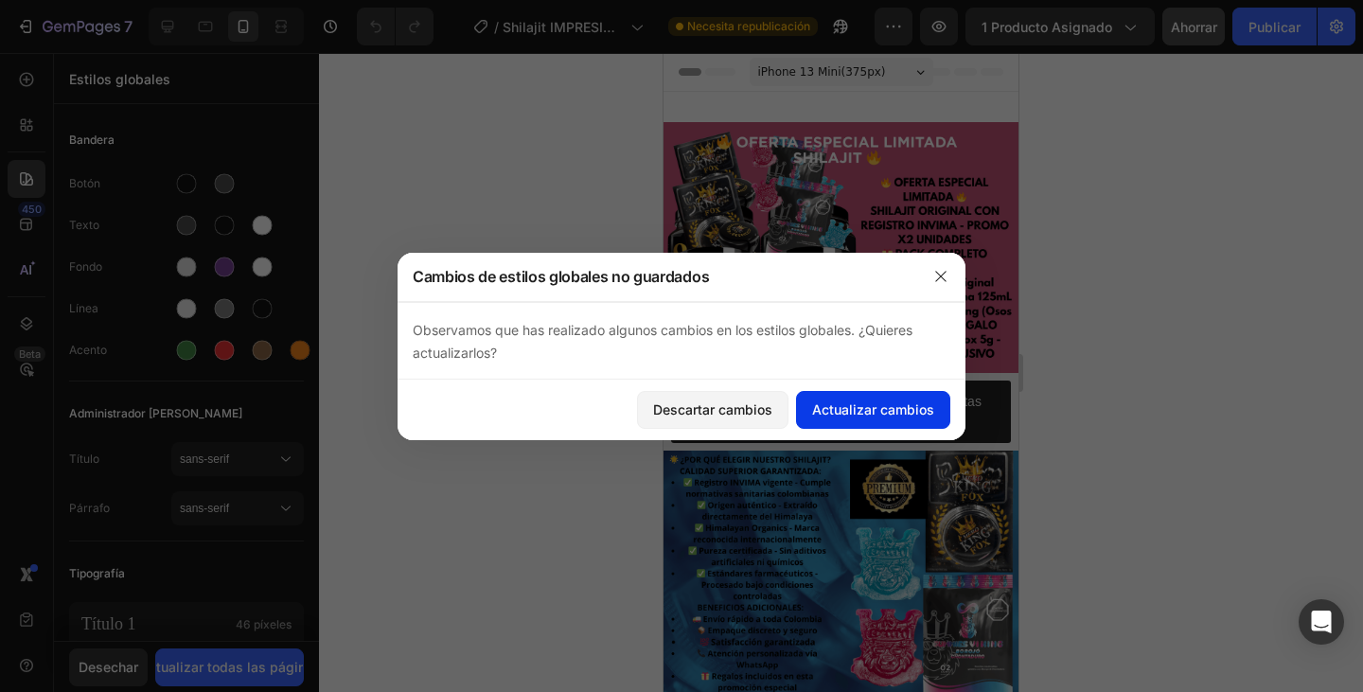
click at [877, 403] on font "Actualizar cambios" at bounding box center [873, 409] width 122 height 16
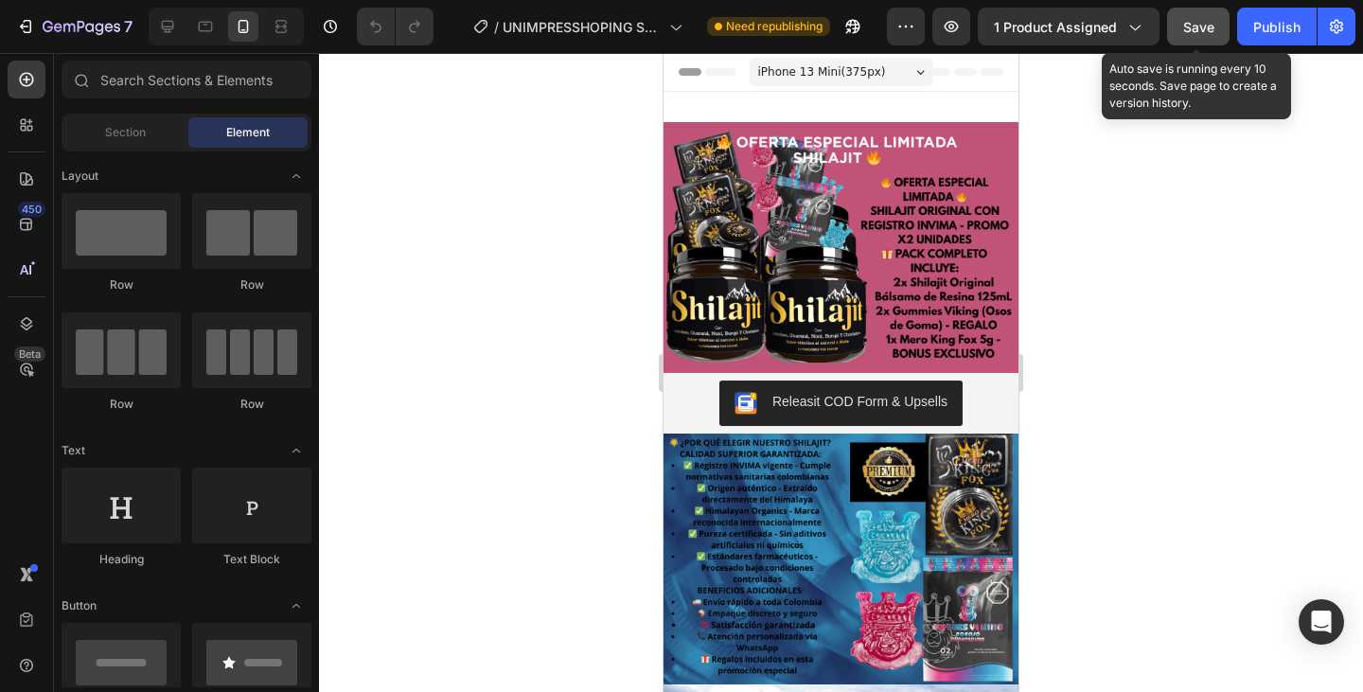
click at [1193, 34] on span "Save" at bounding box center [1198, 27] width 31 height 16
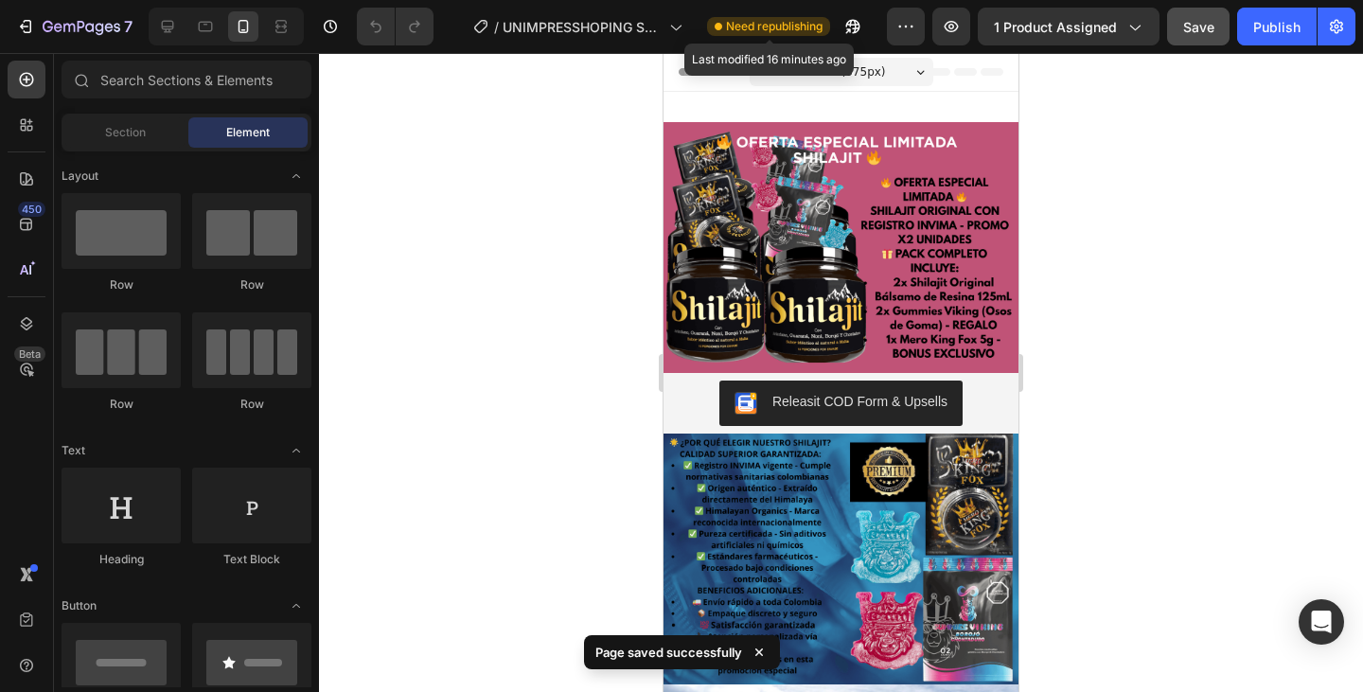
click at [770, 24] on span "Need republishing" at bounding box center [774, 26] width 97 height 17
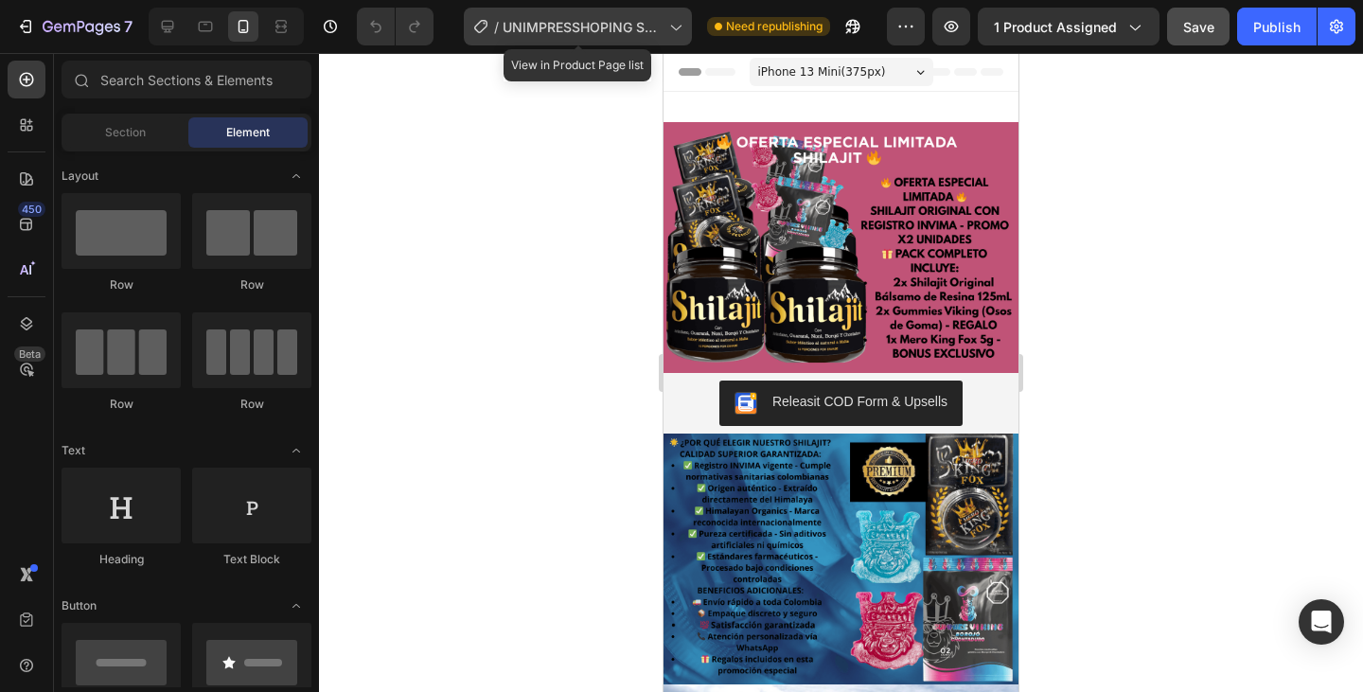
click at [671, 28] on icon at bounding box center [674, 26] width 19 height 19
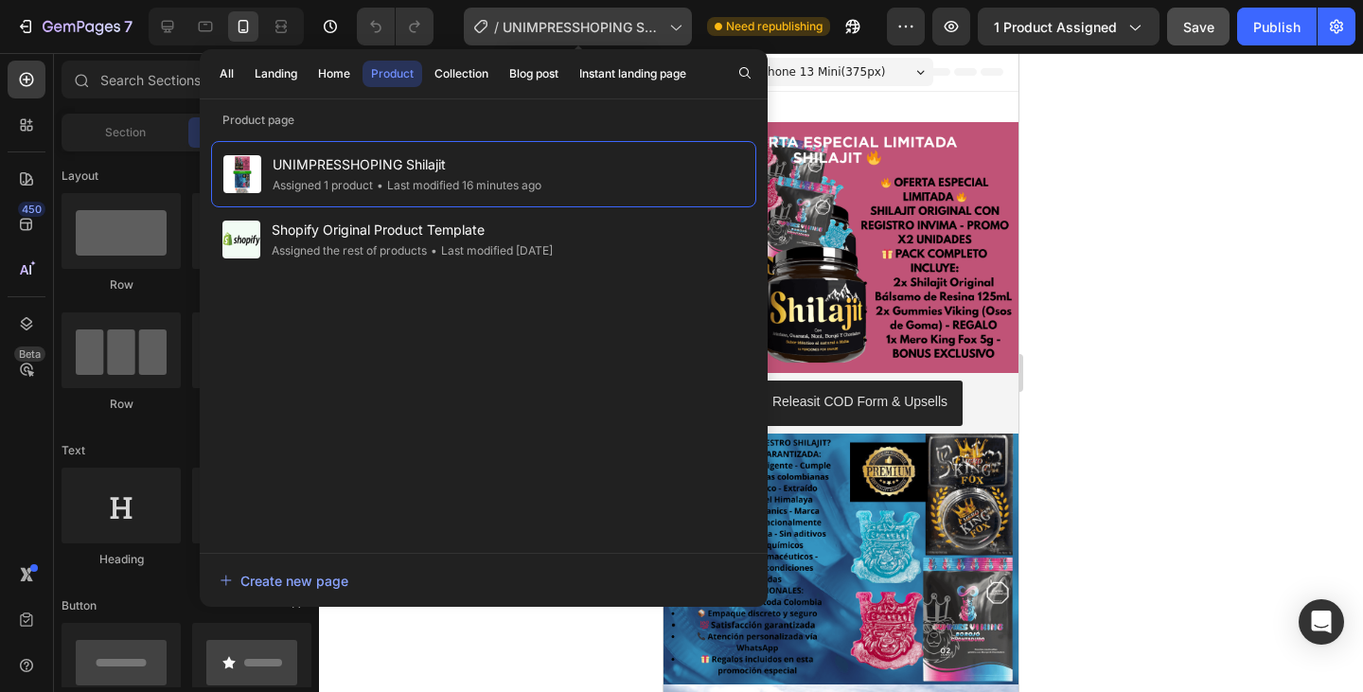
click at [672, 28] on icon at bounding box center [674, 26] width 19 height 19
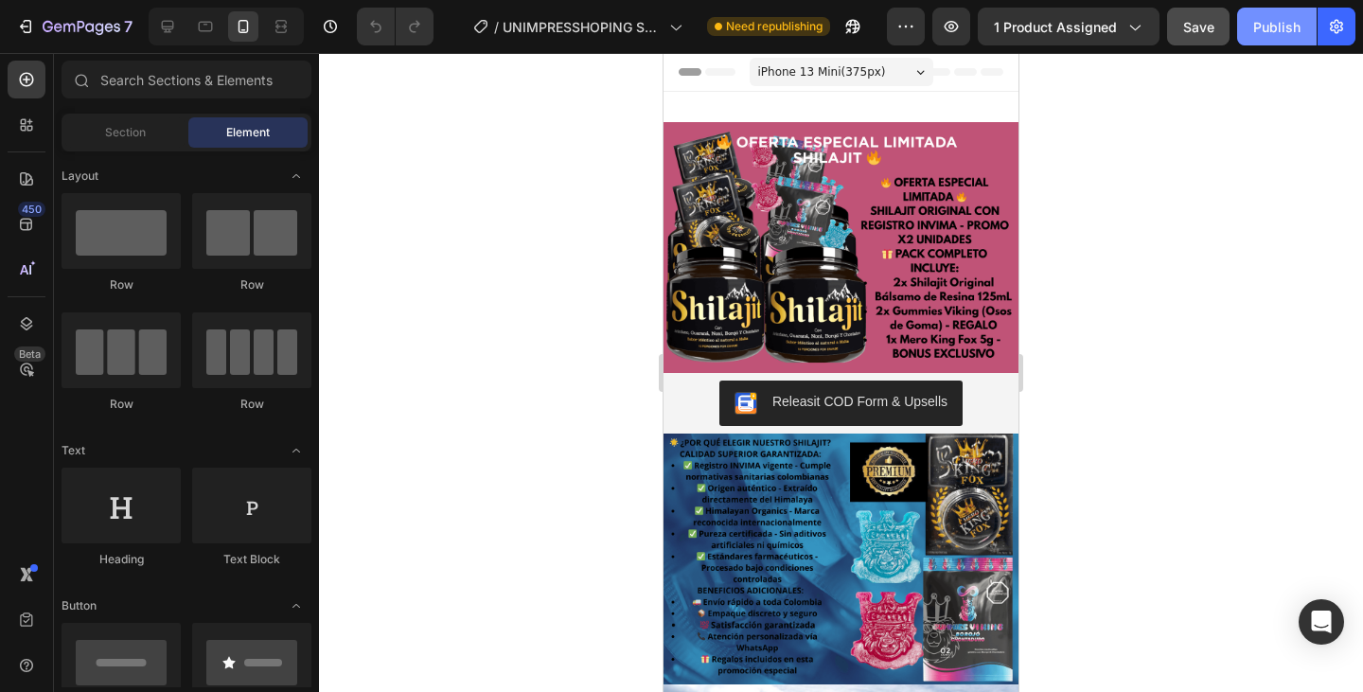
click at [1282, 33] on div "Publish" at bounding box center [1276, 27] width 47 height 20
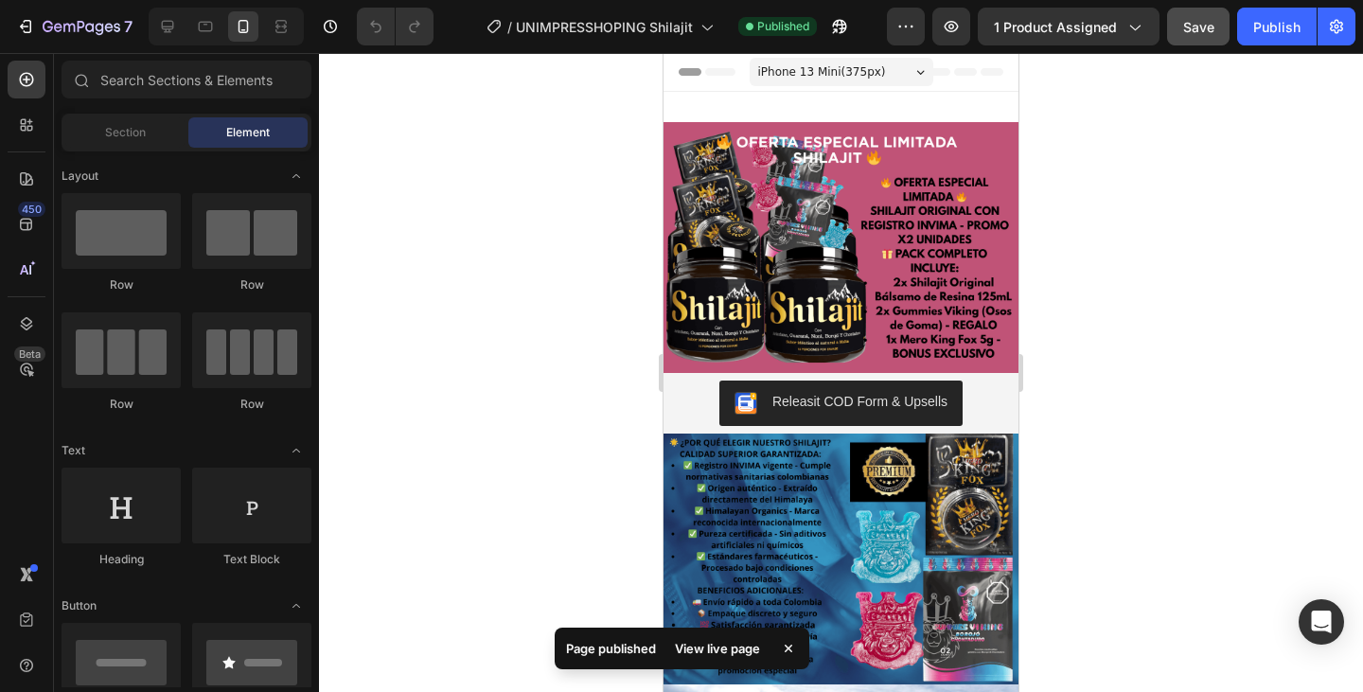
click at [731, 650] on div "Page published View live page" at bounding box center [682, 651] width 255 height 49
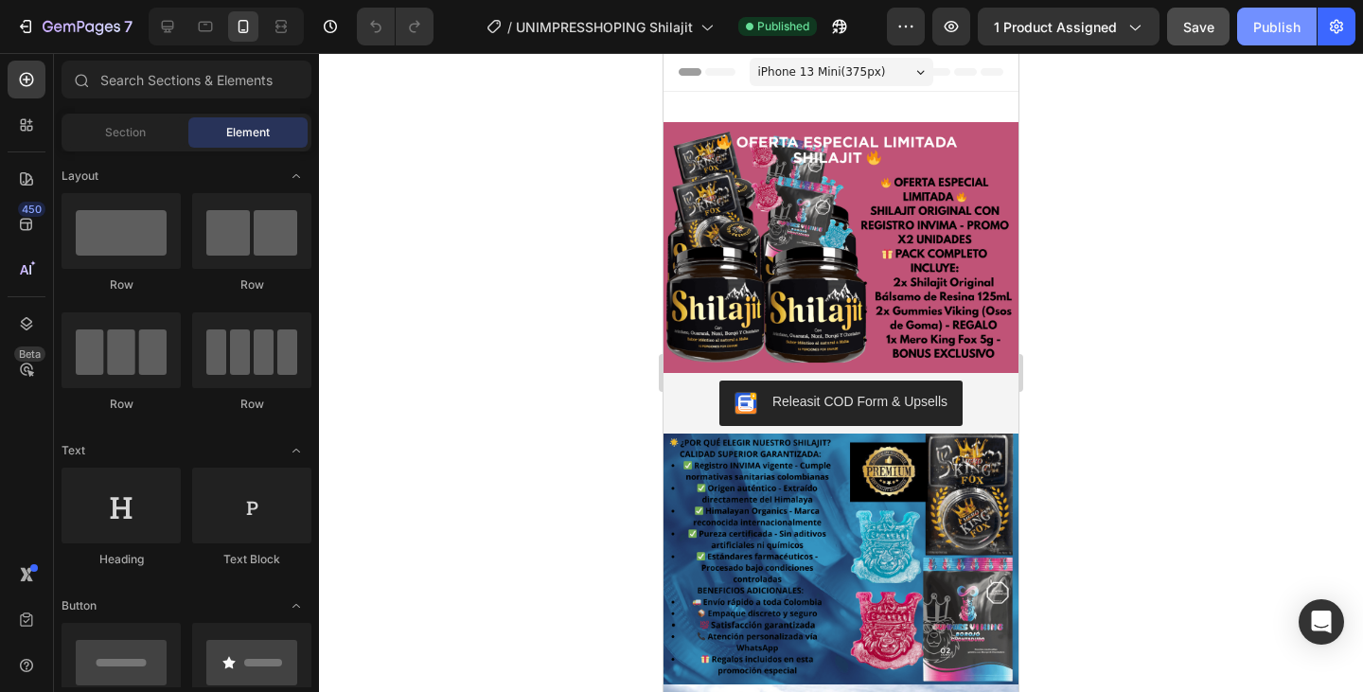
click at [1262, 36] on div "Publish" at bounding box center [1276, 27] width 47 height 20
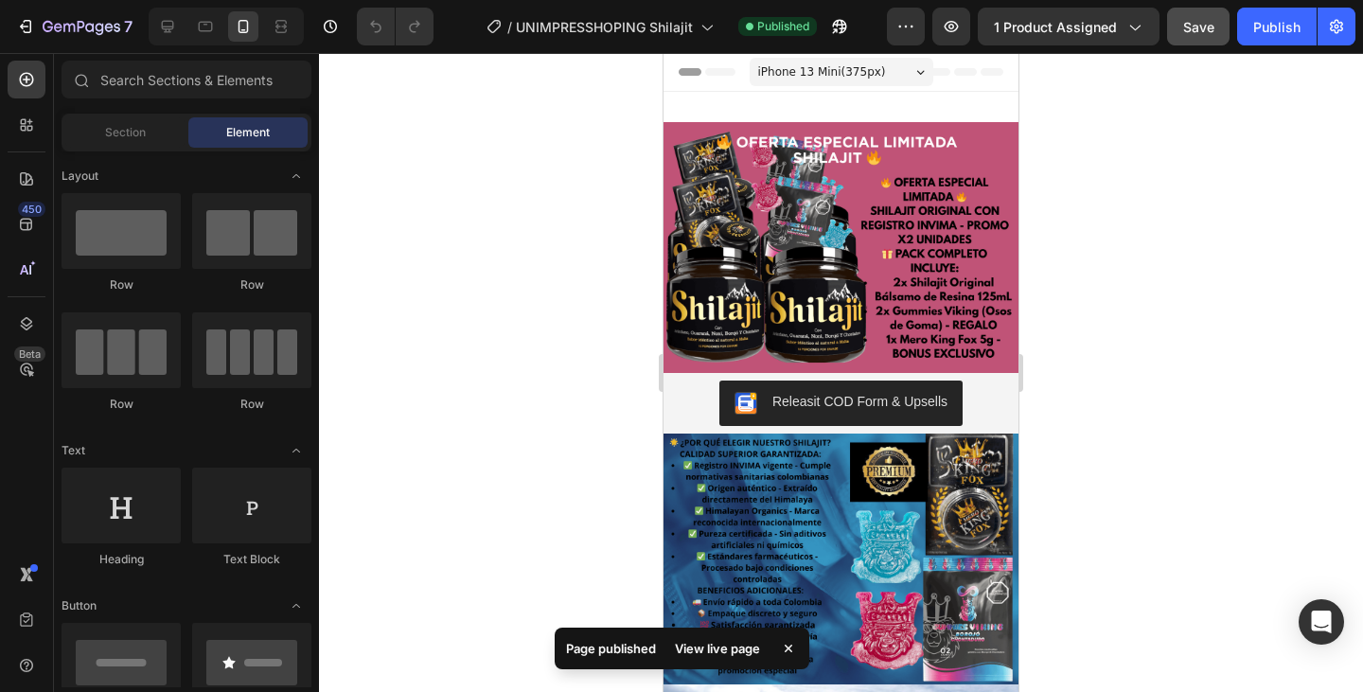
click at [718, 644] on div "View live page" at bounding box center [717, 648] width 108 height 26
